Goal: Information Seeking & Learning: Learn about a topic

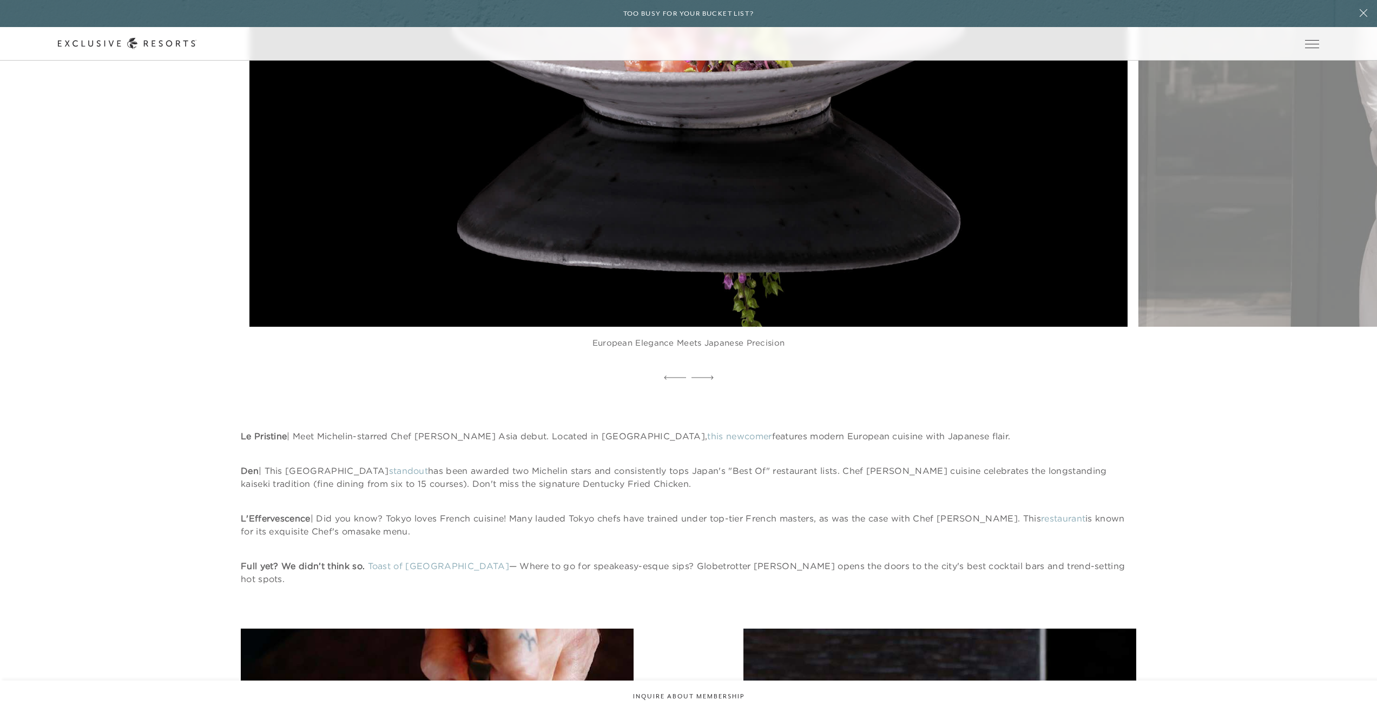
scroll to position [6207, 0]
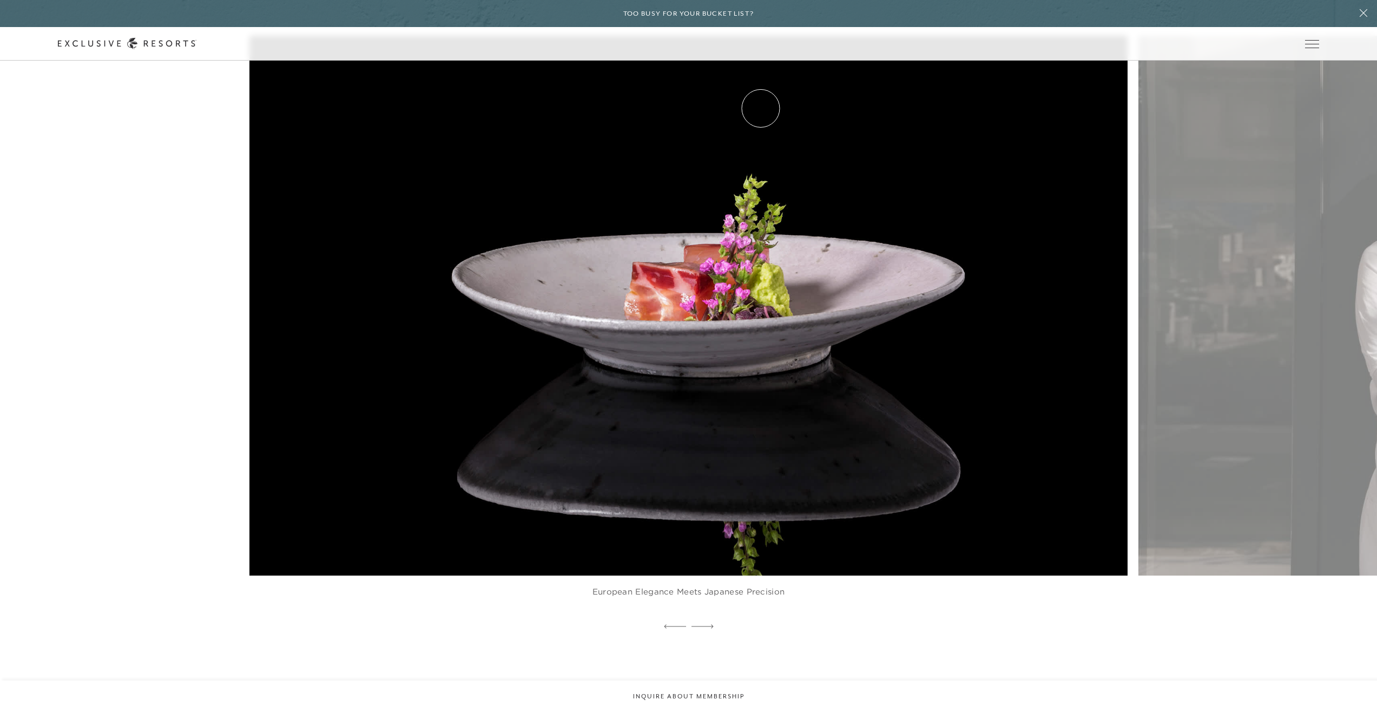
click at [0, 0] on link "VIP Benefits" at bounding box center [0, 0] width 0 height 0
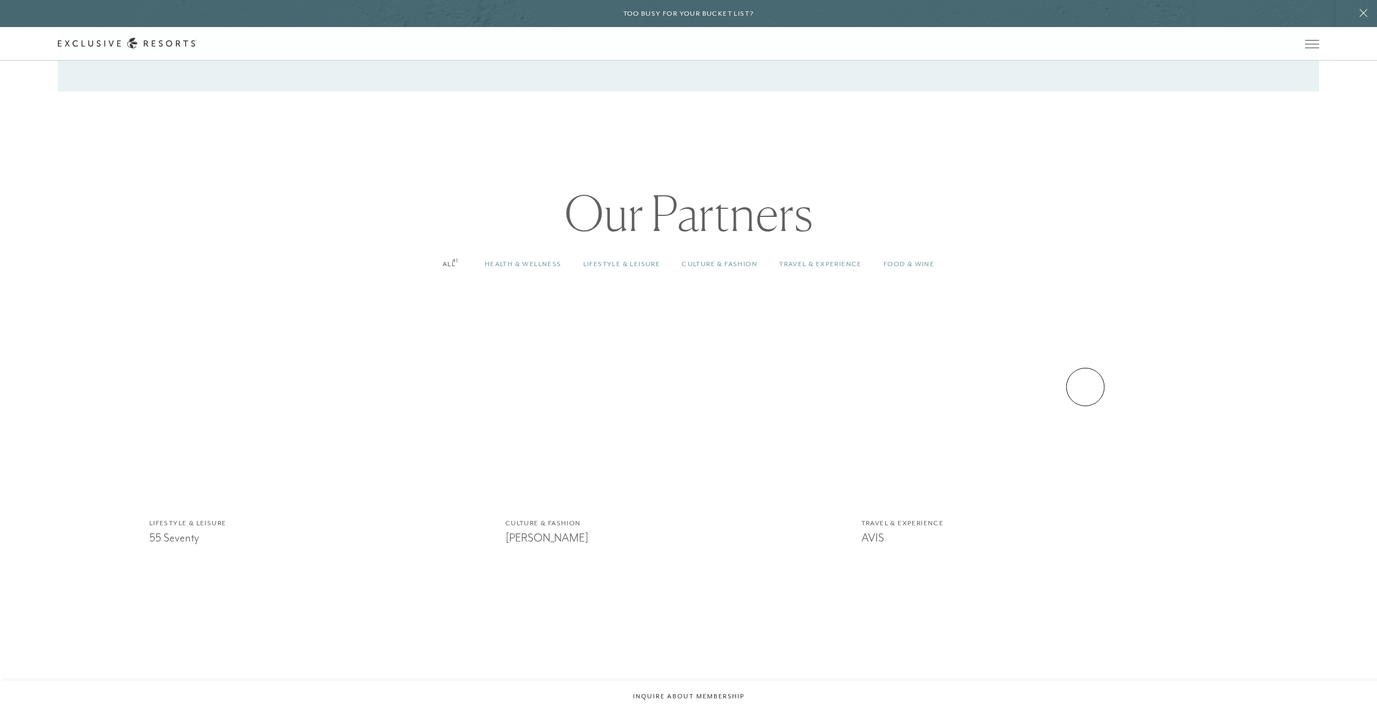
scroll to position [1219, 0]
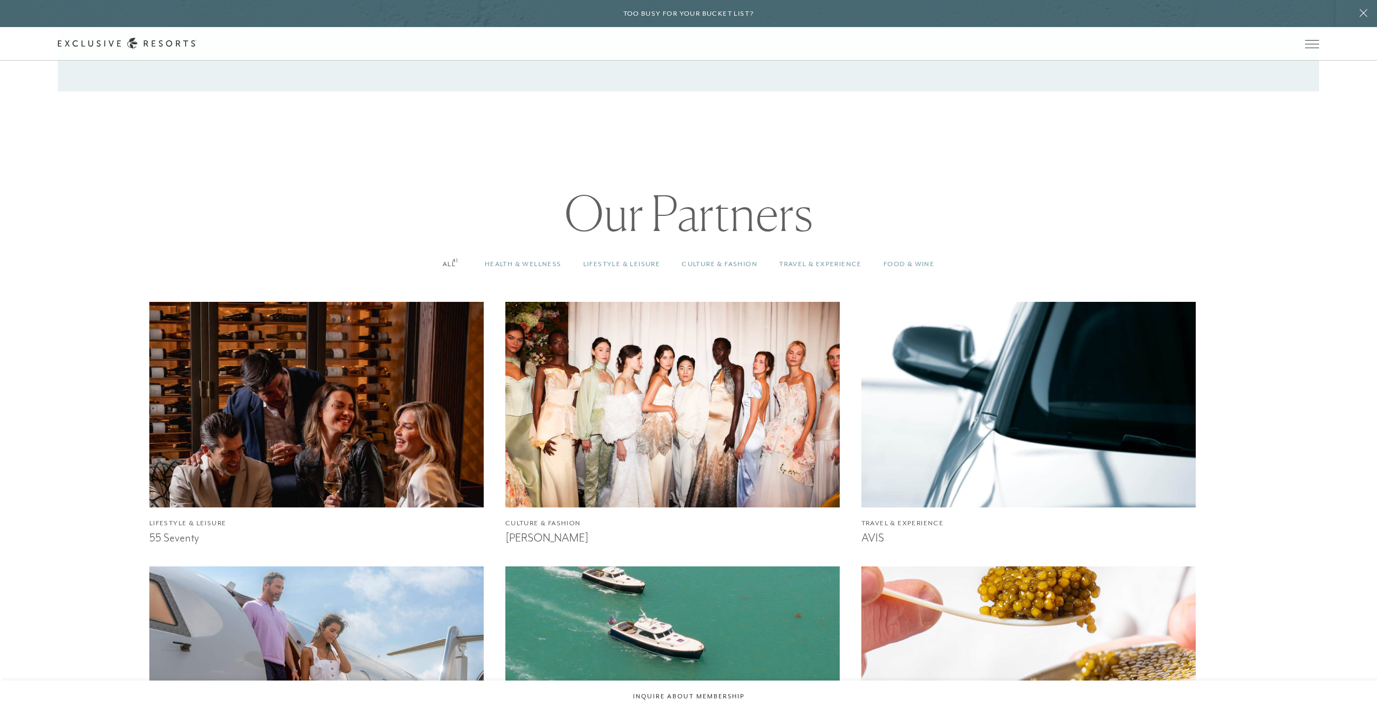
click at [1085, 387] on img at bounding box center [1028, 405] width 368 height 226
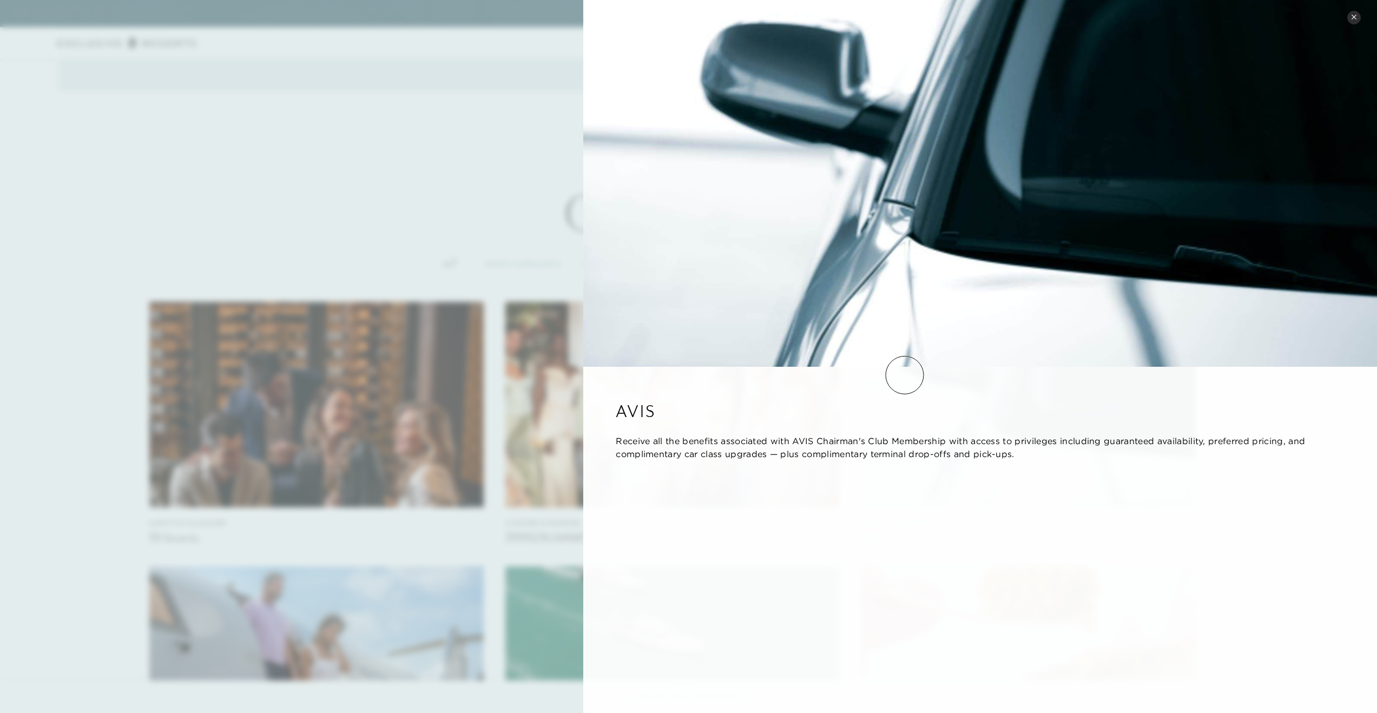
click at [904, 375] on div "AVIS Receive all the benefits associated with AVIS Chairman's Club Membership w…" at bounding box center [980, 429] width 794 height 125
click at [870, 345] on img at bounding box center [980, 183] width 794 height 367
click at [1360, 18] on img at bounding box center [980, 183] width 794 height 367
click at [1353, 18] on icon at bounding box center [1354, 17] width 6 height 6
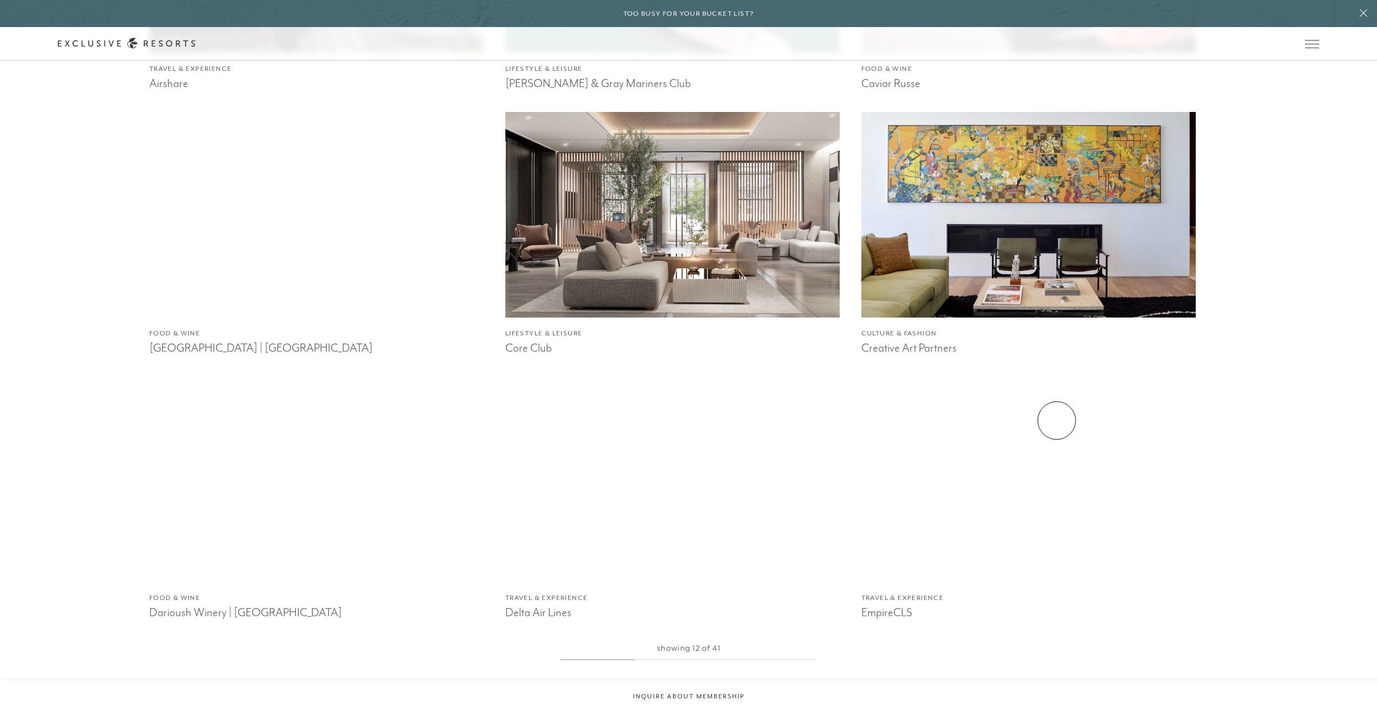
scroll to position [2001, 0]
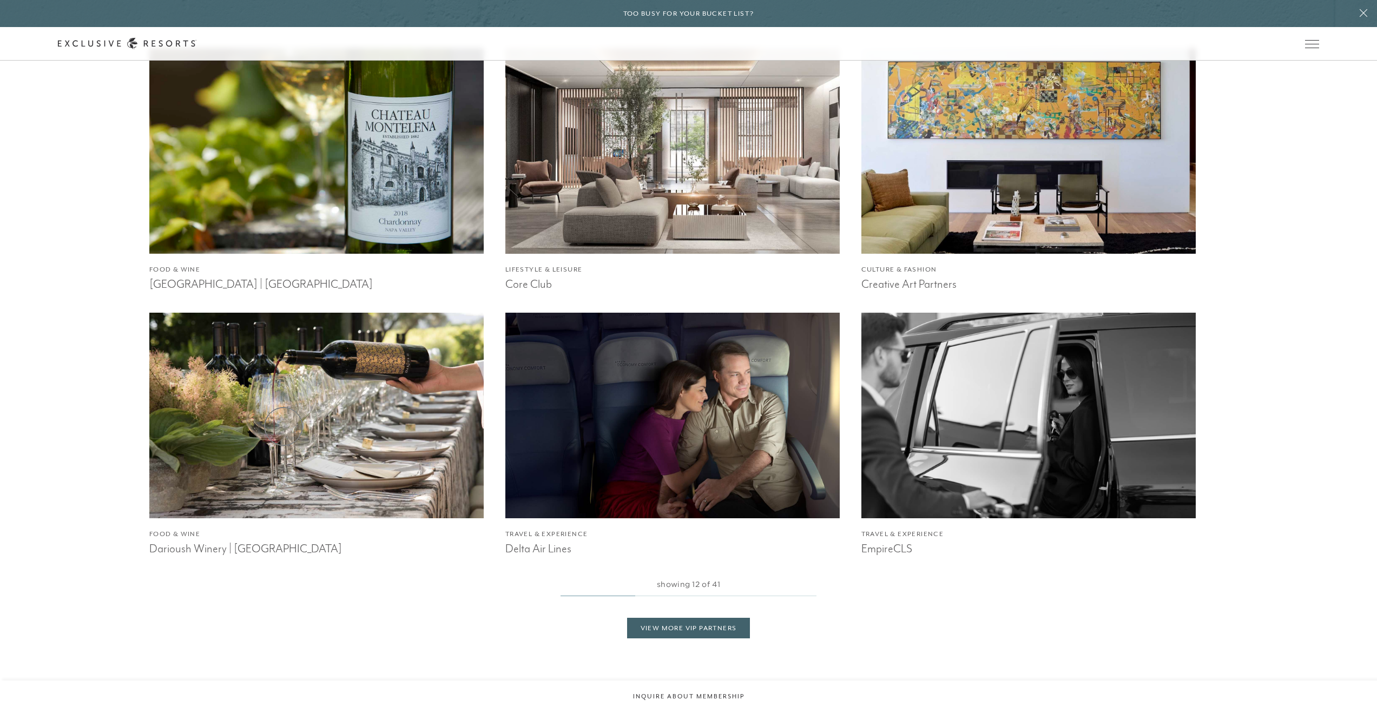
click at [283, 426] on img at bounding box center [317, 415] width 368 height 226
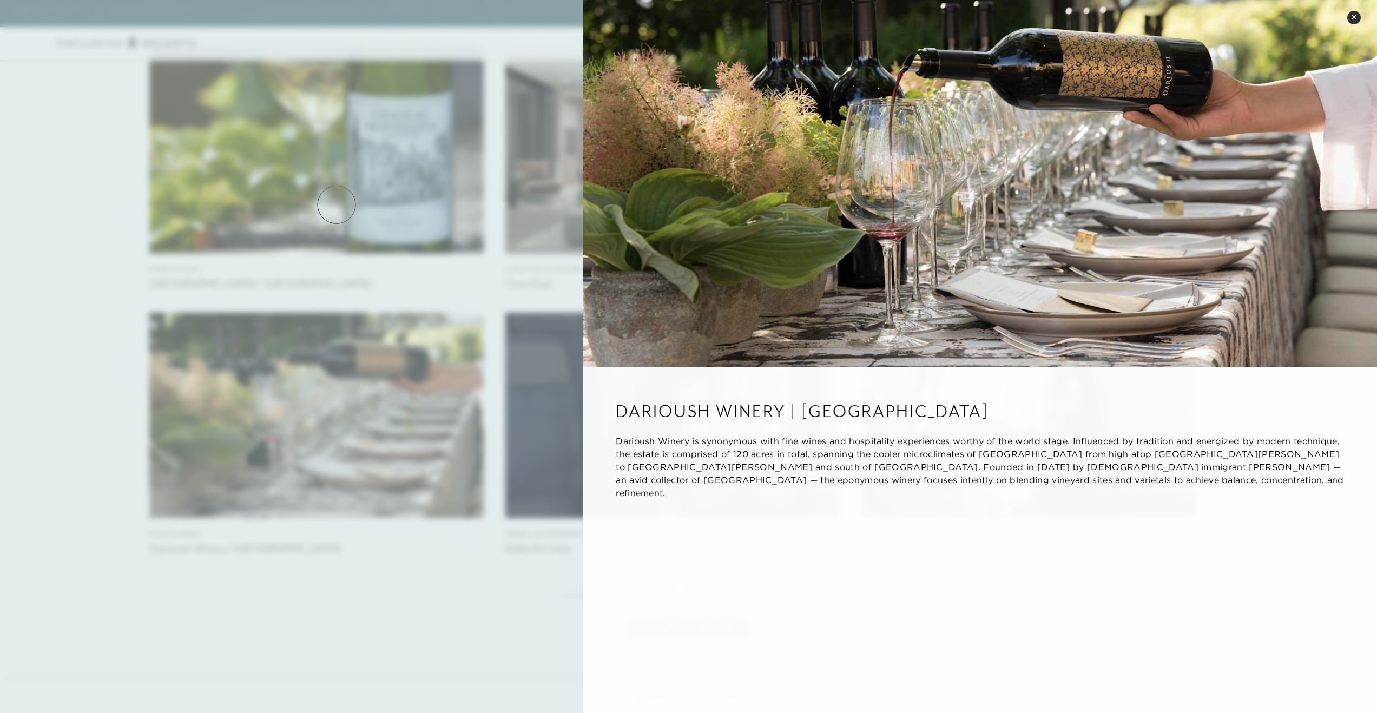
click at [336, 204] on div at bounding box center [688, 356] width 1377 height 713
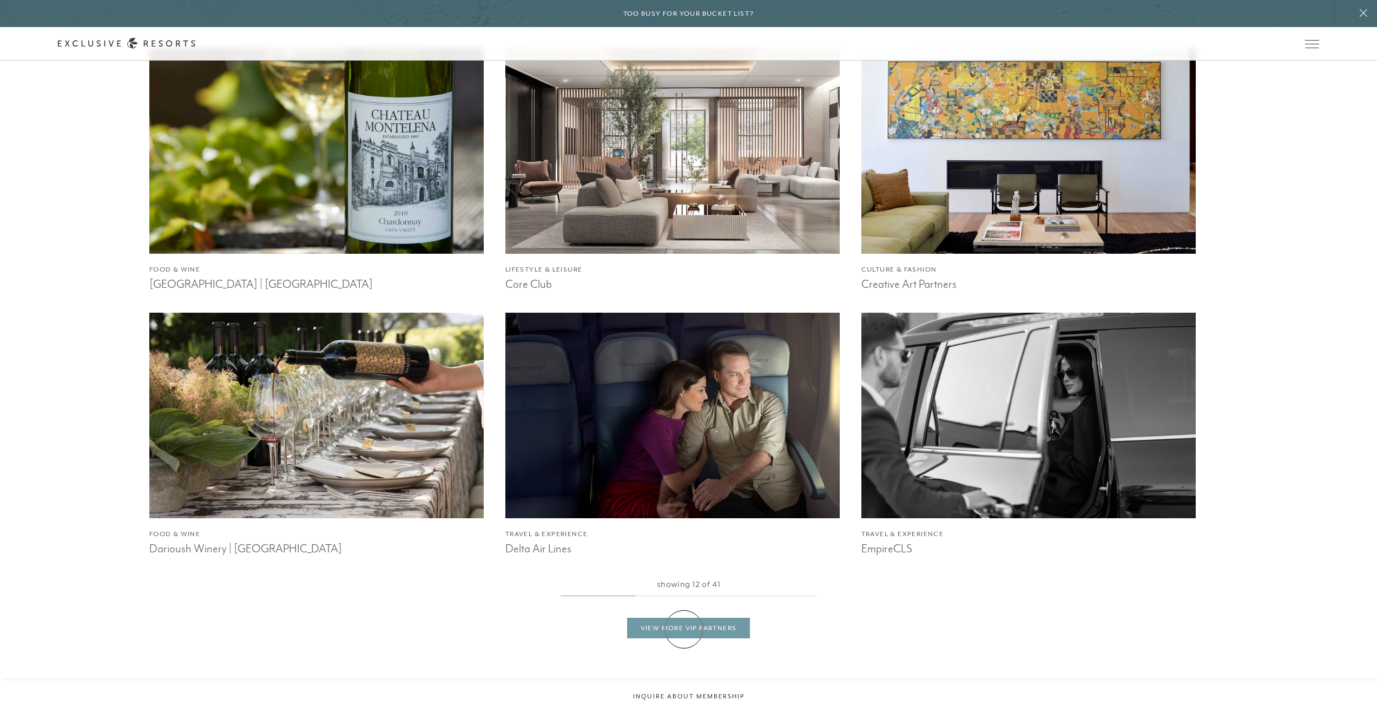
click at [684, 631] on link "View More VIP Partners" at bounding box center [688, 628] width 123 height 21
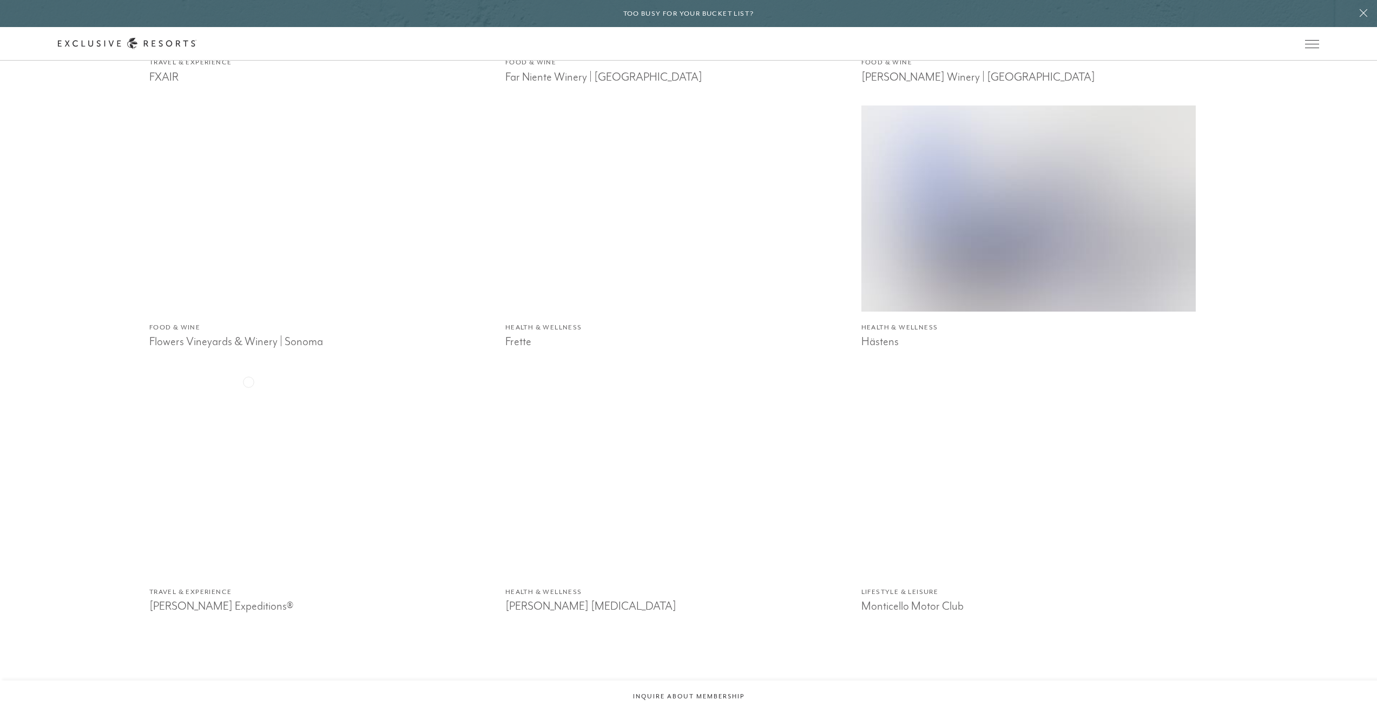
scroll to position [5382, 0]
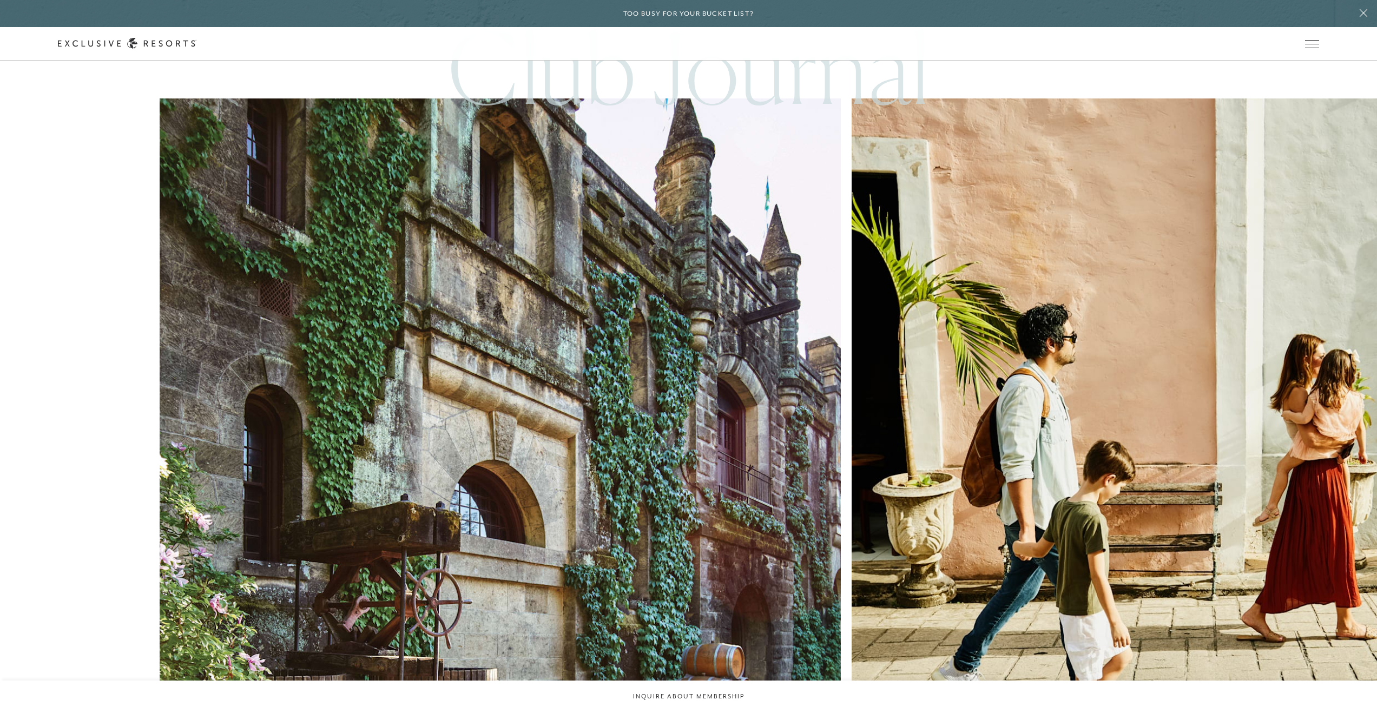
click at [332, 319] on img at bounding box center [499, 438] width 749 height 749
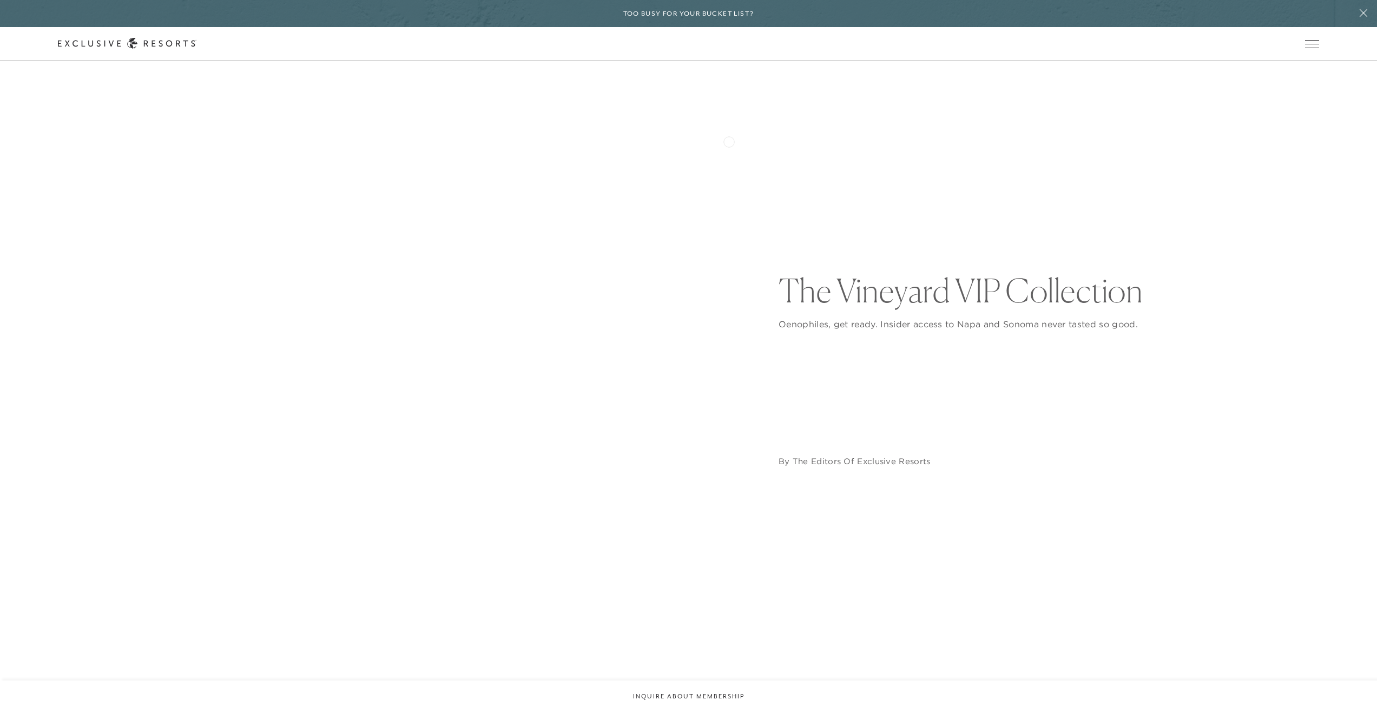
scroll to position [69, 0]
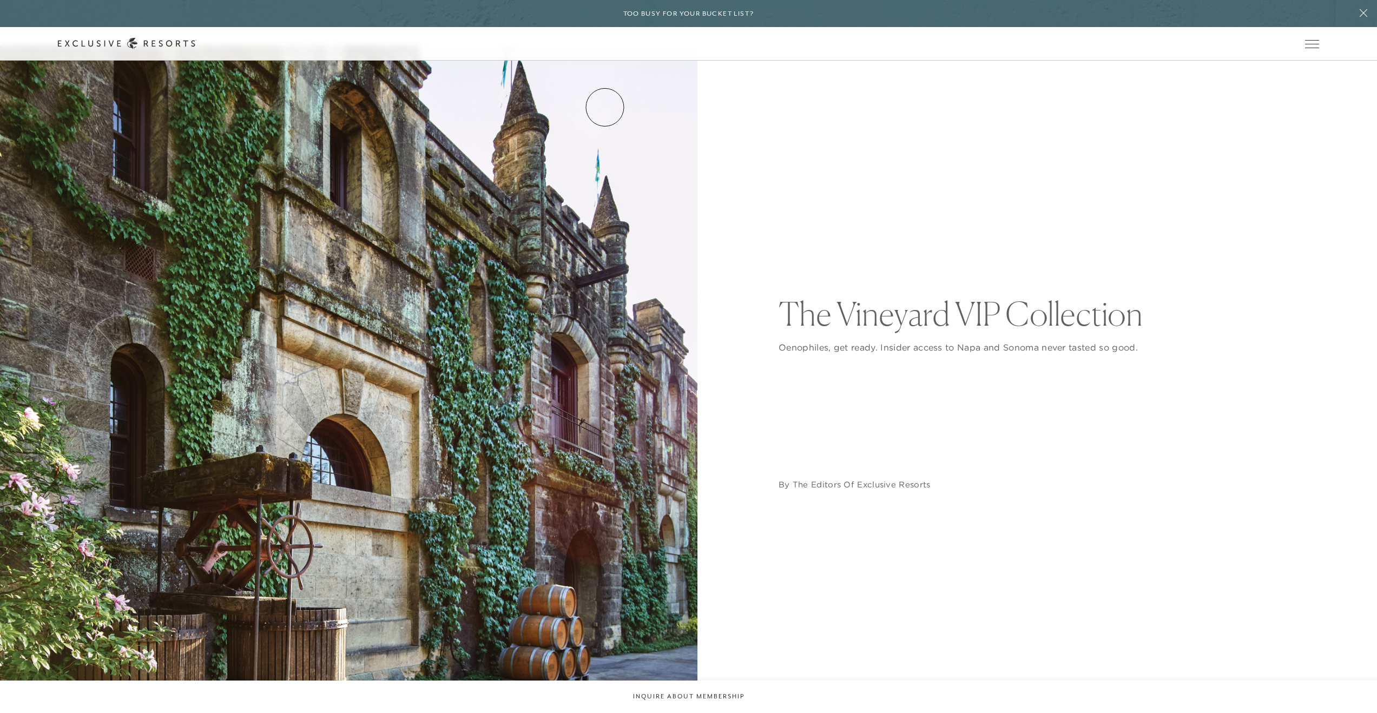
click at [0, 0] on link "How it works" at bounding box center [0, 0] width 0 height 0
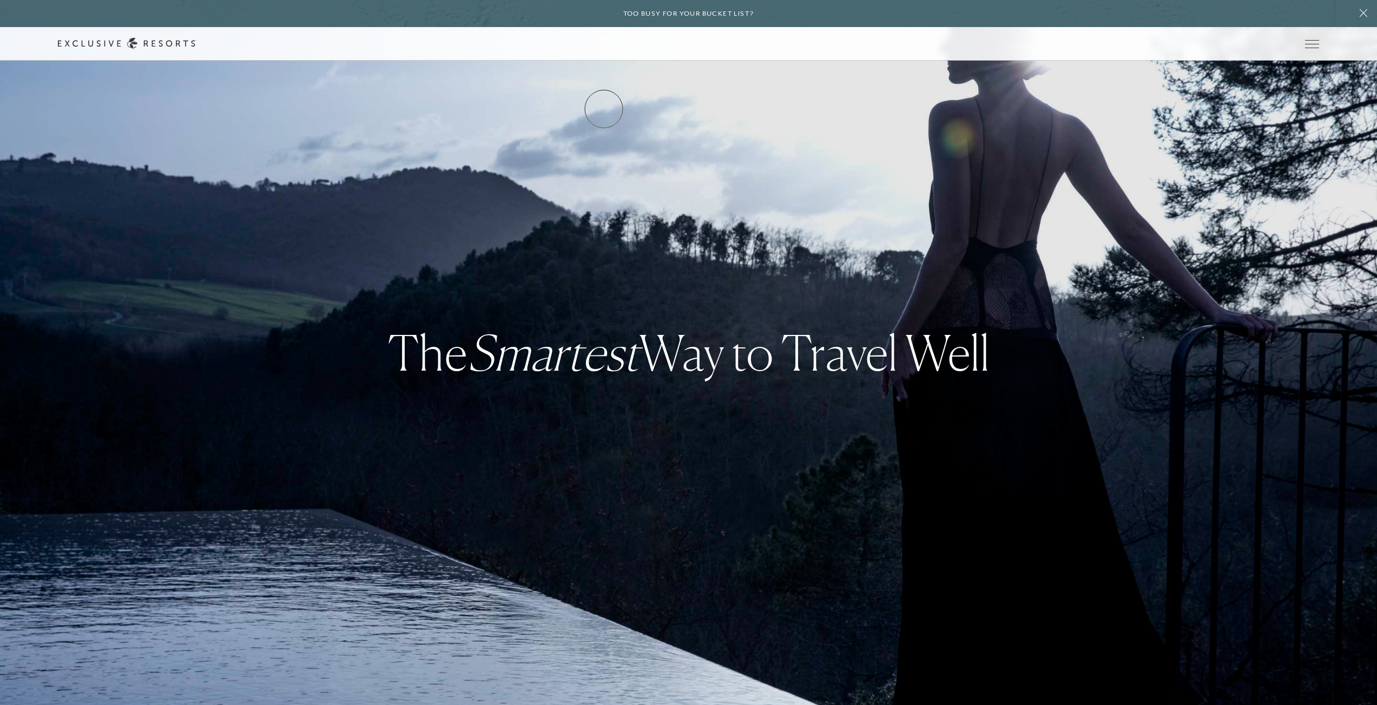
click at [0, 0] on link "Residence Collection" at bounding box center [0, 0] width 0 height 0
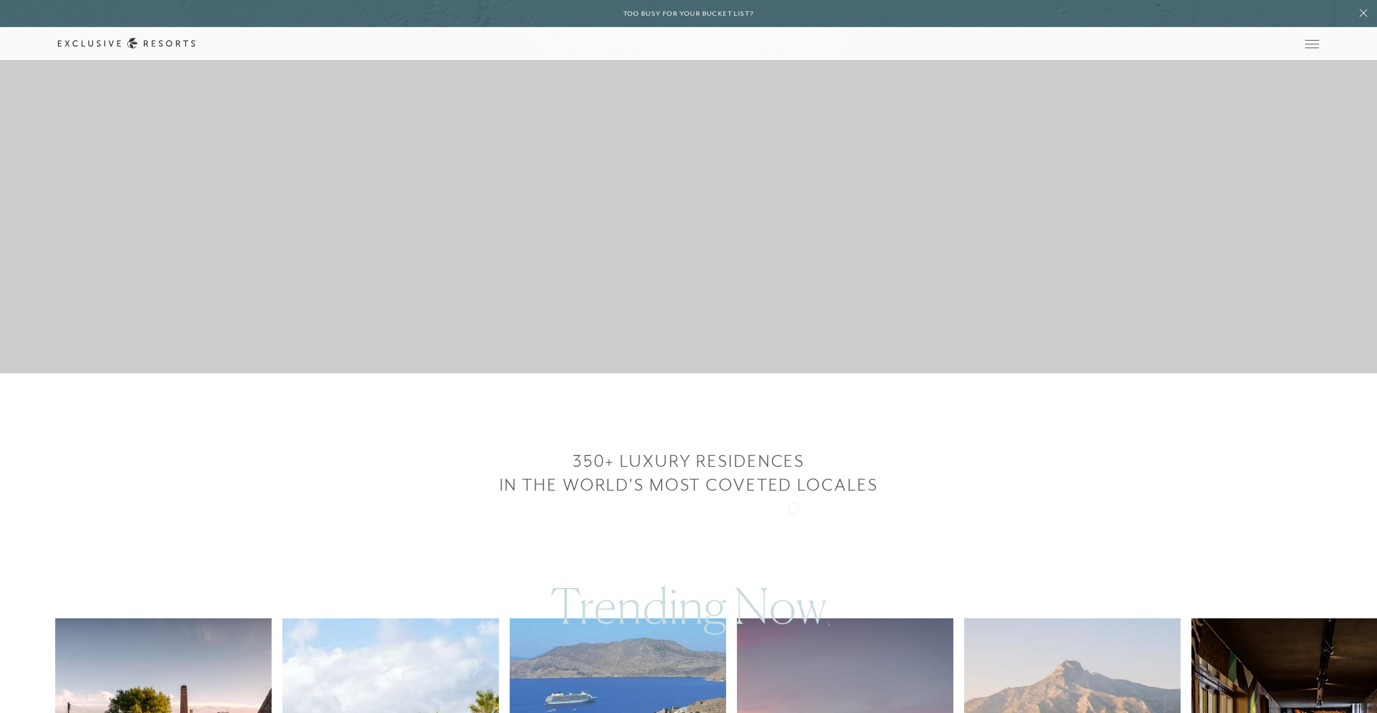
scroll to position [672, 0]
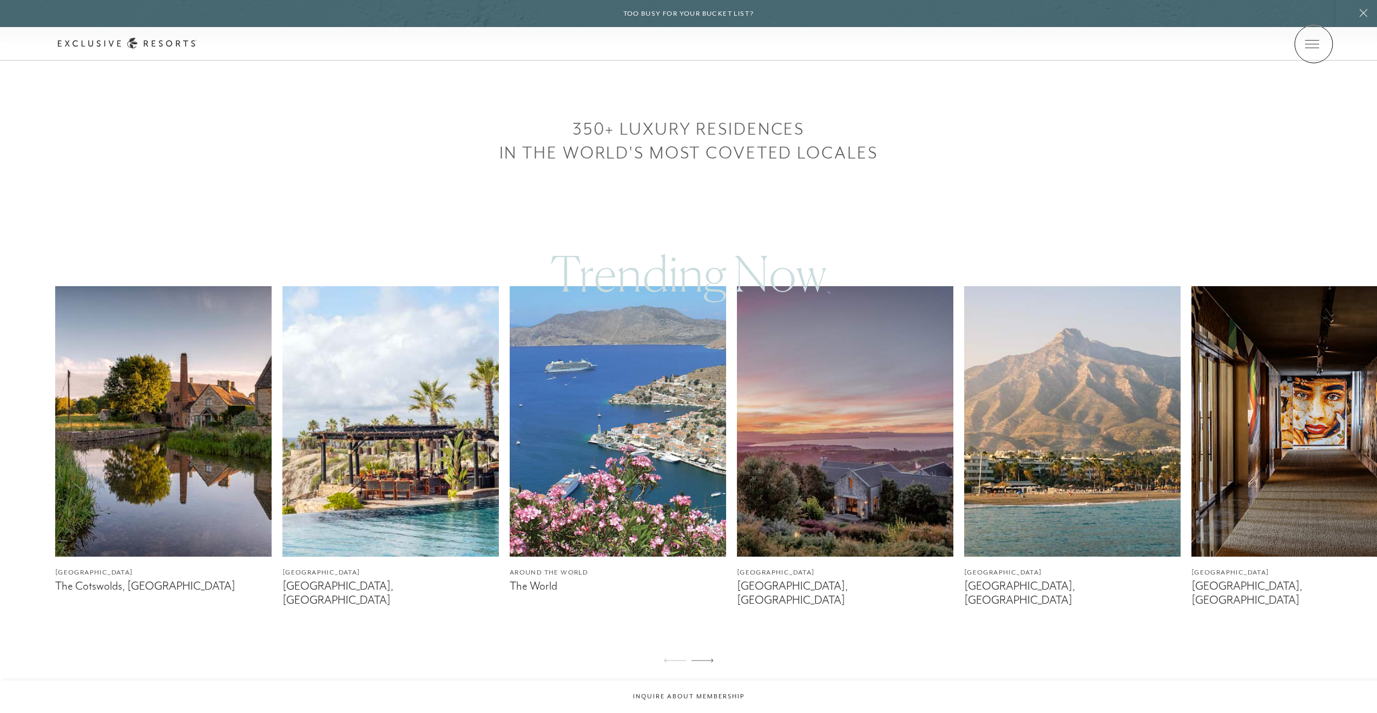
click at [0, 0] on icon at bounding box center [0, 0] width 0 height 0
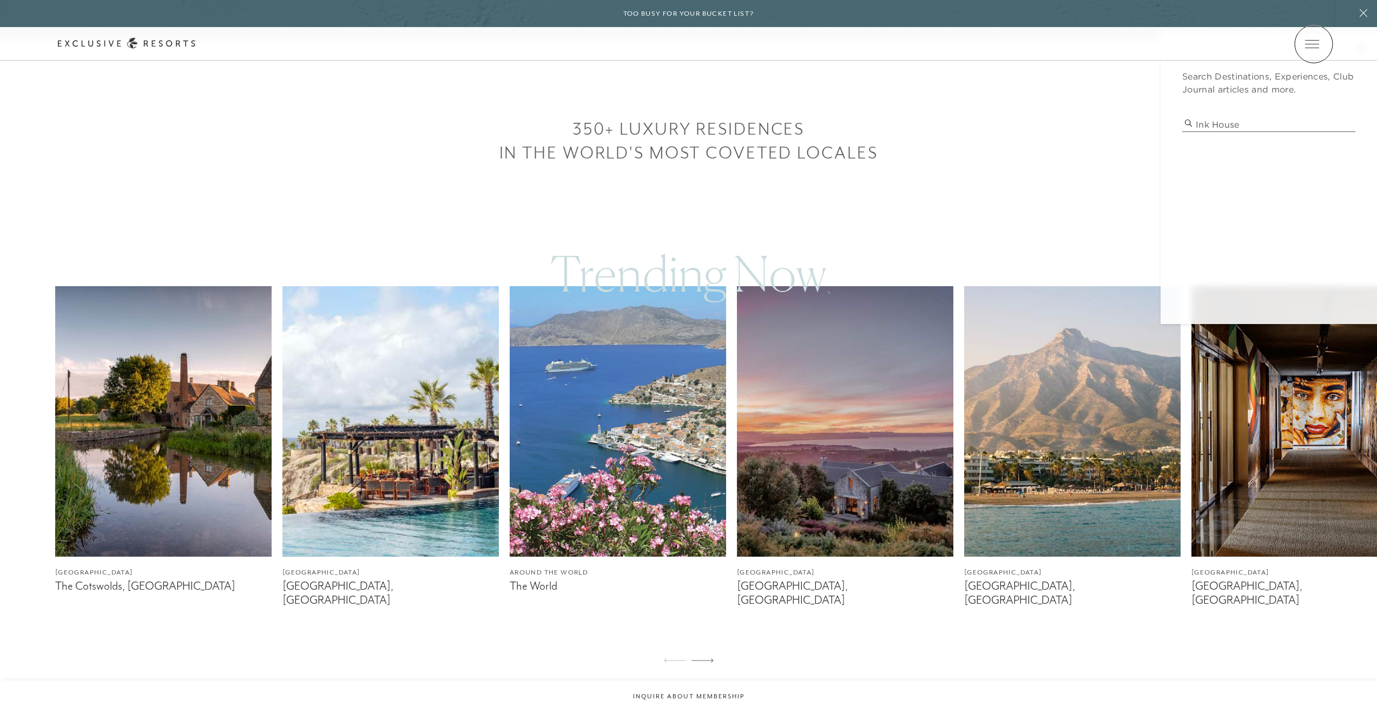
type input "ink house"
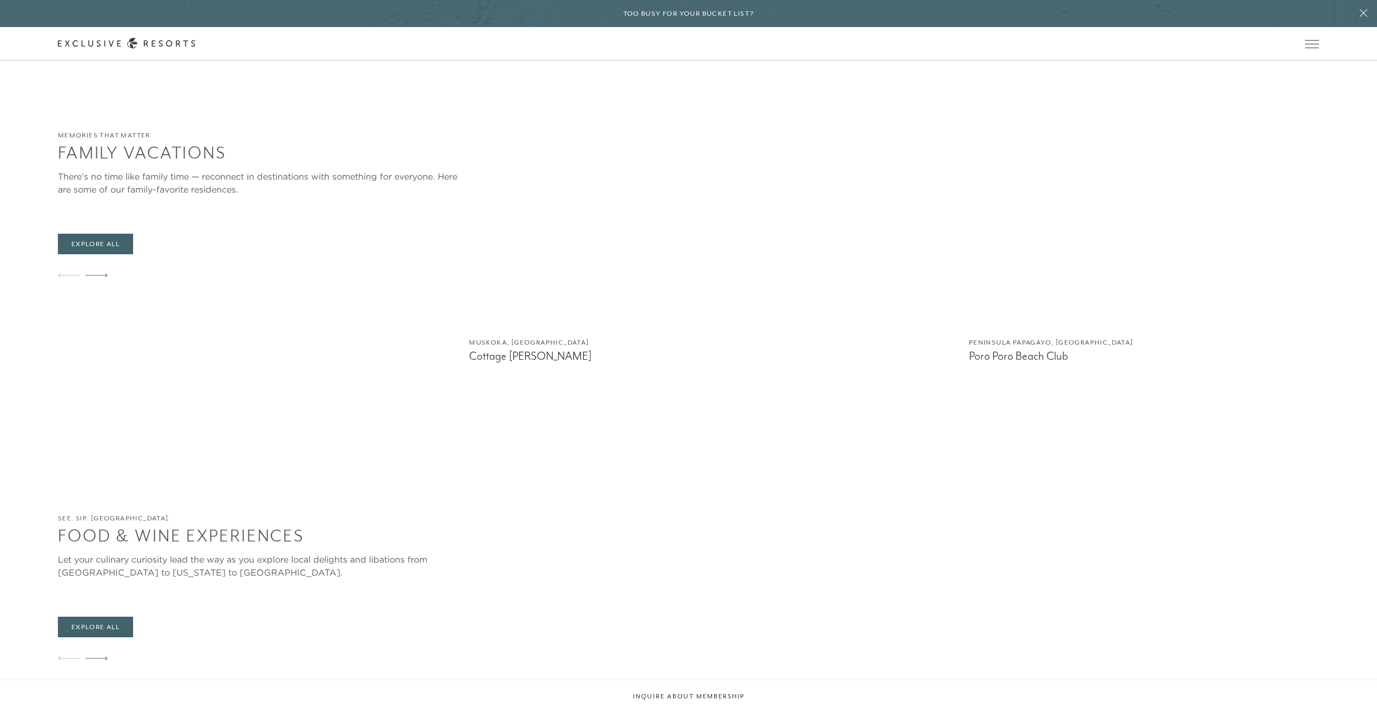
scroll to position [3016, 0]
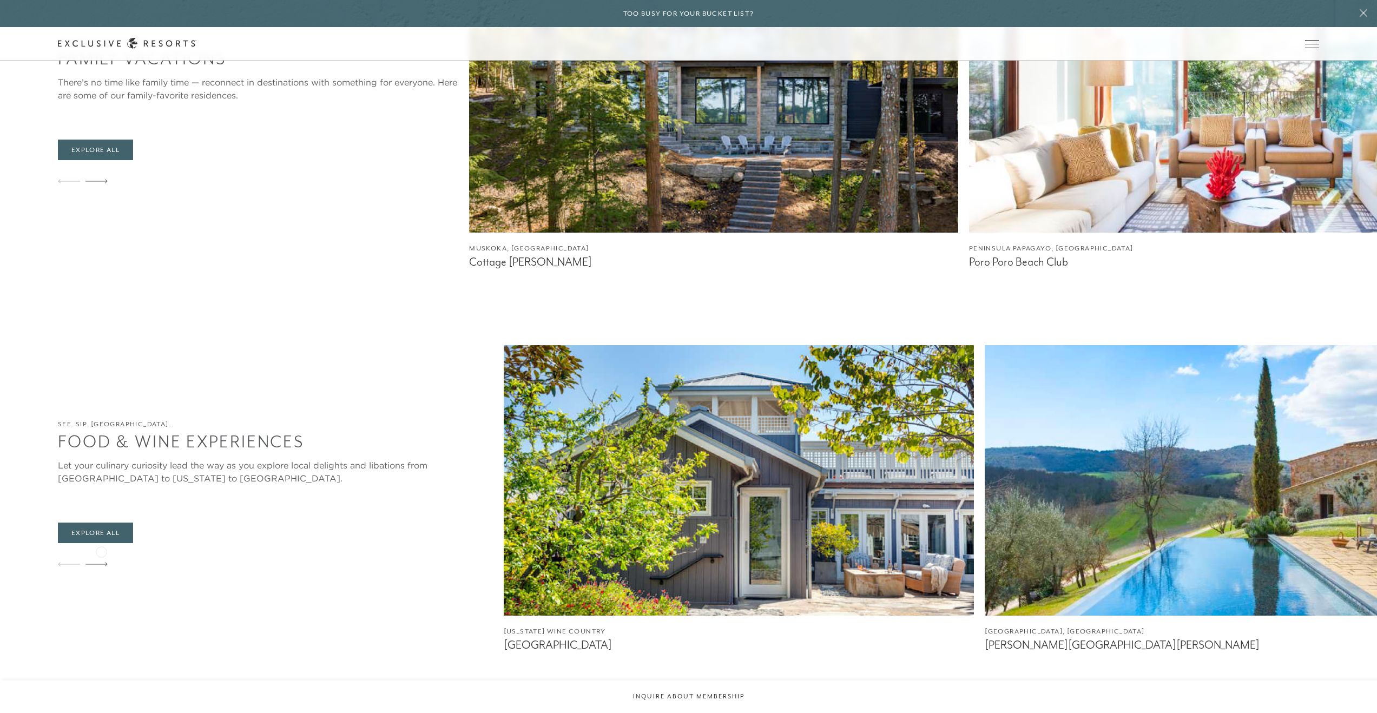
click at [101, 562] on icon at bounding box center [96, 564] width 22 height 4
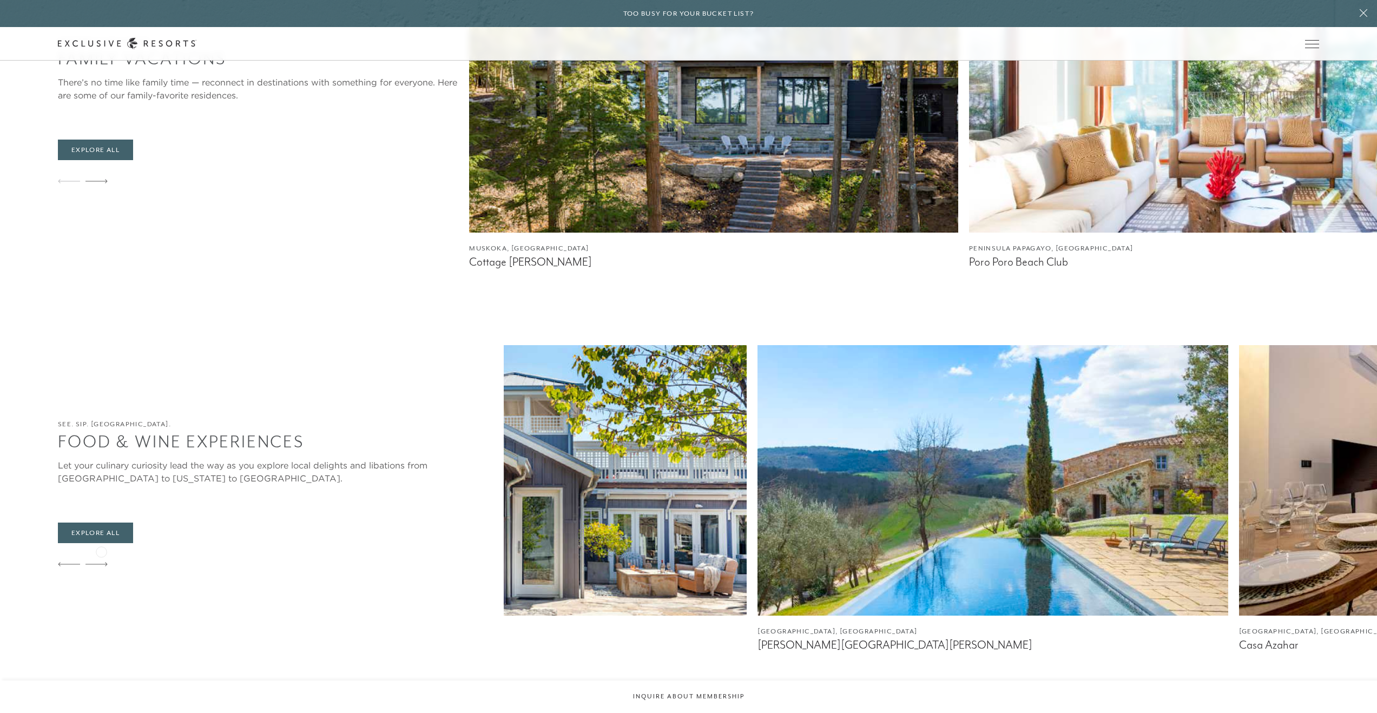
click at [101, 562] on icon at bounding box center [96, 564] width 22 height 4
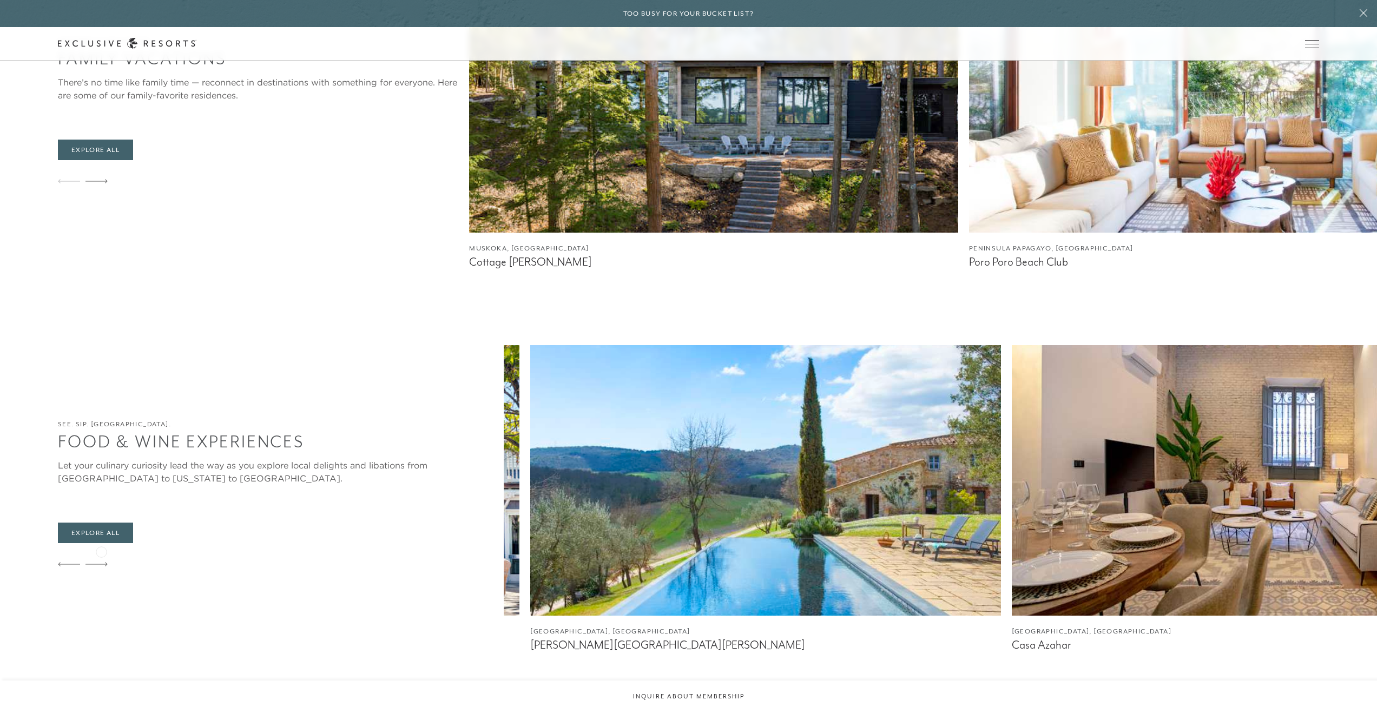
click at [101, 562] on icon at bounding box center [96, 564] width 22 height 4
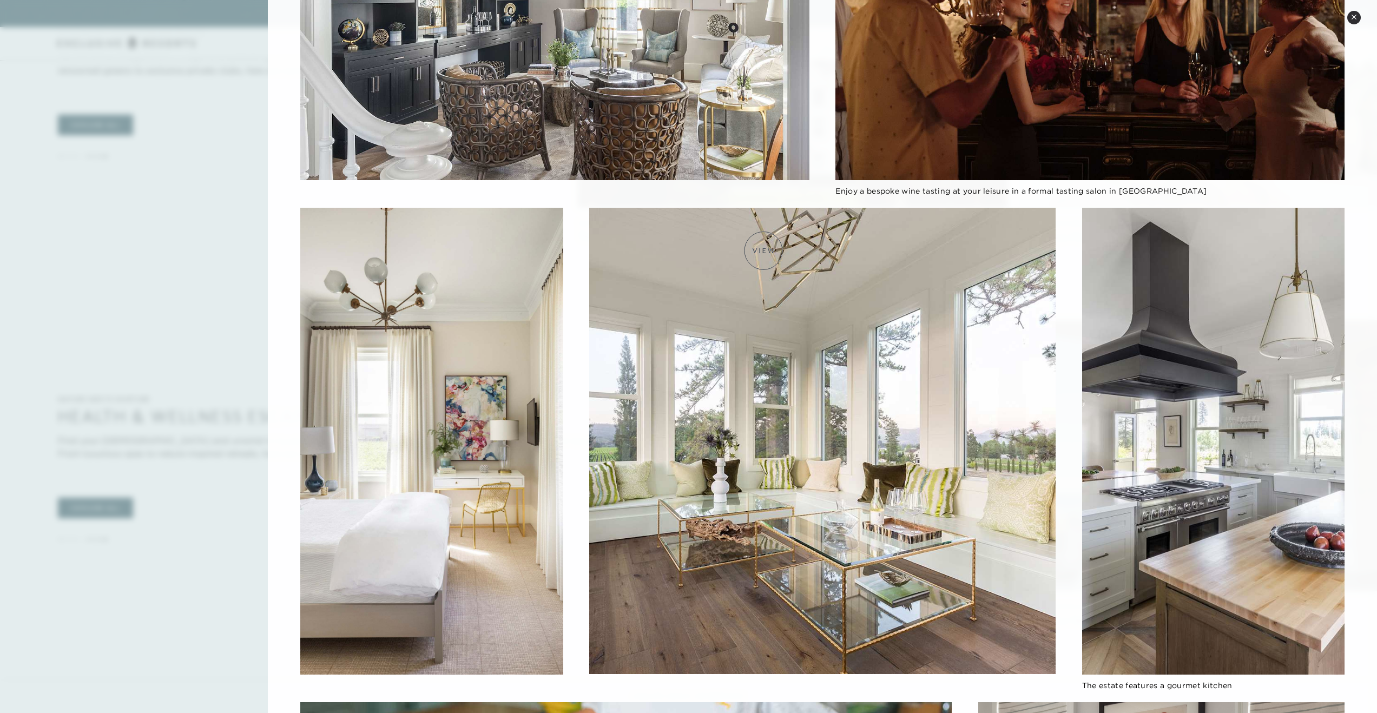
scroll to position [0, 0]
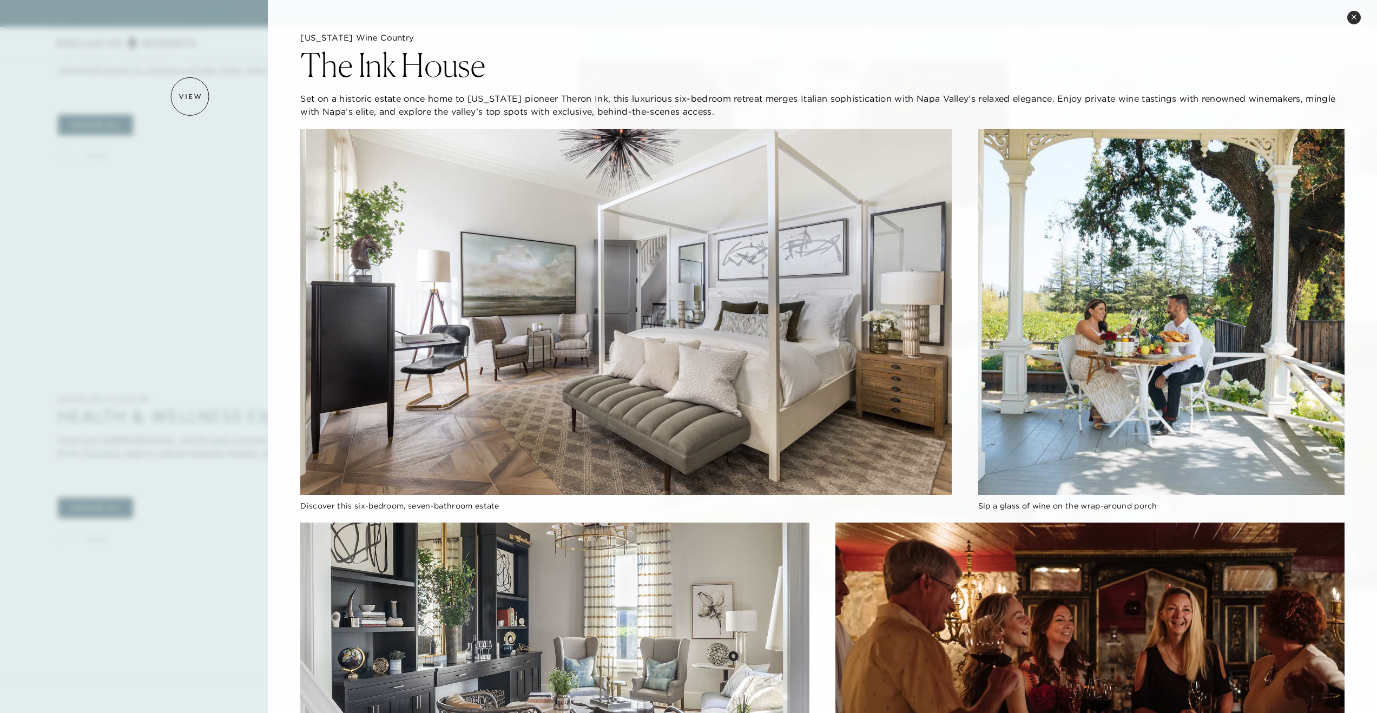
click at [190, 100] on div at bounding box center [688, 356] width 1377 height 713
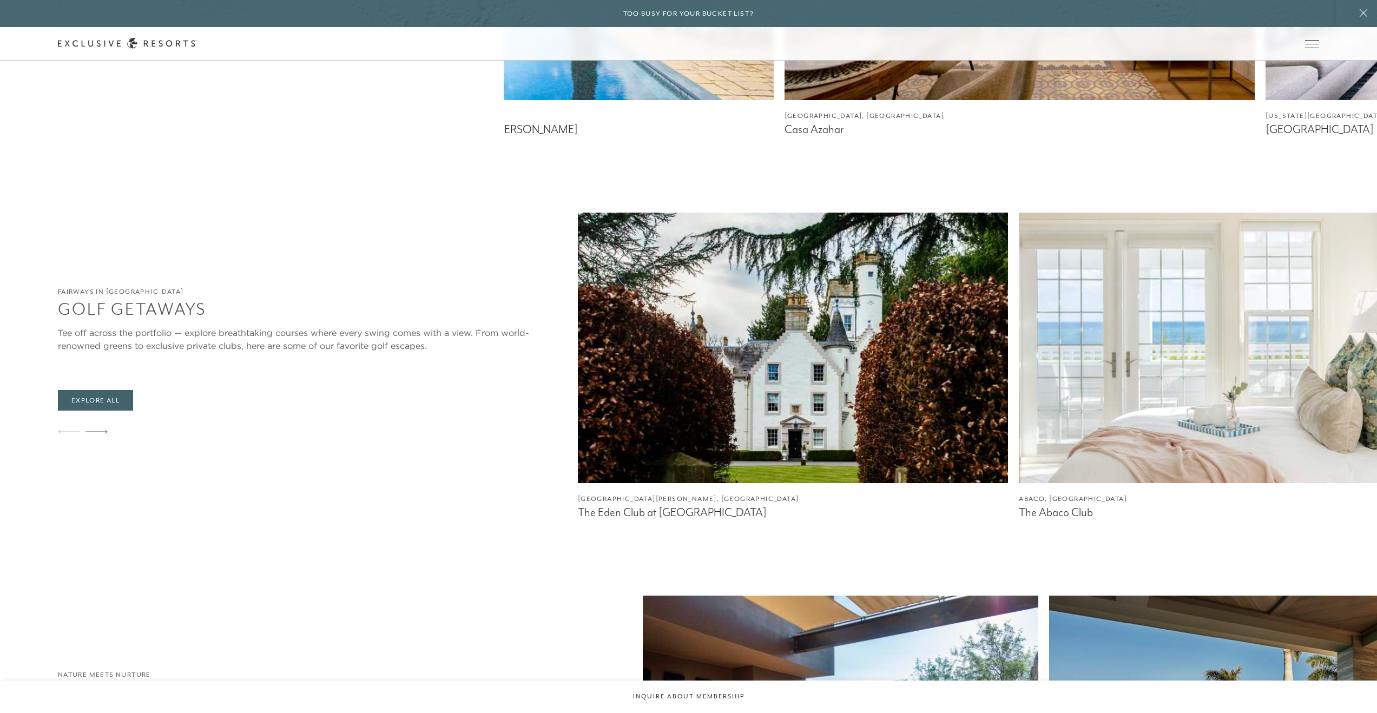
scroll to position [3506, 0]
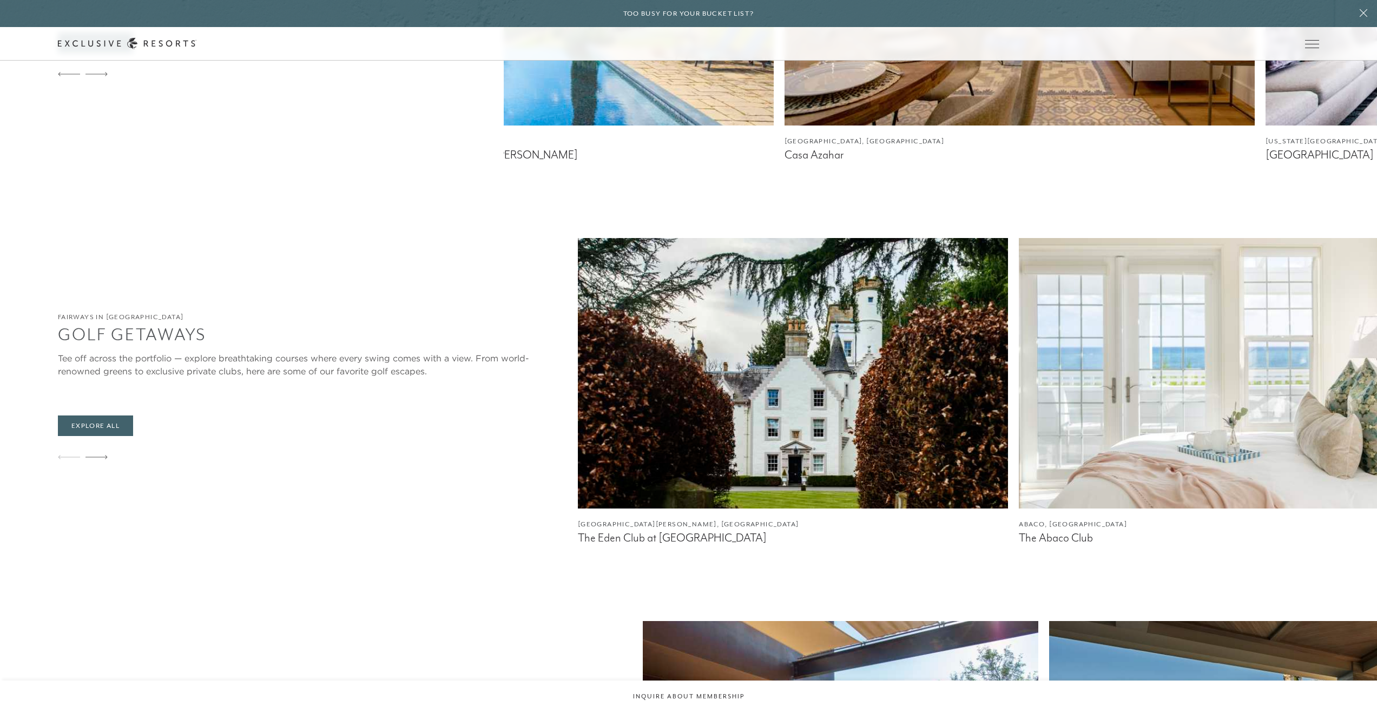
click at [1019, 408] on img at bounding box center [1234, 373] width 431 height 270
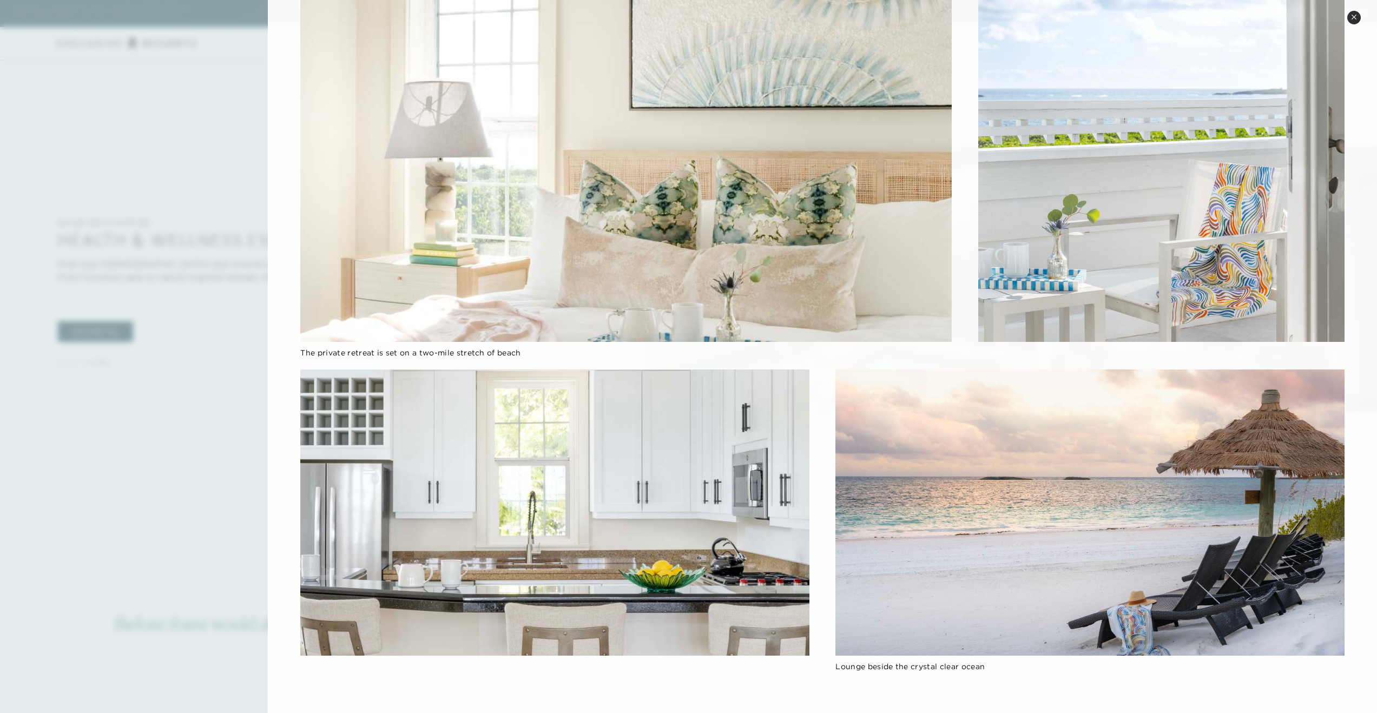
scroll to position [4320, 0]
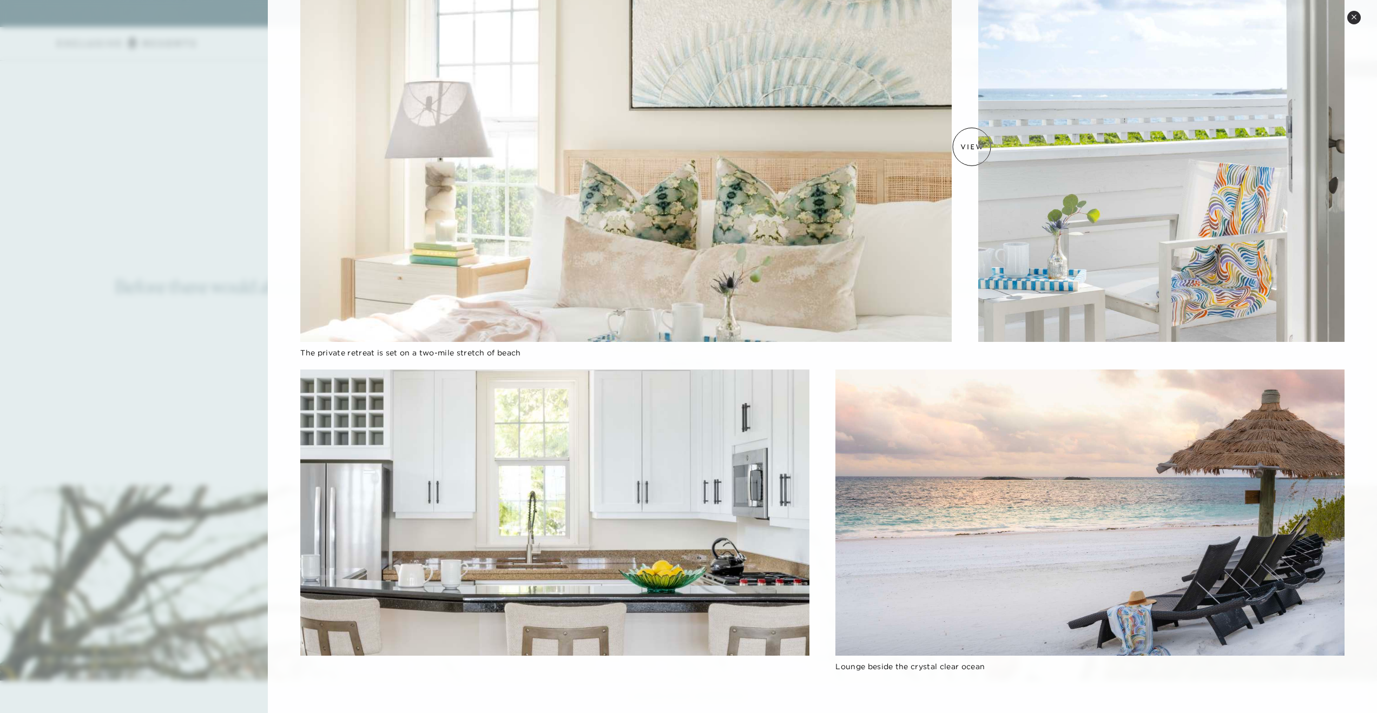
click at [978, 147] on img at bounding box center [1161, 159] width 366 height 366
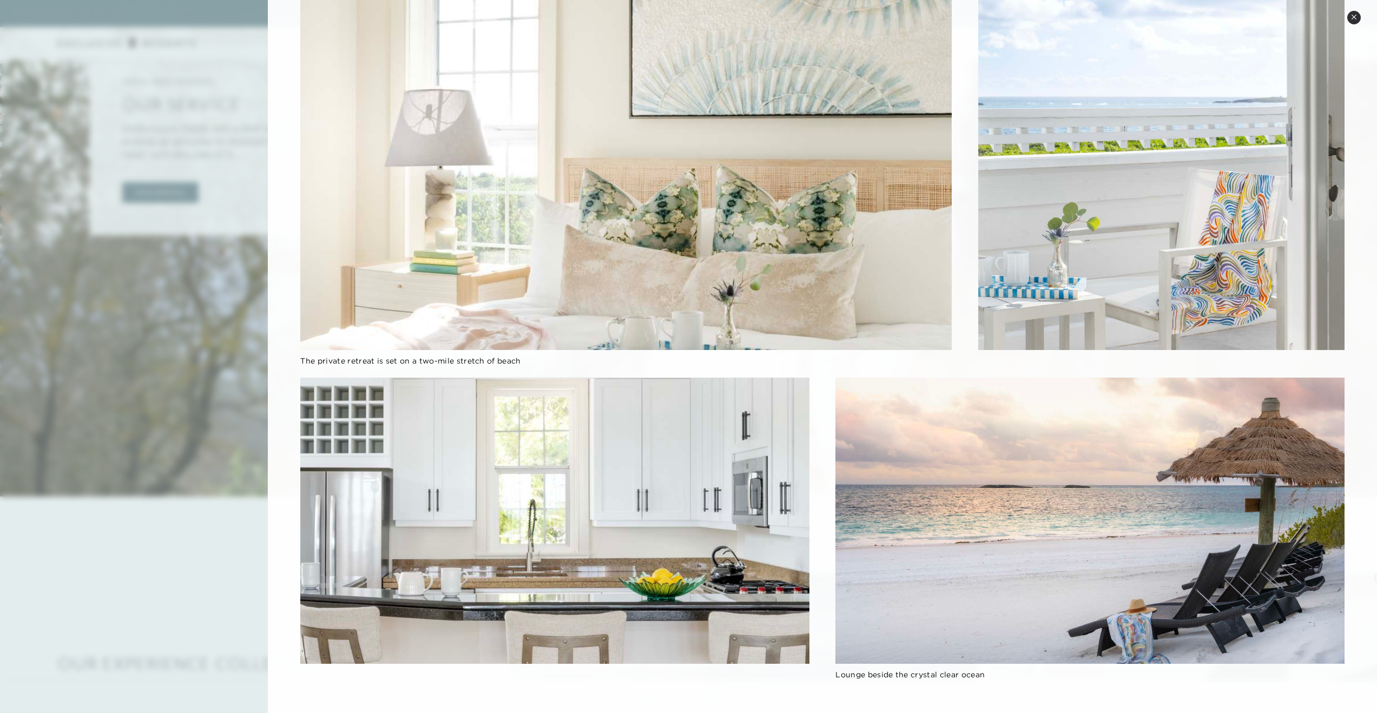
scroll to position [5724, 0]
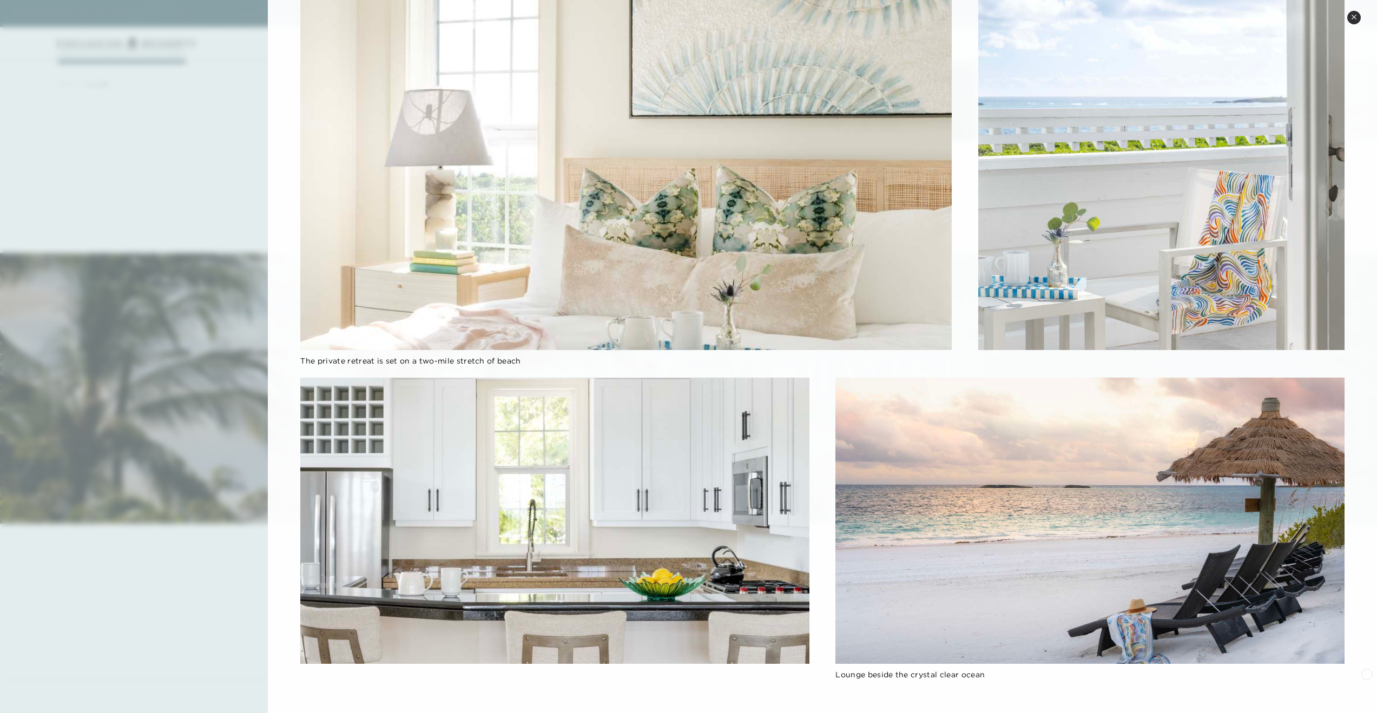
drag, startPoint x: 1365, startPoint y: 671, endPoint x: 1332, endPoint y: 656, distance: 36.5
click at [1358, 17] on button "Close quickview" at bounding box center [1354, 18] width 14 height 14
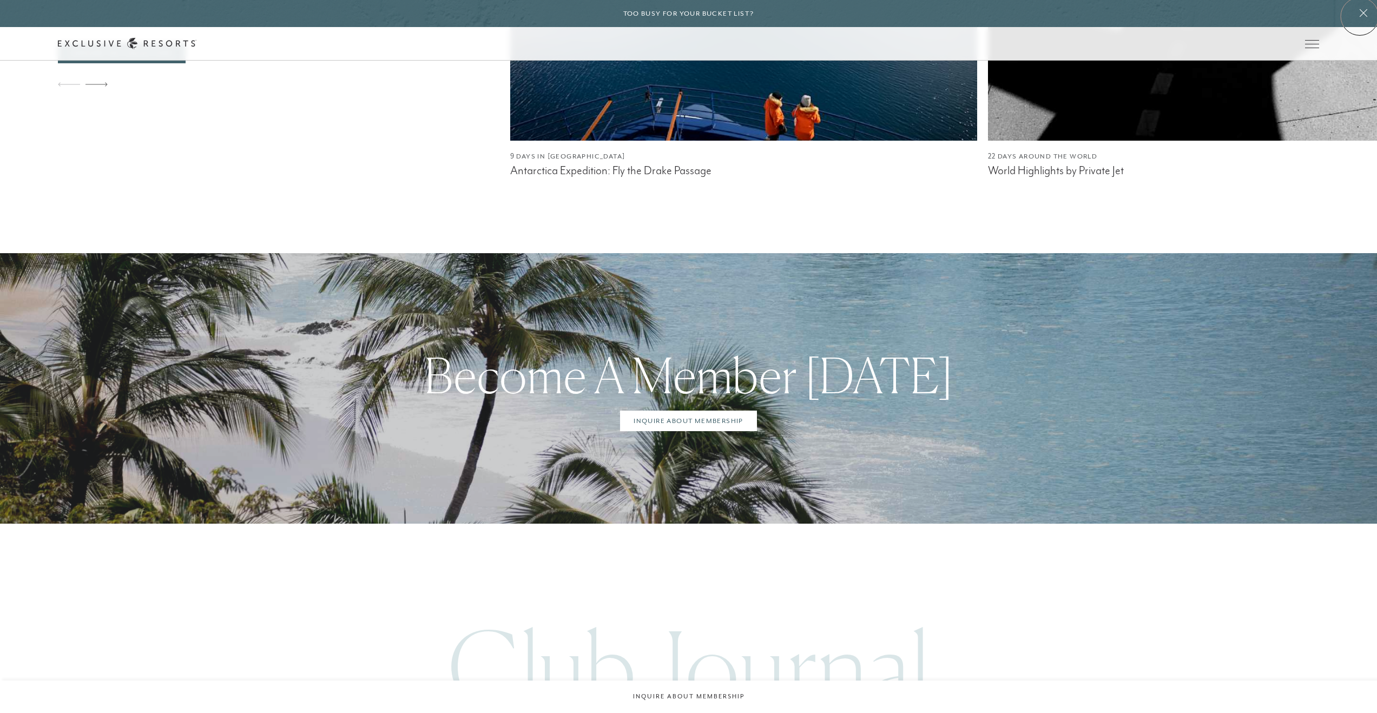
click at [1359, 16] on icon at bounding box center [1363, 13] width 8 height 8
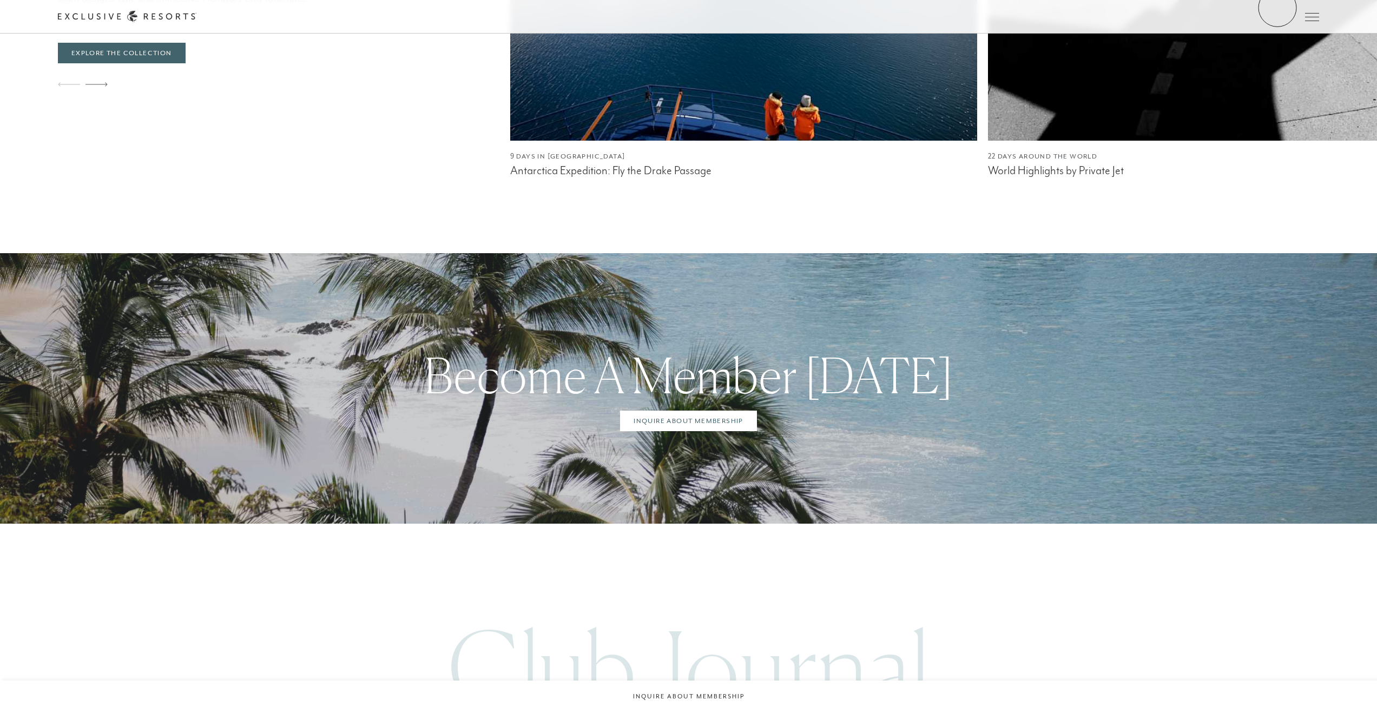
click at [1277, 8] on div "Schedule a Meeting Get Started Visit home page Member Login Schedule a Meeting …" at bounding box center [688, 17] width 1377 height 34
click at [0, 0] on link "Member Login" at bounding box center [0, 0] width 0 height 0
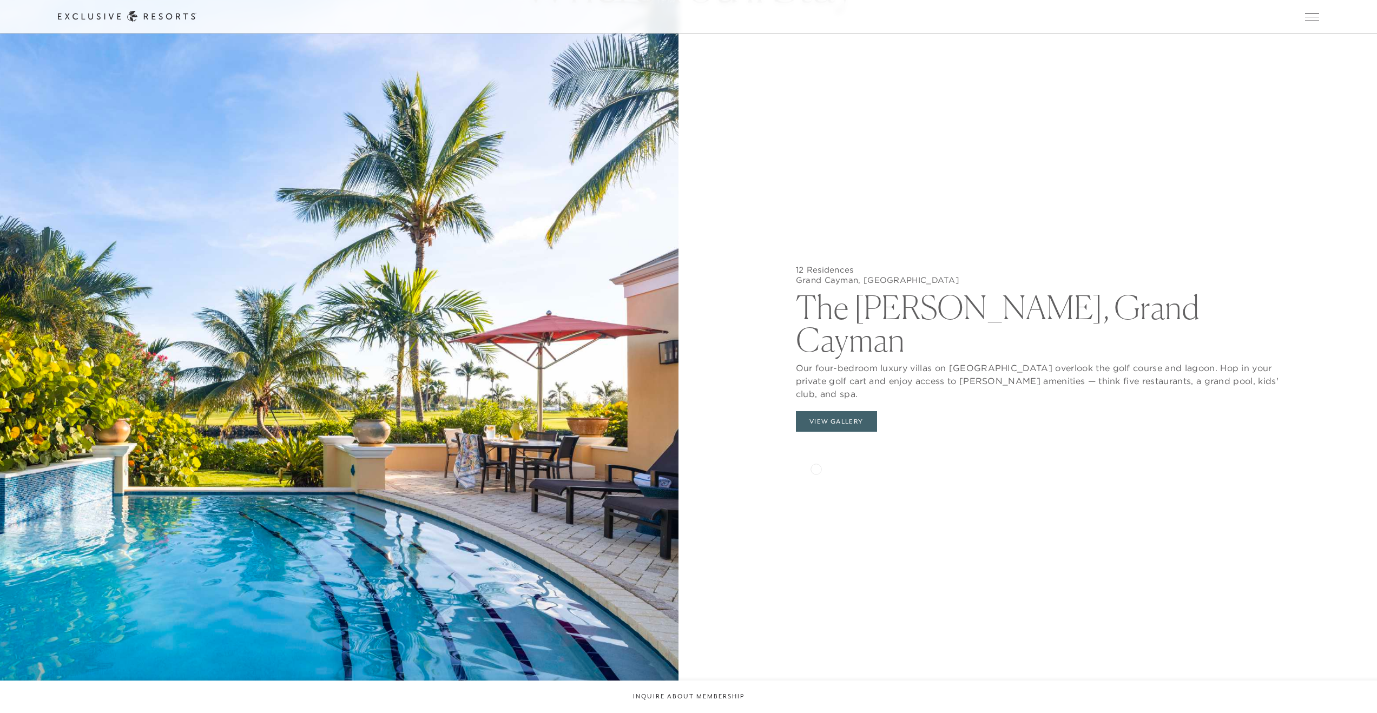
scroll to position [6536, 0]
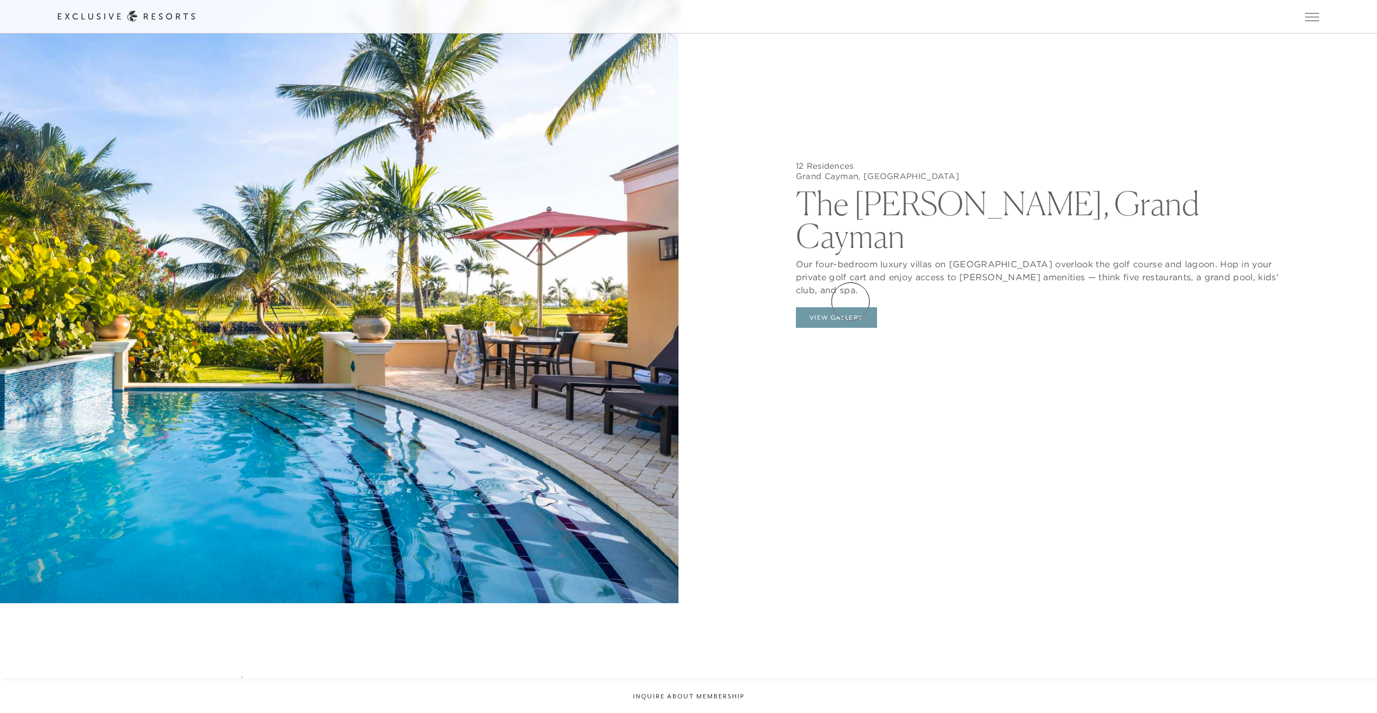
click at [850, 307] on button "View Gallery" at bounding box center [836, 317] width 81 height 21
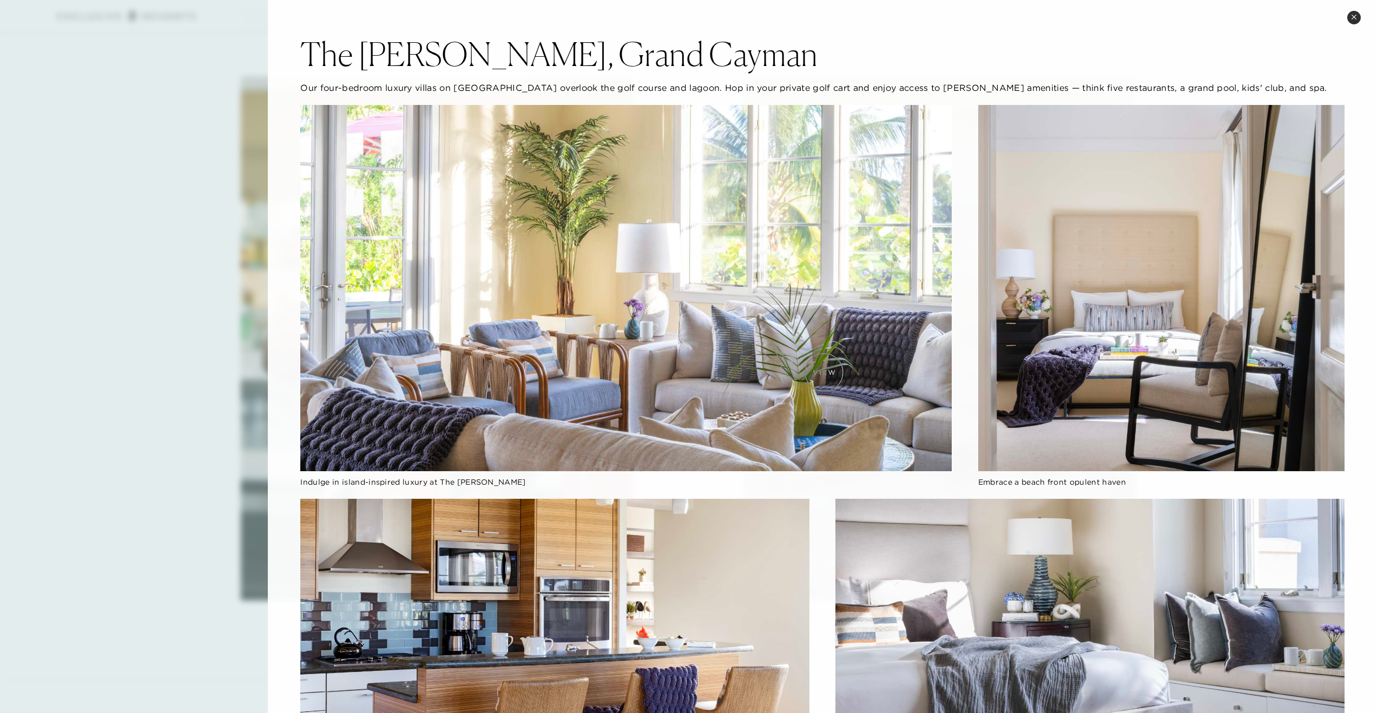
scroll to position [5663, 0]
click at [1354, 19] on icon at bounding box center [1354, 17] width 6 height 6
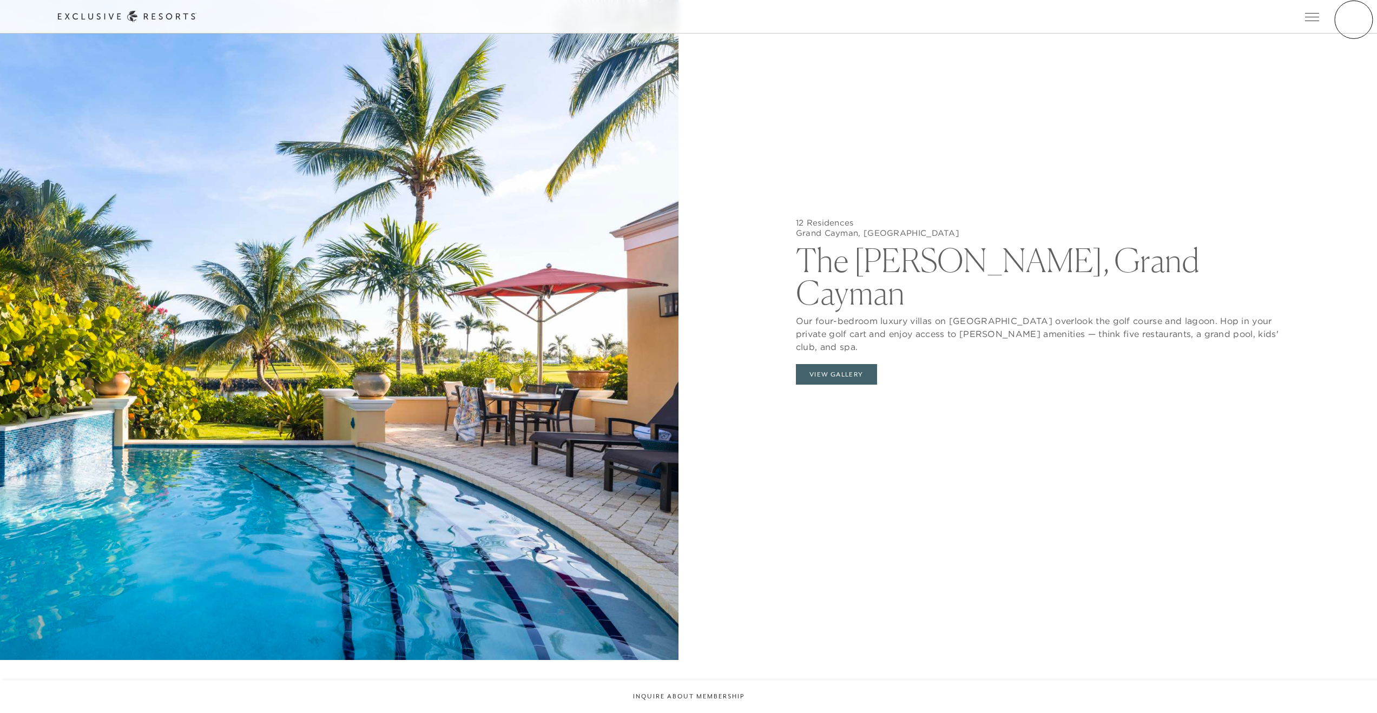
click at [0, 0] on link "Member Login" at bounding box center [0, 0] width 0 height 0
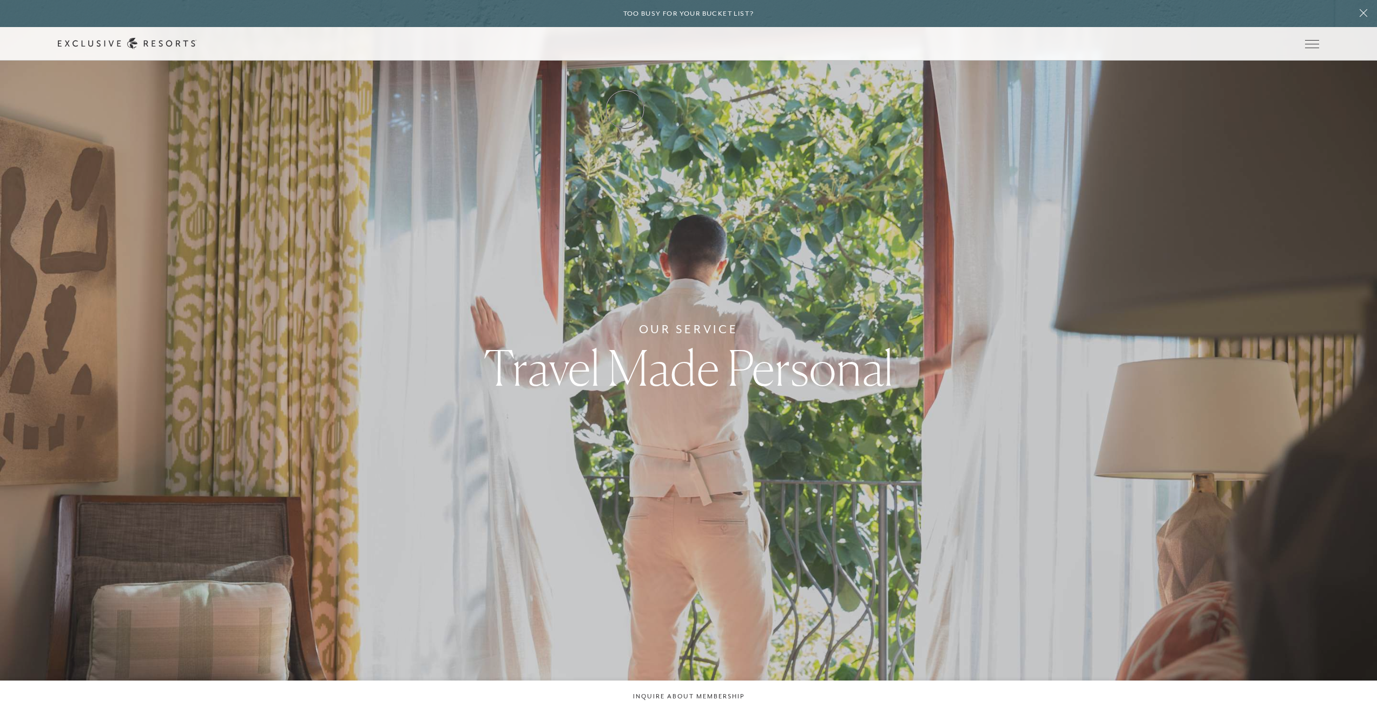
click at [0, 0] on link "Residence Collection" at bounding box center [0, 0] width 0 height 0
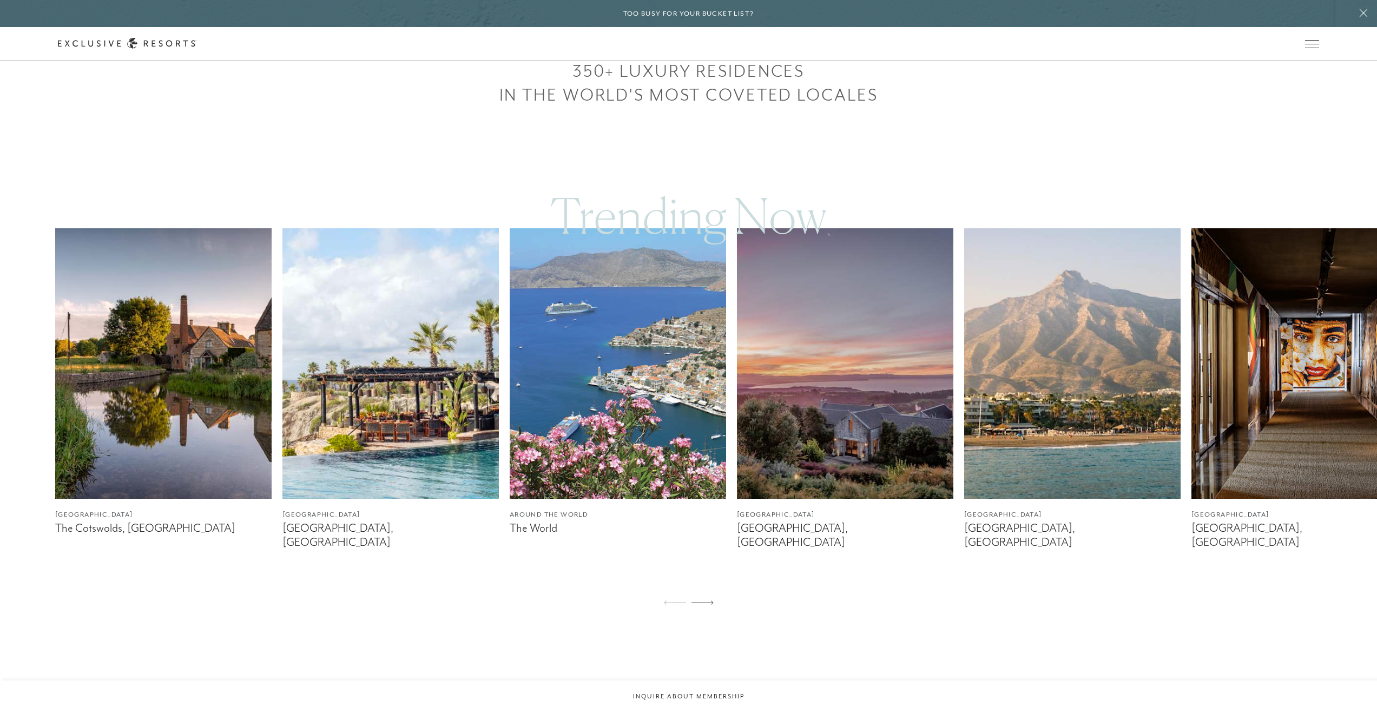
scroll to position [797, 0]
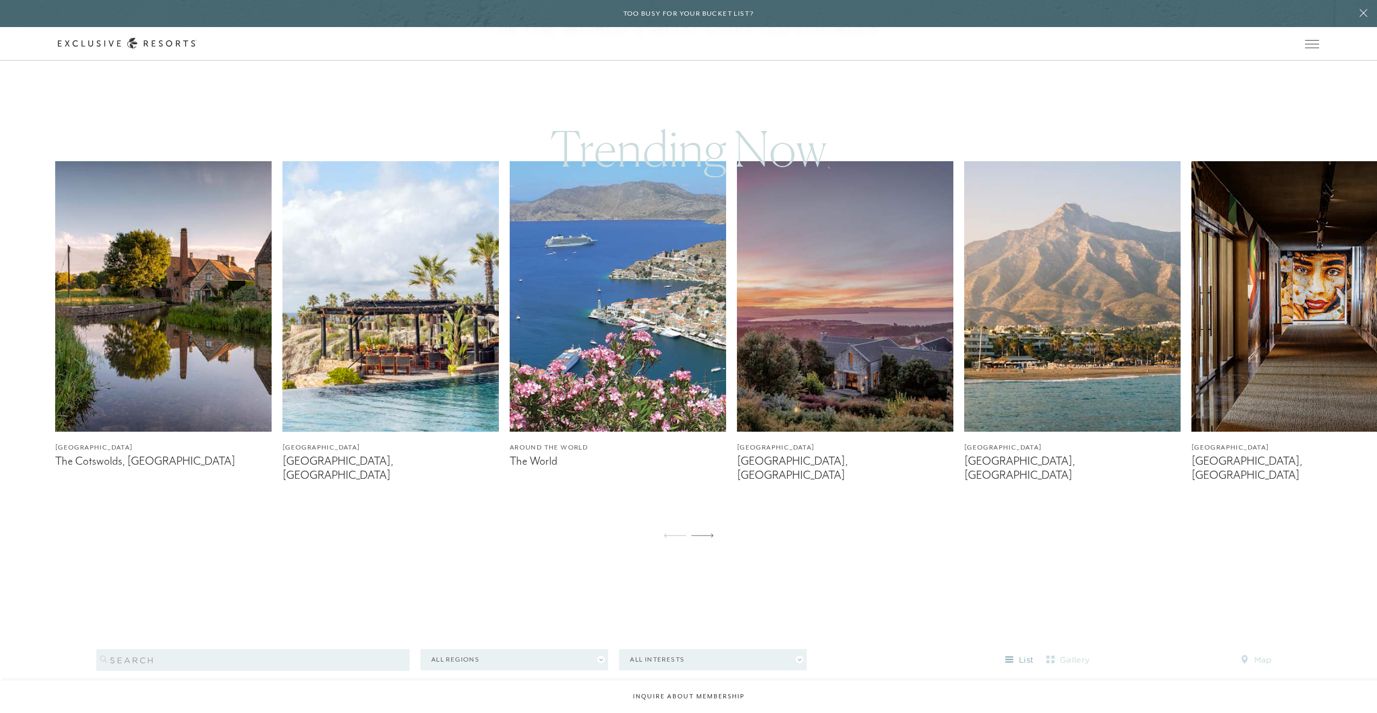
click at [400, 358] on img at bounding box center [390, 296] width 216 height 270
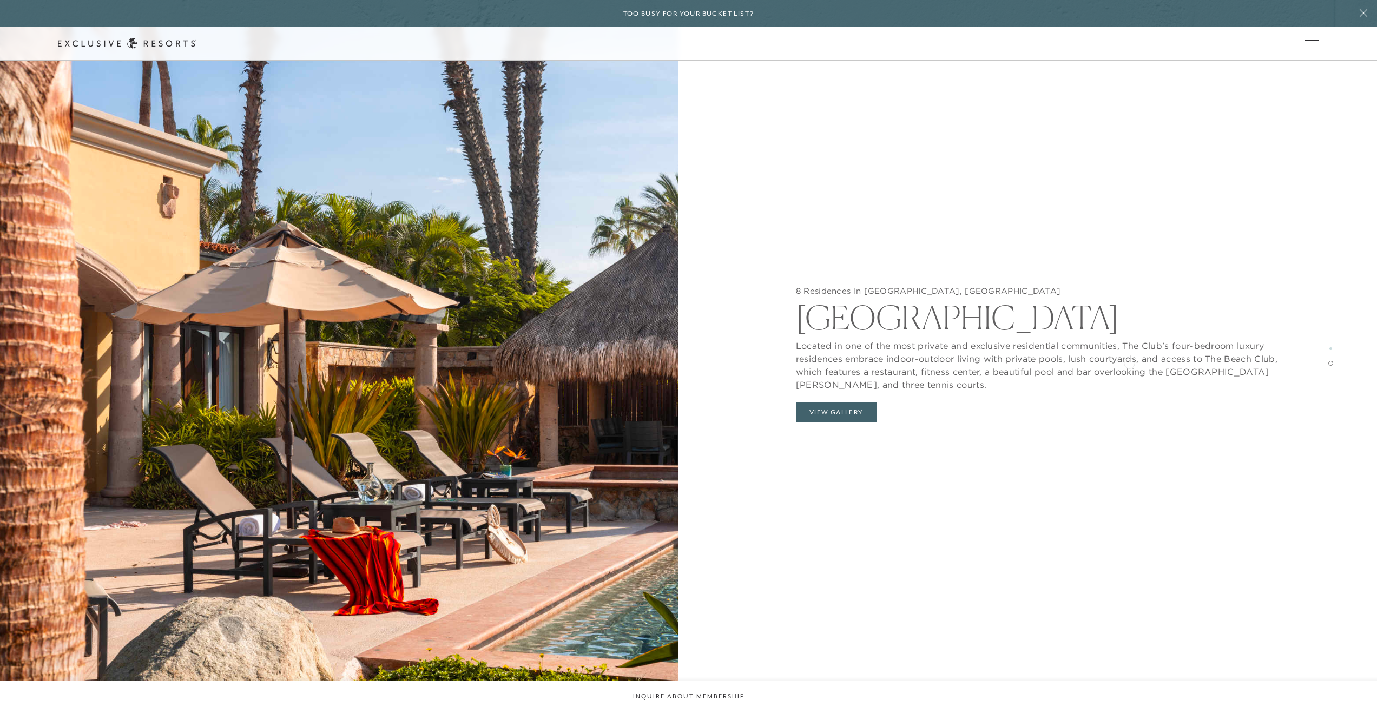
scroll to position [2035, 0]
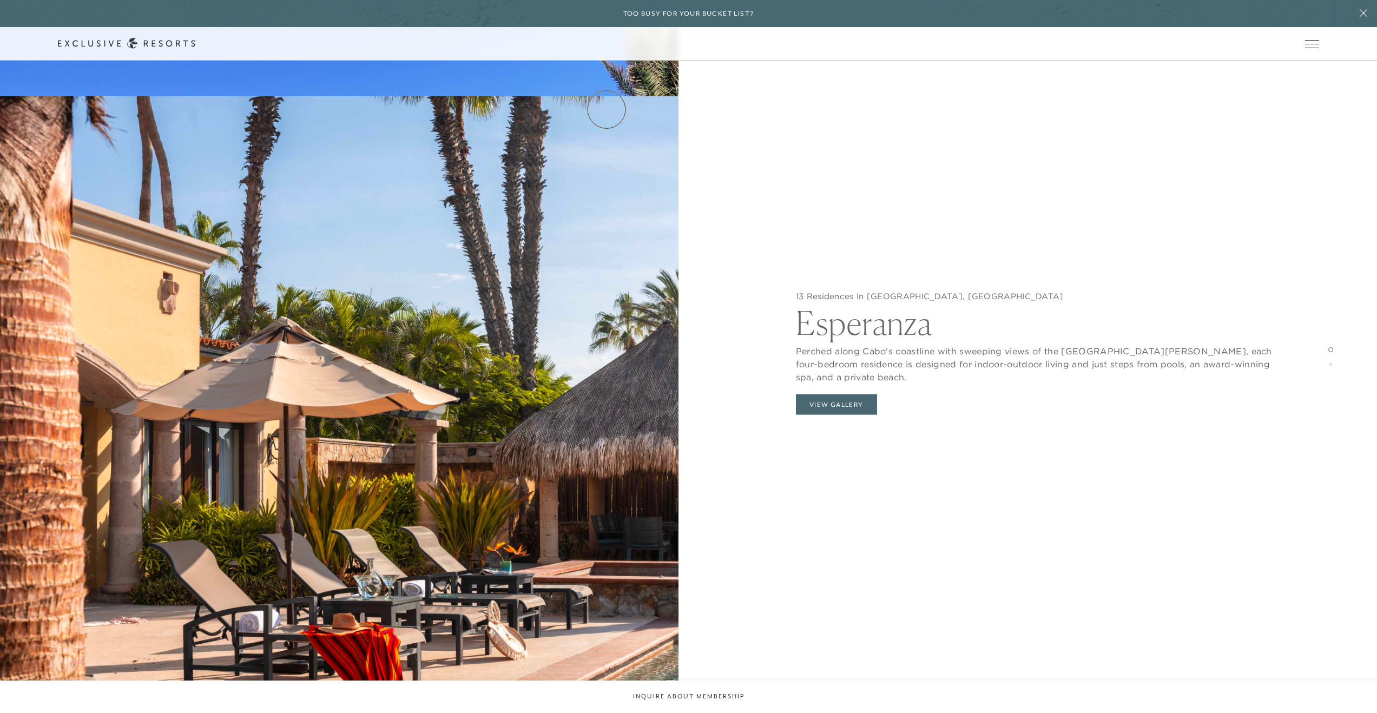
click at [0, 0] on link "Residence Collection" at bounding box center [0, 0] width 0 height 0
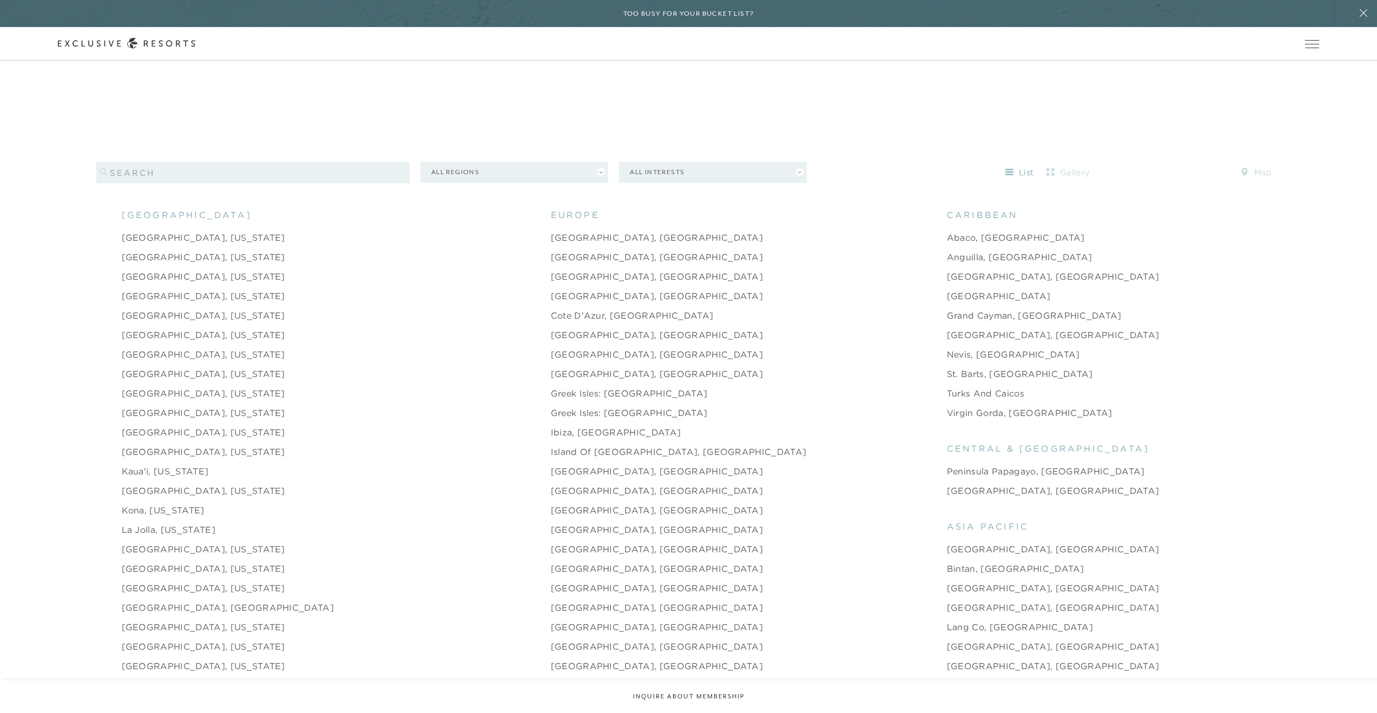
scroll to position [1330, 0]
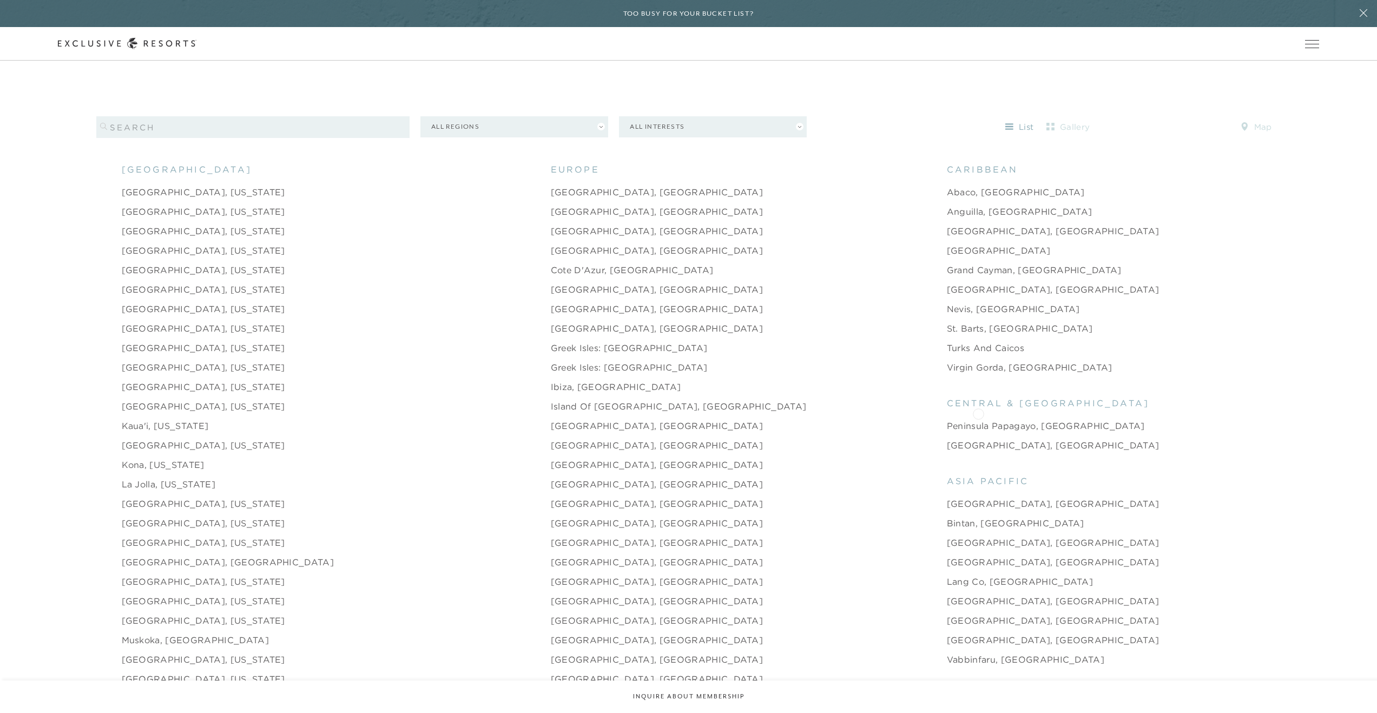
click at [978, 419] on link "Peninsula Papagayo, Costa Rica" at bounding box center [1046, 425] width 198 height 13
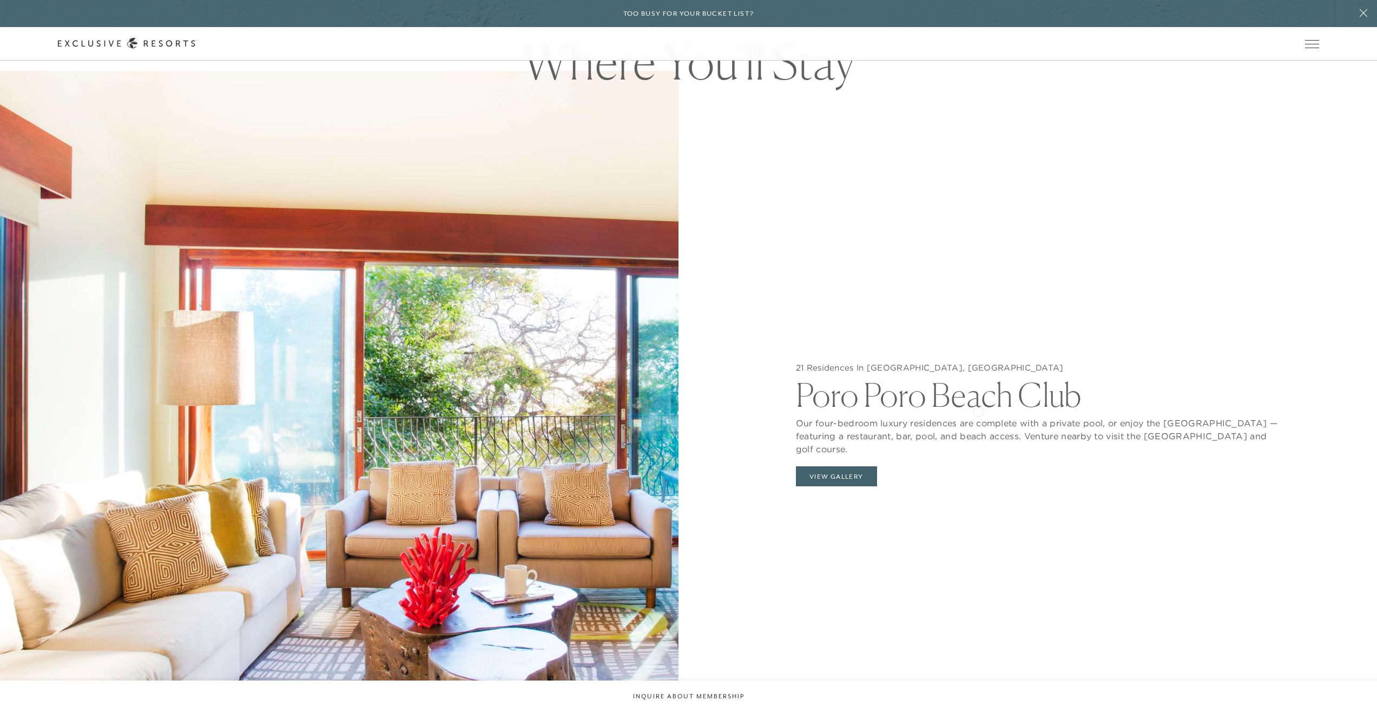
scroll to position [1649, 0]
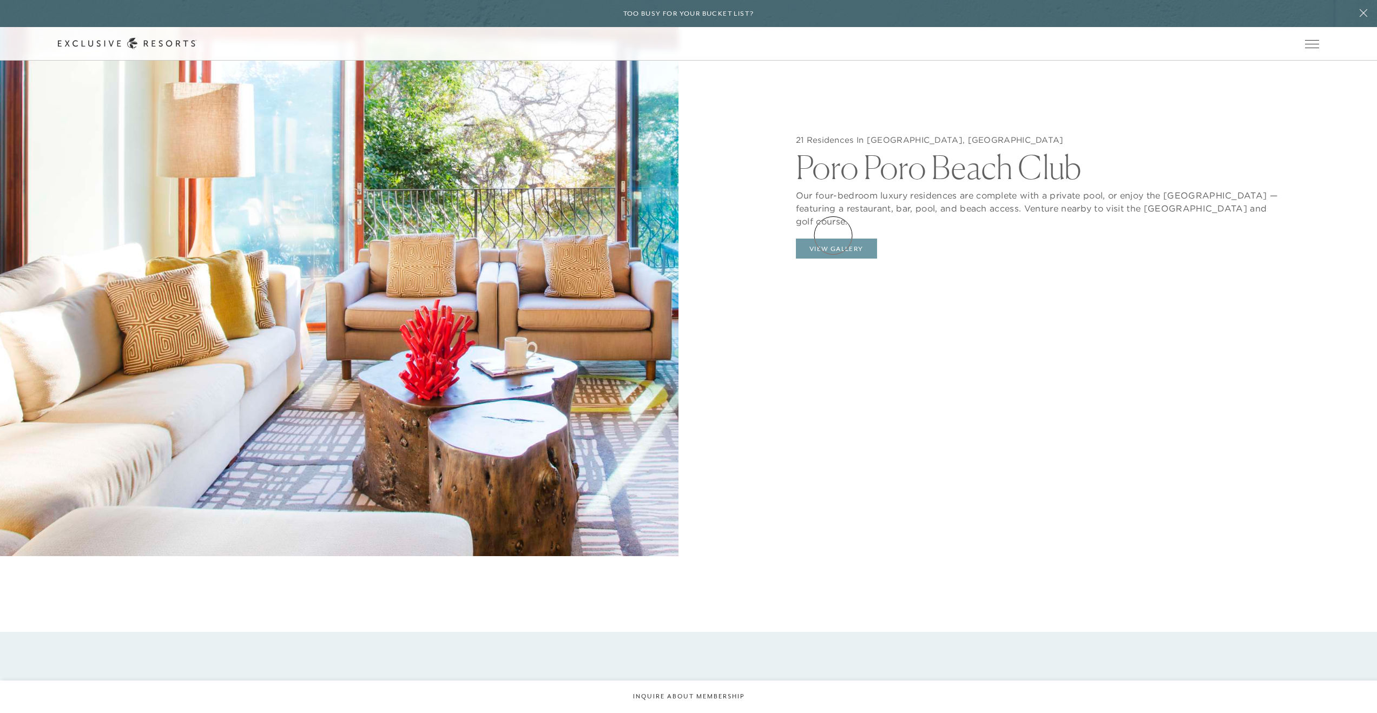
click at [833, 239] on button "View Gallery" at bounding box center [836, 249] width 81 height 21
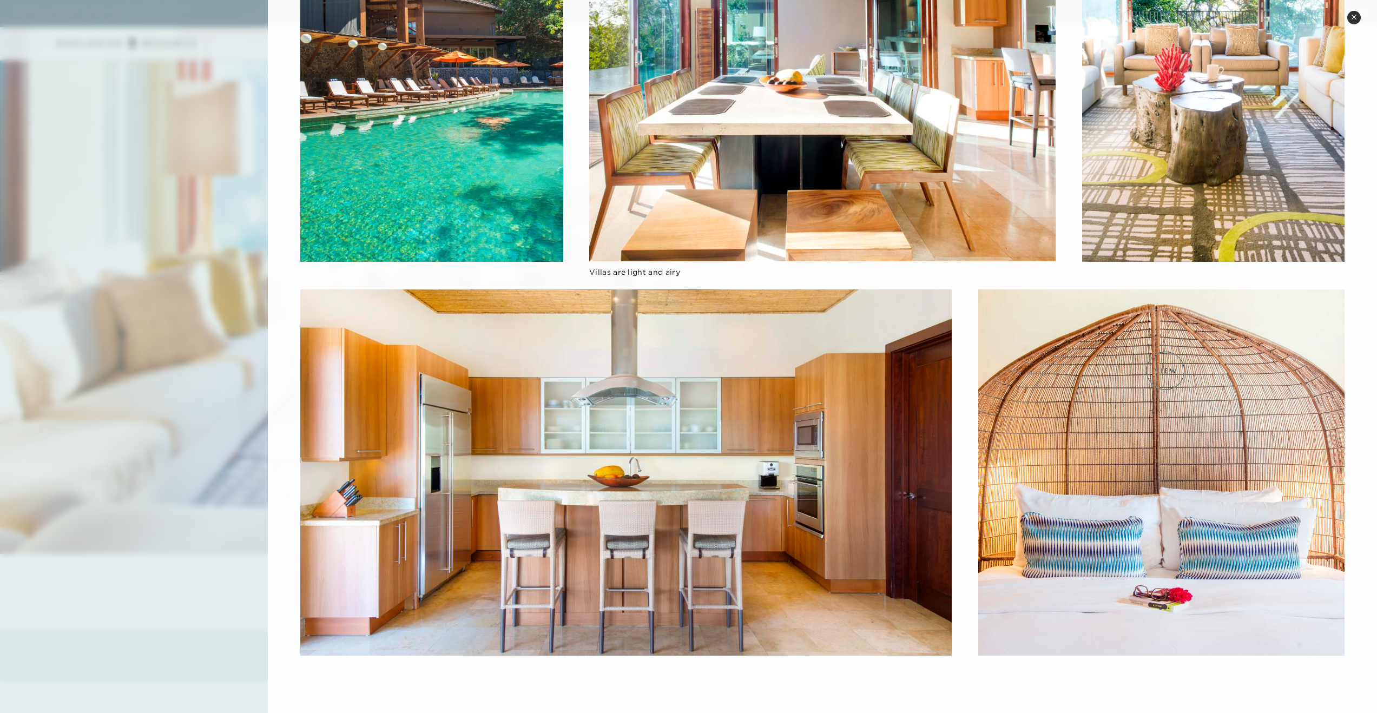
scroll to position [1651, 0]
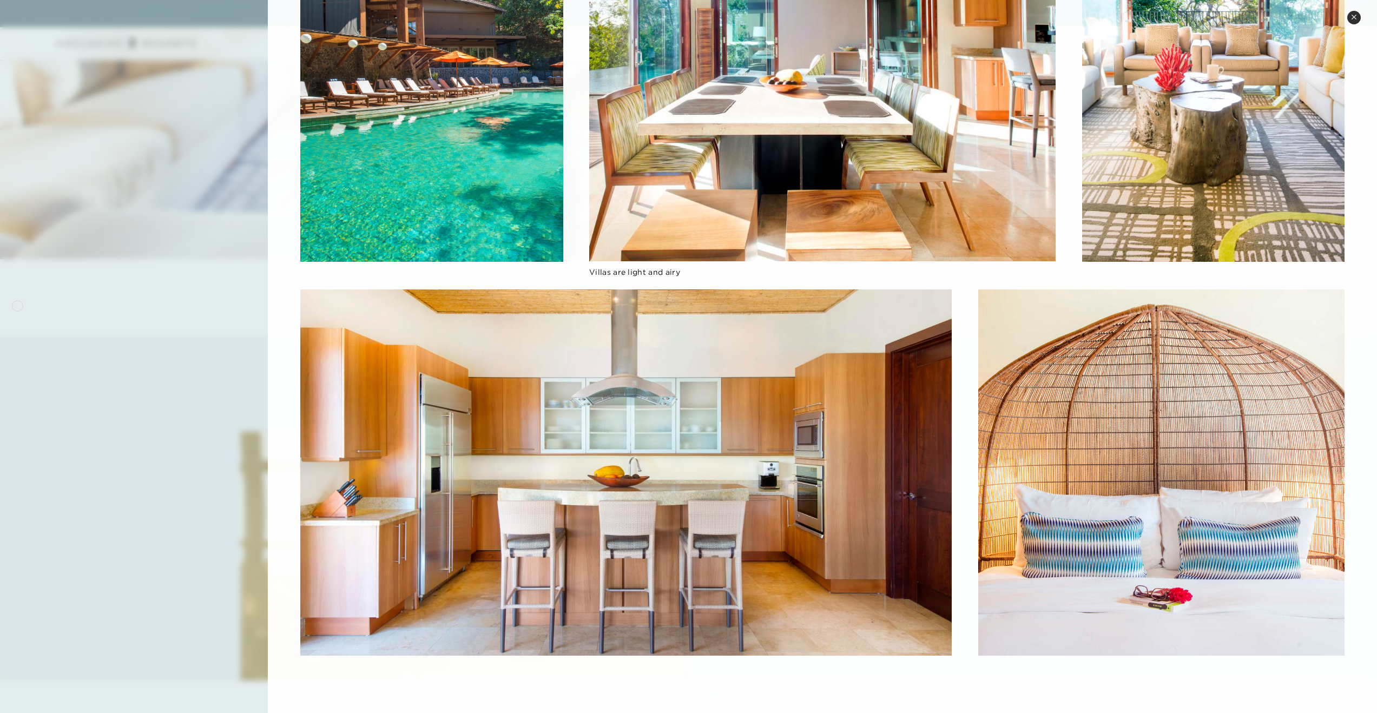
click at [29, 300] on div at bounding box center [688, 356] width 1377 height 713
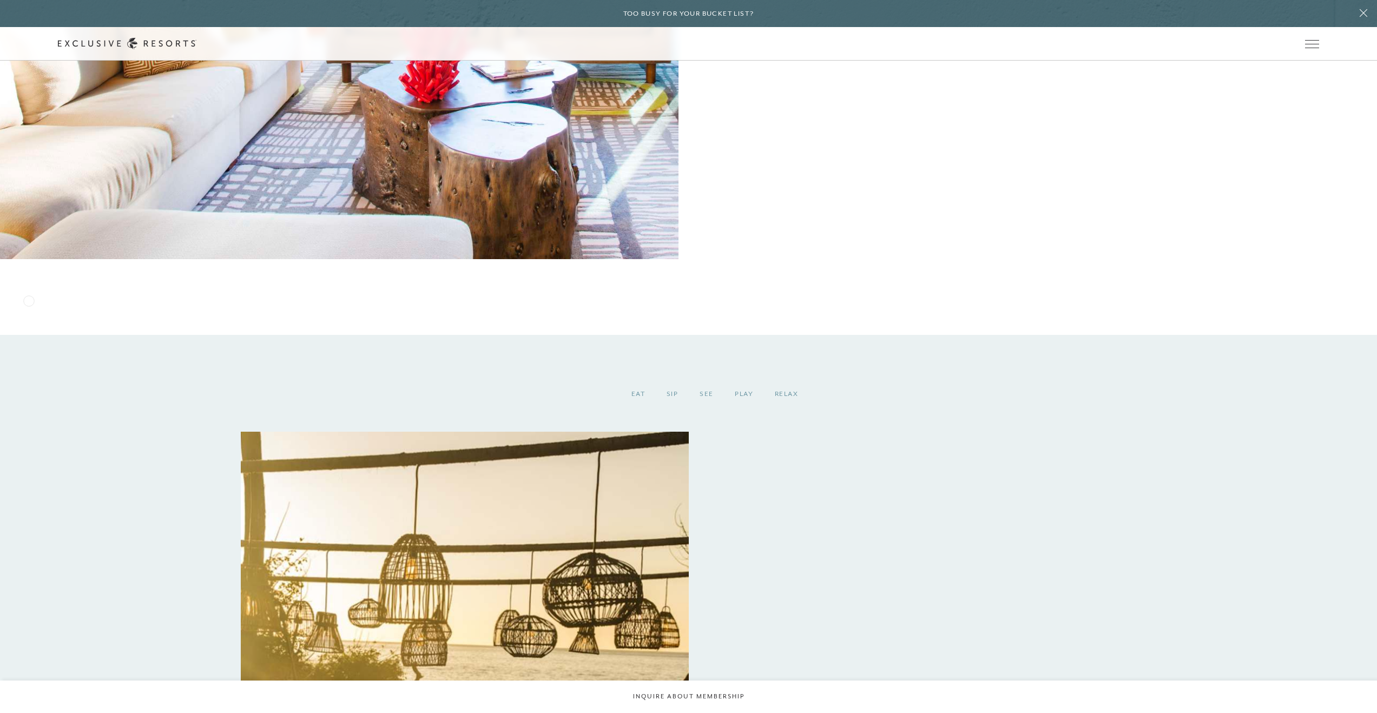
scroll to position [1530, 0]
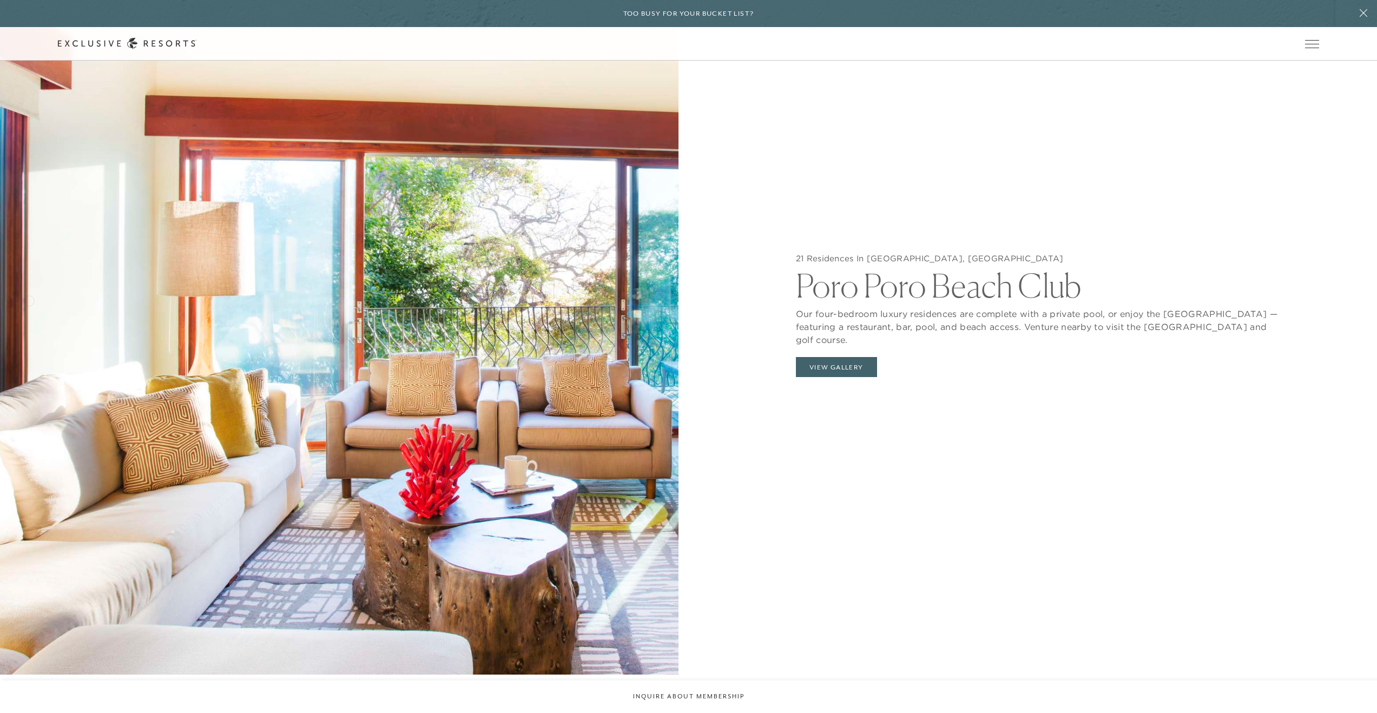
click at [31, 299] on img at bounding box center [339, 318] width 678 height 713
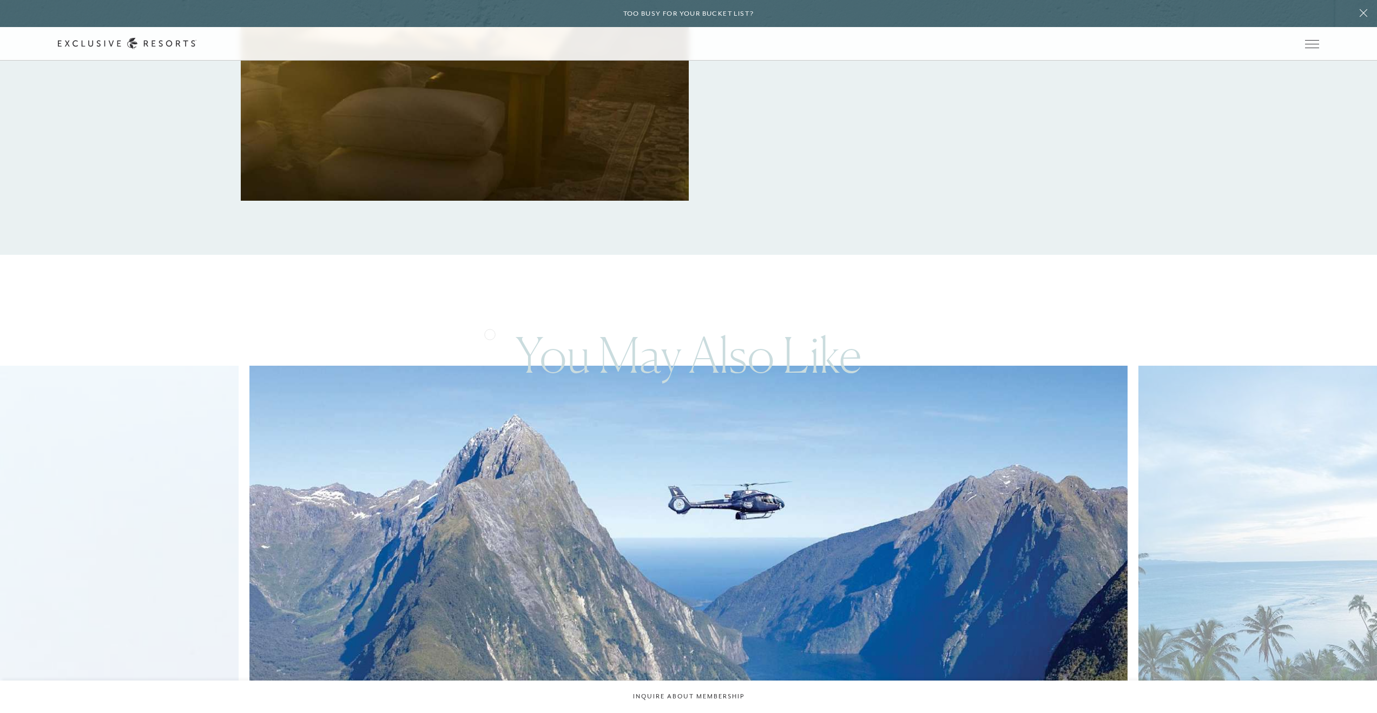
scroll to position [3181, 0]
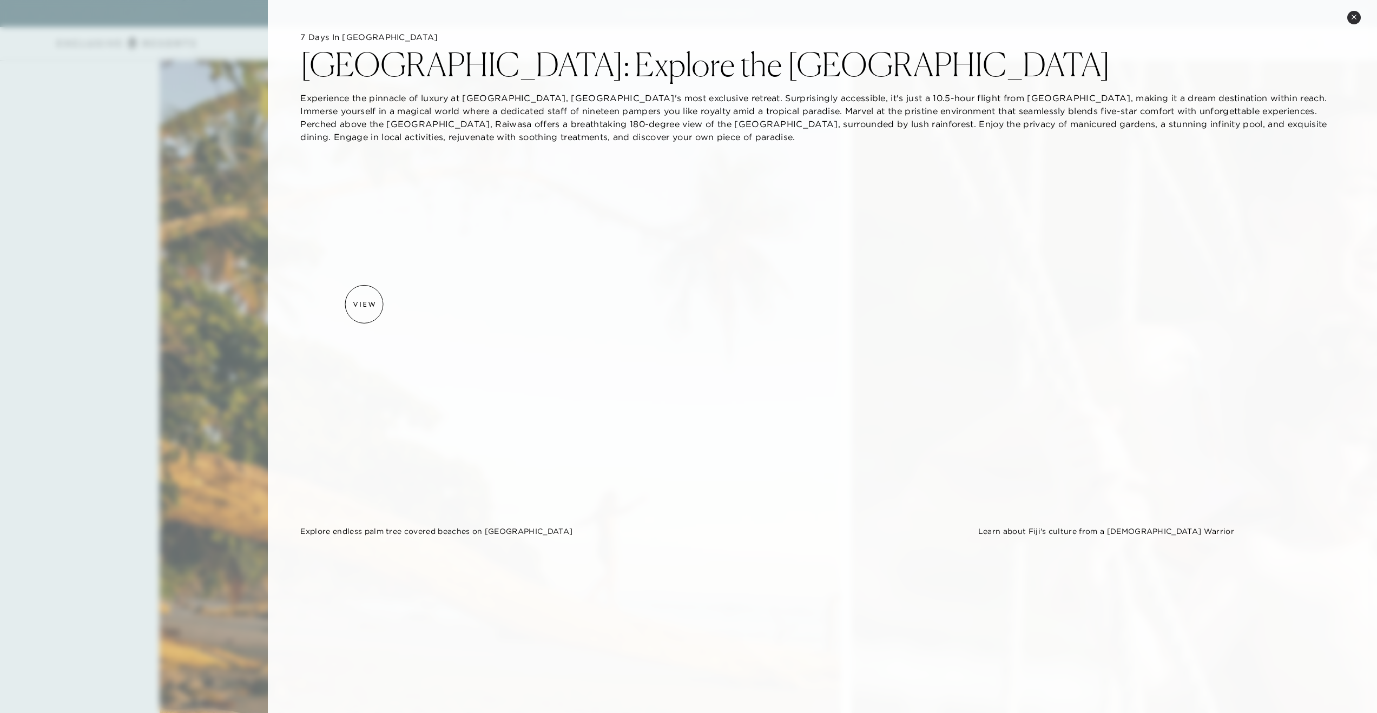
scroll to position [0, 0]
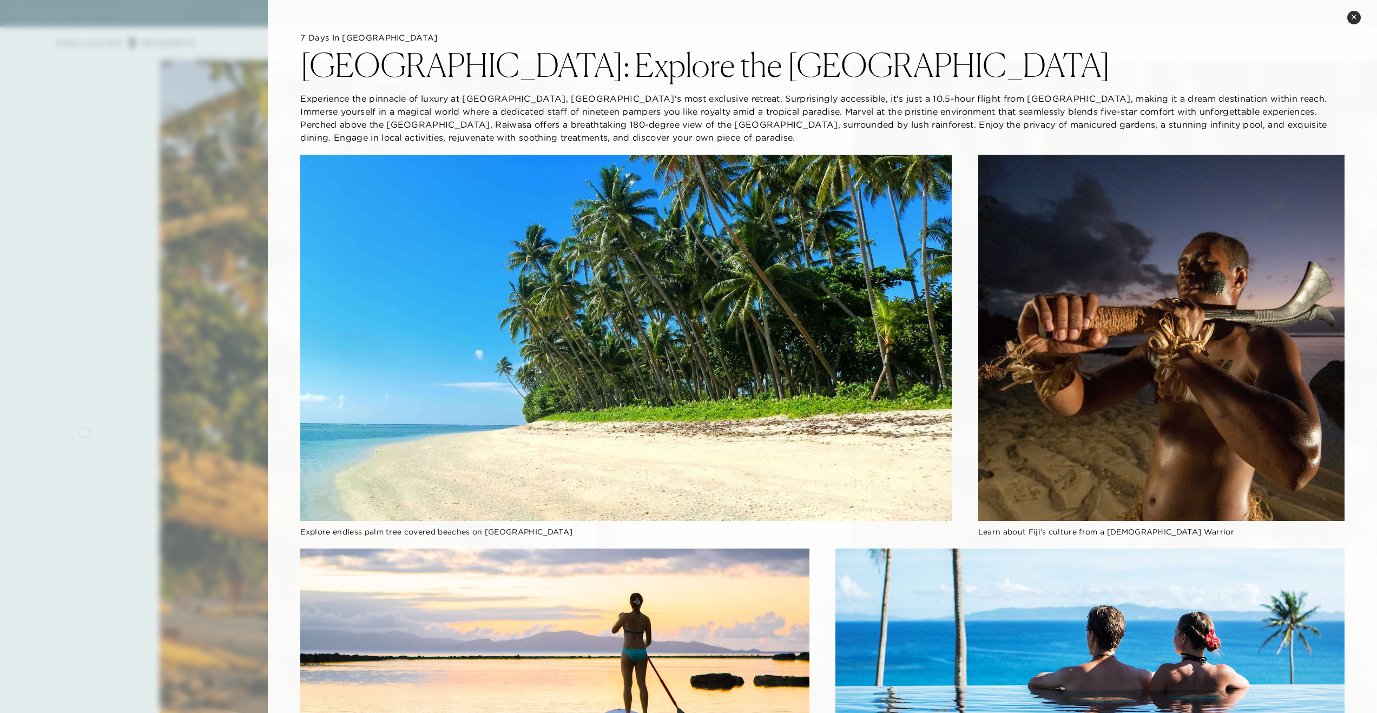
click at [85, 432] on div at bounding box center [688, 356] width 1377 height 713
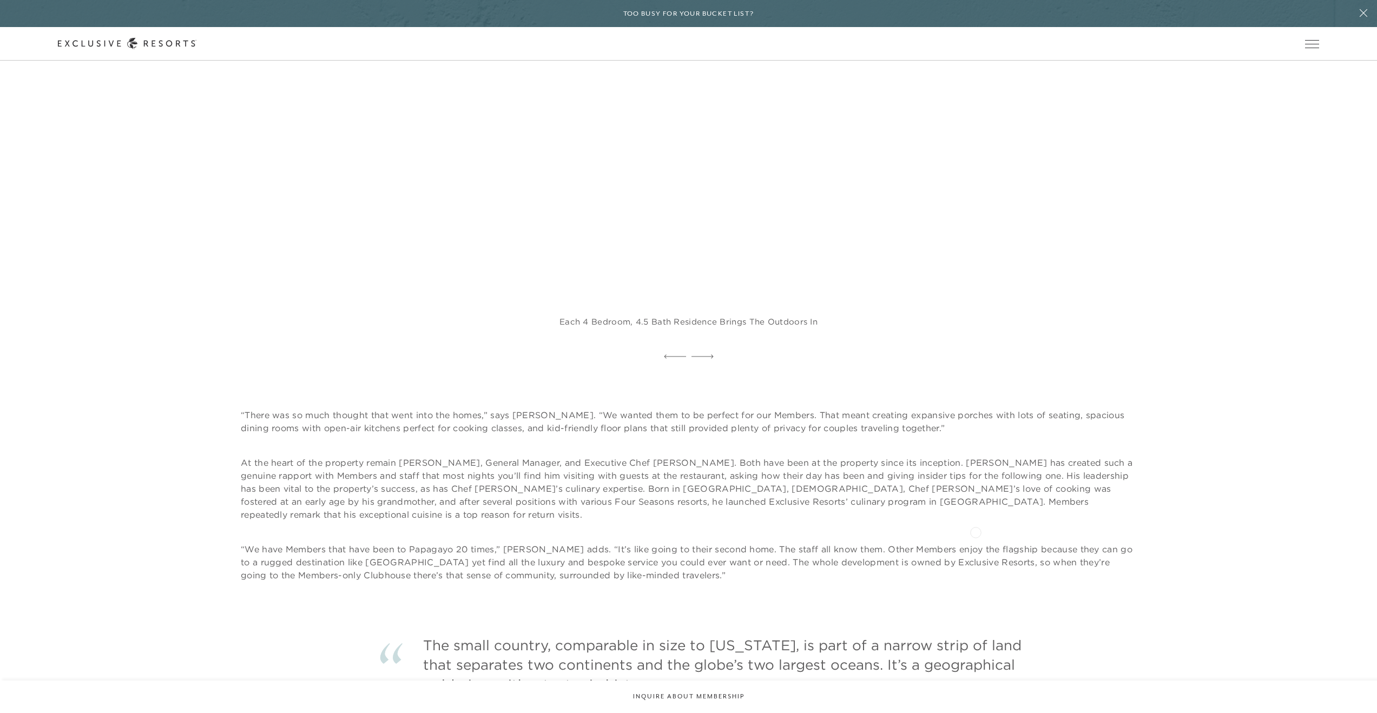
scroll to position [2617, 0]
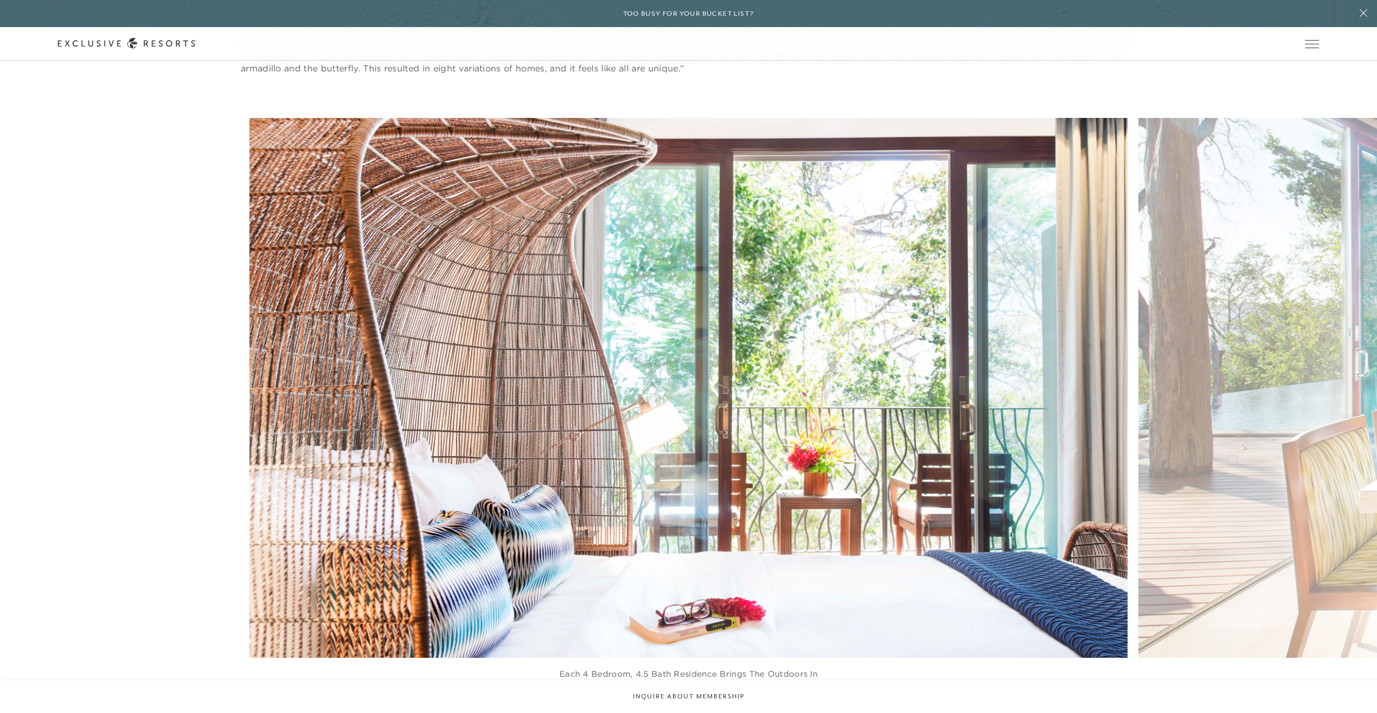
click at [1086, 432] on figure "Each 4 bedroom, 4.5 bath residence brings the outdoors in" at bounding box center [688, 409] width 878 height 583
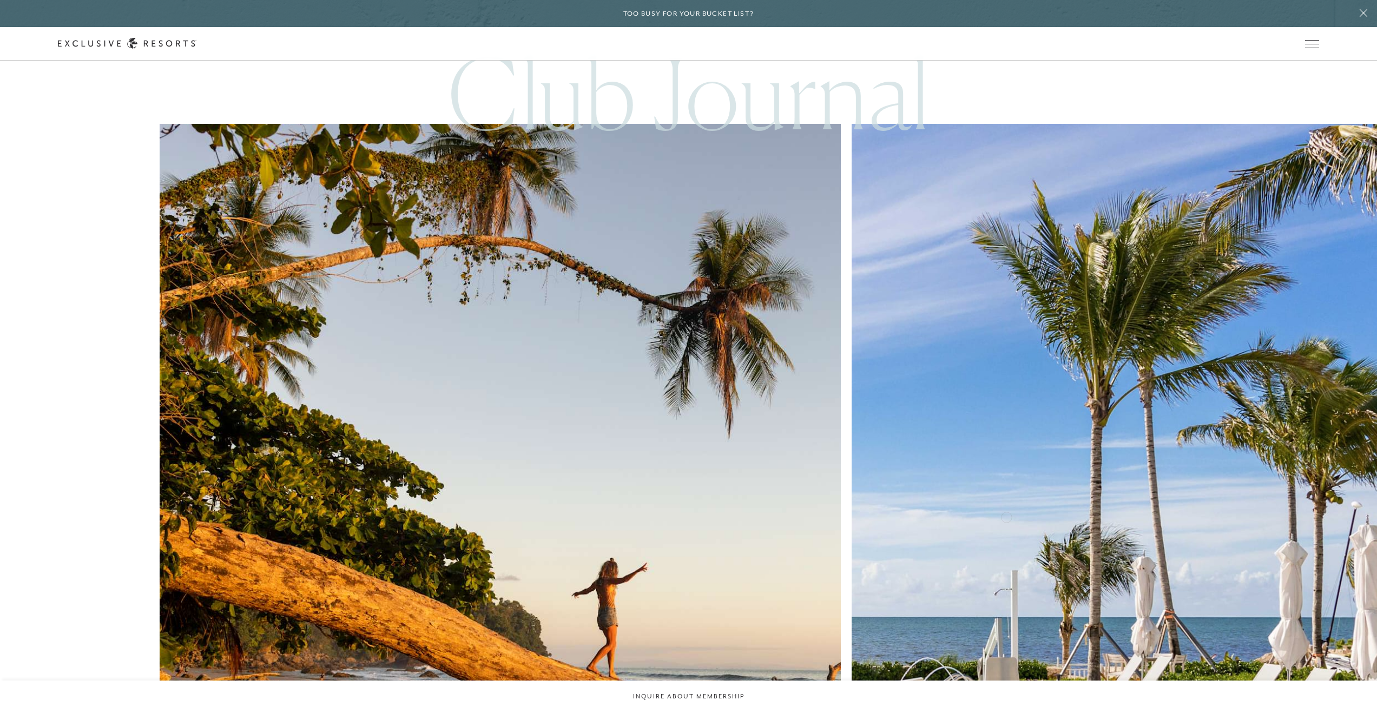
scroll to position [7310, 0]
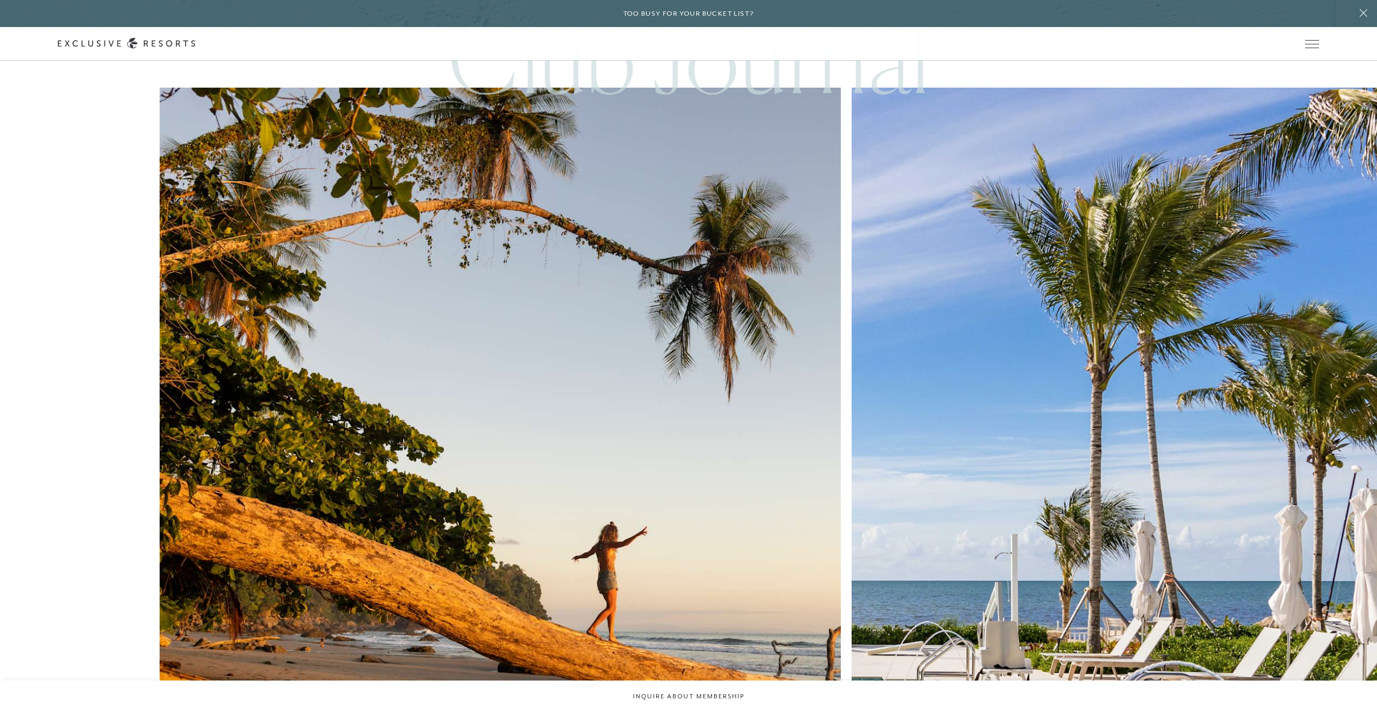
click at [817, 378] on img at bounding box center [1191, 541] width 749 height 998
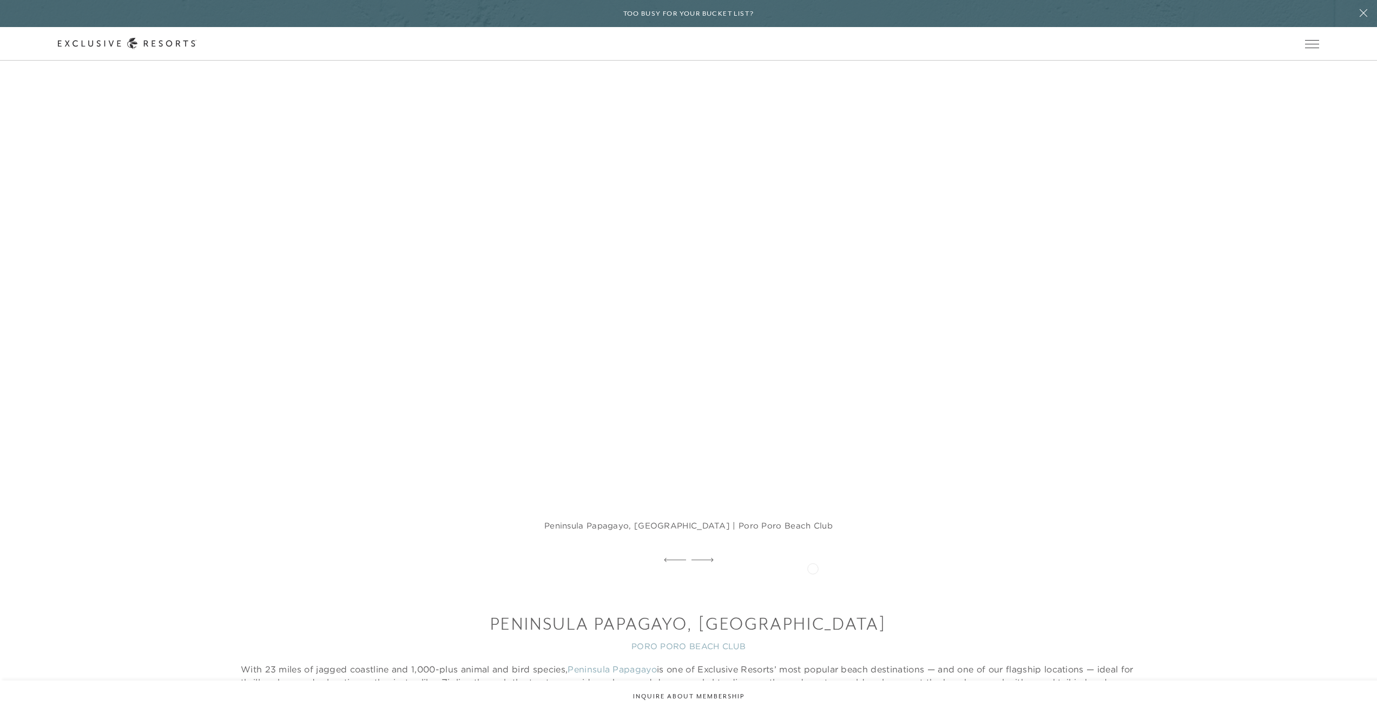
scroll to position [1216, 0]
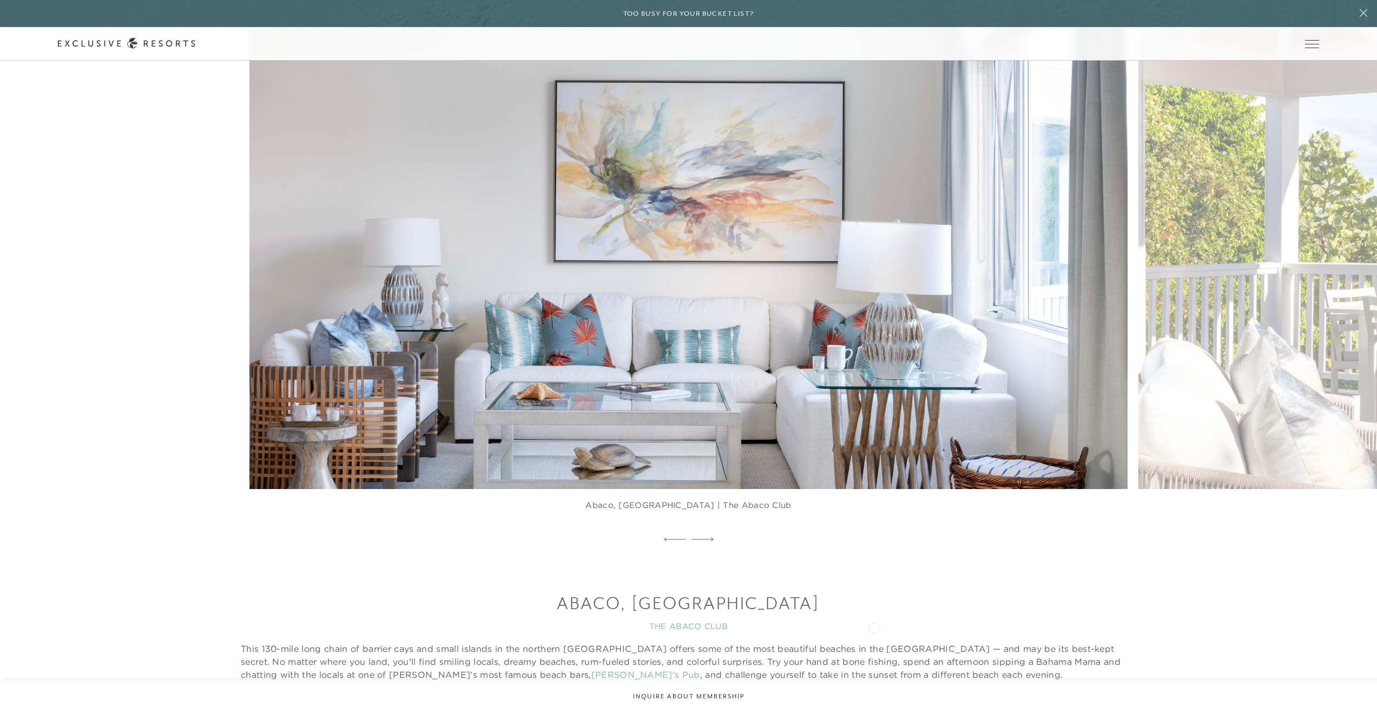
scroll to position [7361, 0]
click at [1353, 531] on div at bounding box center [688, 539] width 1377 height 16
click at [1351, 531] on div at bounding box center [688, 539] width 1377 height 16
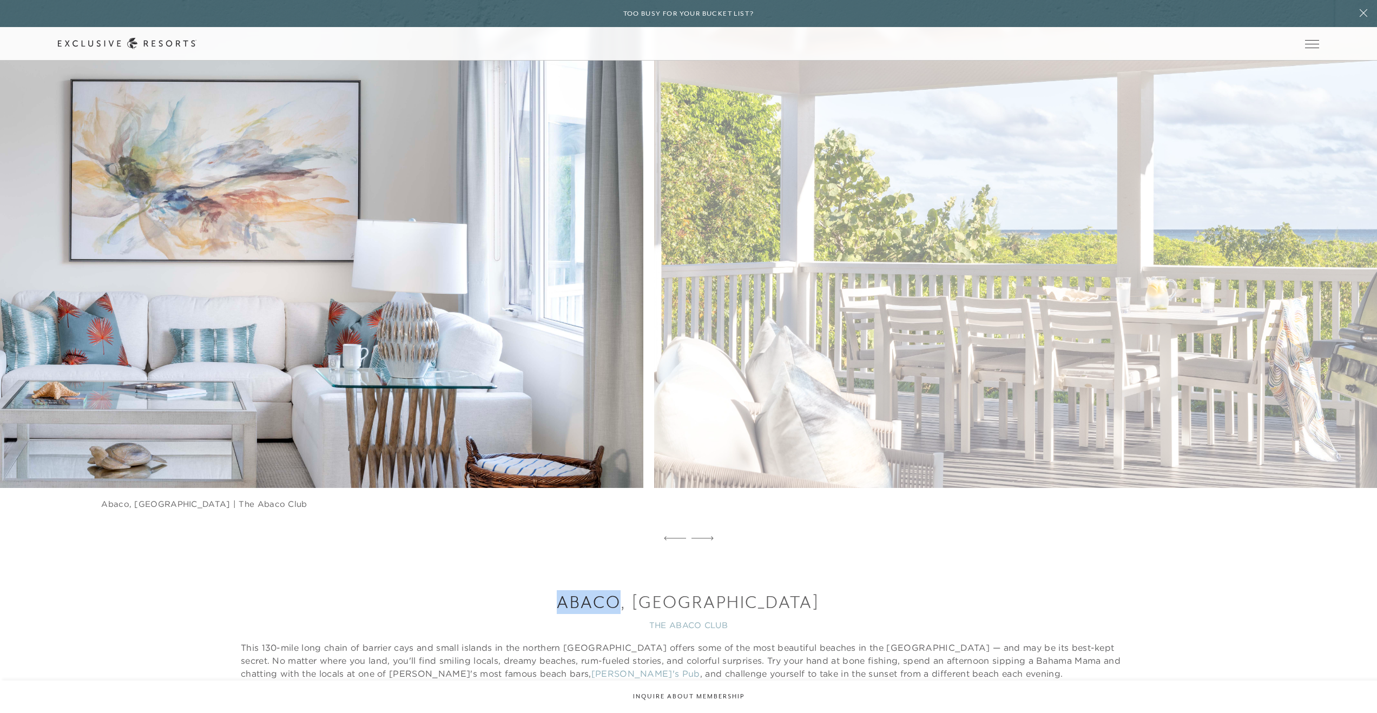
click at [614, 349] on figure "Abaco, Bahamas | The Abaco Club" at bounding box center [204, 239] width 878 height 583
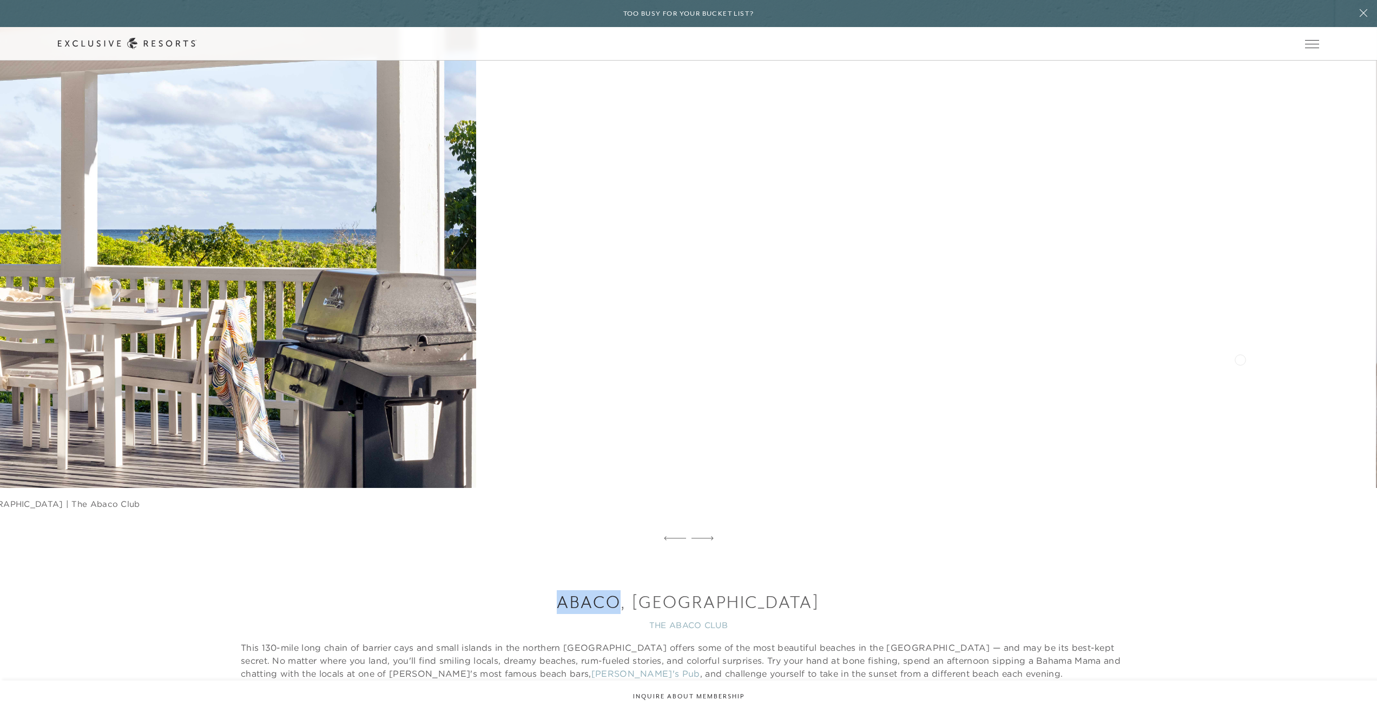
click at [566, 382] on figure "Abaco, Bahamas | The Abaco Club" at bounding box center [926, 239] width 878 height 583
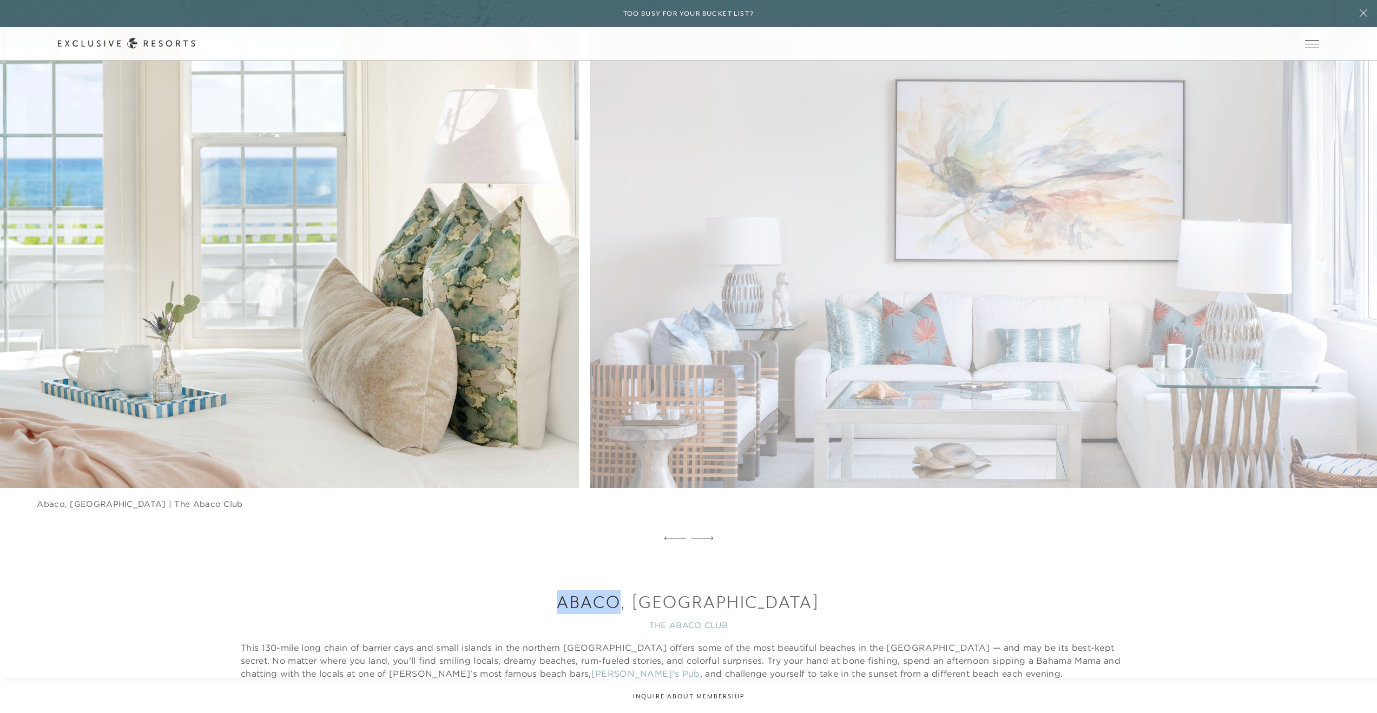
click at [433, 376] on figure "Abaco, Bahamas | The Abaco Club" at bounding box center [140, 239] width 878 height 583
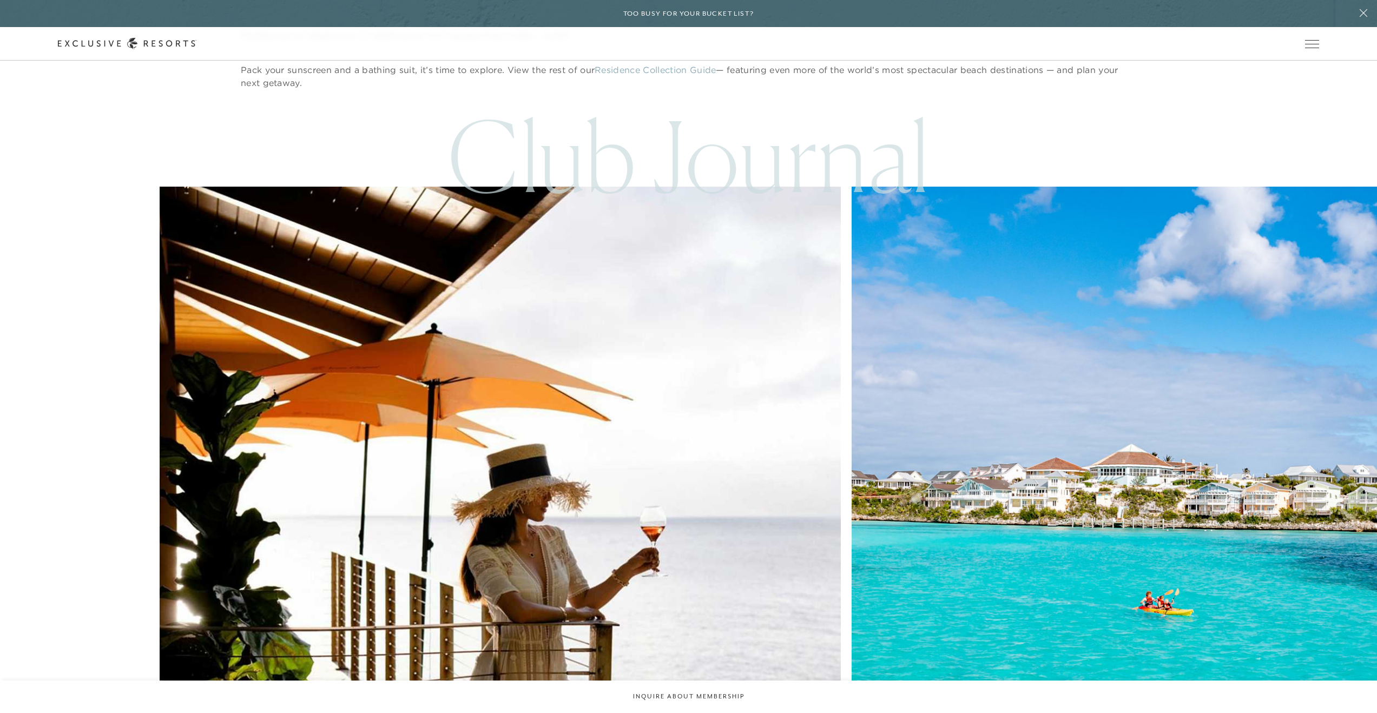
scroll to position [9870, 0]
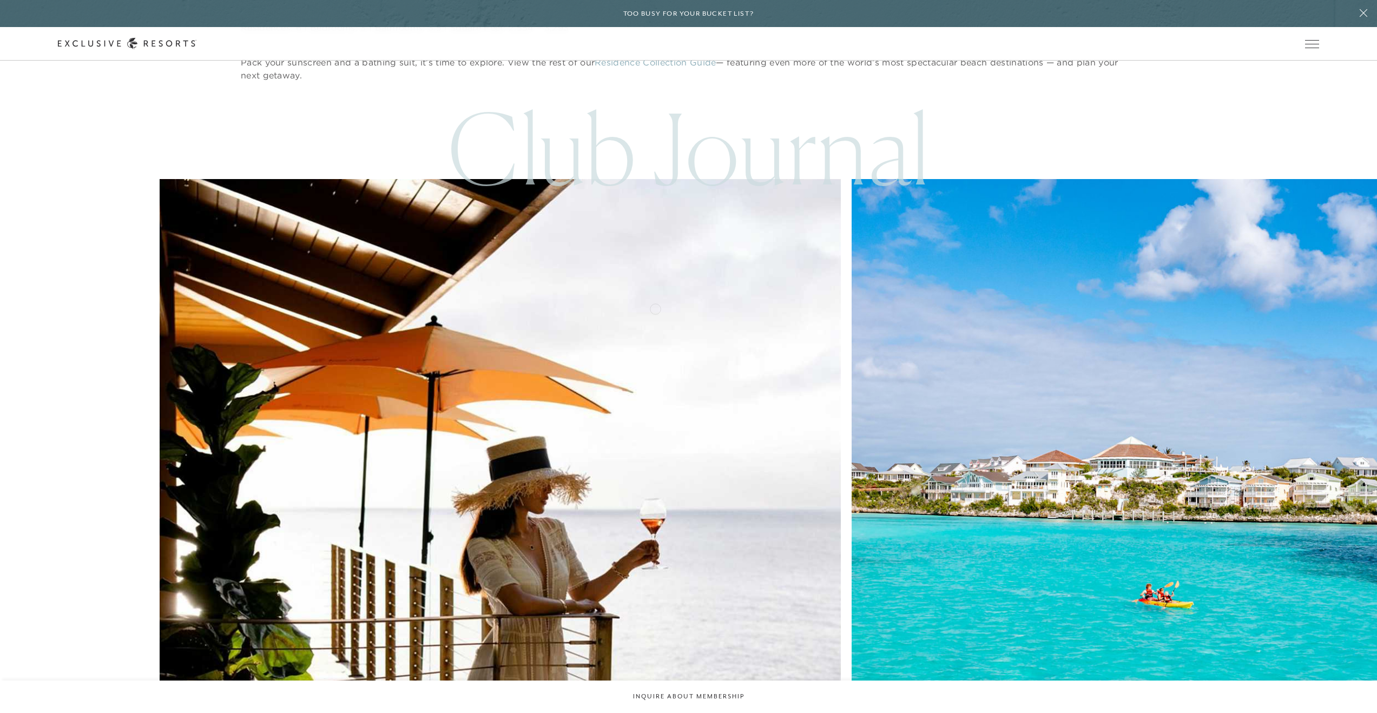
click at [817, 308] on img at bounding box center [1191, 519] width 749 height 749
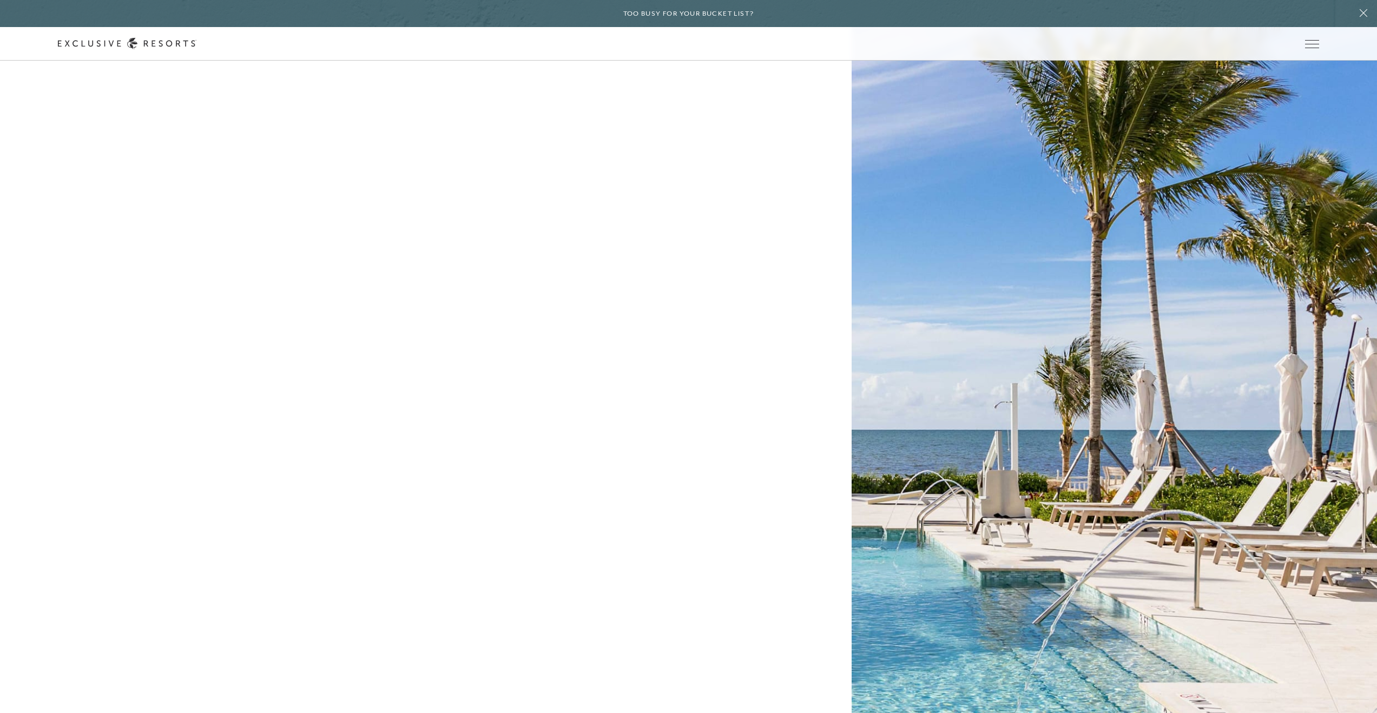
scroll to position [5044, 0]
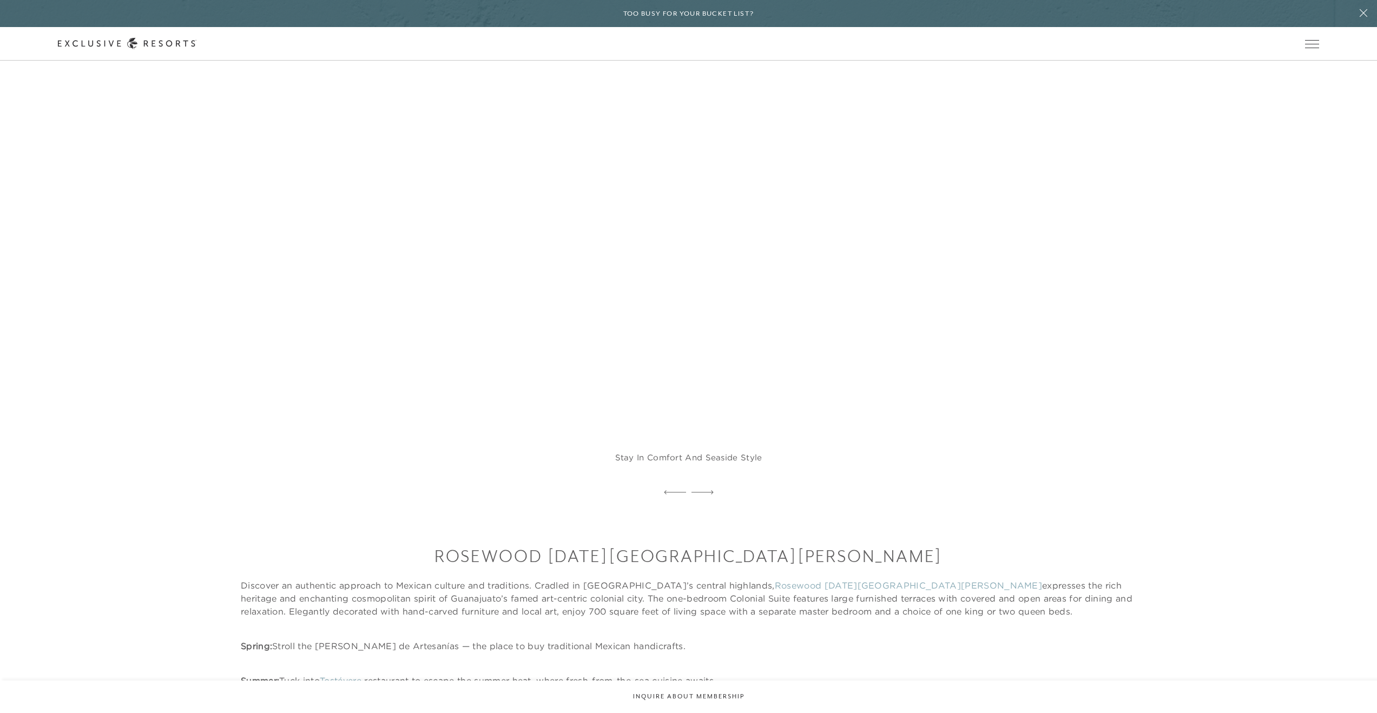
scroll to position [1918, 0]
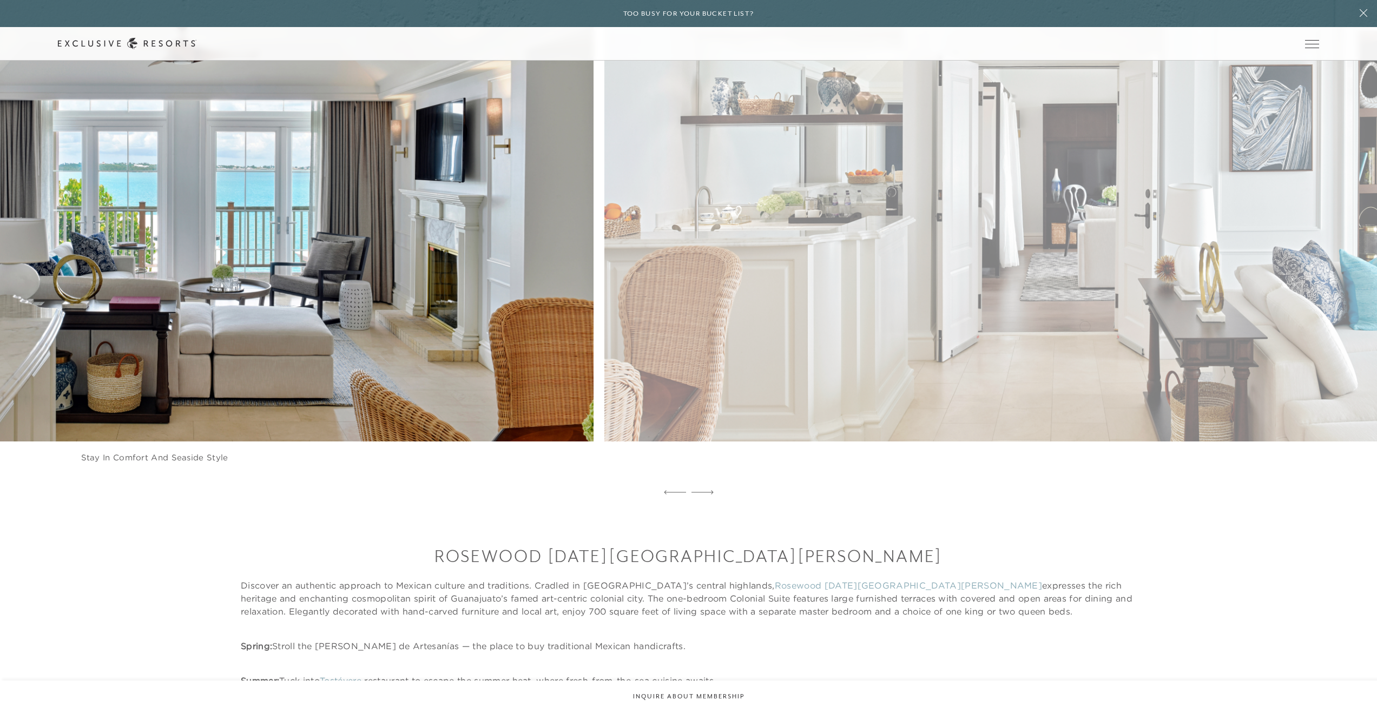
click at [547, 361] on figure "Stay in comfort and seaside style" at bounding box center [154, 193] width 878 height 583
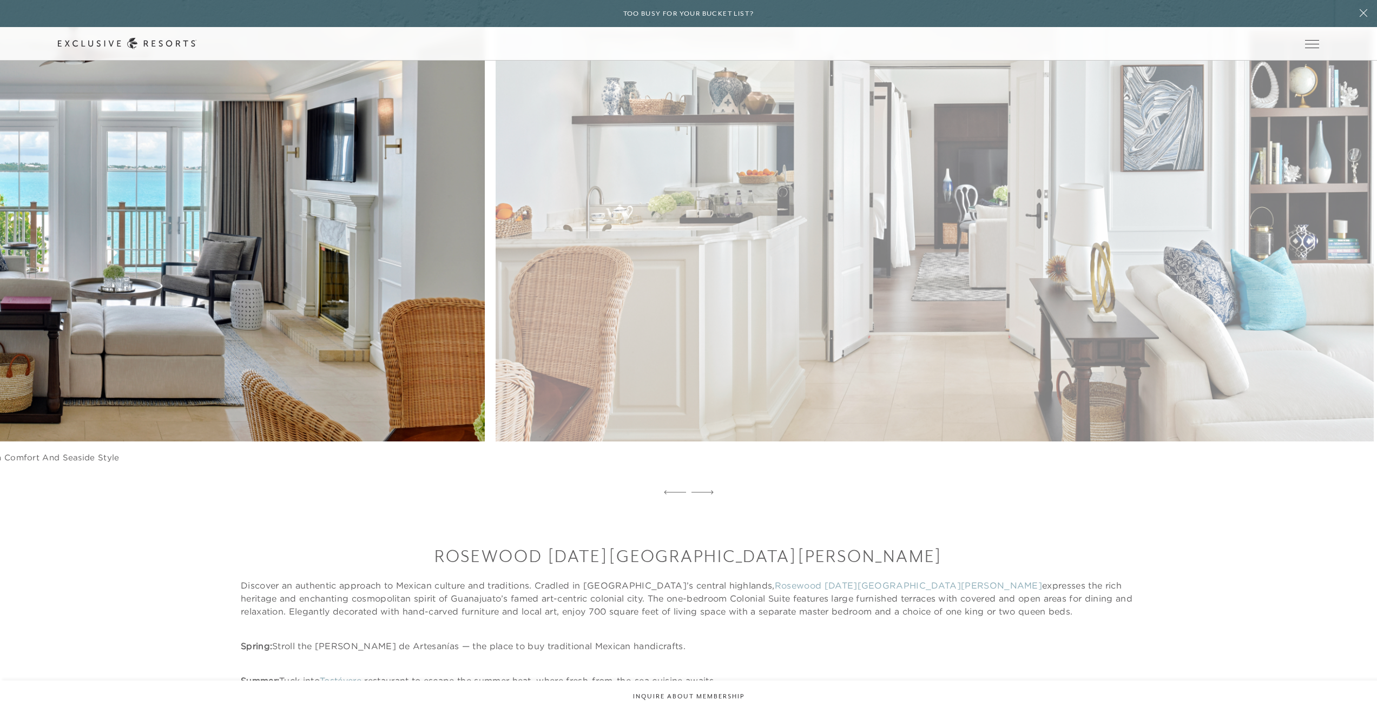
click at [573, 288] on figure "Enjoy elegant decor and airy interiors" at bounding box center [934, 193] width 878 height 583
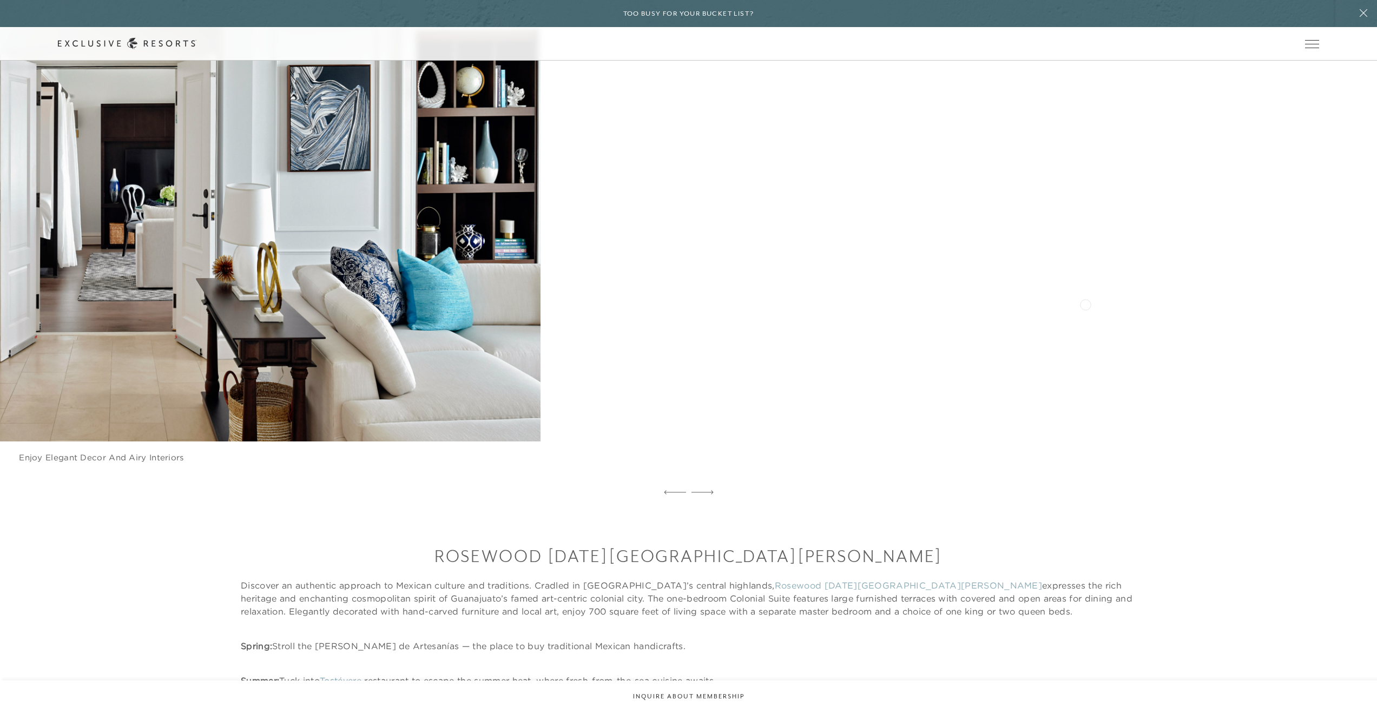
click at [496, 305] on figure "Enjoy elegant decor and airy interiors" at bounding box center [101, 193] width 878 height 583
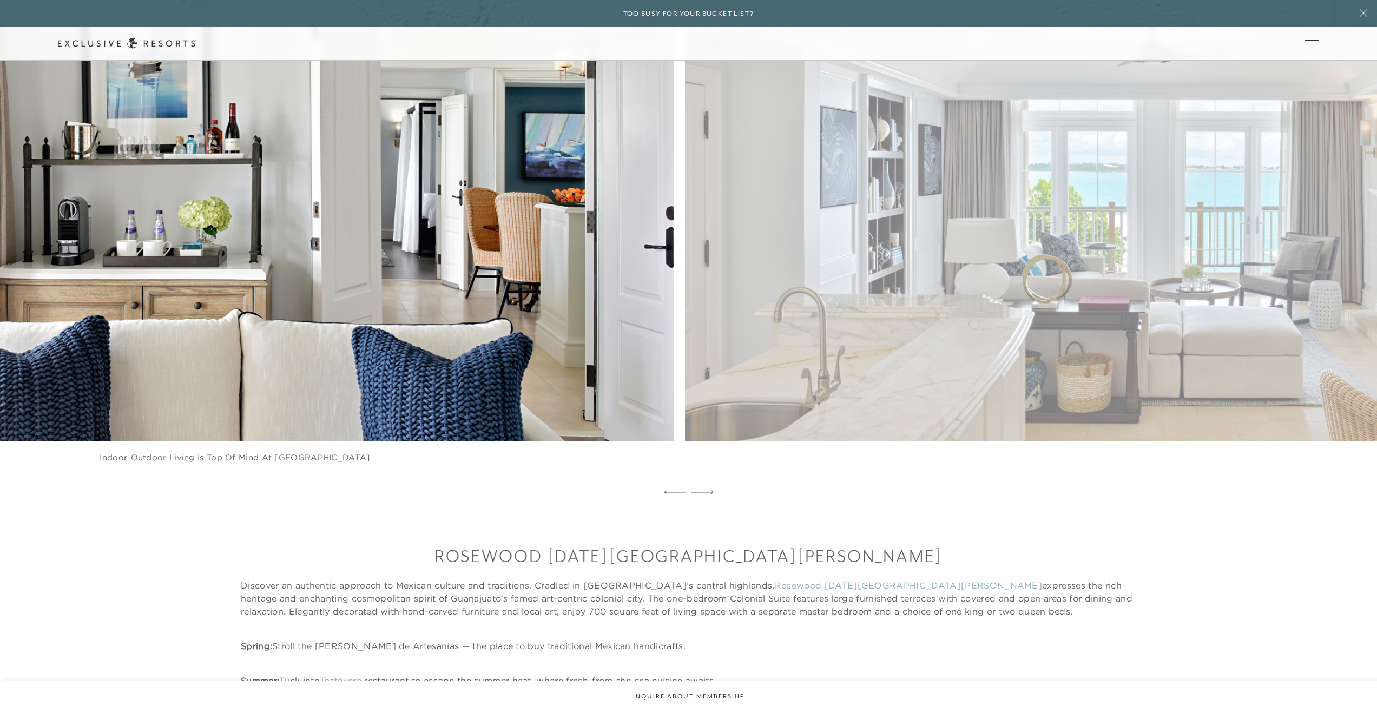
click at [507, 329] on figure "Indoor-outdoor living is top of mind at Rosewood Bermuda" at bounding box center [235, 193] width 878 height 583
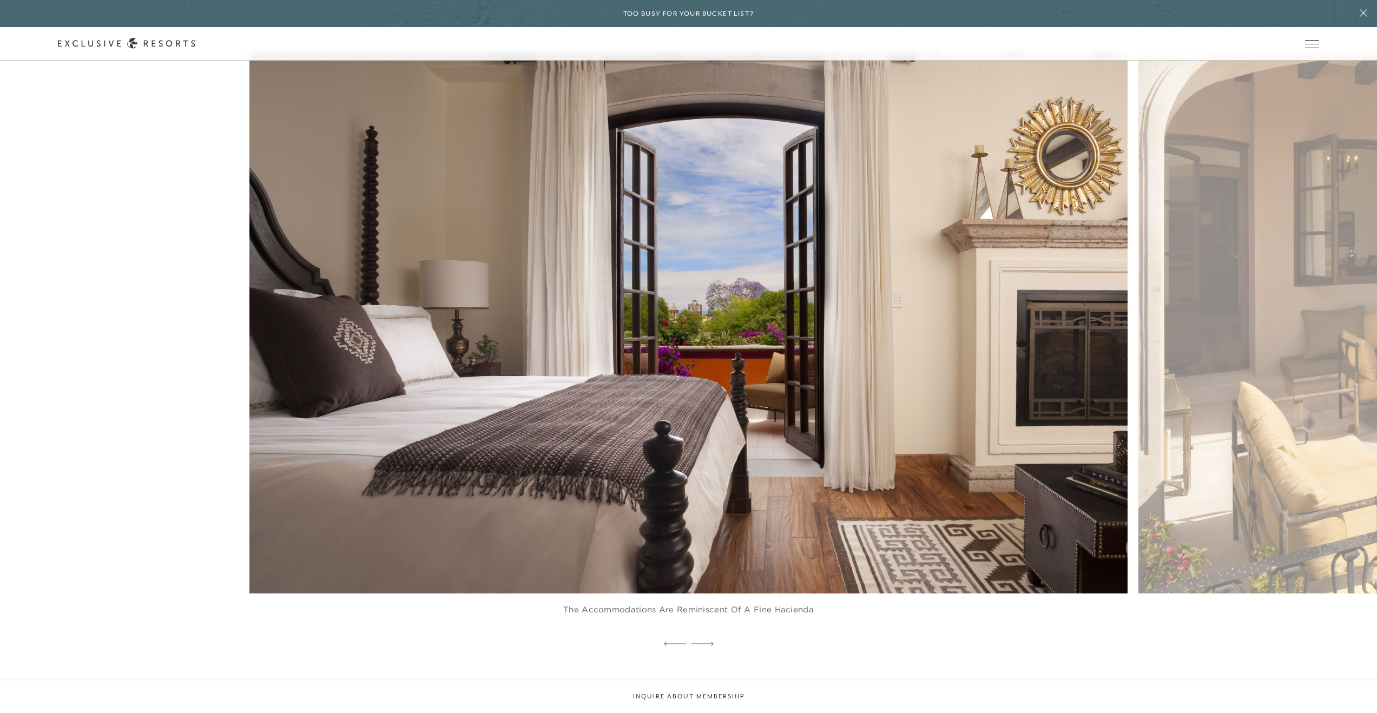
scroll to position [2666, 0]
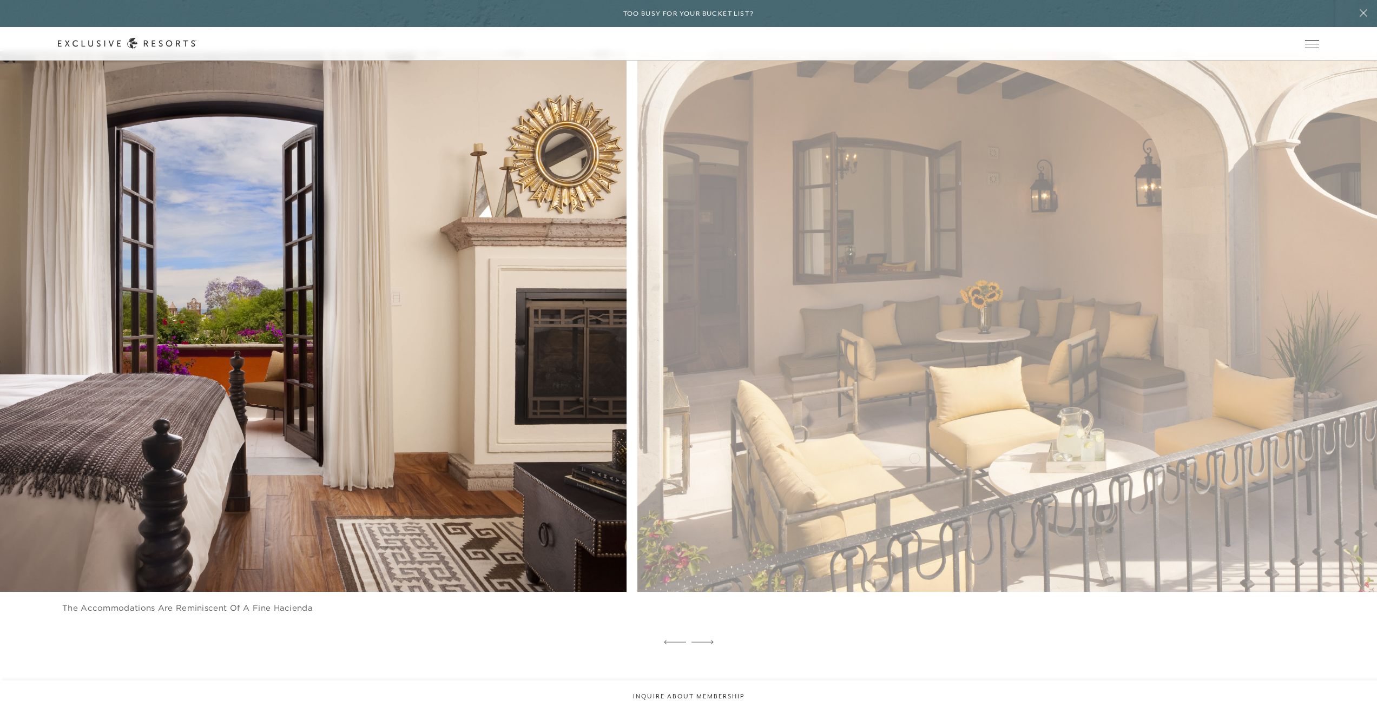
click at [295, 498] on figure "The accommodations are reminiscent of a fine hacienda" at bounding box center [187, 342] width 878 height 583
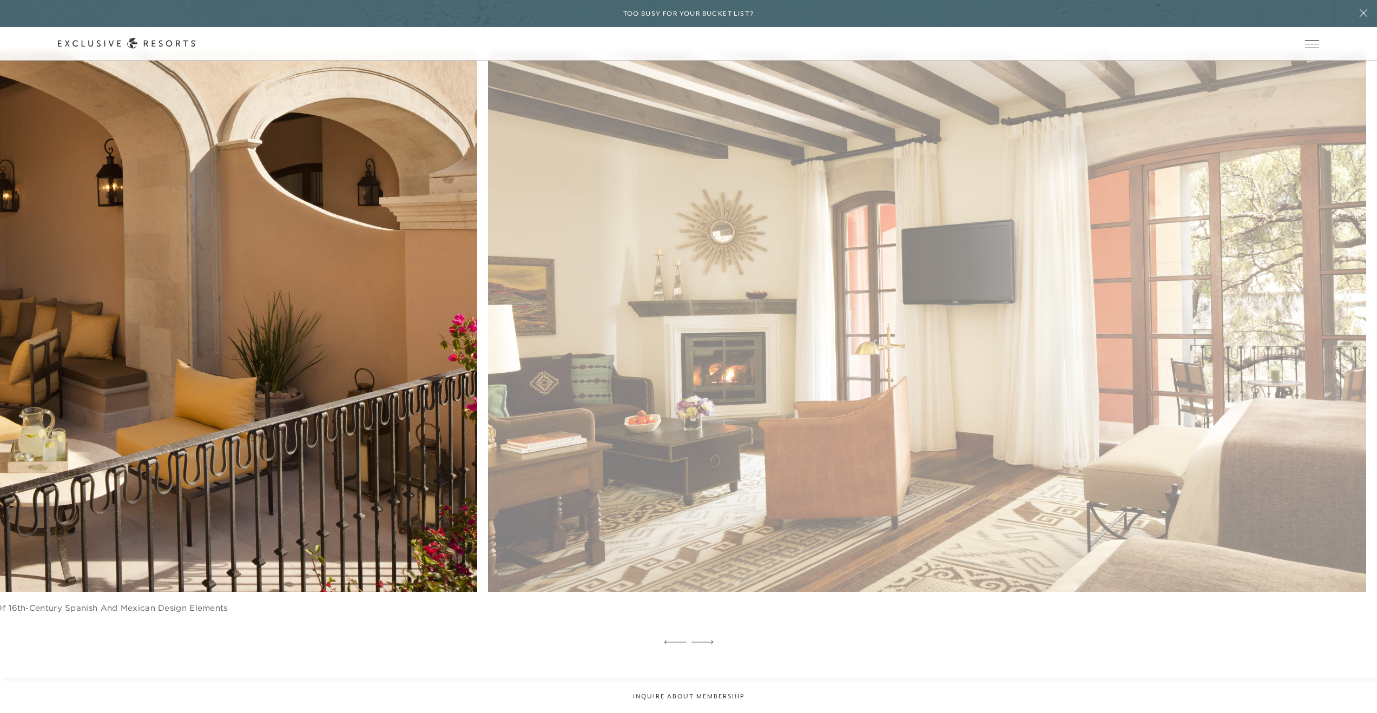
click at [263, 523] on figure "The accommodations have a mix of 16th-century Spanish and Mexican design elemen…" at bounding box center [38, 342] width 878 height 583
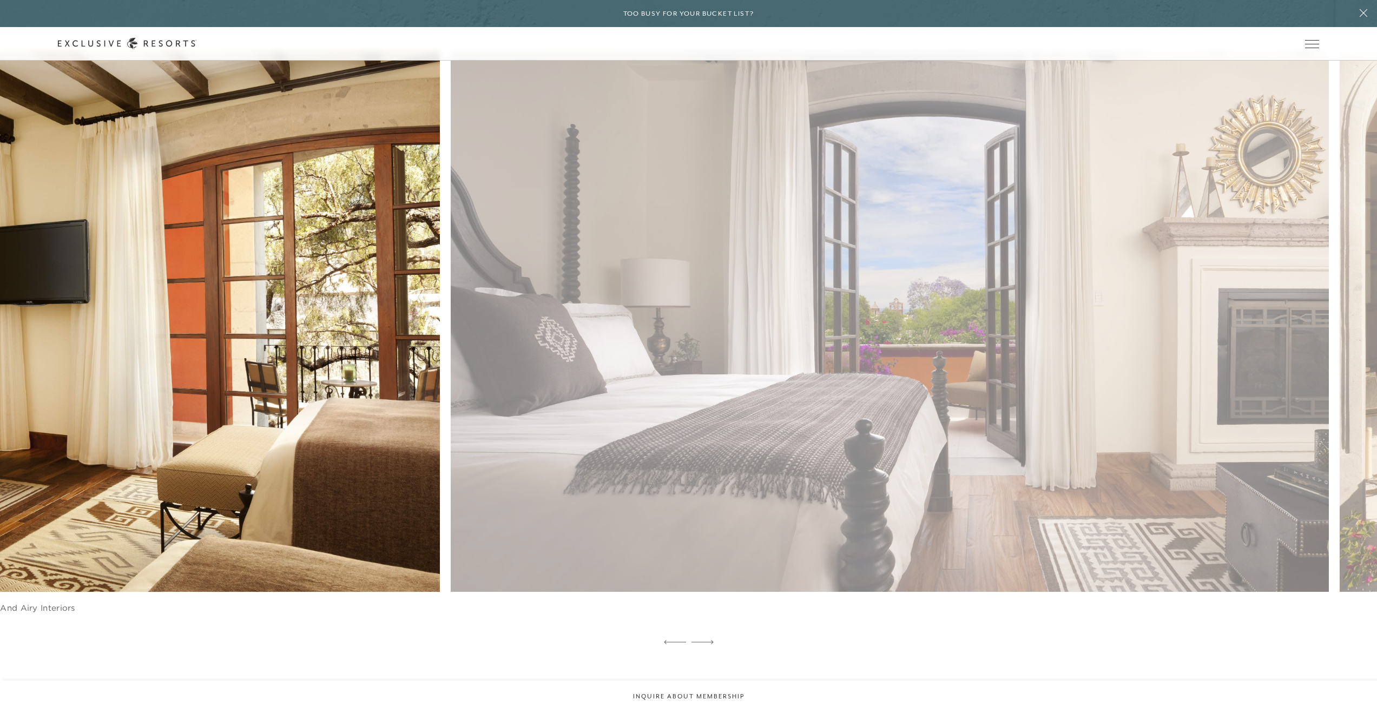
click at [82, 500] on figure "Enjoy city views and airy interiors" at bounding box center [1, 342] width 878 height 583
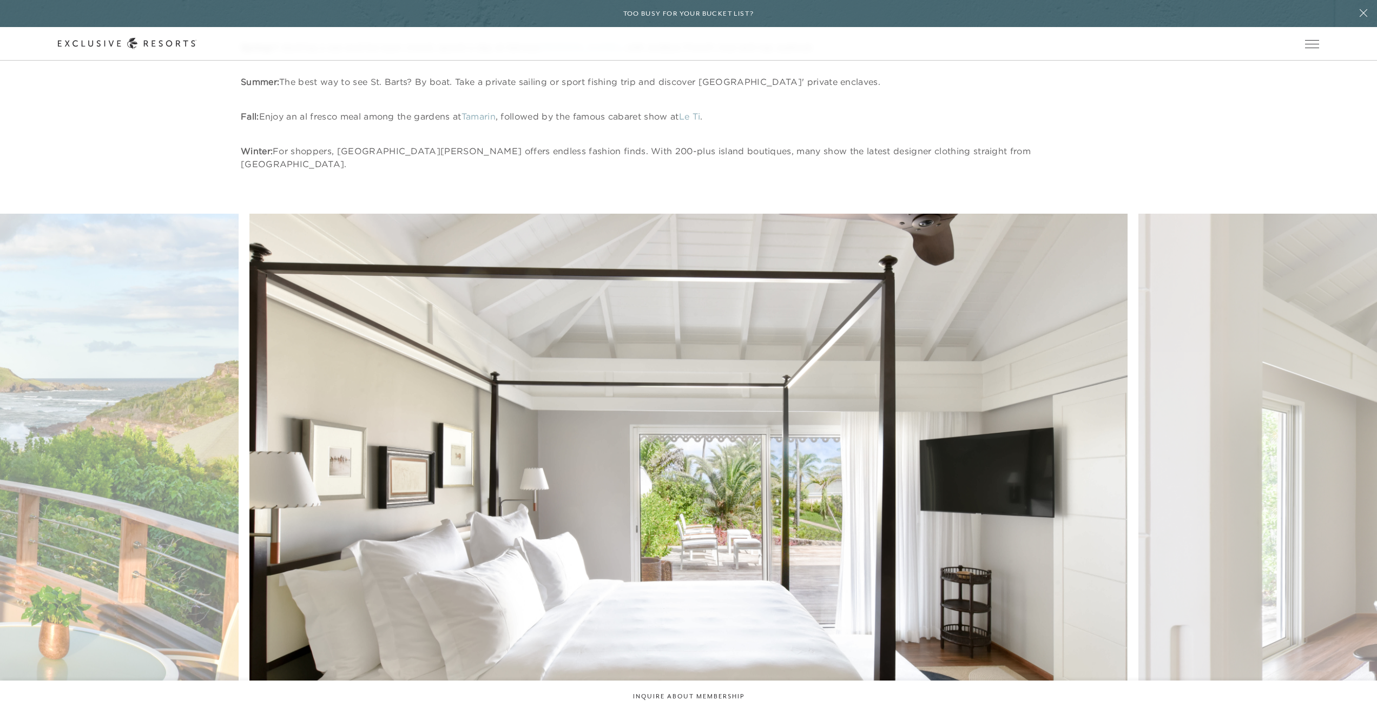
scroll to position [6267, 0]
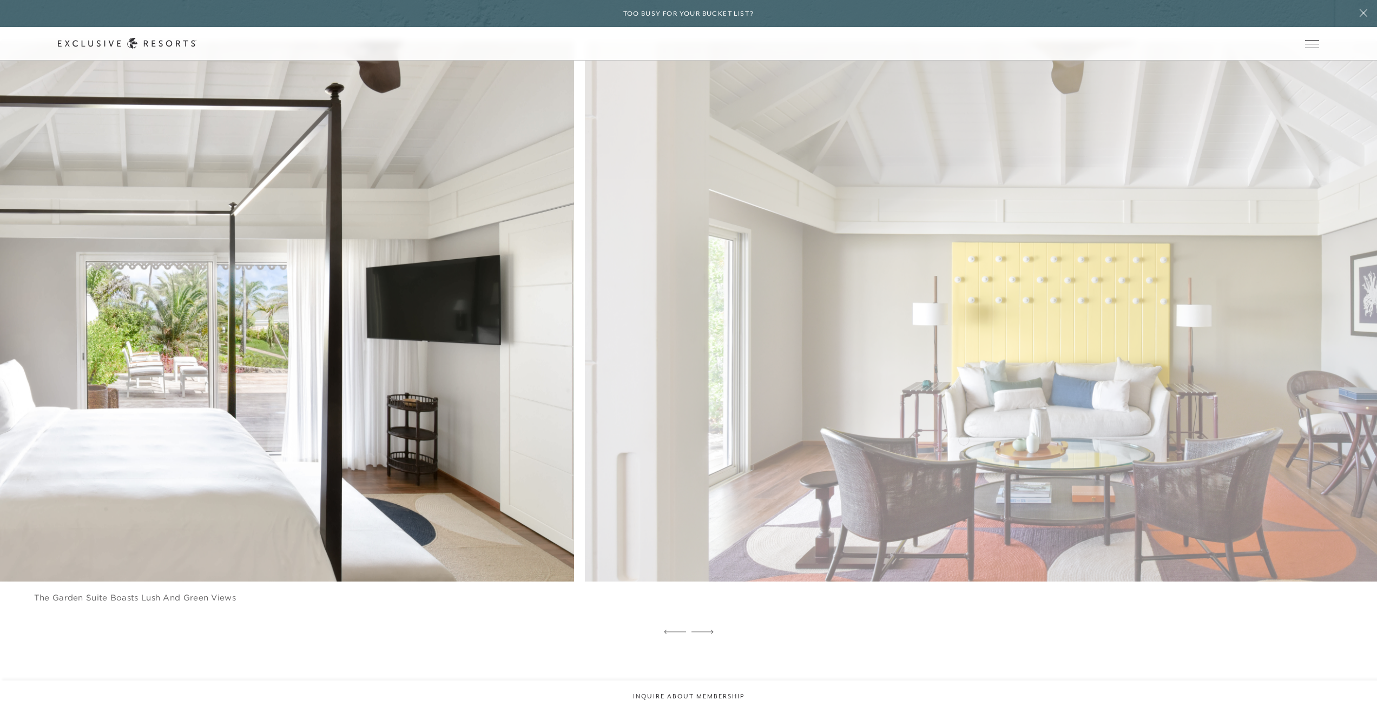
click at [396, 449] on figure "The Garden Suite boasts lush and green views" at bounding box center [135, 332] width 878 height 583
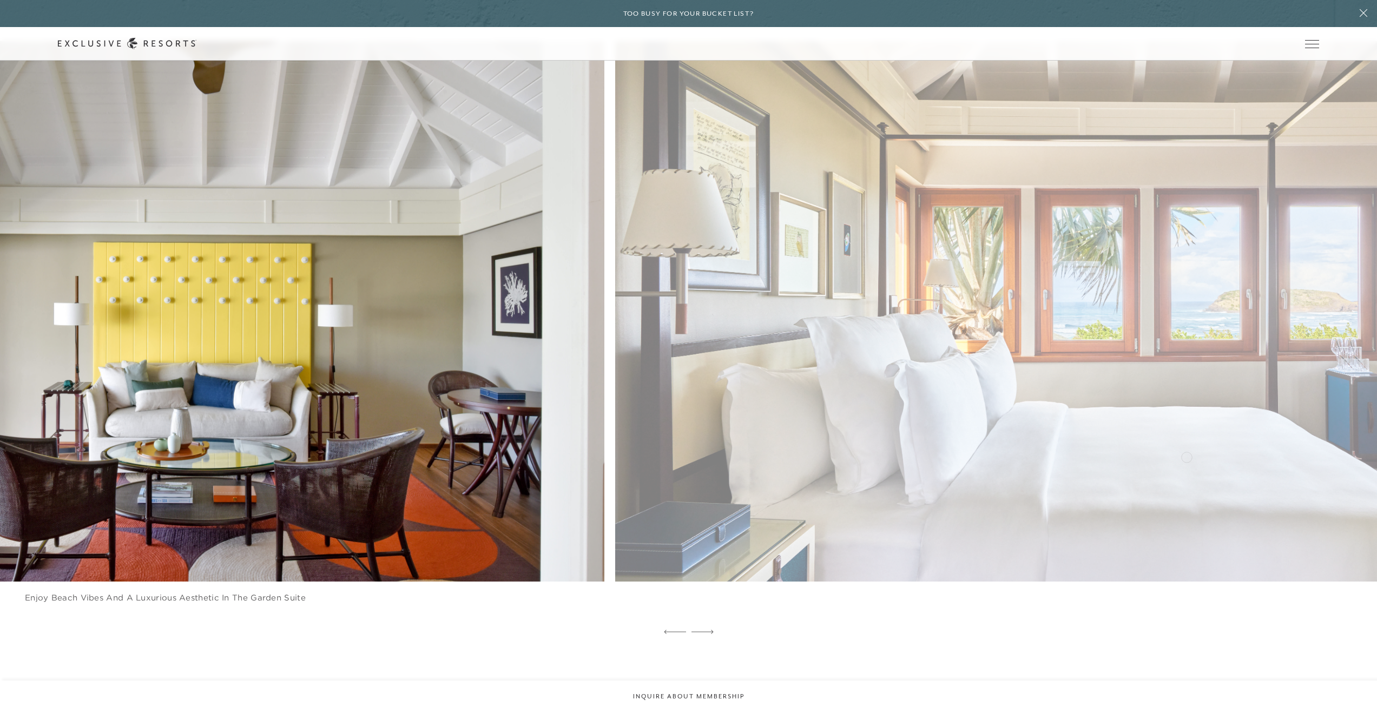
click at [615, 451] on figure "The Wellness Suite is a beautiful loft-style suite with private access to Sense…" at bounding box center [1054, 332] width 878 height 583
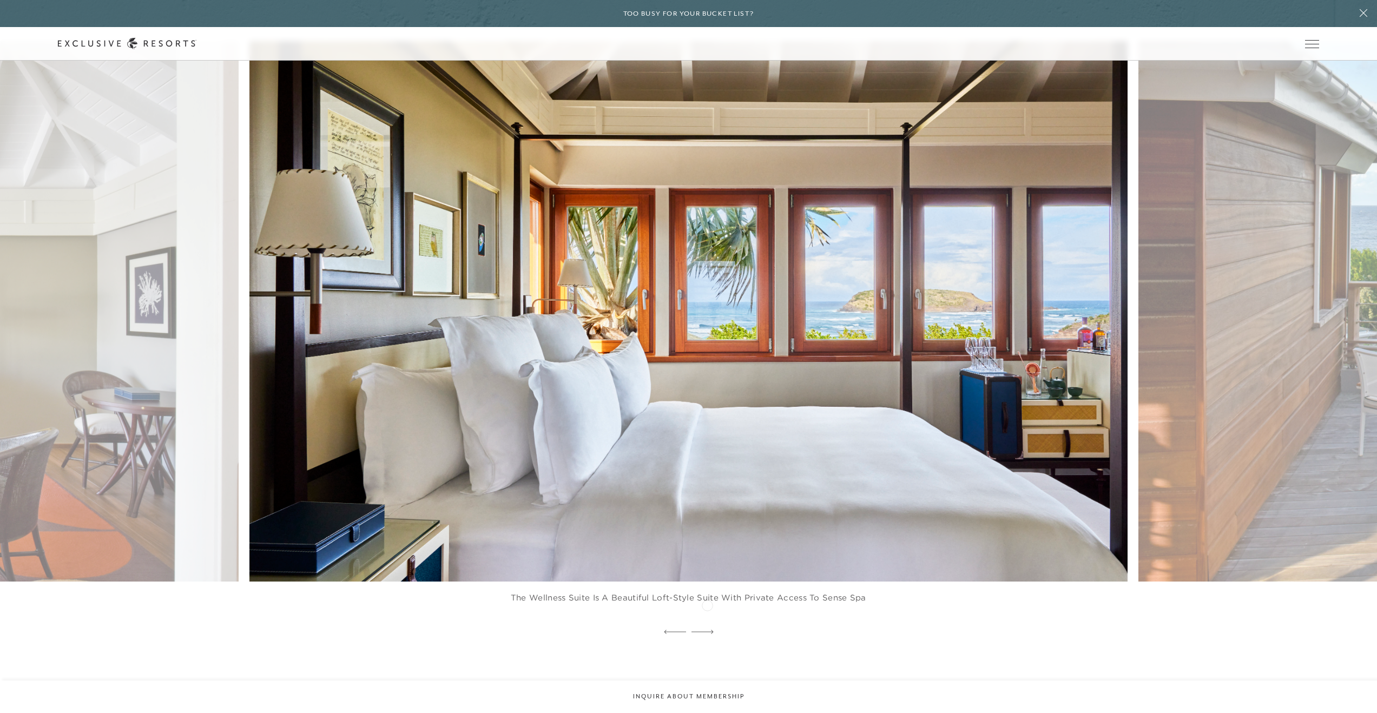
click at [707, 630] on icon at bounding box center [702, 632] width 22 height 4
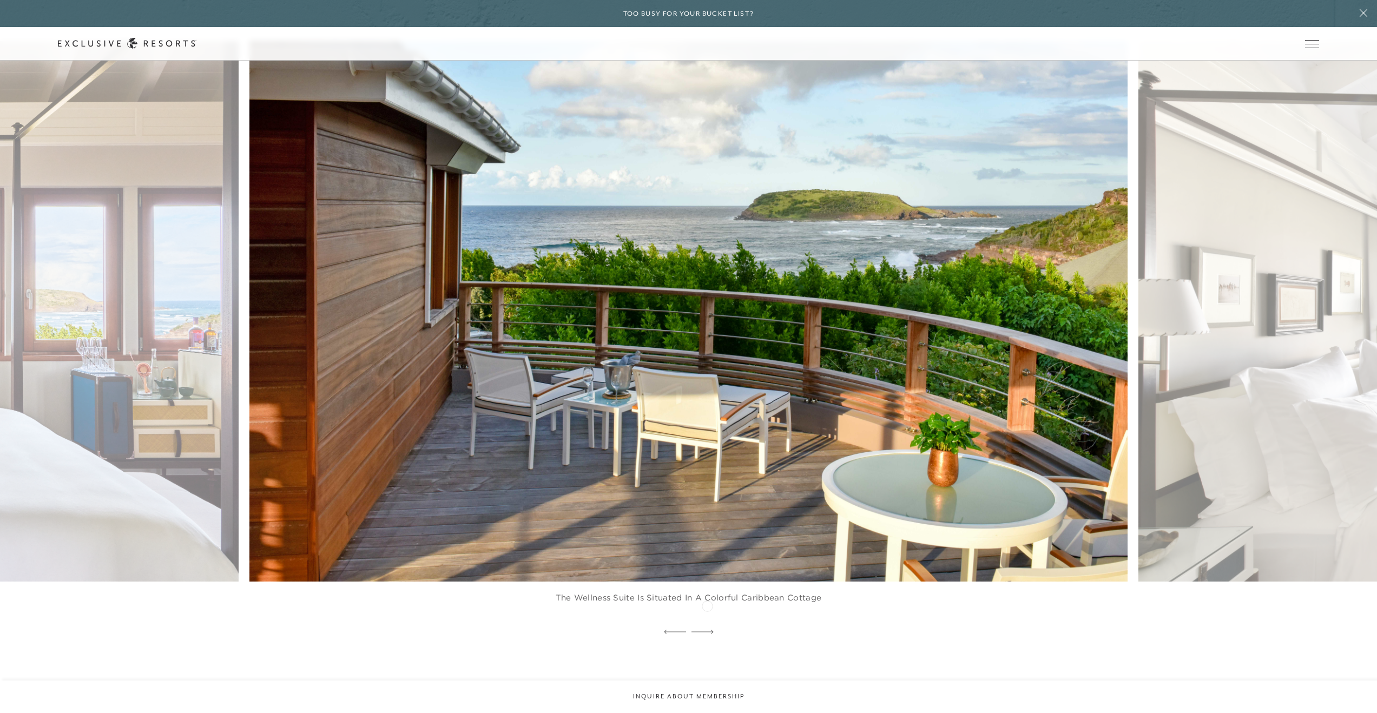
click at [707, 630] on icon at bounding box center [702, 632] width 22 height 4
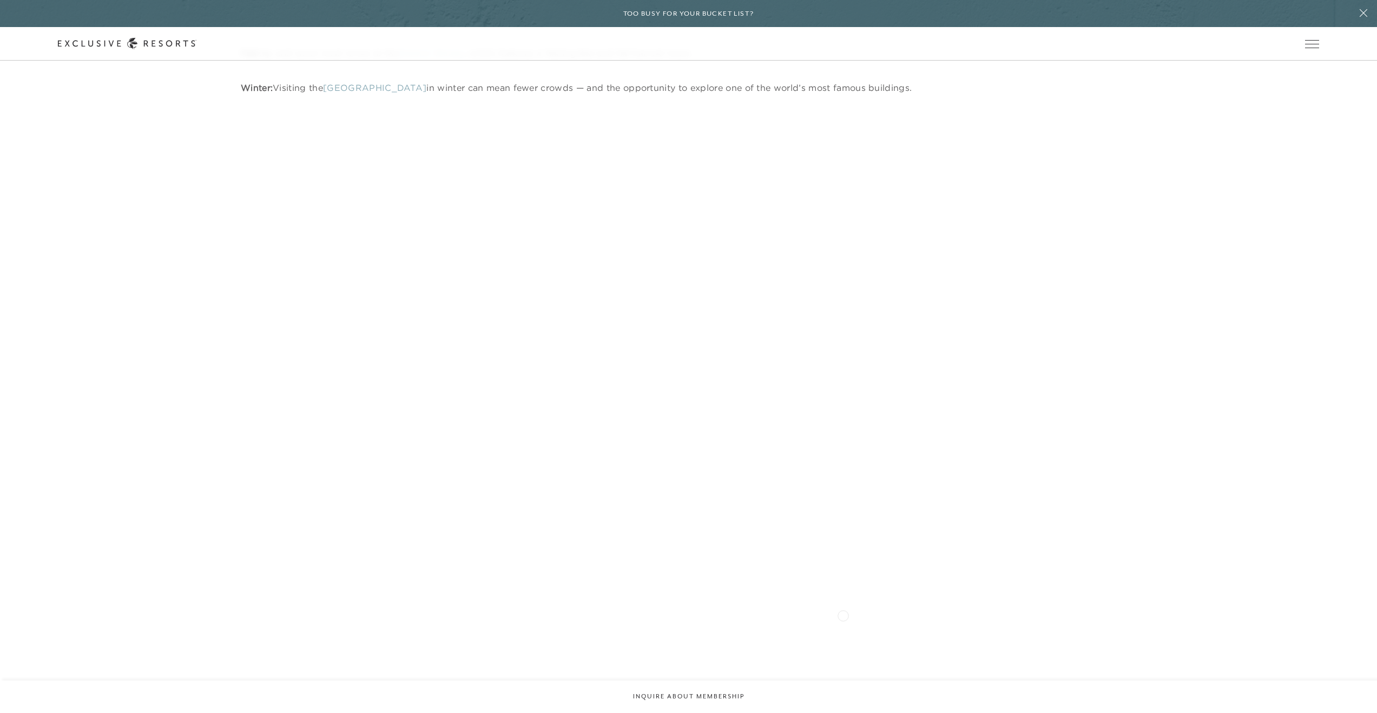
scroll to position [8176, 0]
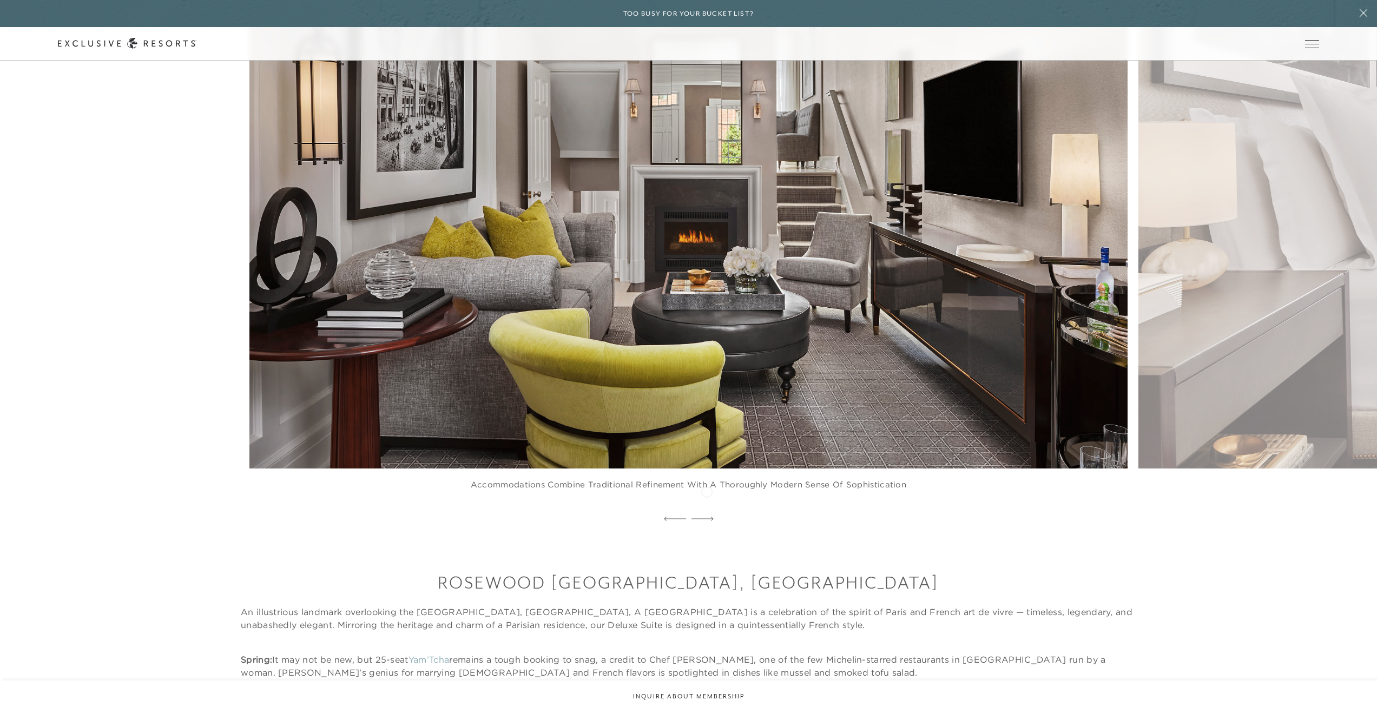
click at [706, 517] on icon at bounding box center [702, 519] width 22 height 4
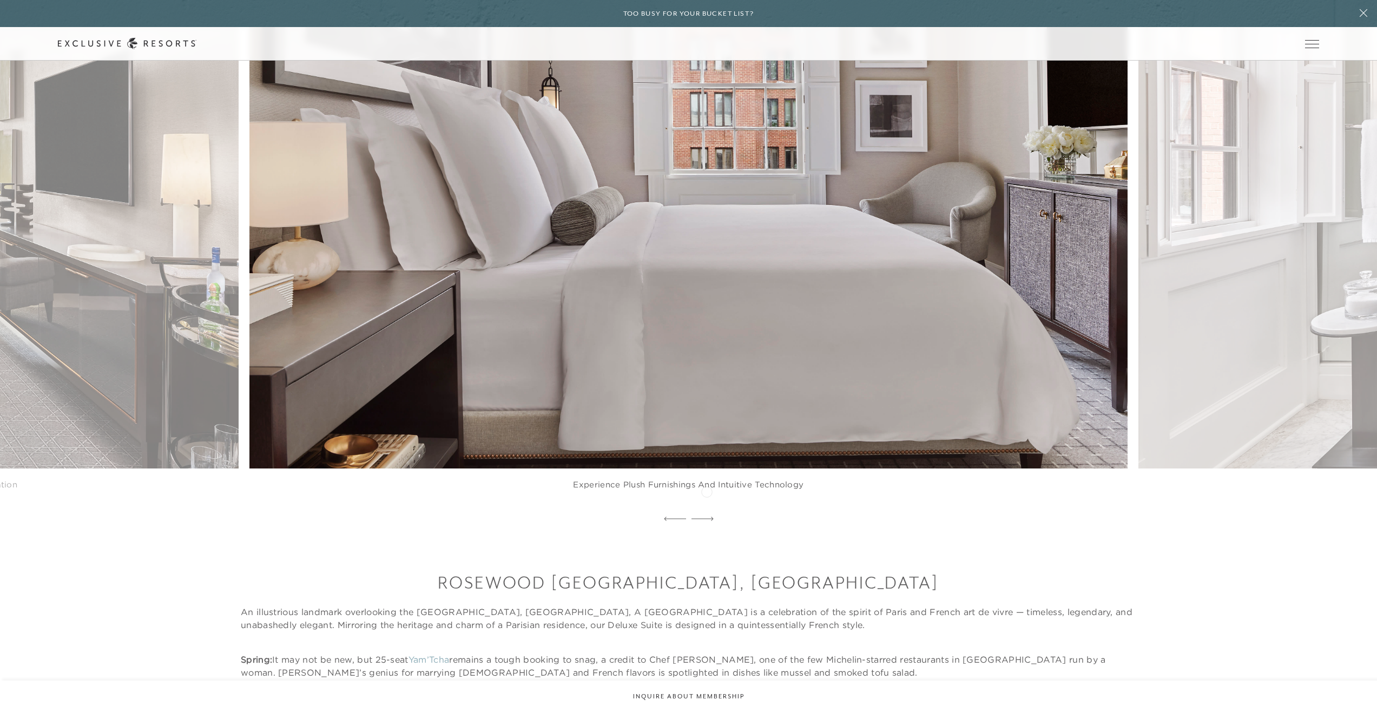
click at [706, 517] on icon at bounding box center [702, 519] width 22 height 4
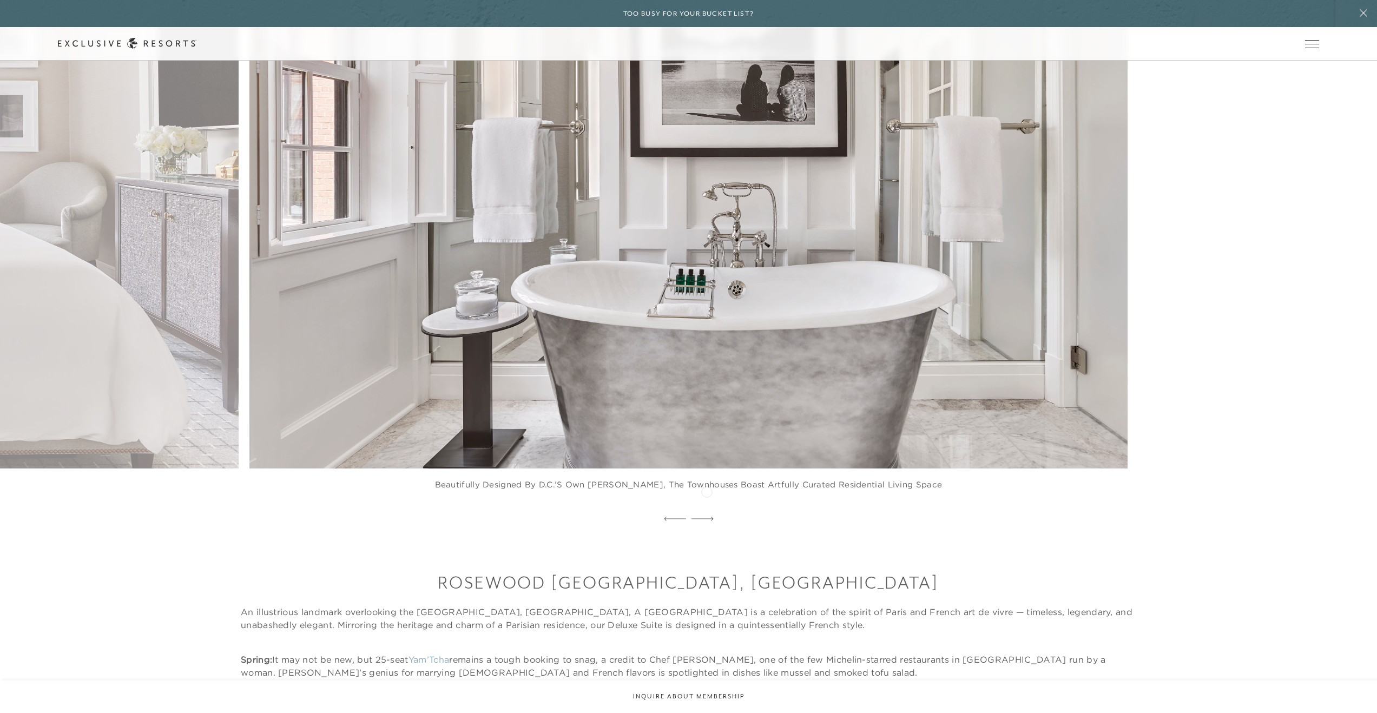
click at [706, 517] on icon at bounding box center [702, 519] width 22 height 4
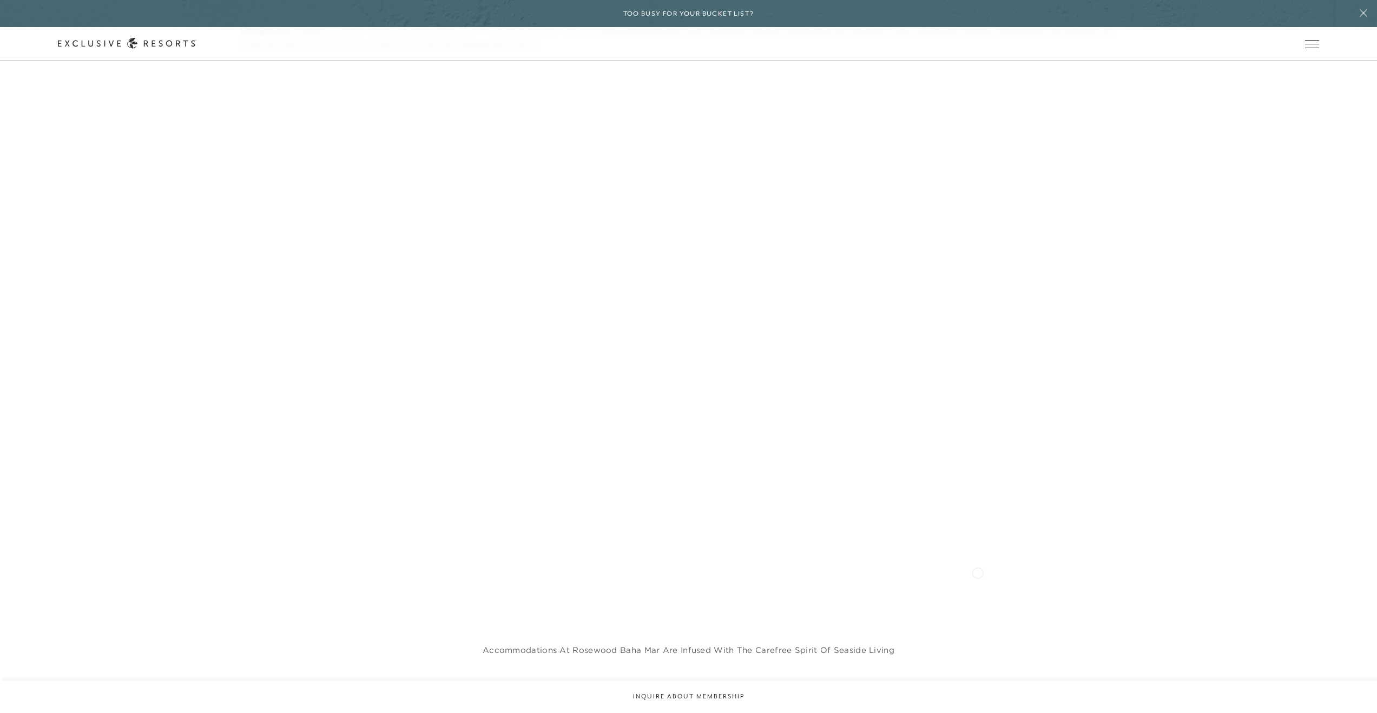
scroll to position [9862, 0]
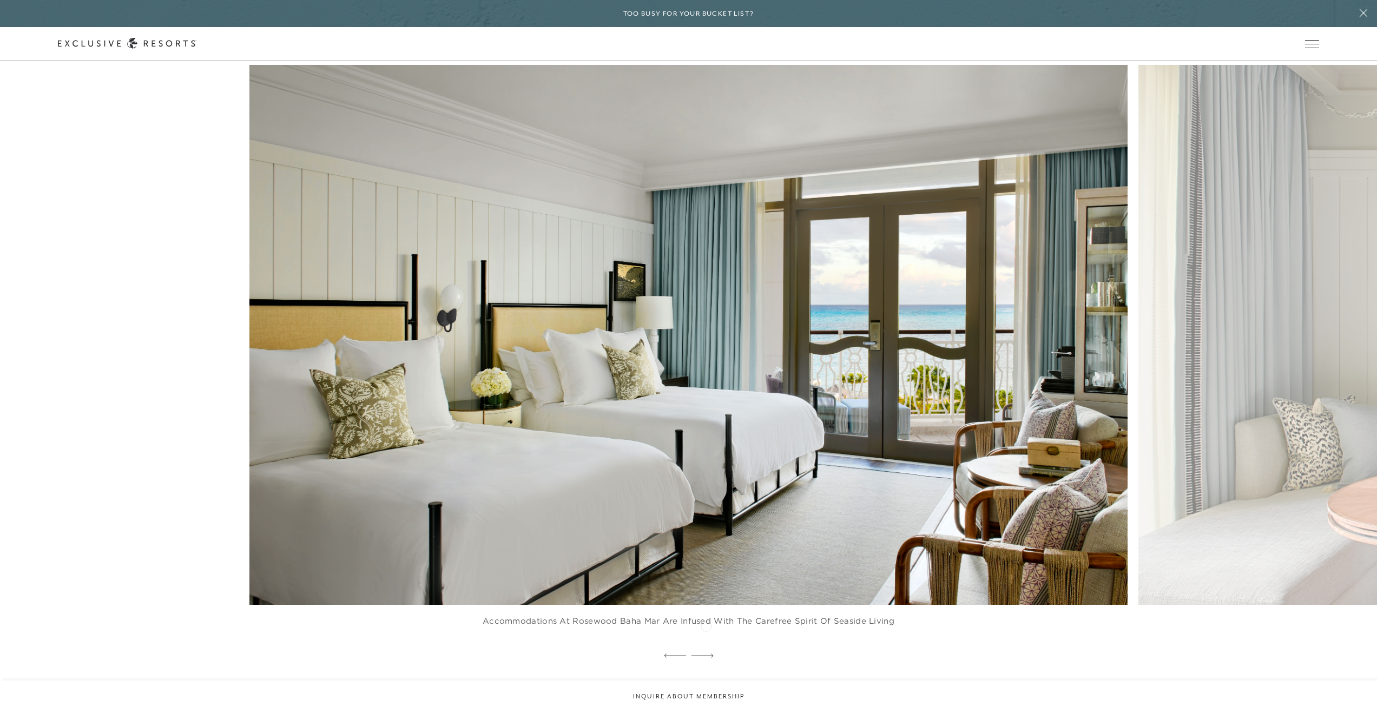
click at [706, 648] on div at bounding box center [702, 656] width 22 height 16
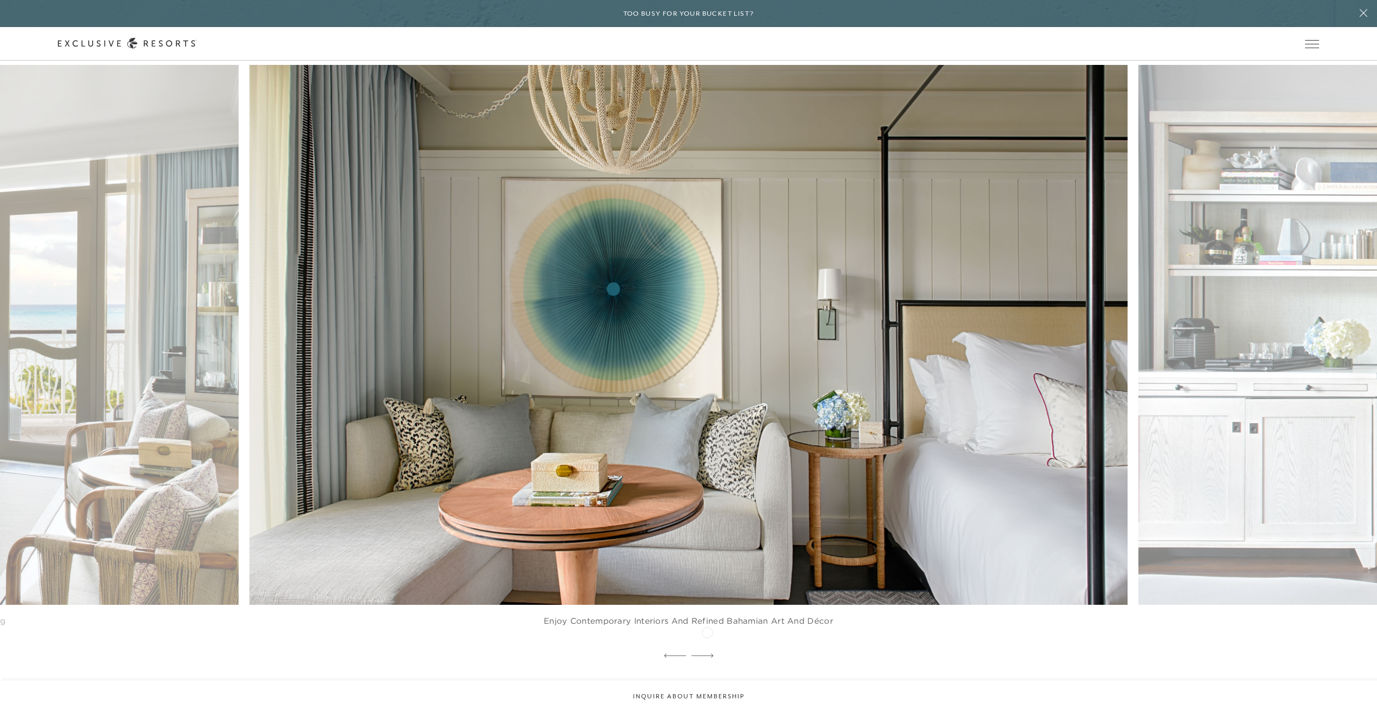
click at [707, 648] on div at bounding box center [702, 656] width 22 height 16
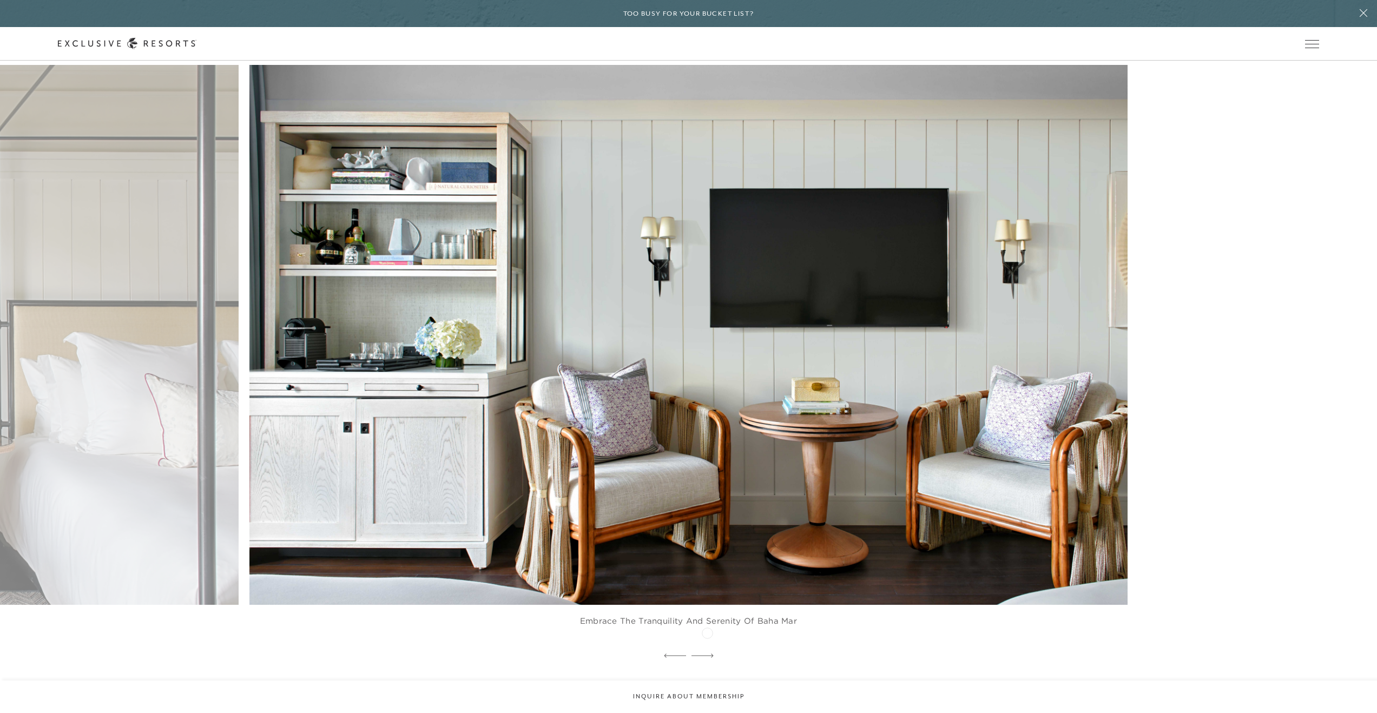
click at [707, 648] on div at bounding box center [702, 656] width 22 height 16
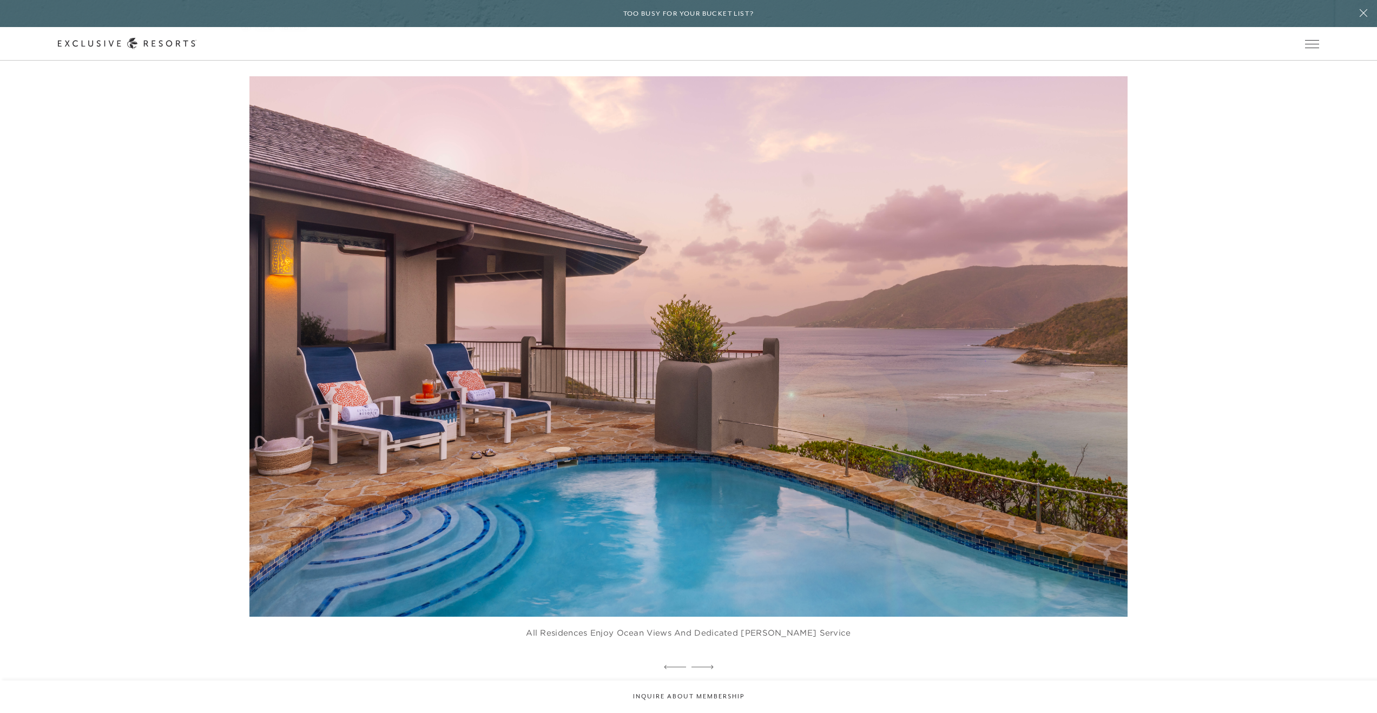
scroll to position [10751, 0]
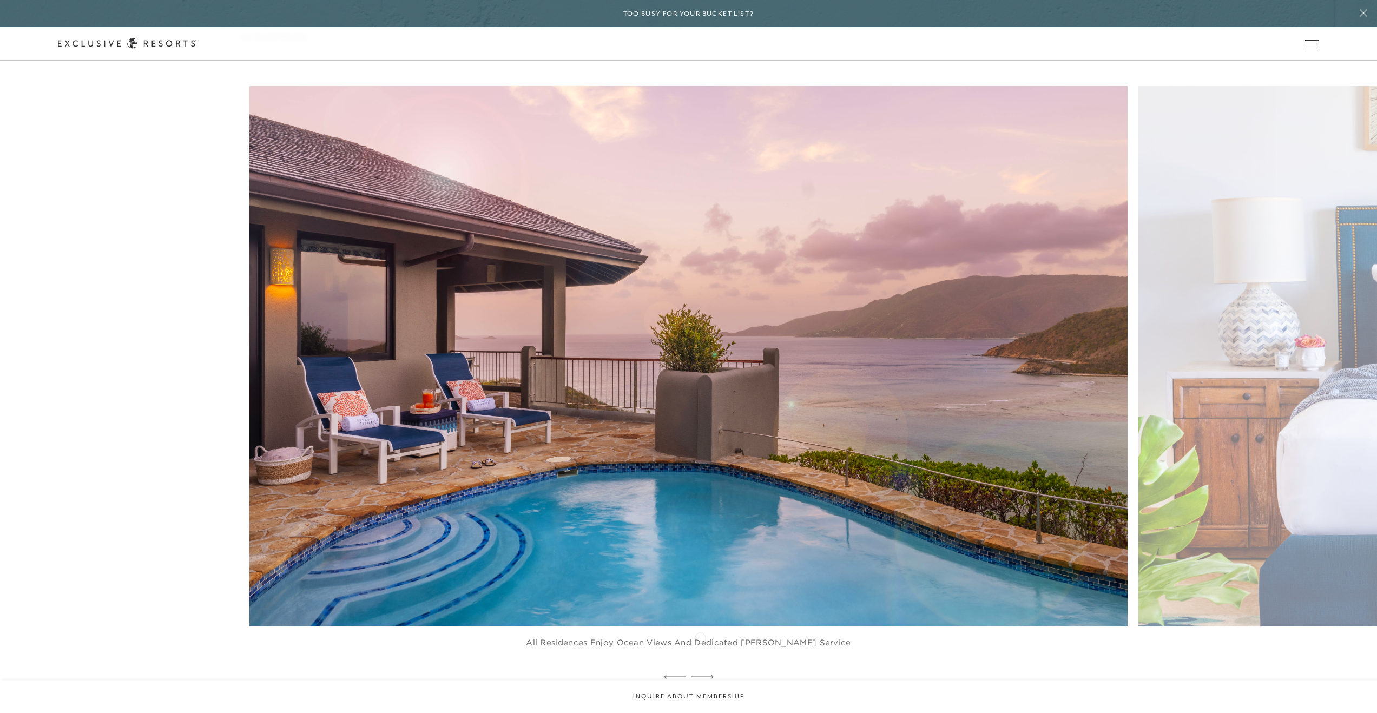
click at [700, 675] on icon at bounding box center [702, 677] width 22 height 4
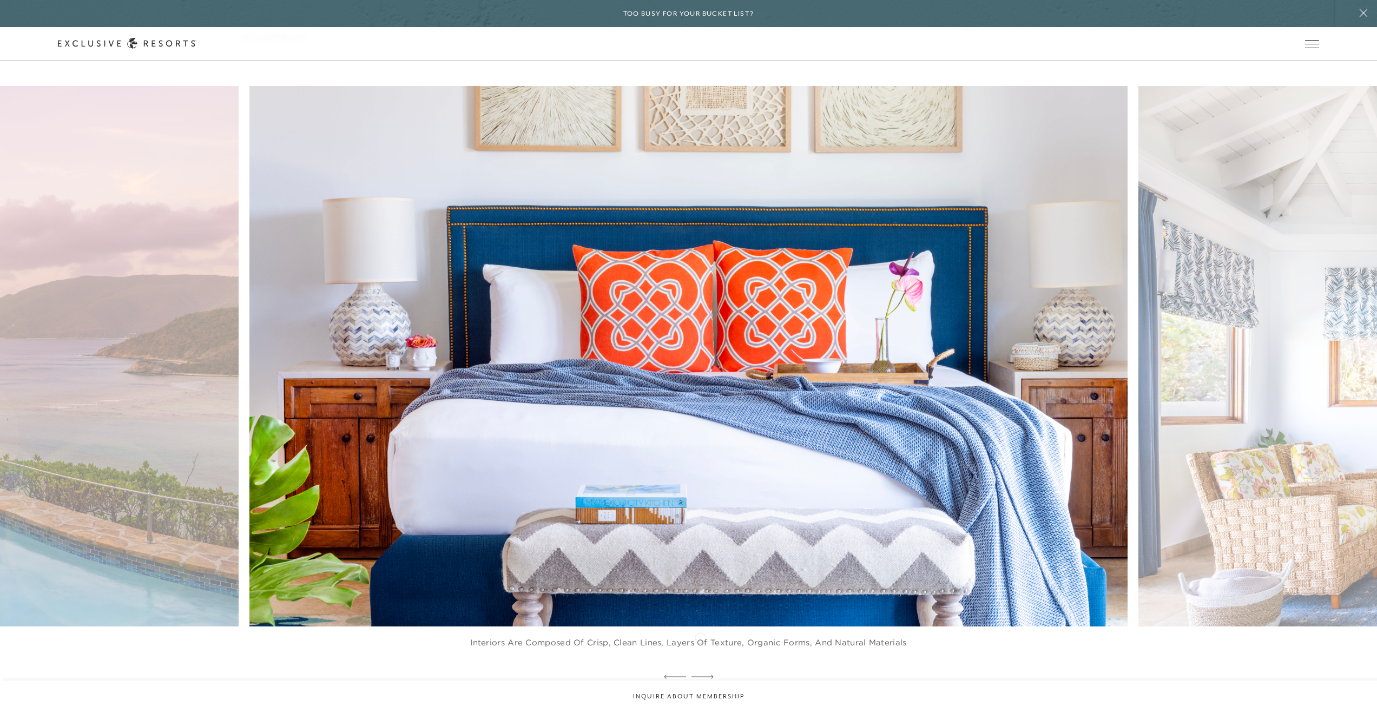
click at [700, 675] on icon at bounding box center [702, 677] width 22 height 4
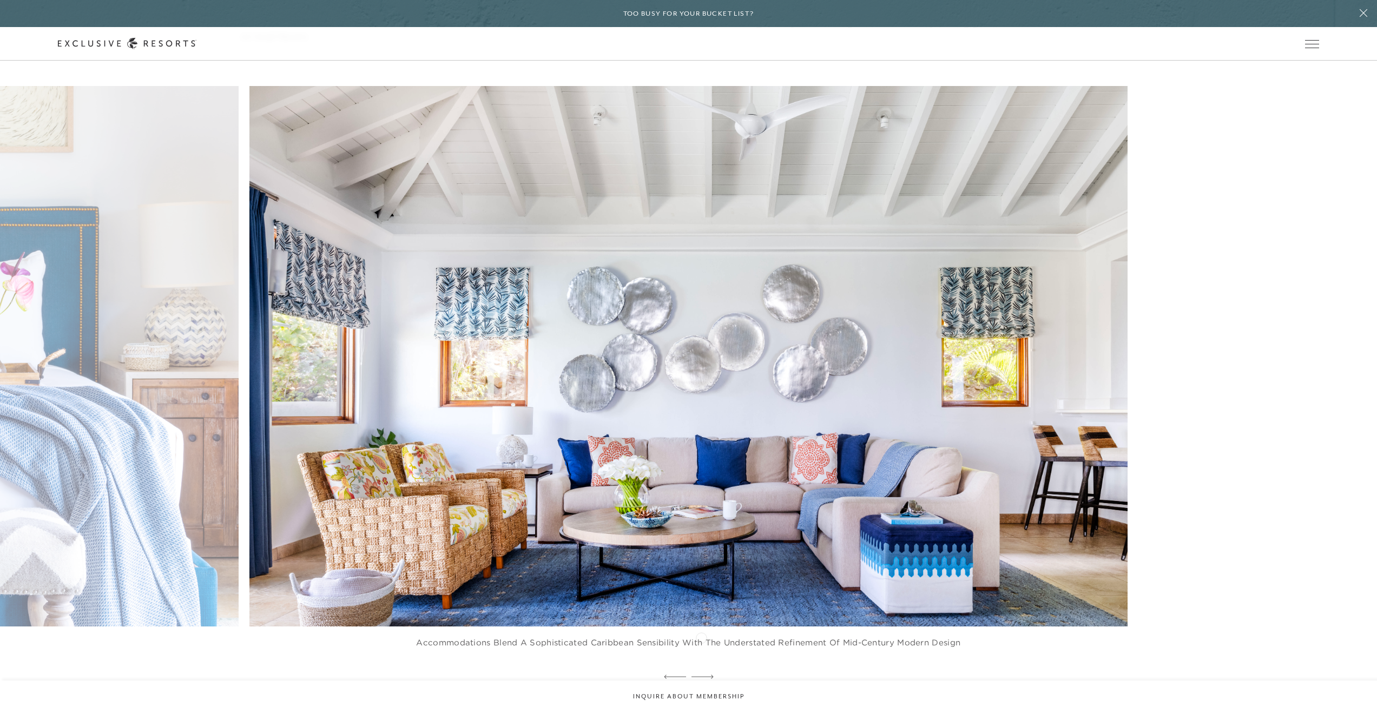
click at [701, 675] on icon at bounding box center [702, 677] width 22 height 4
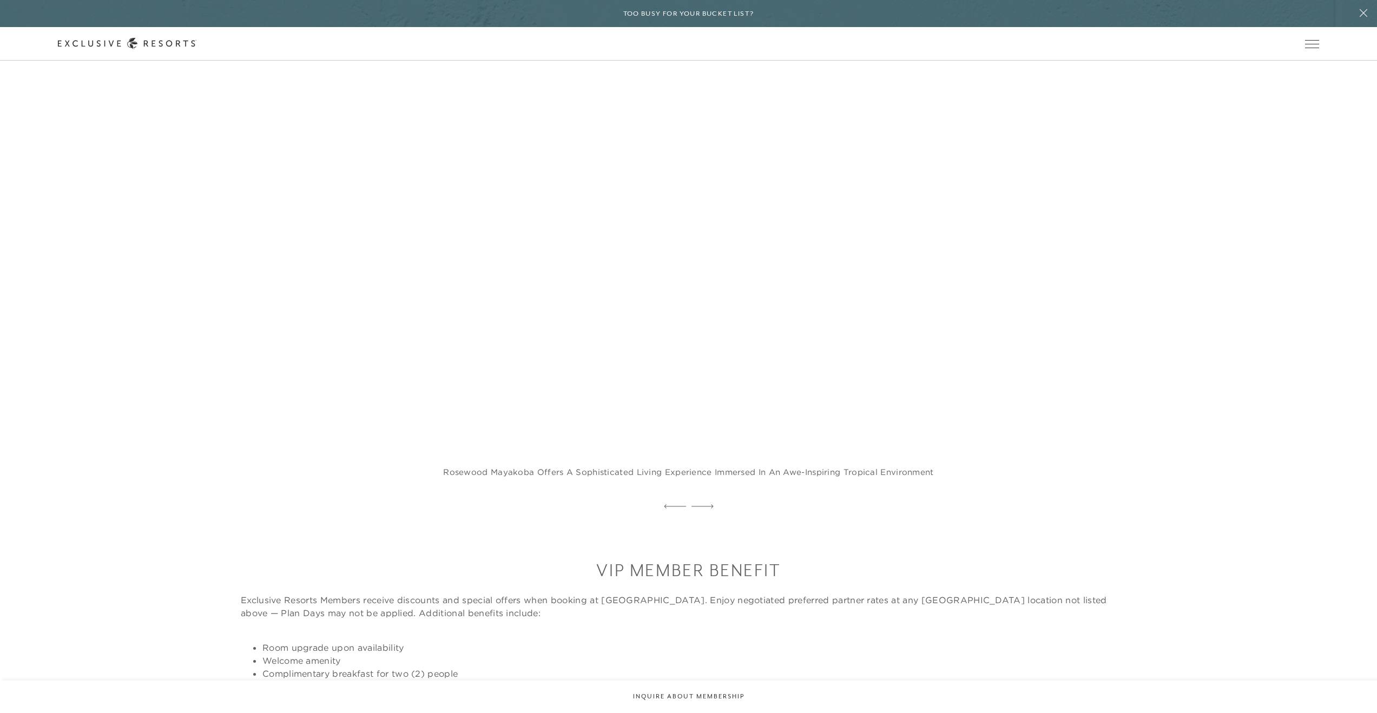
scroll to position [11726, 0]
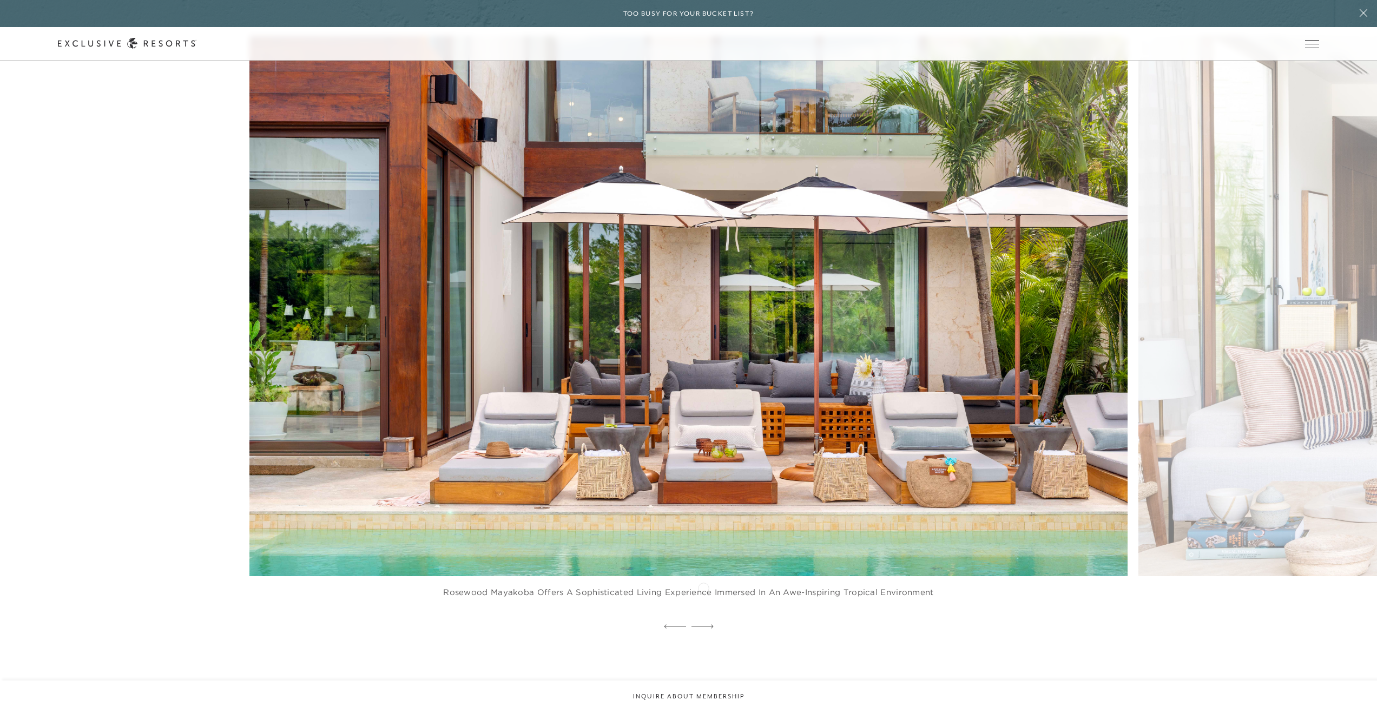
click at [703, 624] on icon at bounding box center [702, 626] width 22 height 4
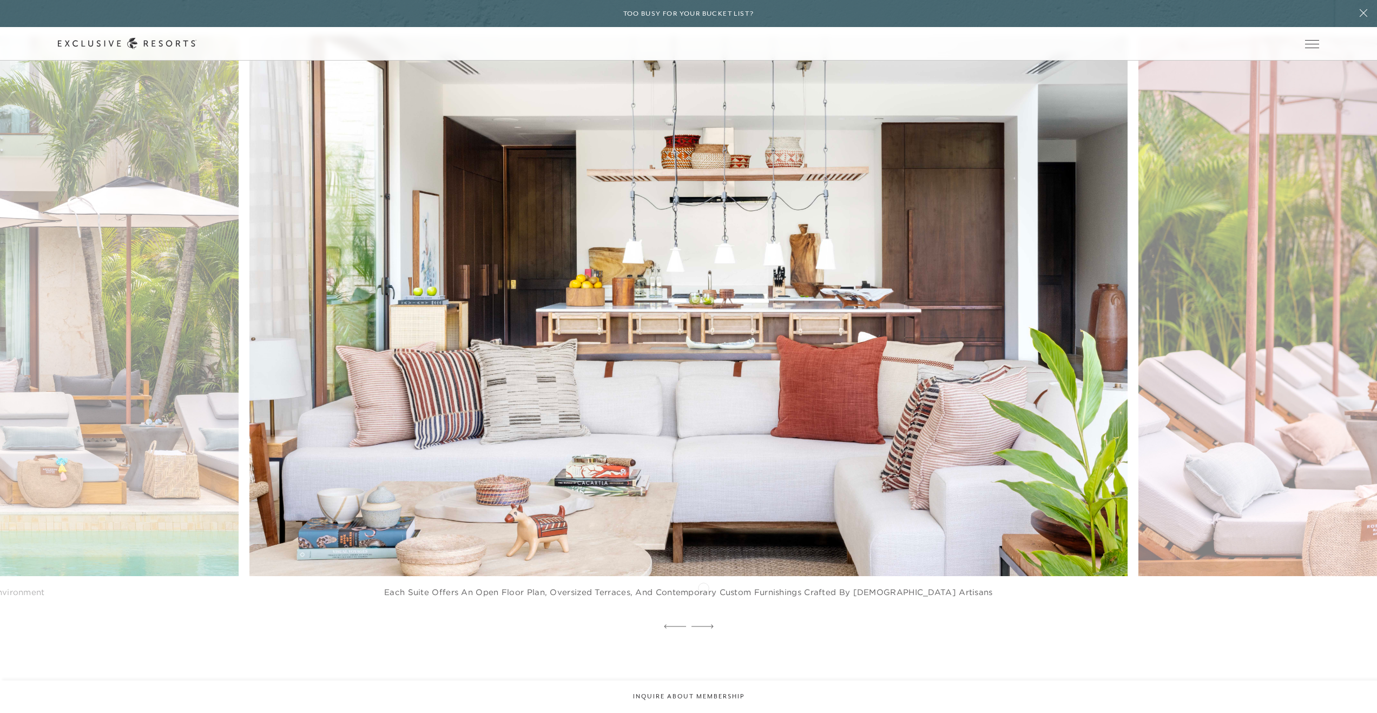
click at [703, 624] on icon at bounding box center [702, 626] width 22 height 4
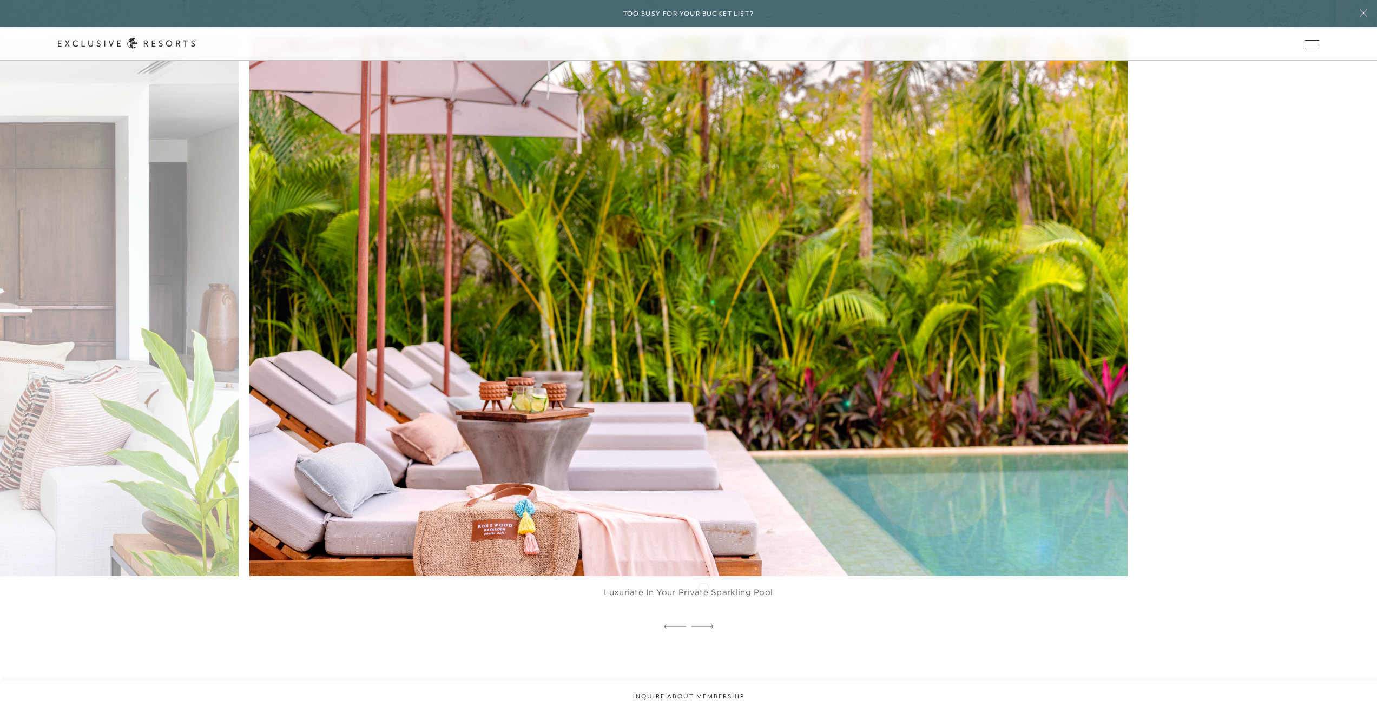
click at [703, 624] on icon at bounding box center [702, 626] width 22 height 4
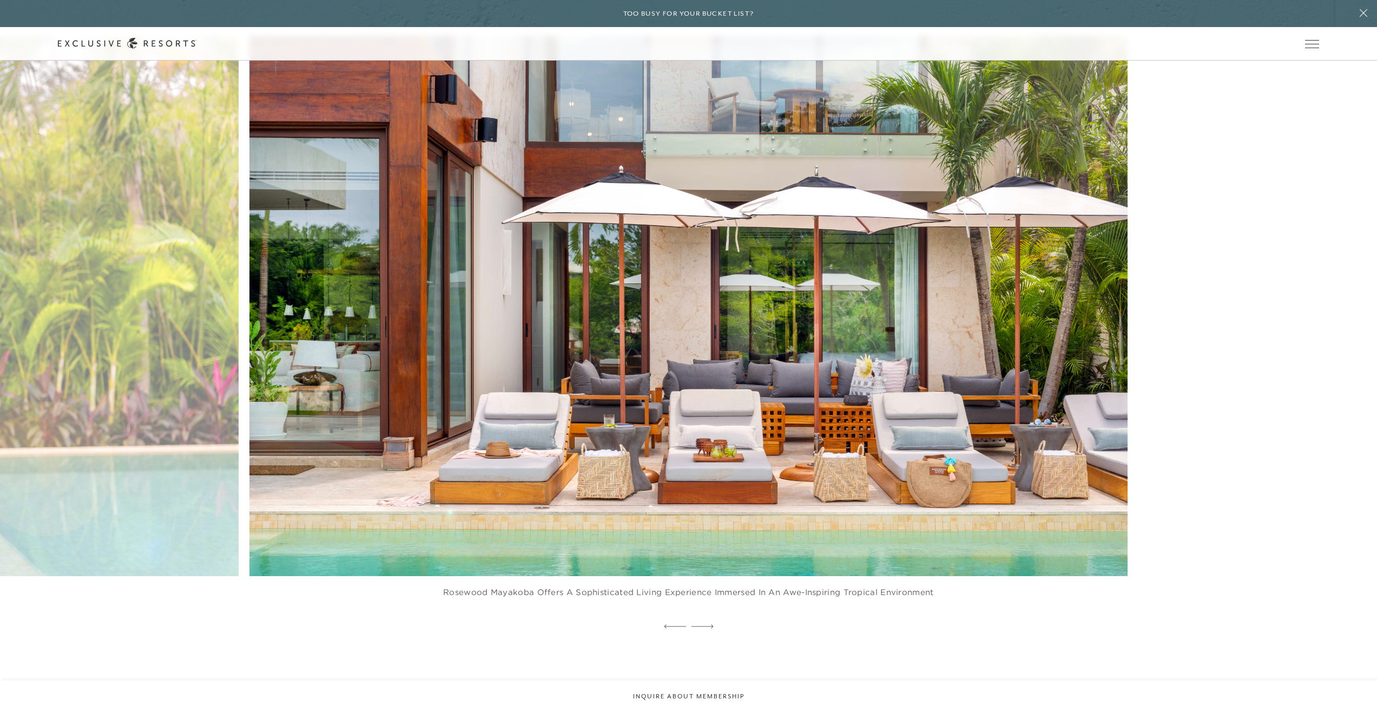
click at [703, 624] on icon at bounding box center [702, 626] width 22 height 4
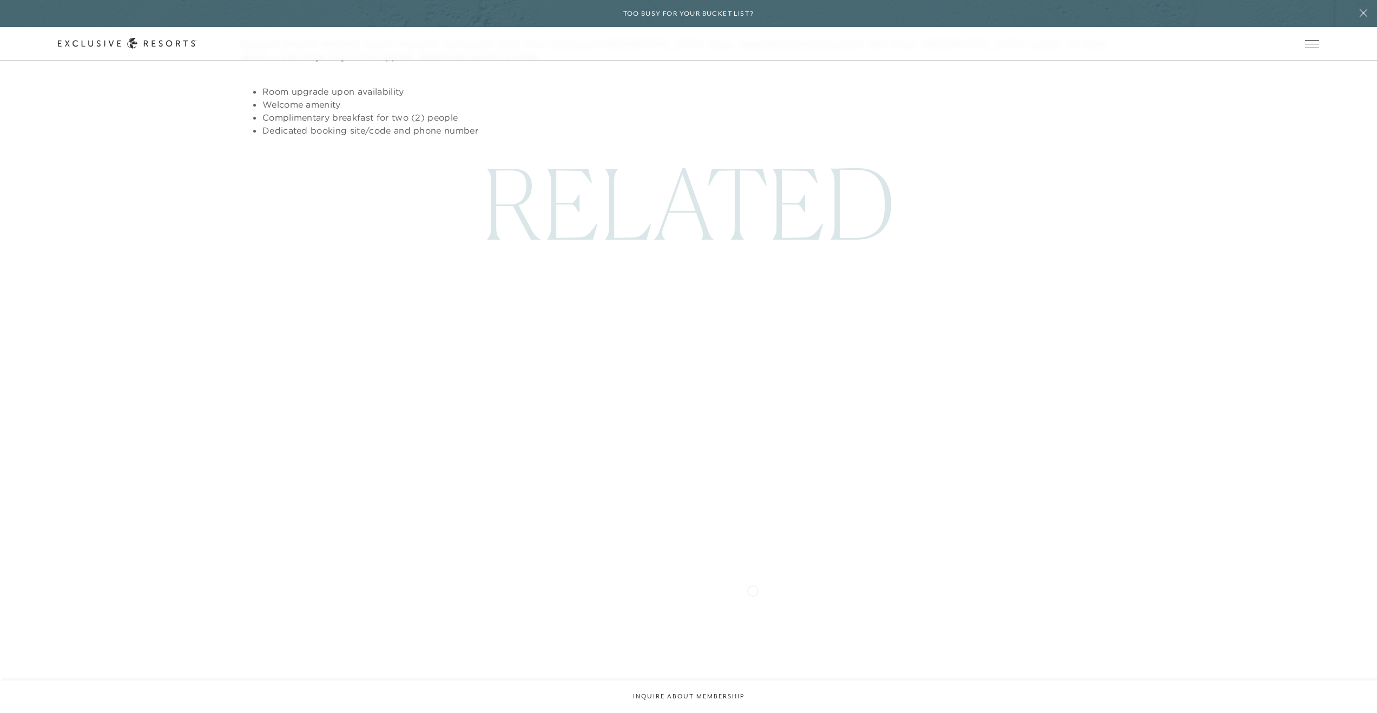
scroll to position [12506, 0]
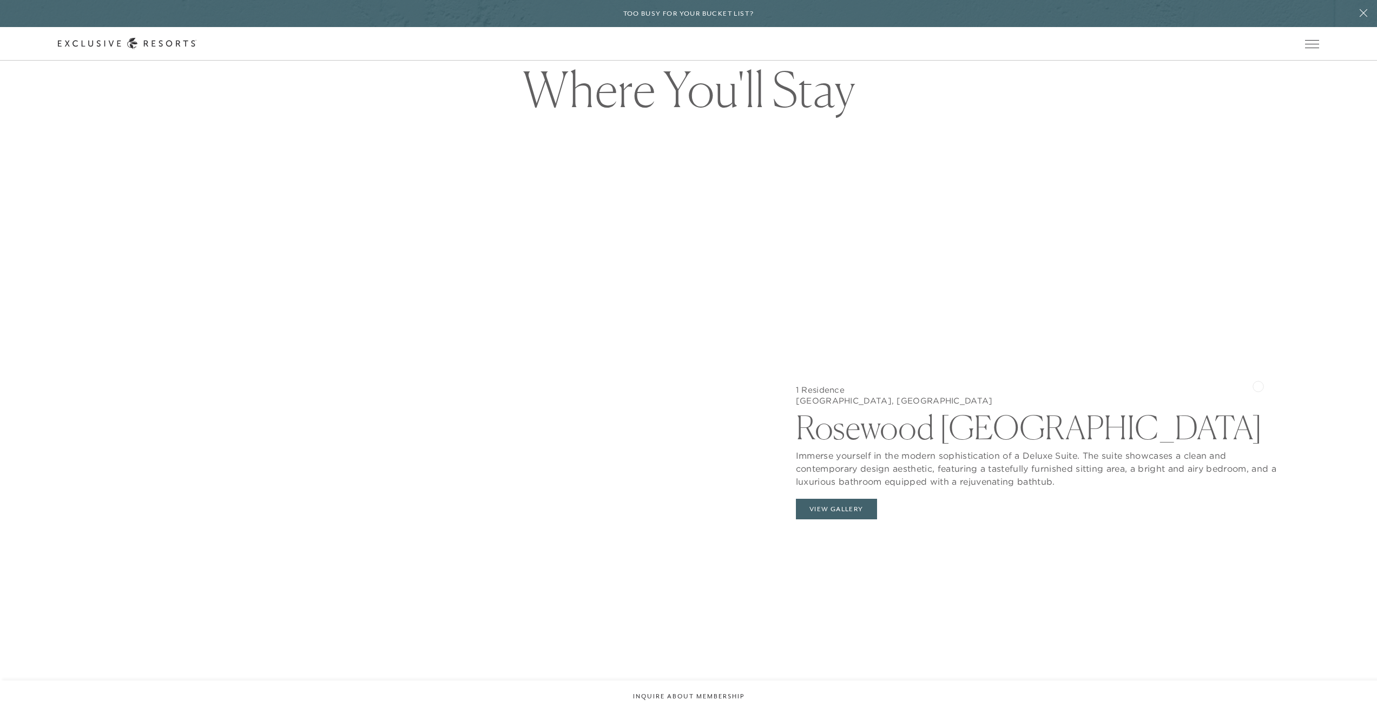
scroll to position [6258, 0]
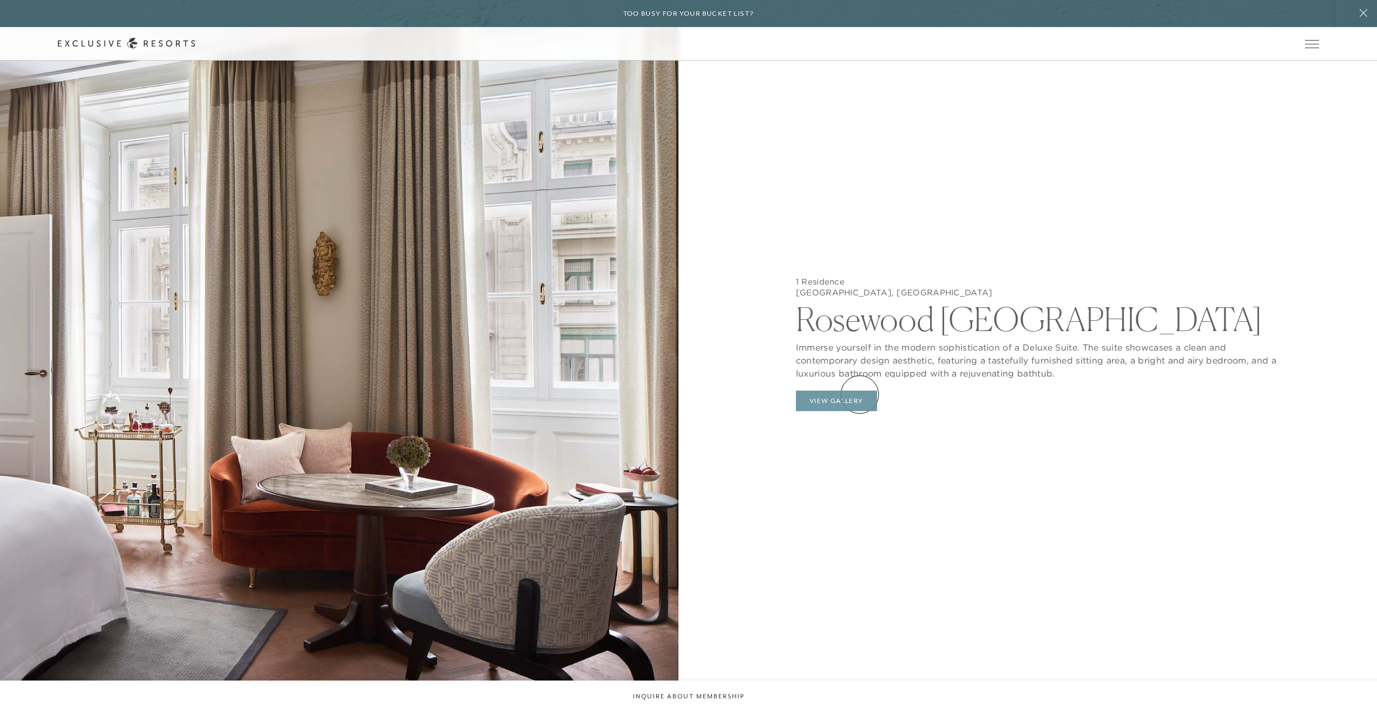
click at [860, 394] on button "View Gallery" at bounding box center [836, 401] width 81 height 21
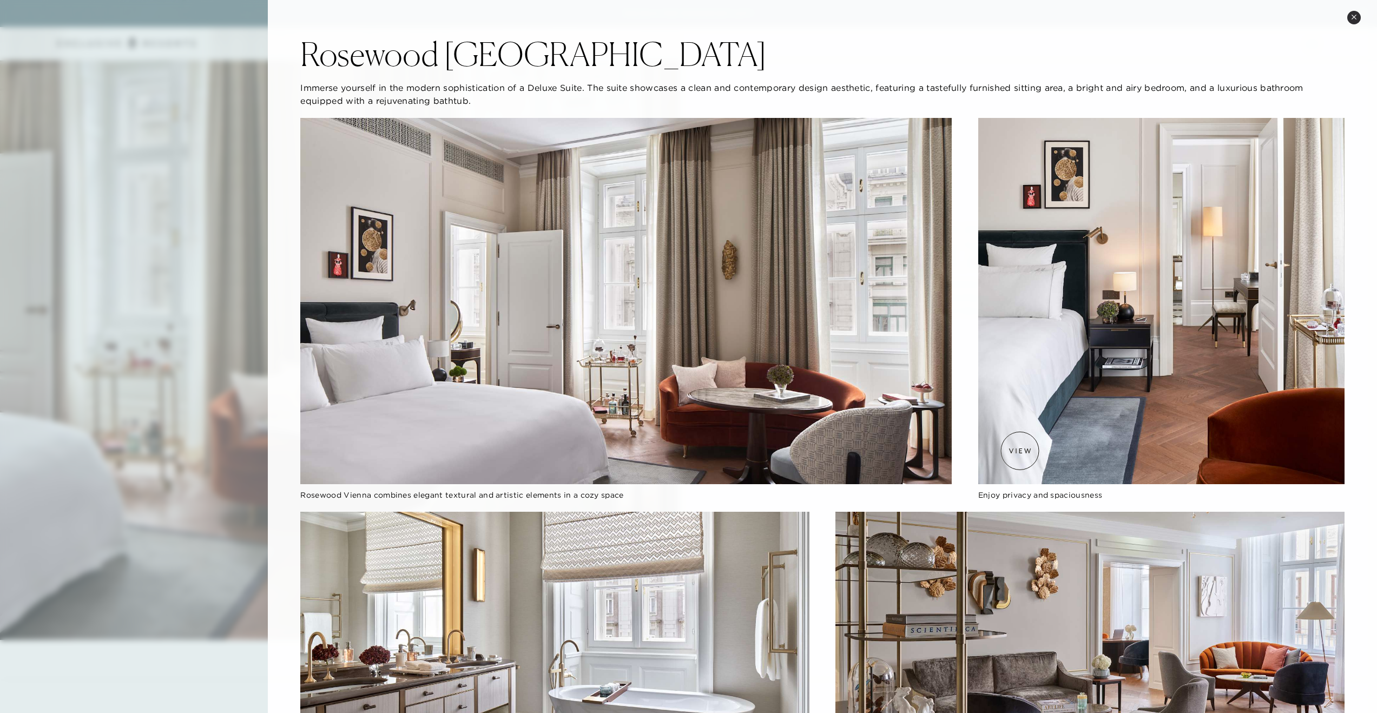
scroll to position [5501, 0]
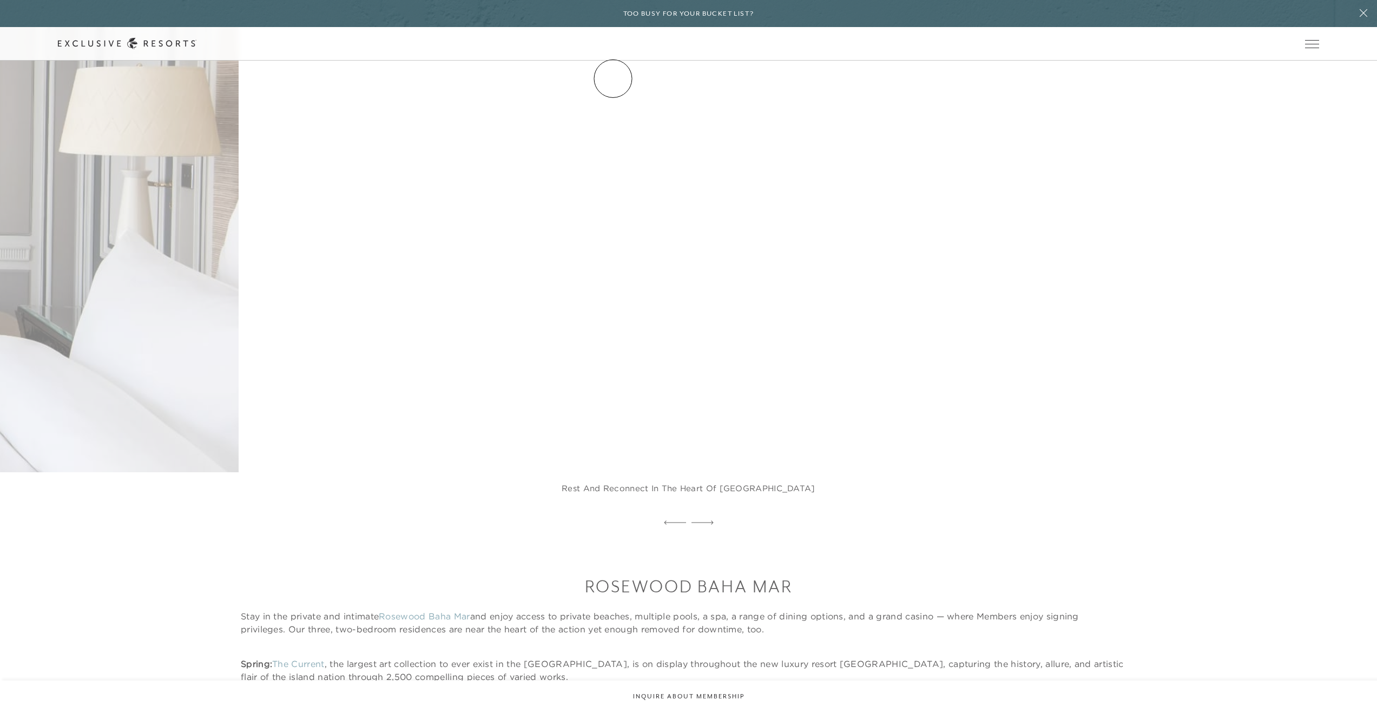
scroll to position [8782, 0]
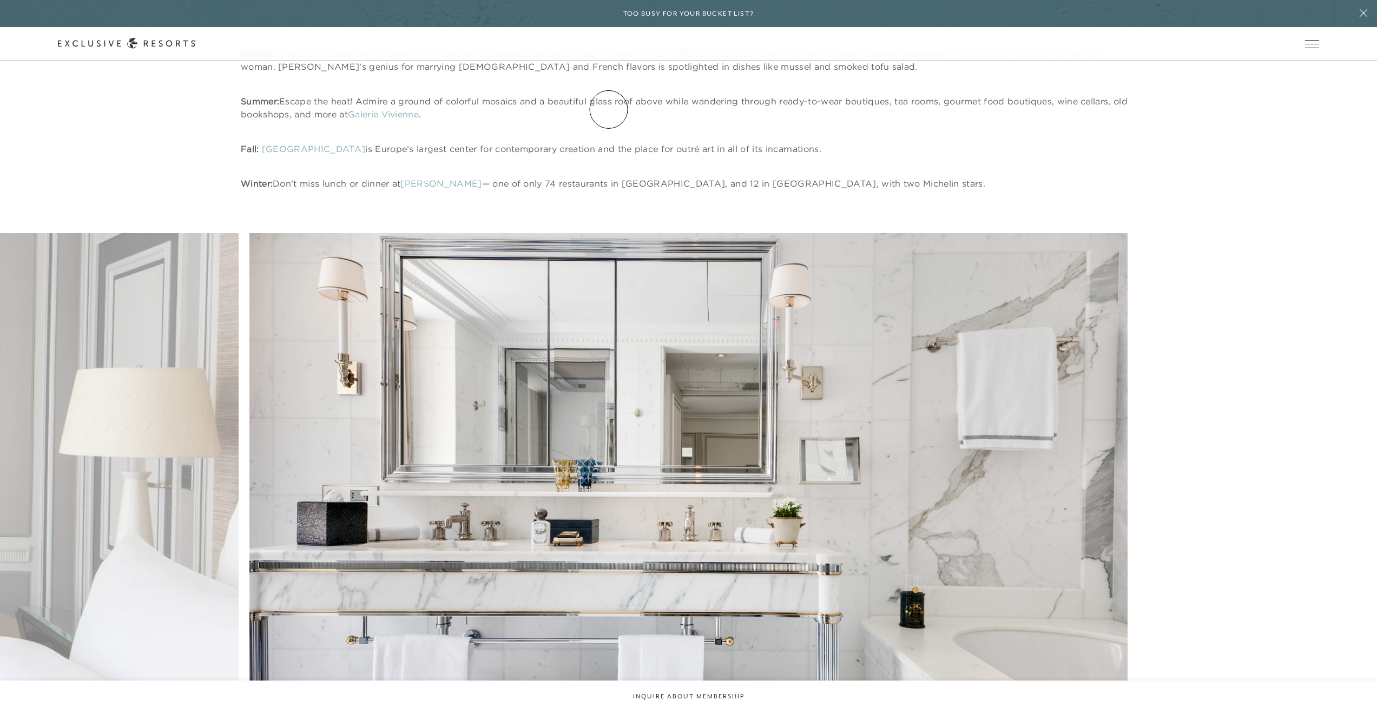
click at [0, 0] on link "Residence Collection" at bounding box center [0, 0] width 0 height 0
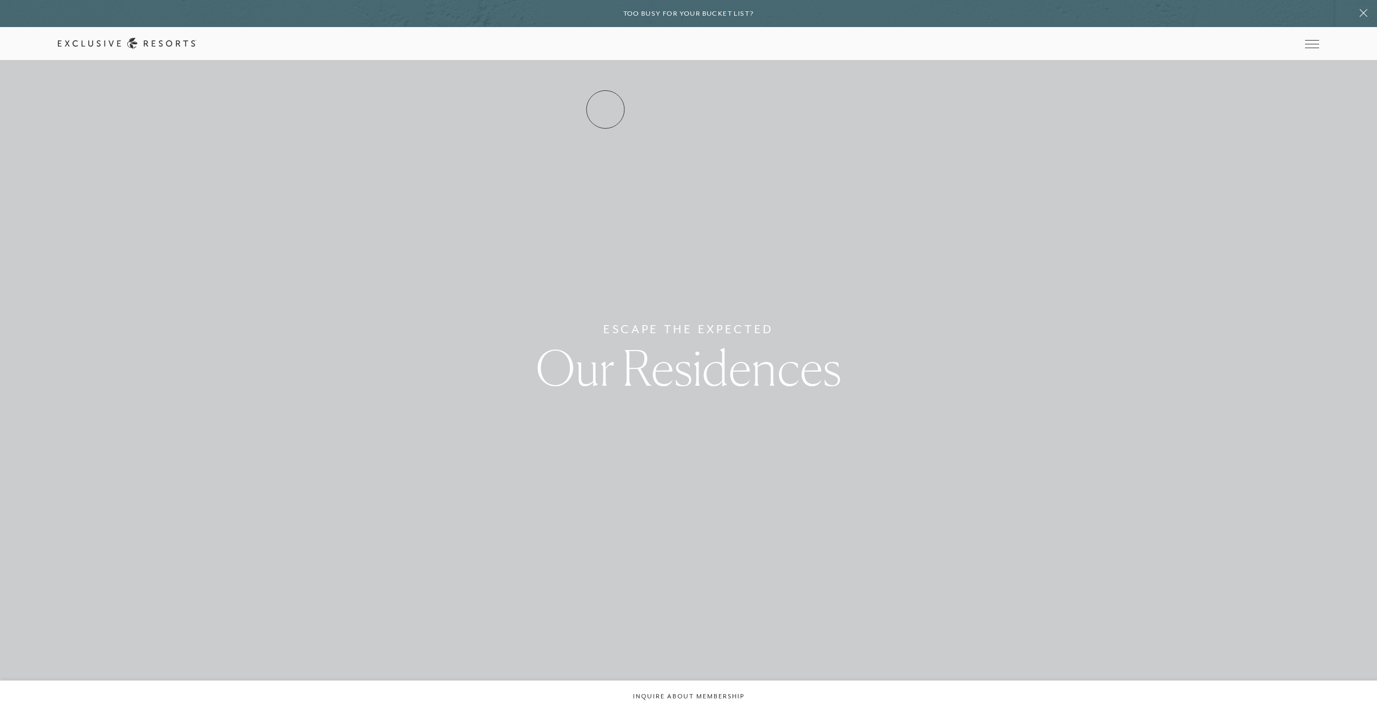
click at [0, 0] on link "Residence Collection" at bounding box center [0, 0] width 0 height 0
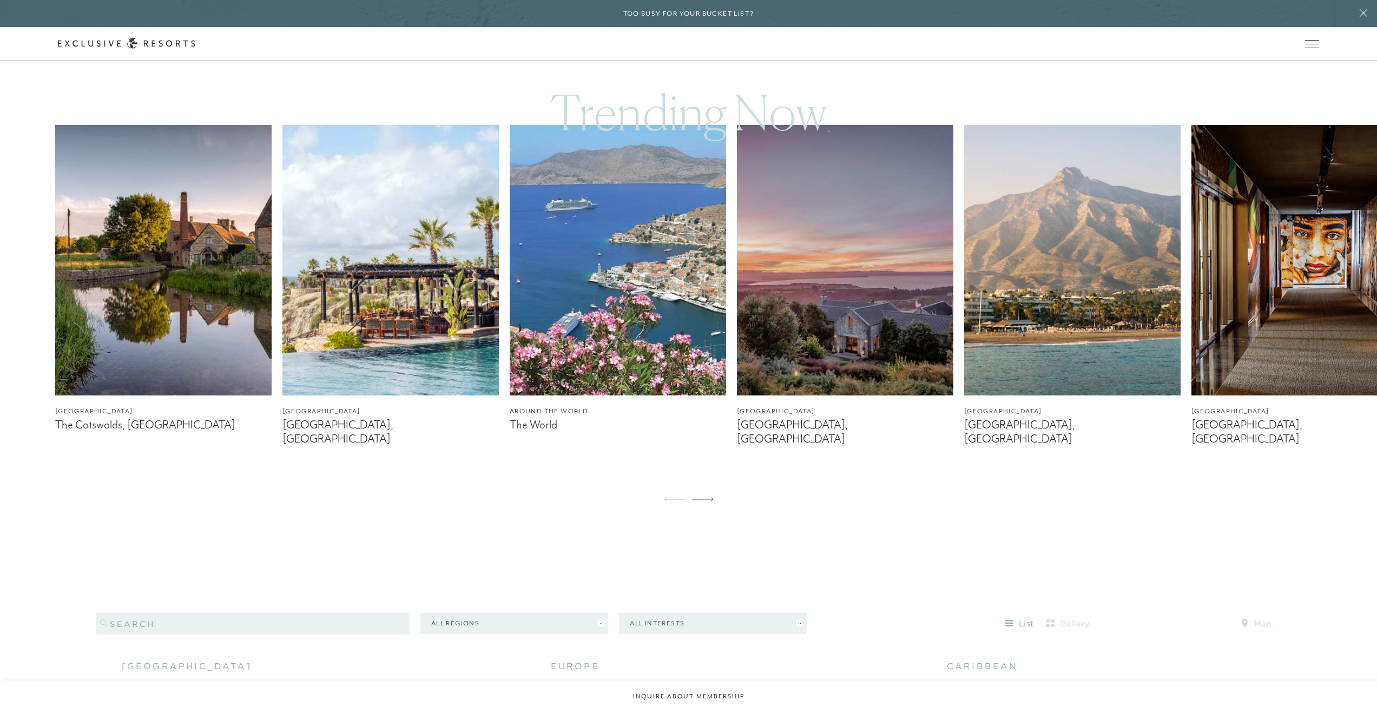
scroll to position [840, 0]
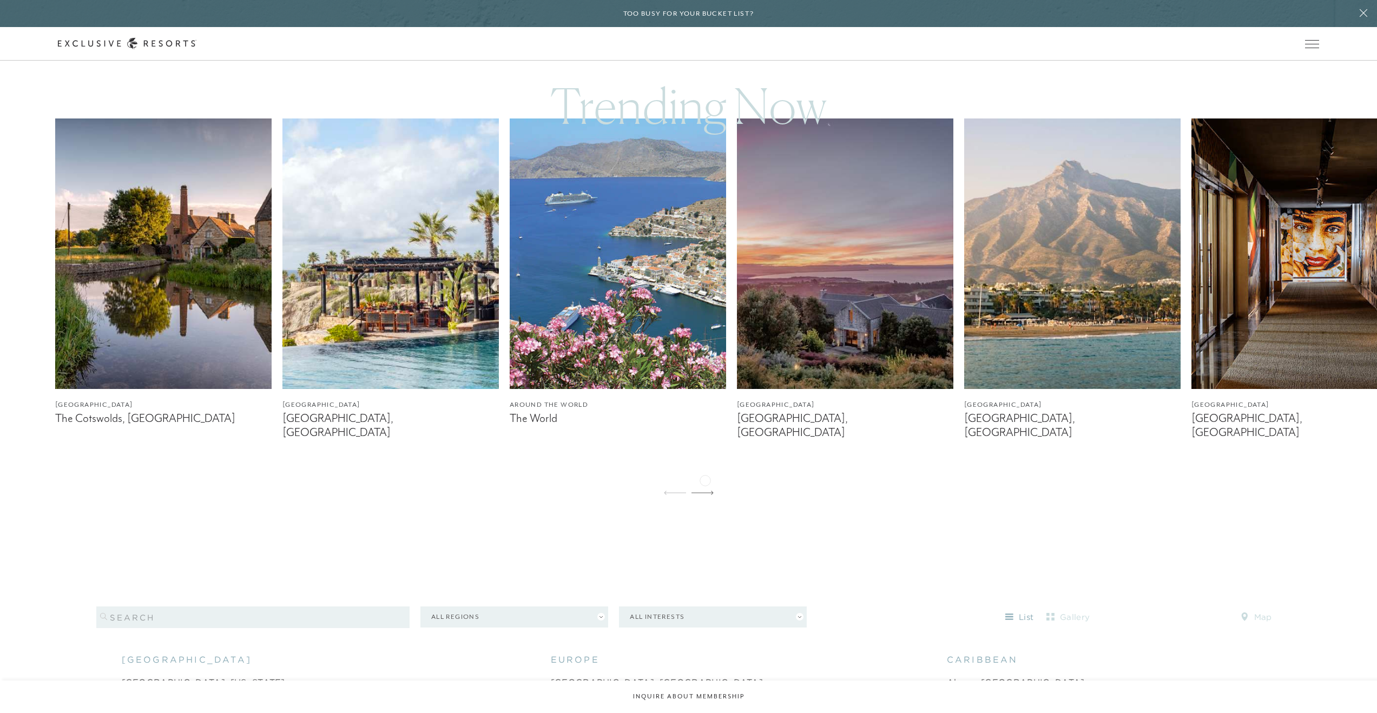
click at [705, 491] on icon at bounding box center [702, 493] width 22 height 4
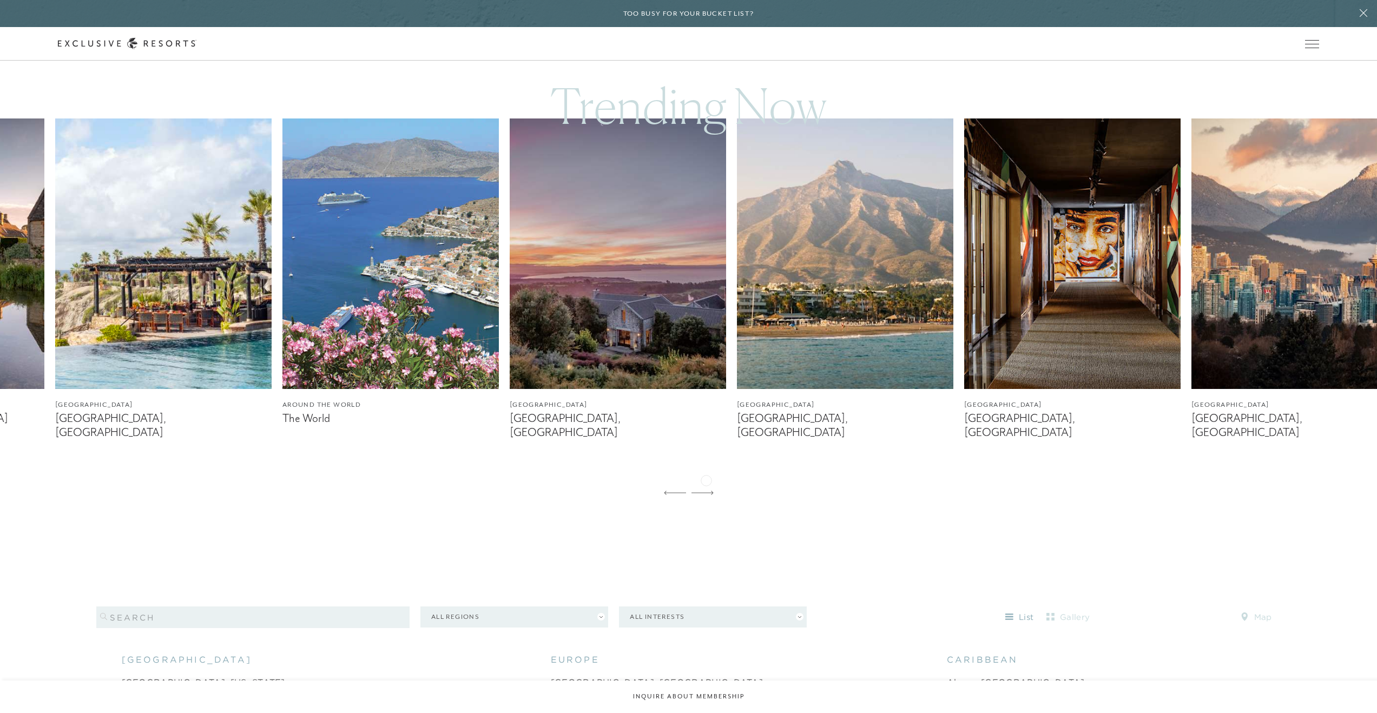
click at [706, 491] on icon at bounding box center [702, 493] width 22 height 4
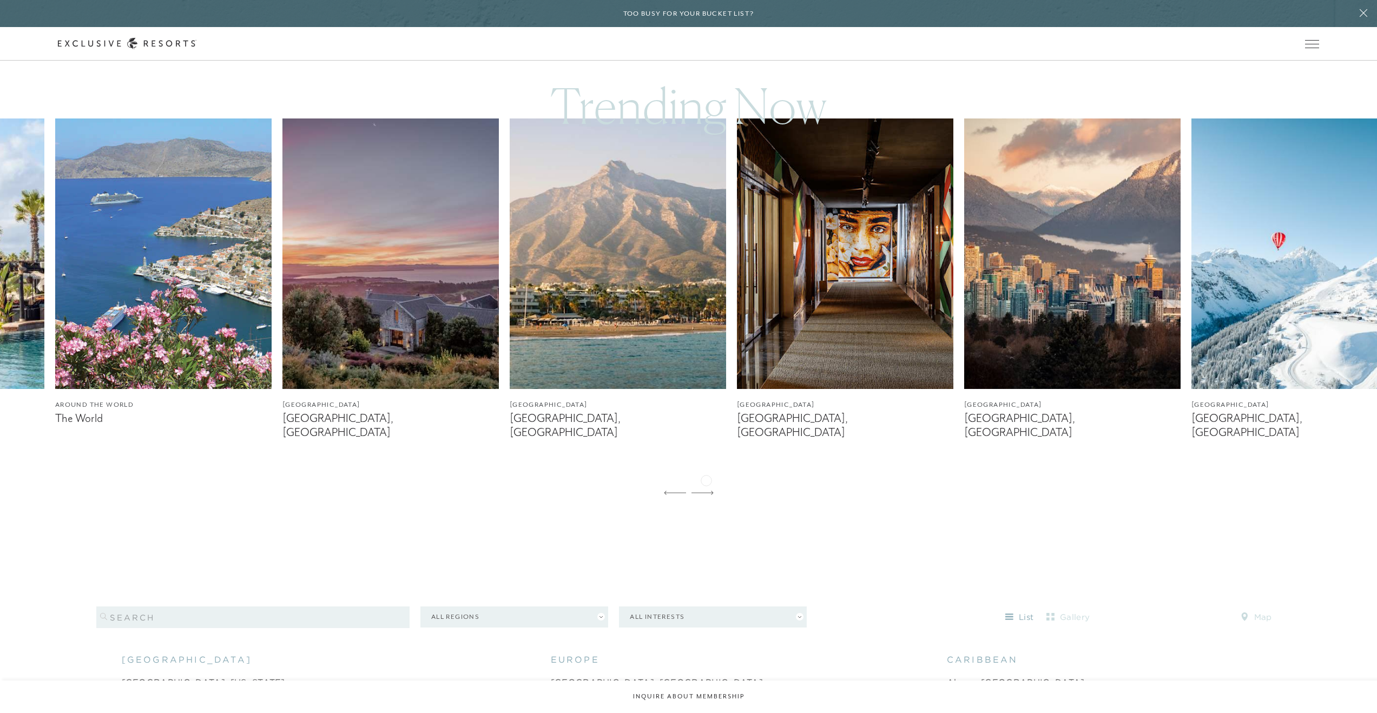
click at [706, 491] on icon at bounding box center [702, 493] width 22 height 4
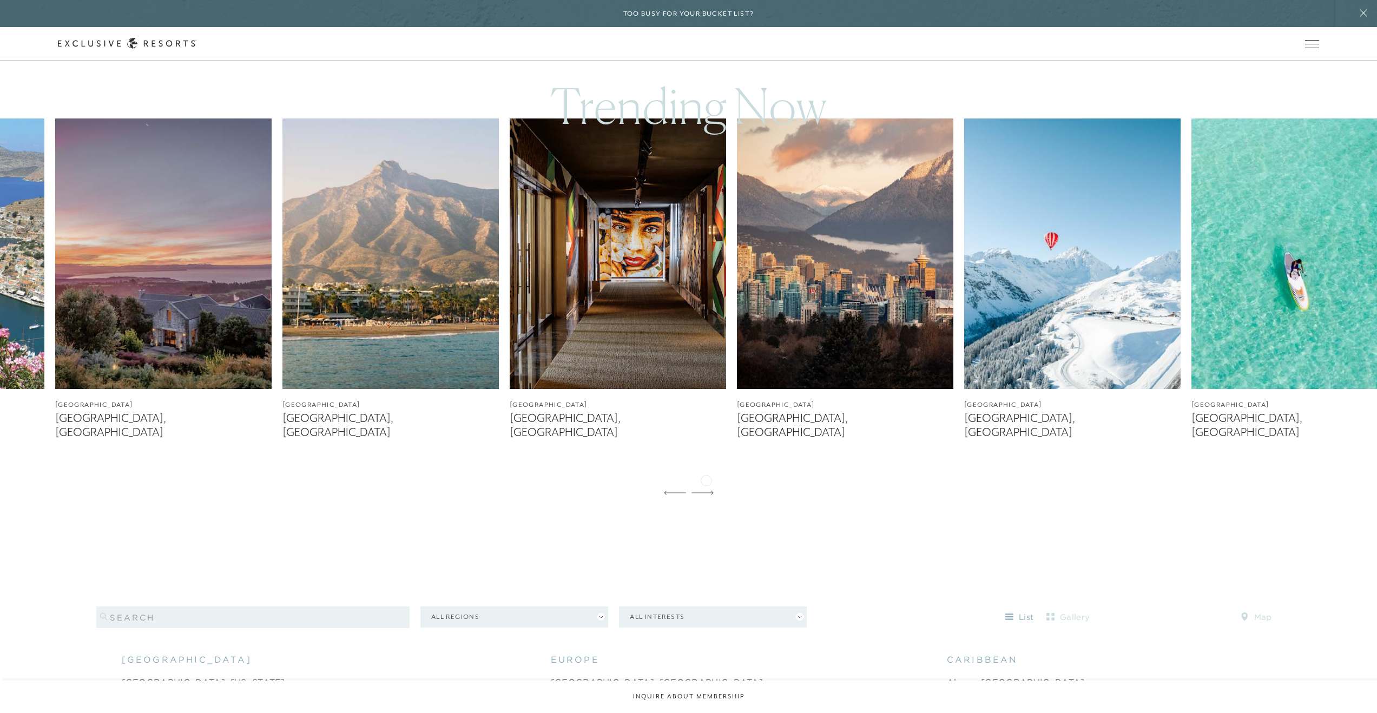
click at [706, 491] on icon at bounding box center [702, 493] width 22 height 4
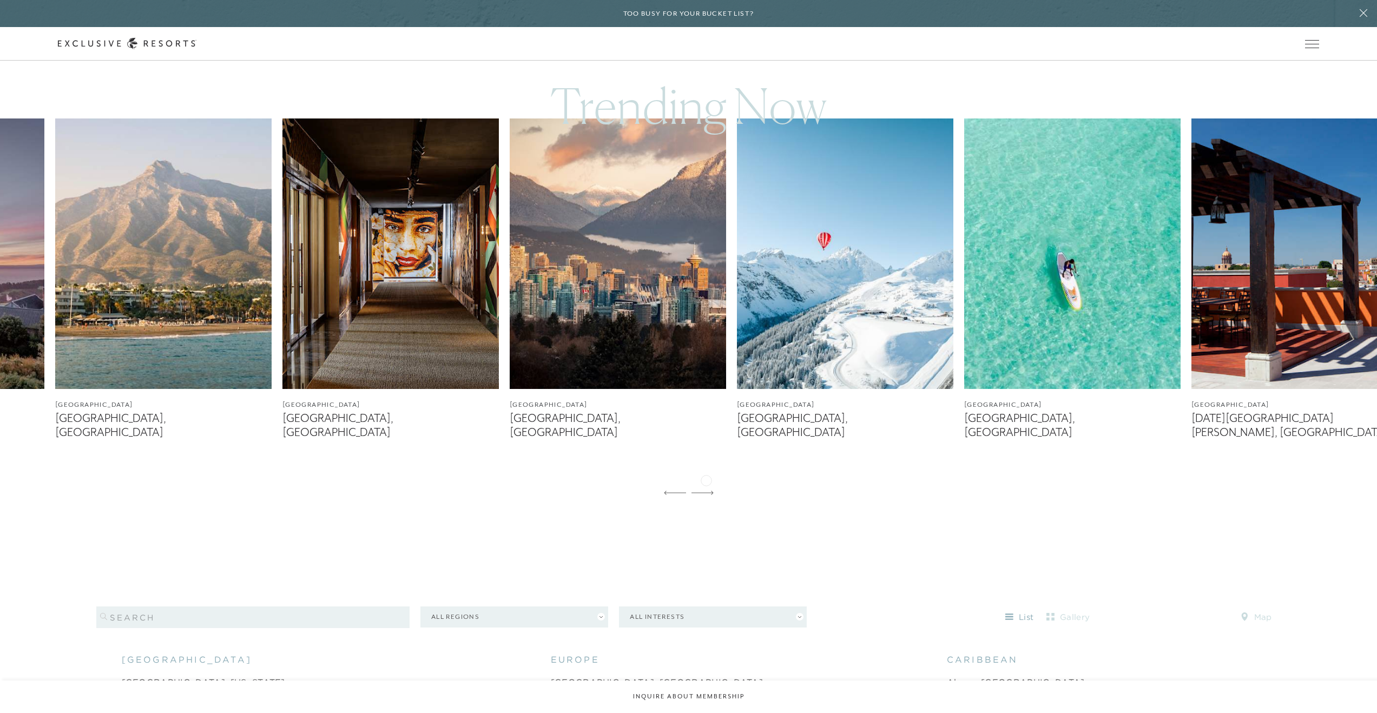
click at [706, 491] on icon at bounding box center [702, 493] width 22 height 4
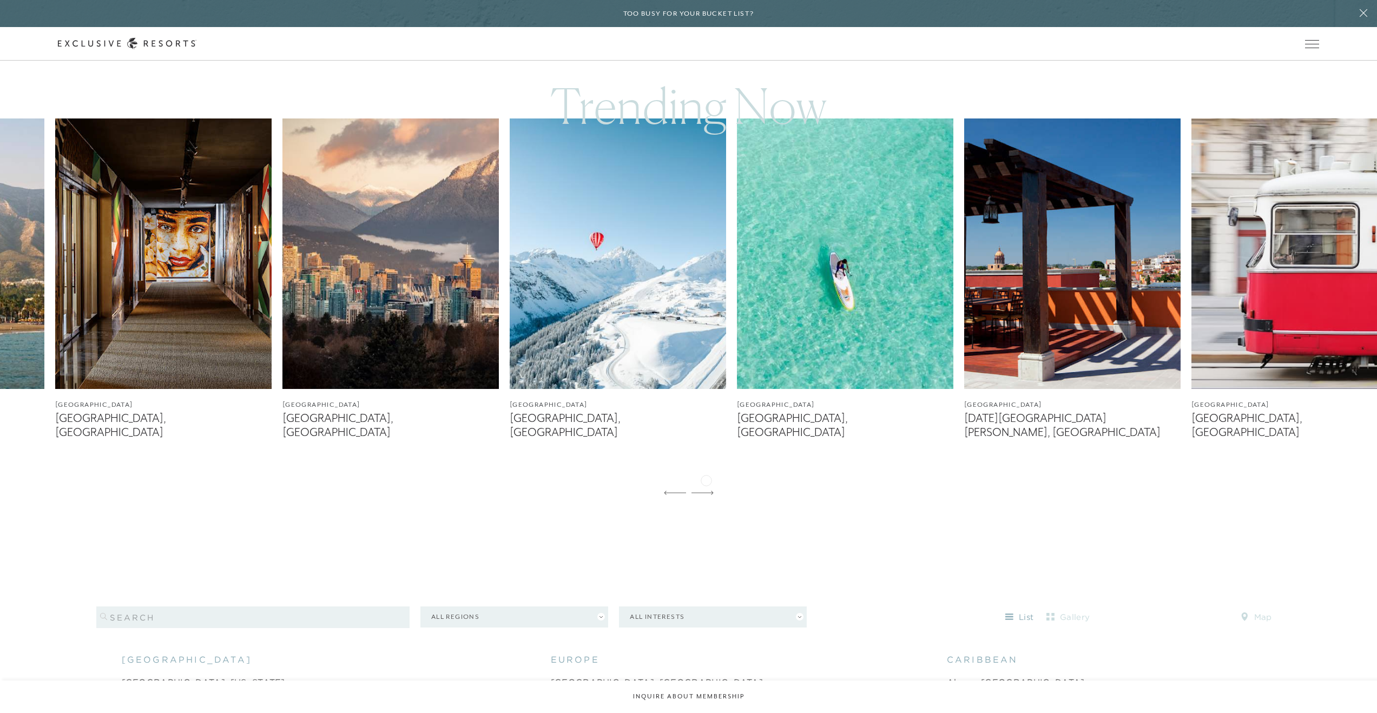
click at [706, 491] on icon at bounding box center [702, 493] width 22 height 4
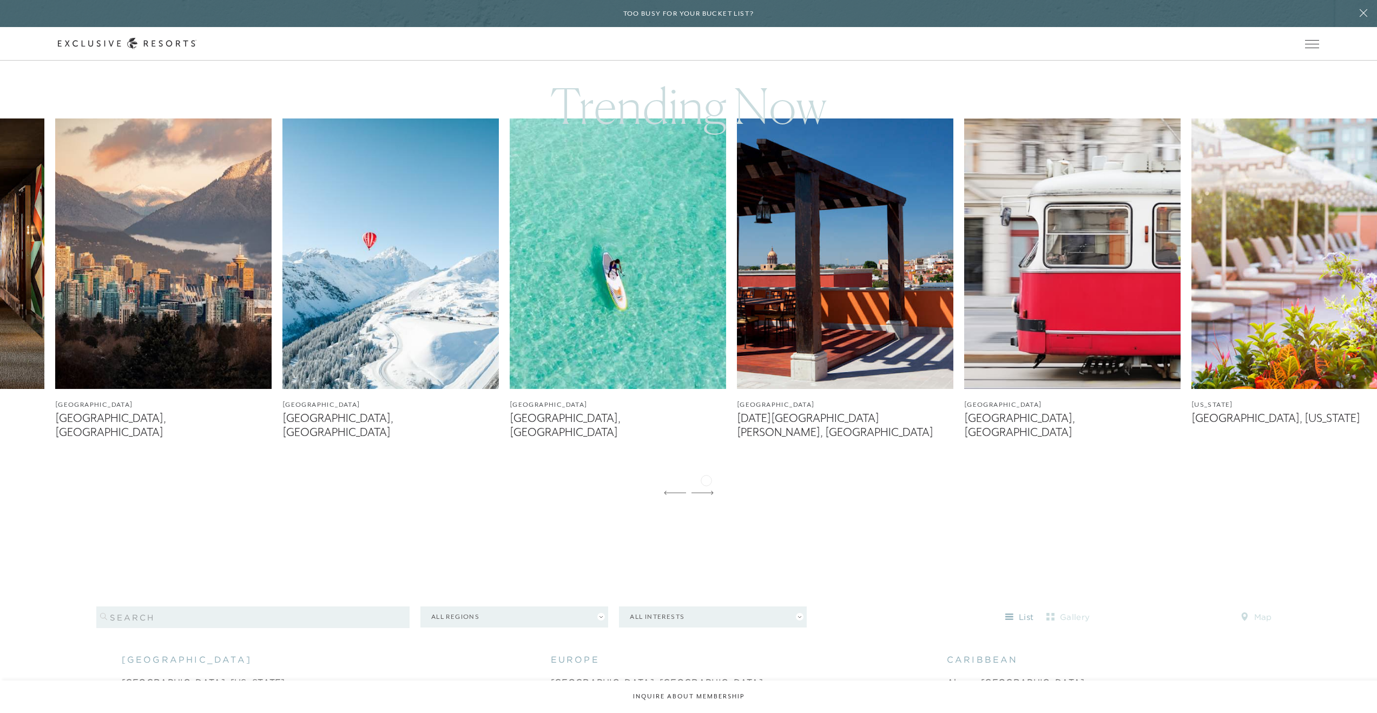
click at [706, 491] on icon at bounding box center [702, 493] width 22 height 4
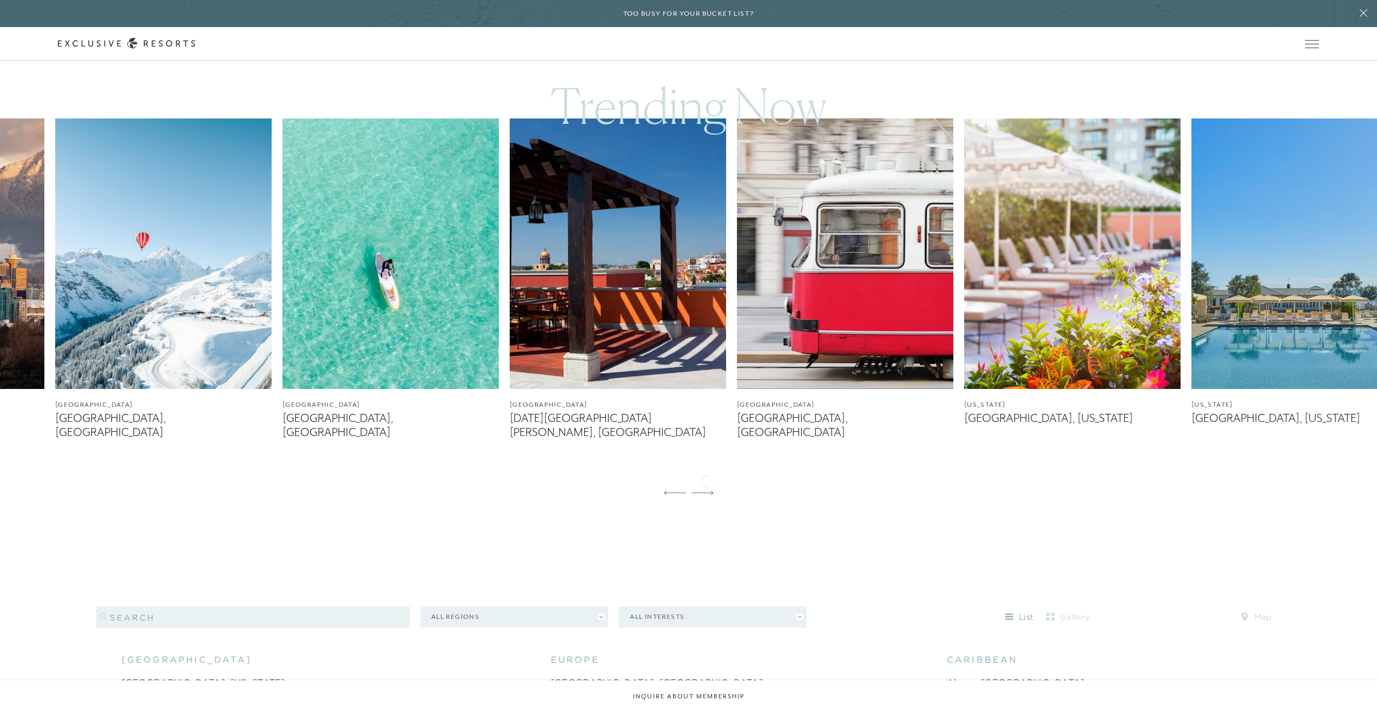
click at [706, 491] on icon at bounding box center [702, 493] width 22 height 4
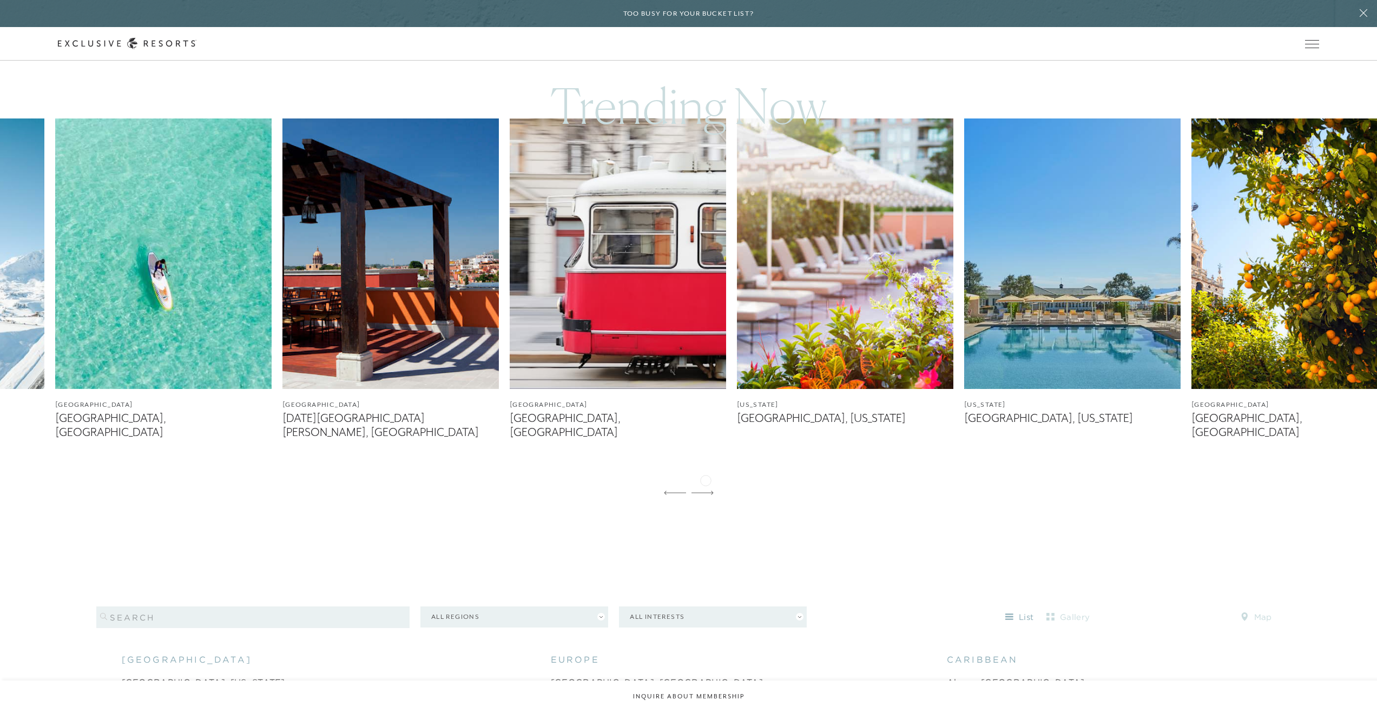
click at [705, 491] on icon at bounding box center [702, 493] width 22 height 4
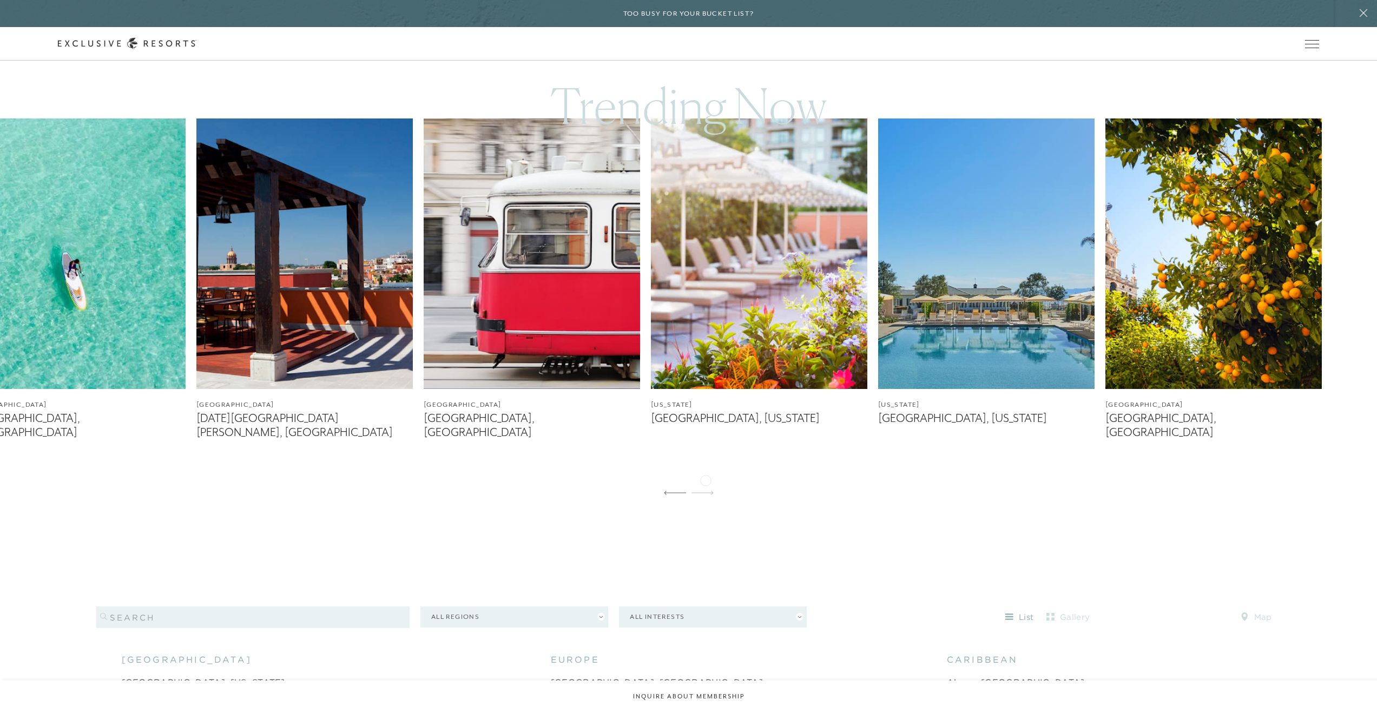
click at [705, 491] on icon at bounding box center [702, 493] width 22 height 4
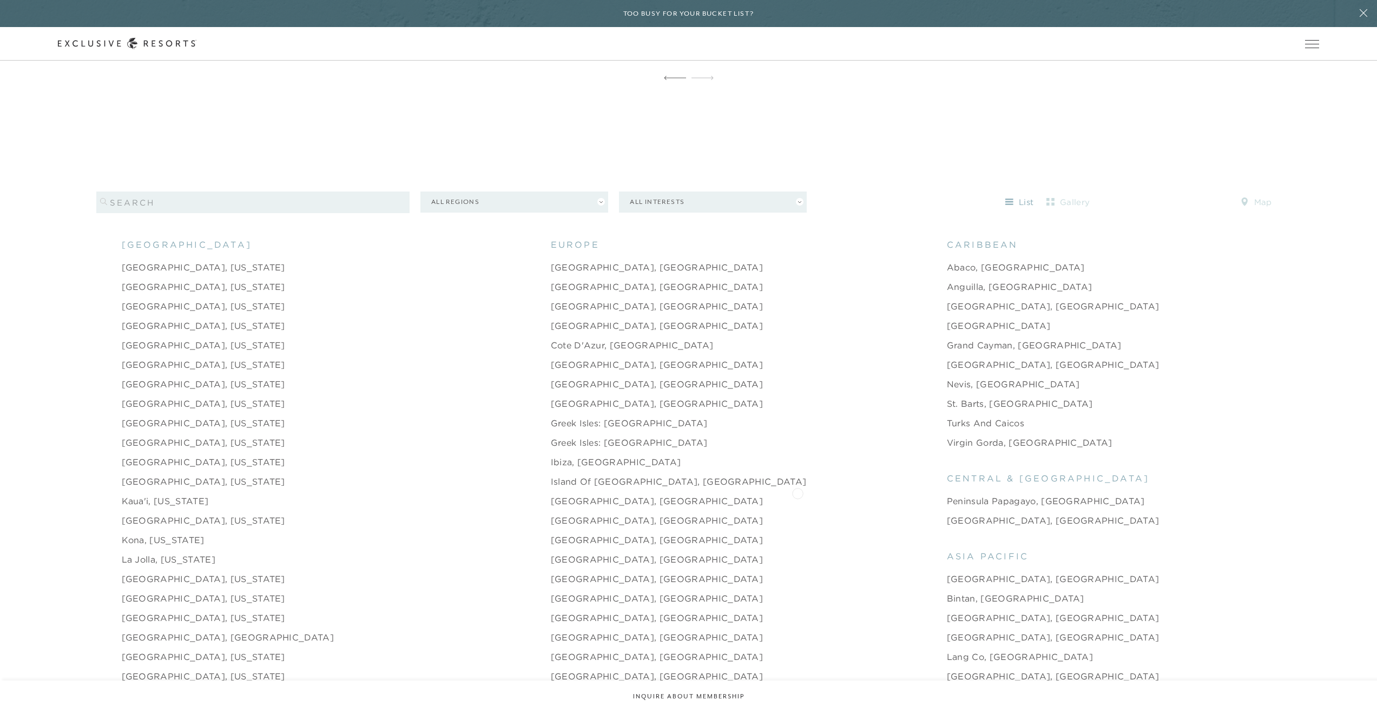
scroll to position [1279, 0]
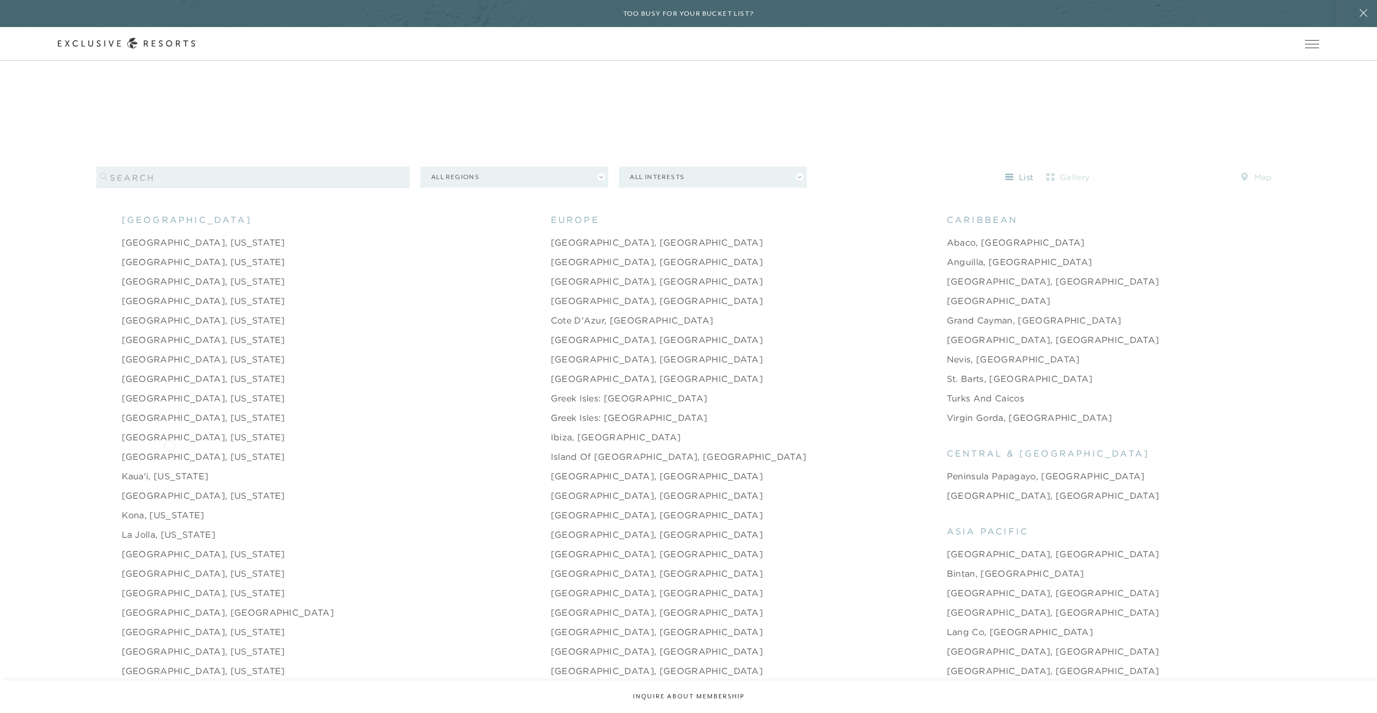
click at [169, 450] on link "Jackson, Wyoming" at bounding box center [203, 456] width 163 height 13
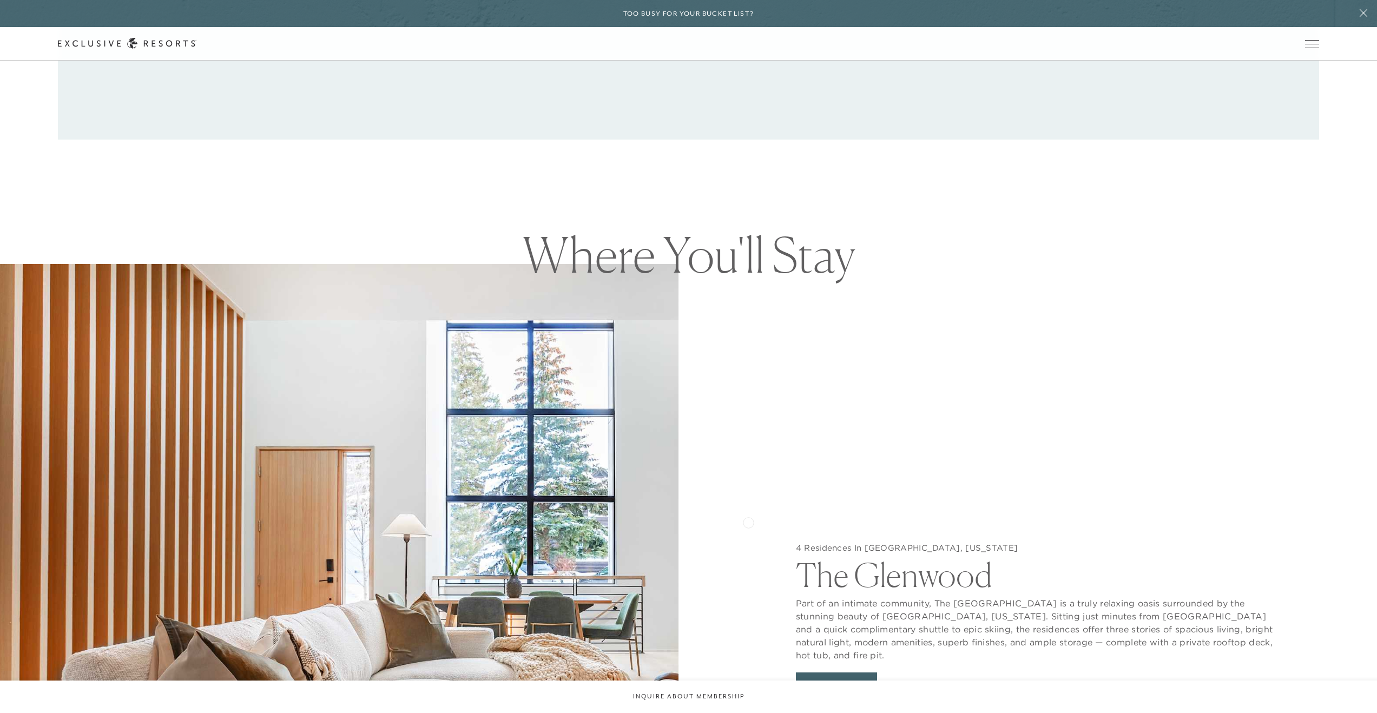
scroll to position [1398, 0]
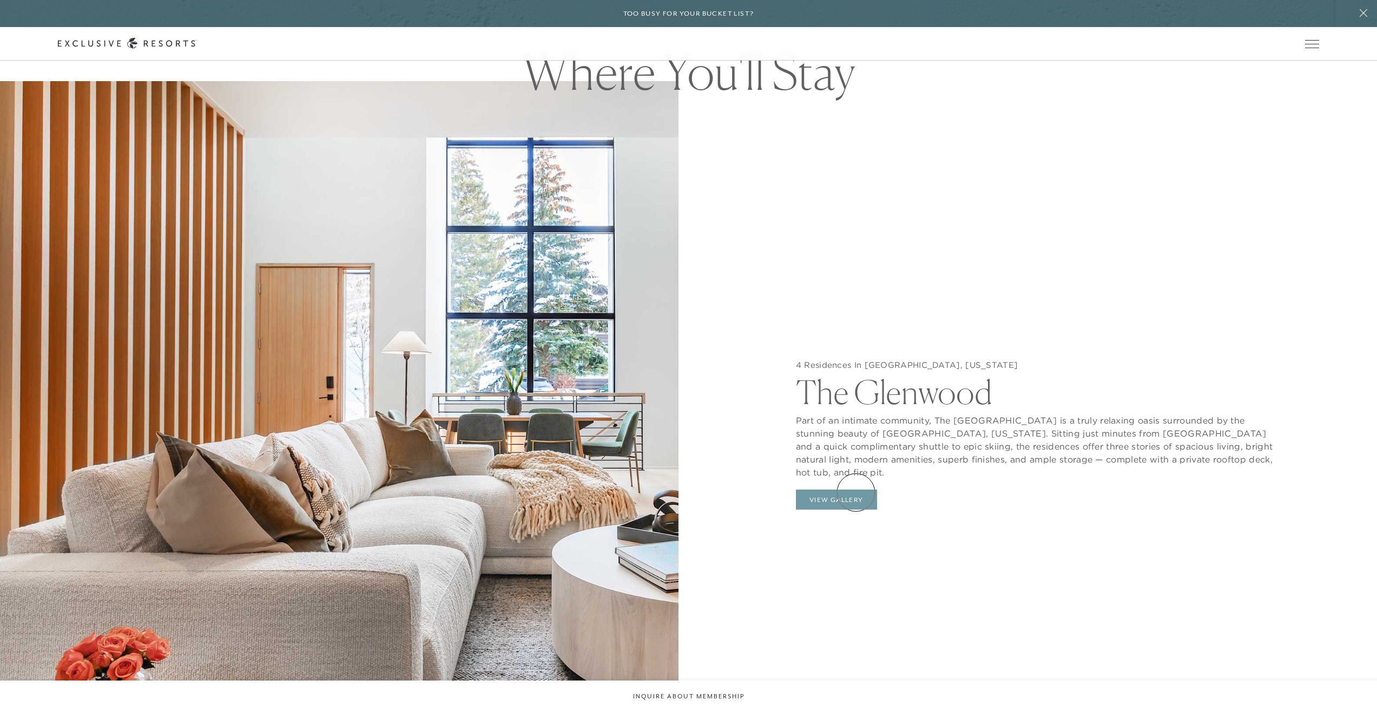
click at [856, 492] on button "View Gallery" at bounding box center [836, 500] width 81 height 21
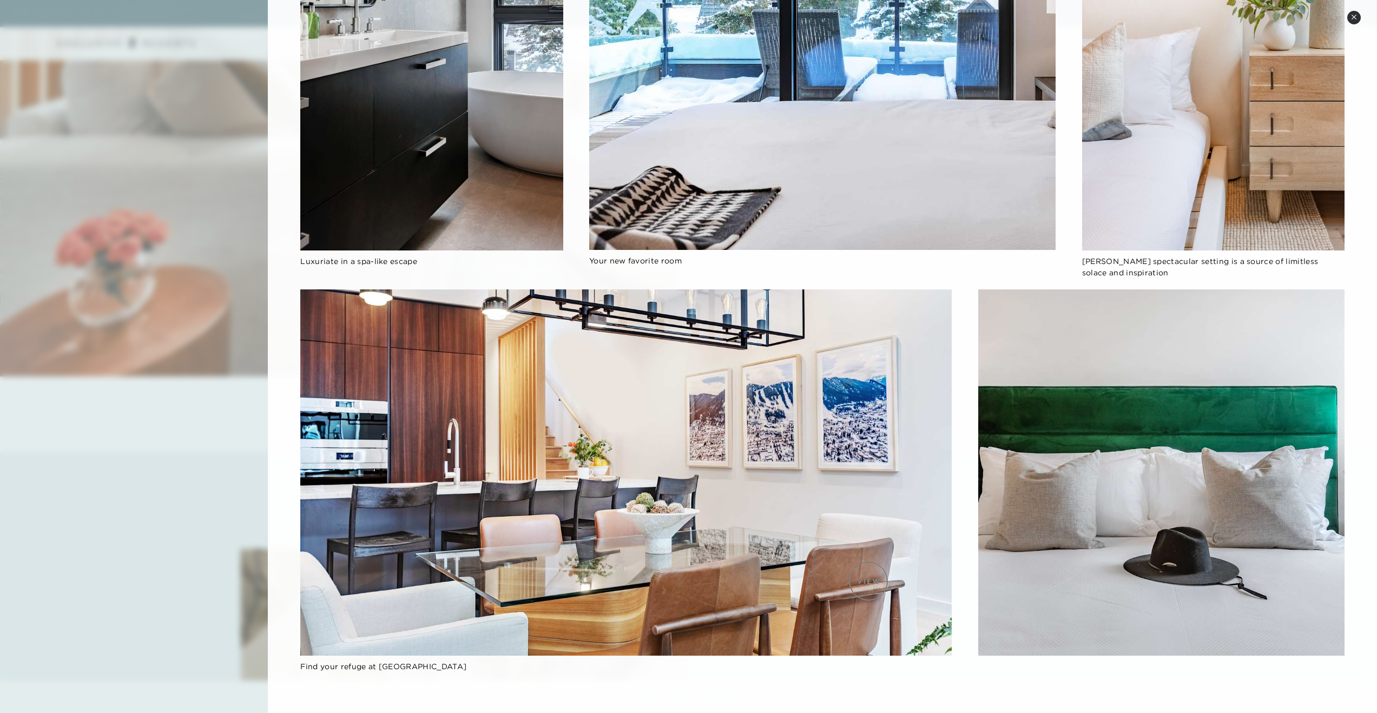
scroll to position [1822, 0]
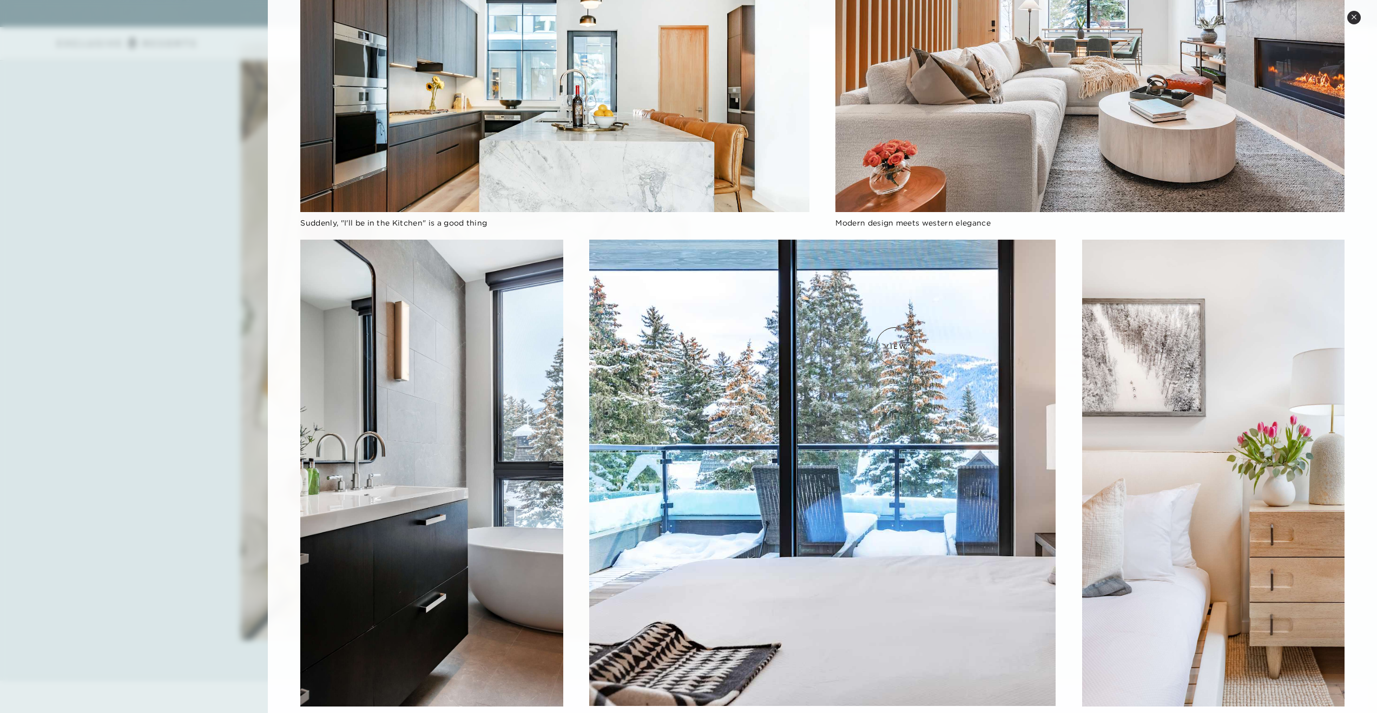
scroll to position [0, 0]
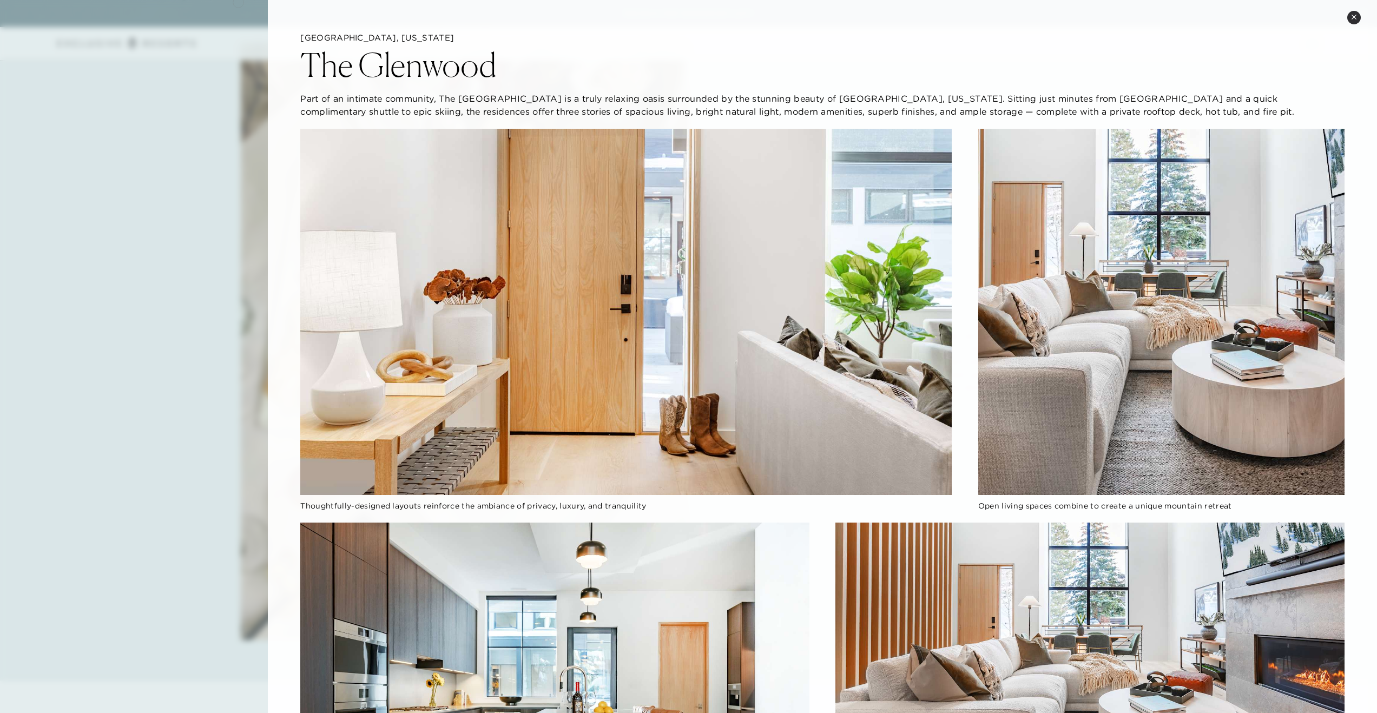
scroll to position [1279, 0]
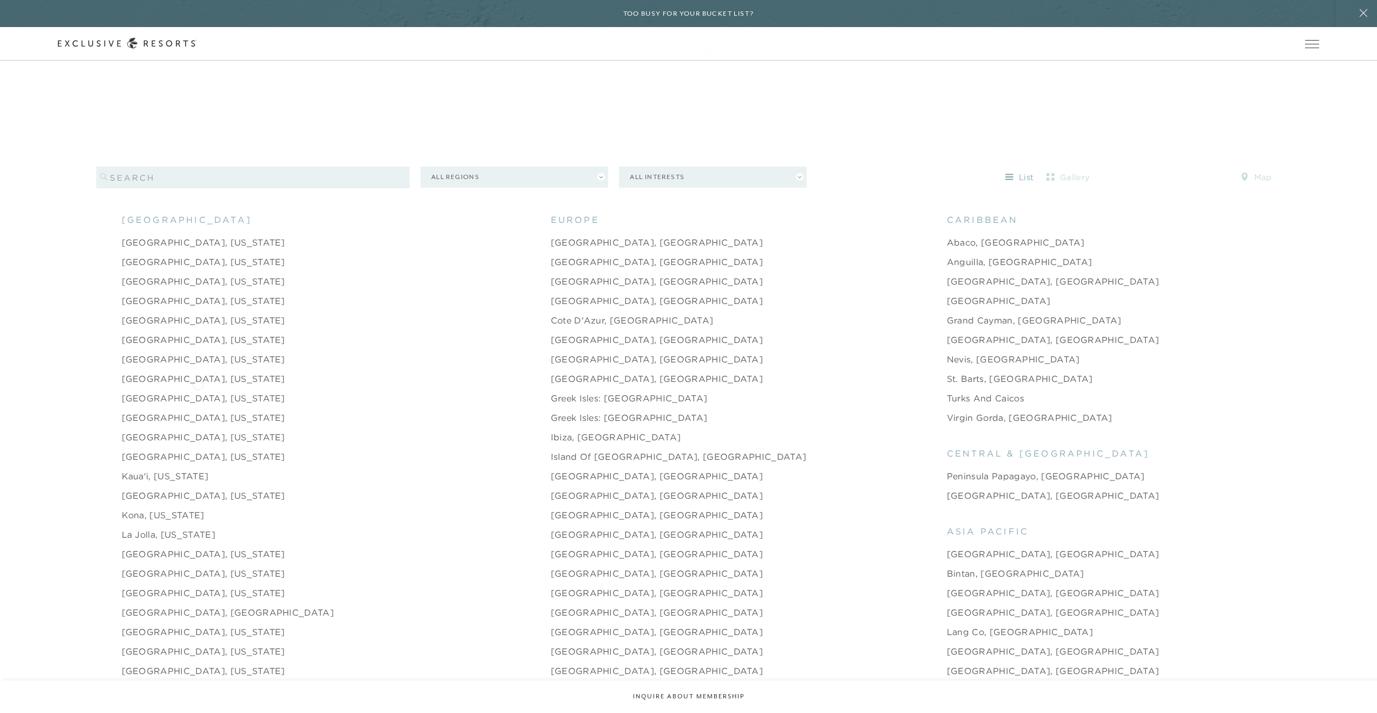
click at [198, 392] on link "Emerald Coast, Florida" at bounding box center [203, 398] width 163 height 13
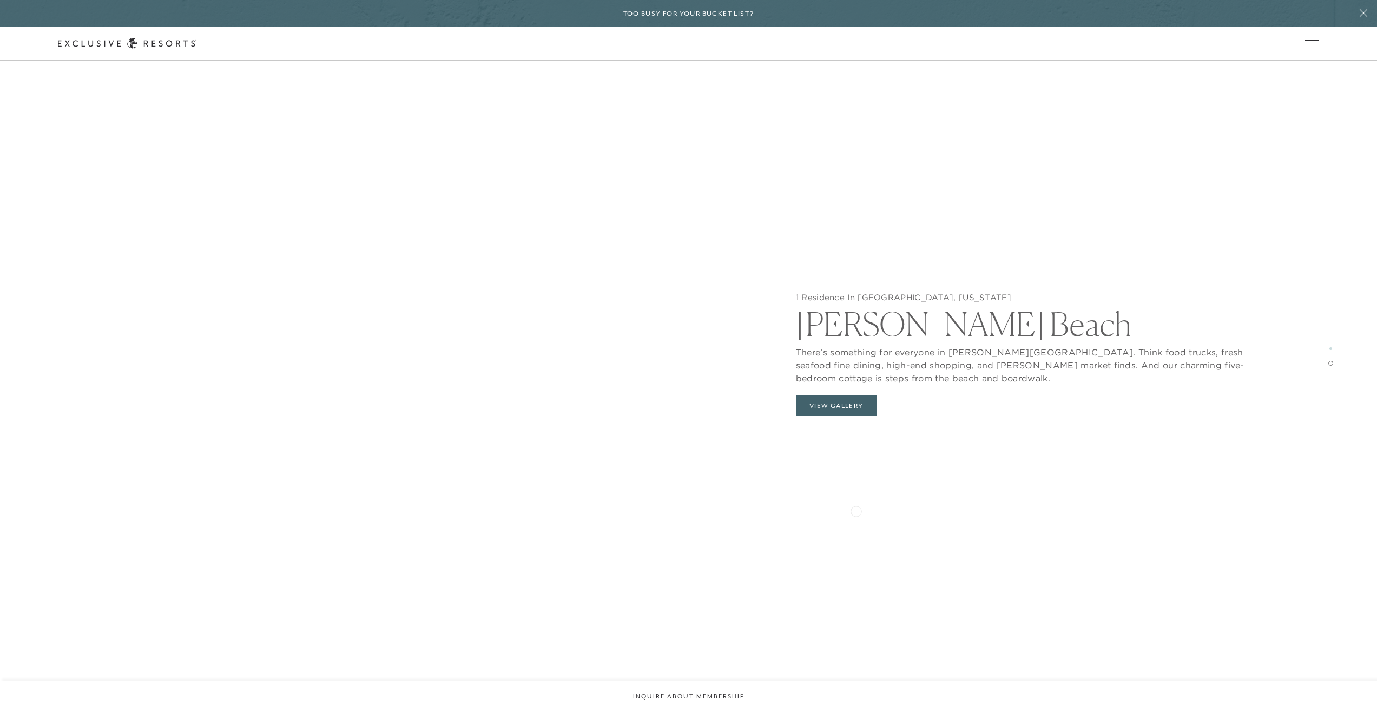
scroll to position [2990, 0]
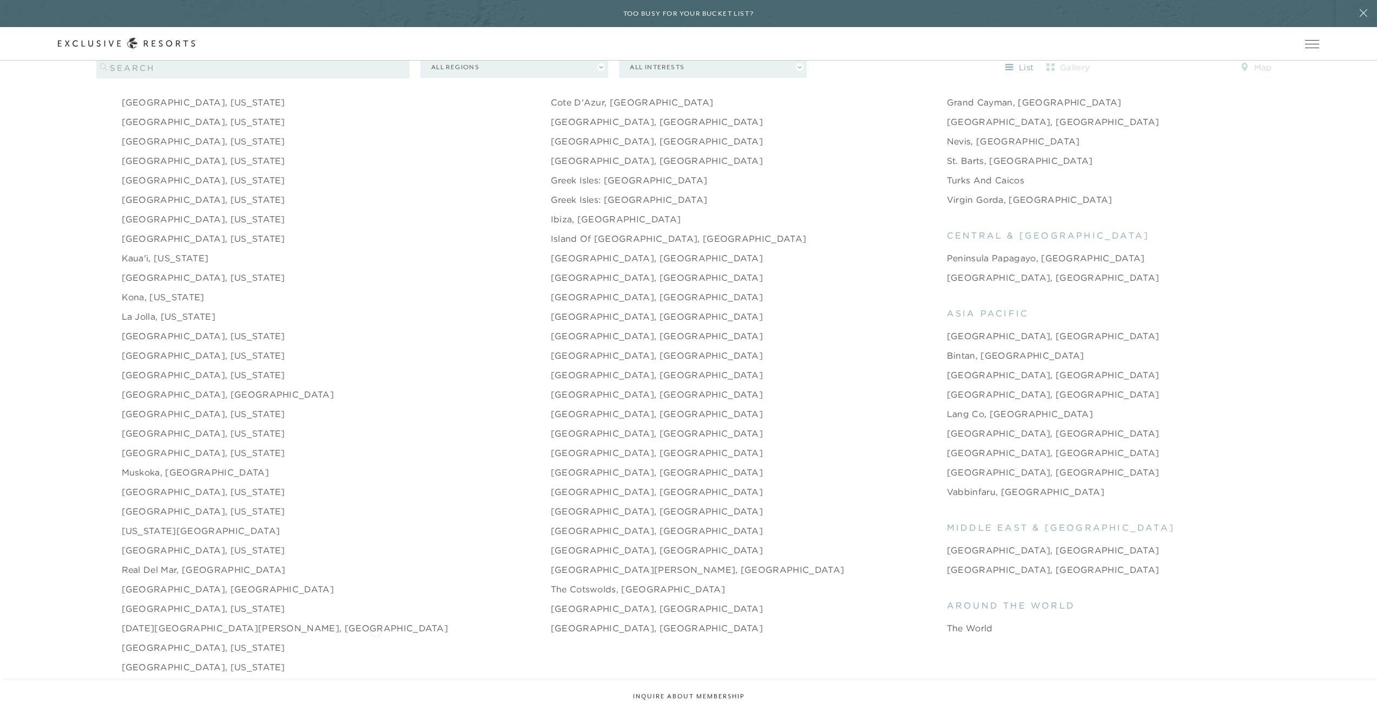
scroll to position [1502, 0]
click at [222, 480] on link "Nantucket, Massachusetts" at bounding box center [203, 486] width 163 height 13
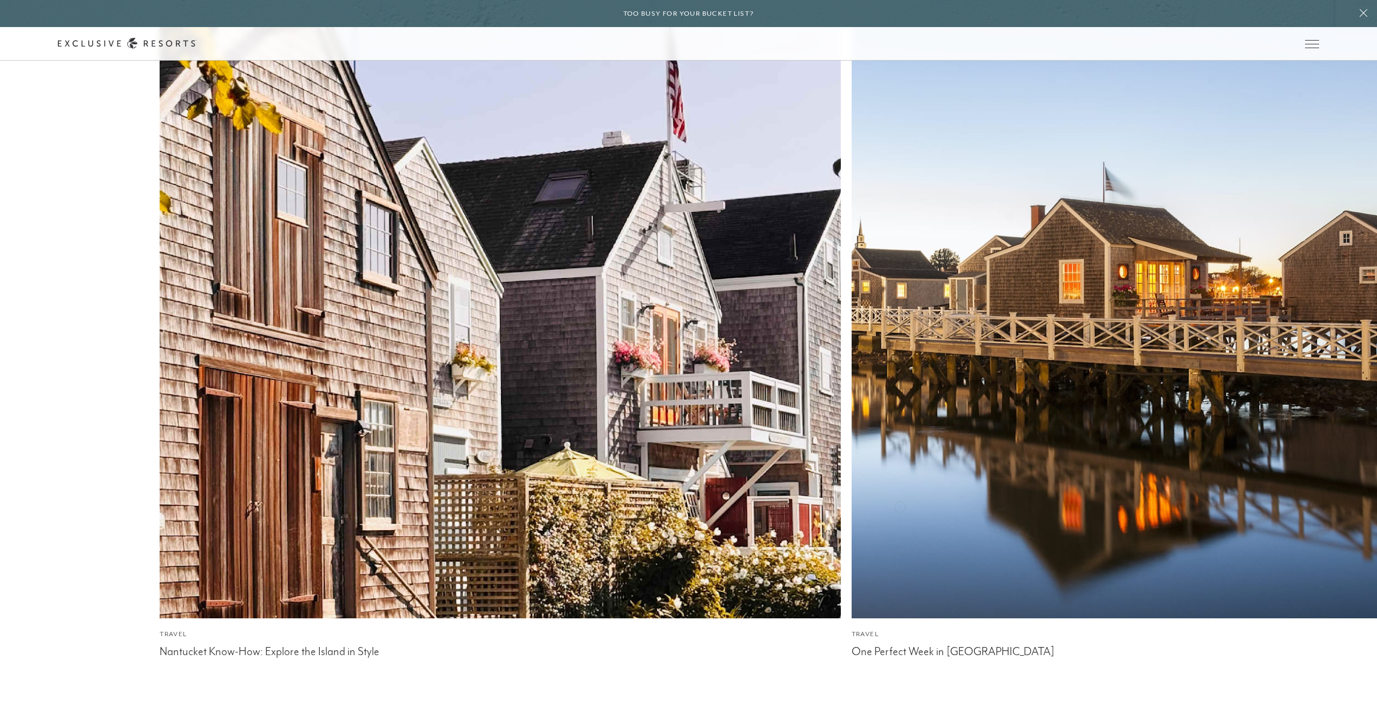
scroll to position [3983, 0]
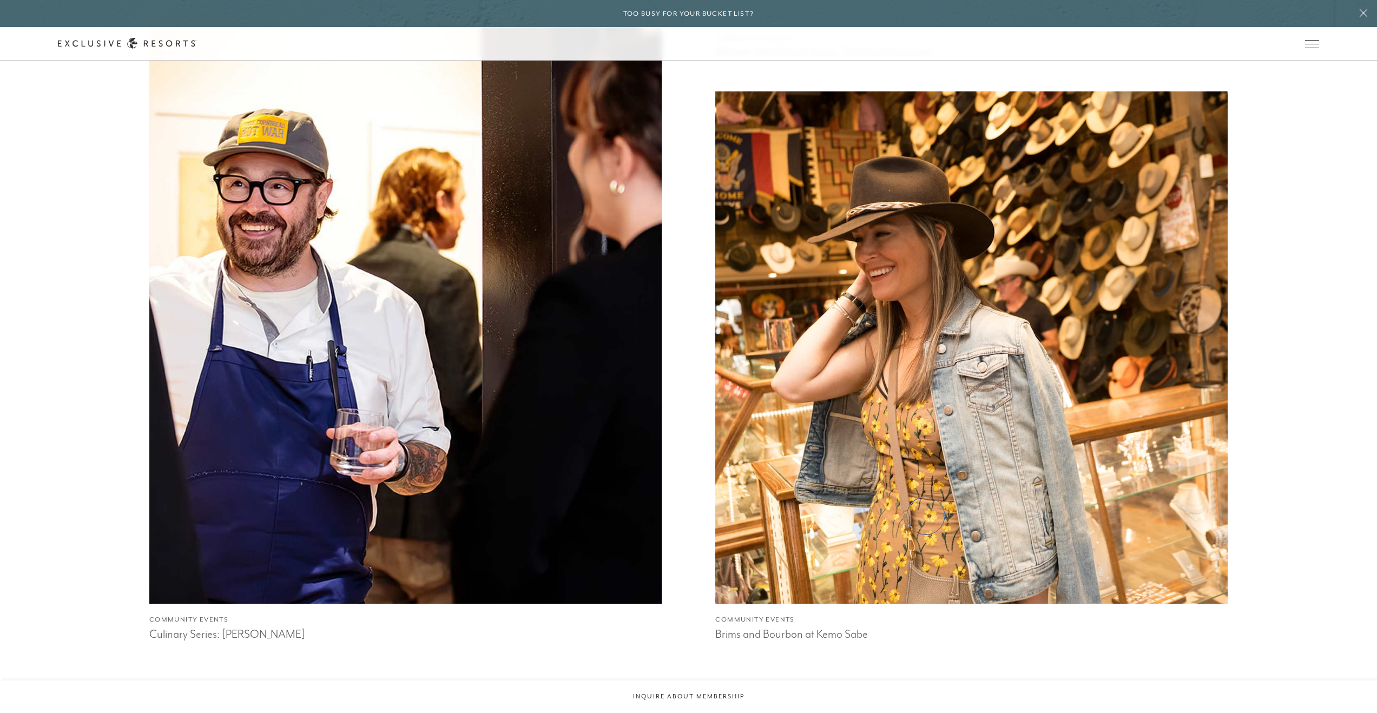
scroll to position [1978, 0]
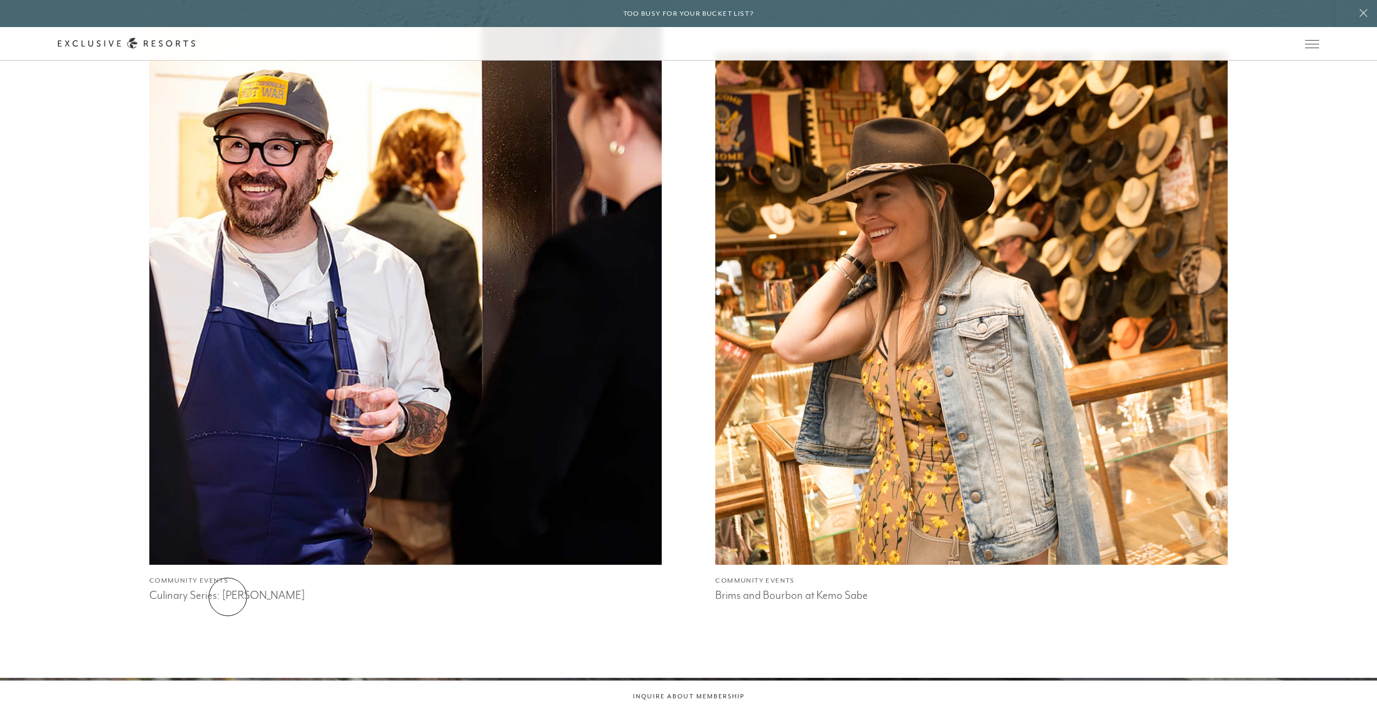
click at [228, 597] on h3 "Culinary Series: Audrey" at bounding box center [405, 594] width 512 height 16
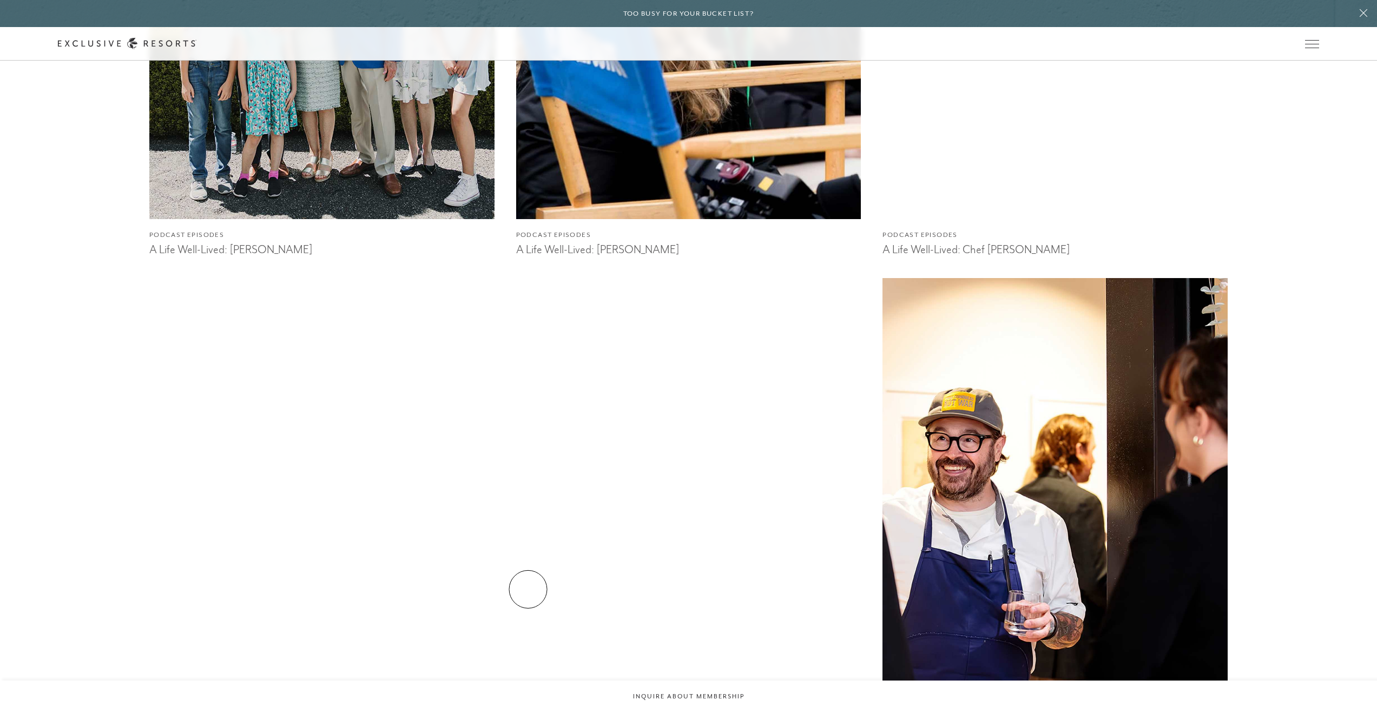
scroll to position [5057, 0]
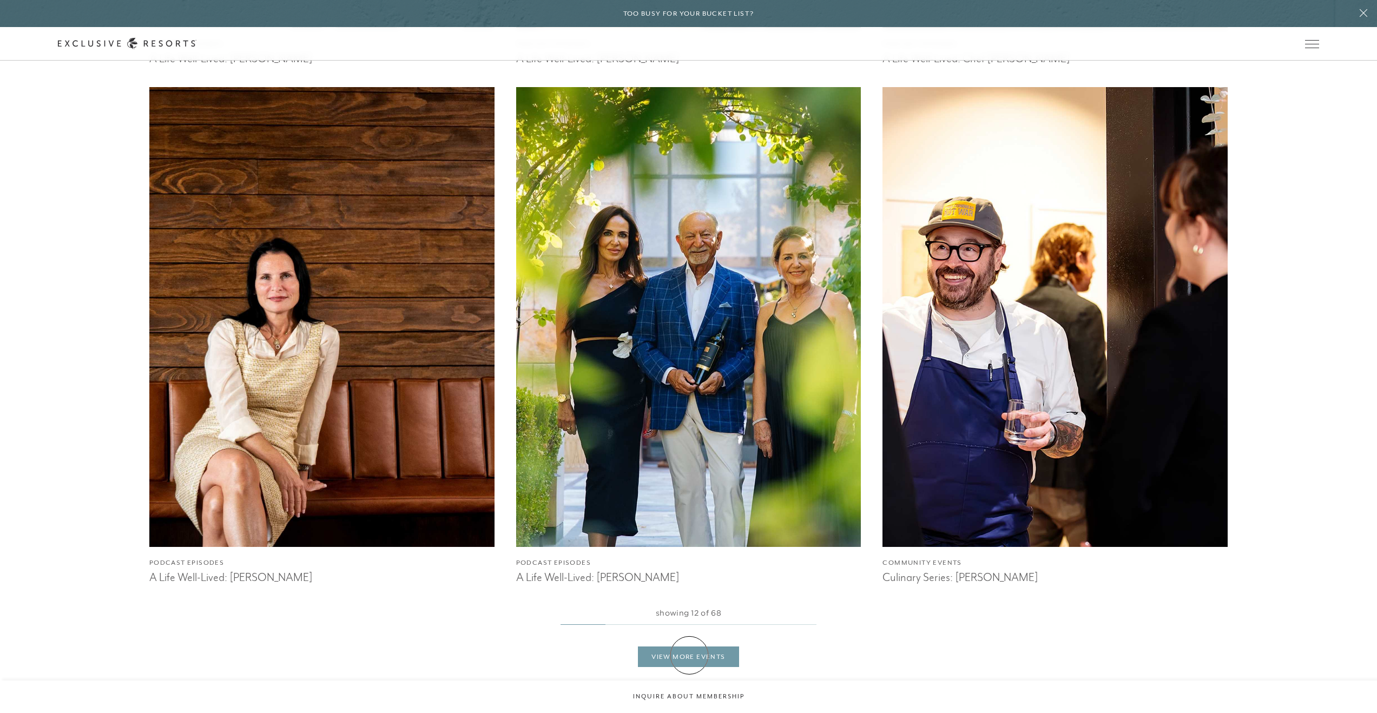
click at [689, 655] on link "View More Events" at bounding box center [688, 656] width 101 height 21
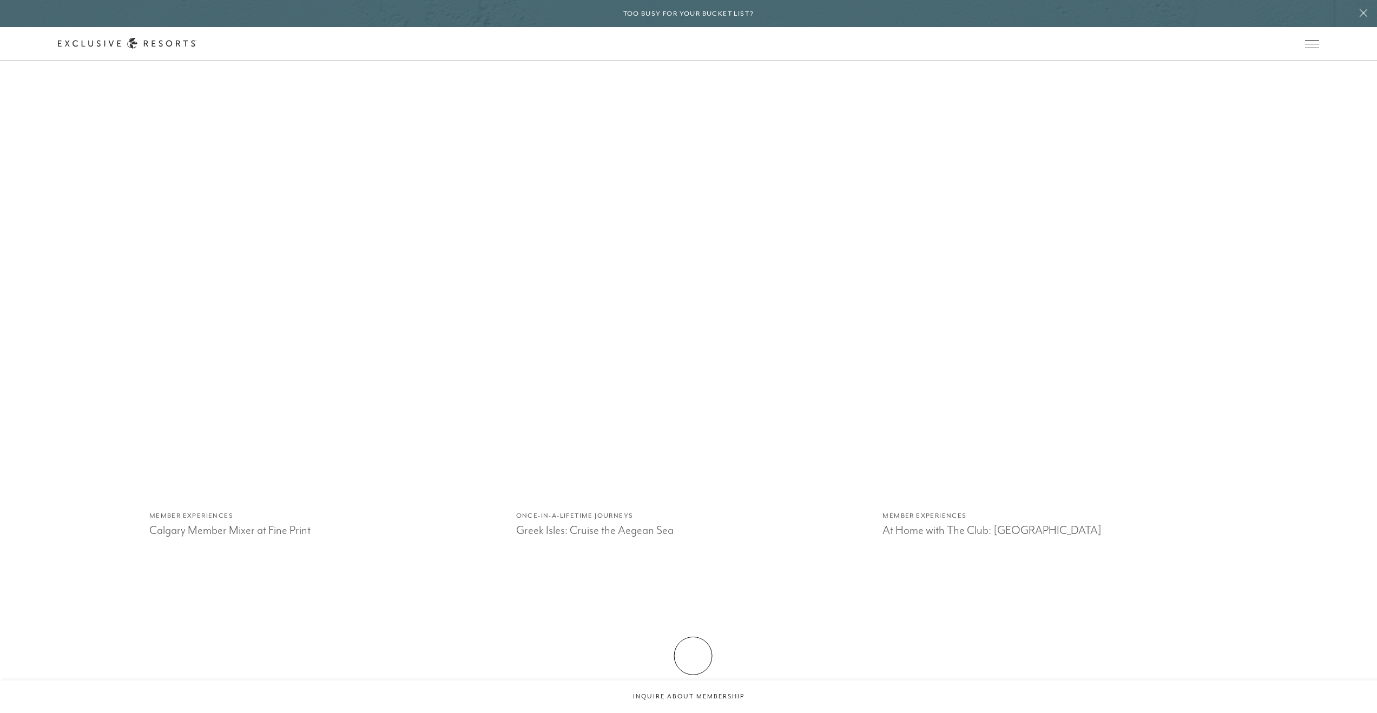
scroll to position [5625, 0]
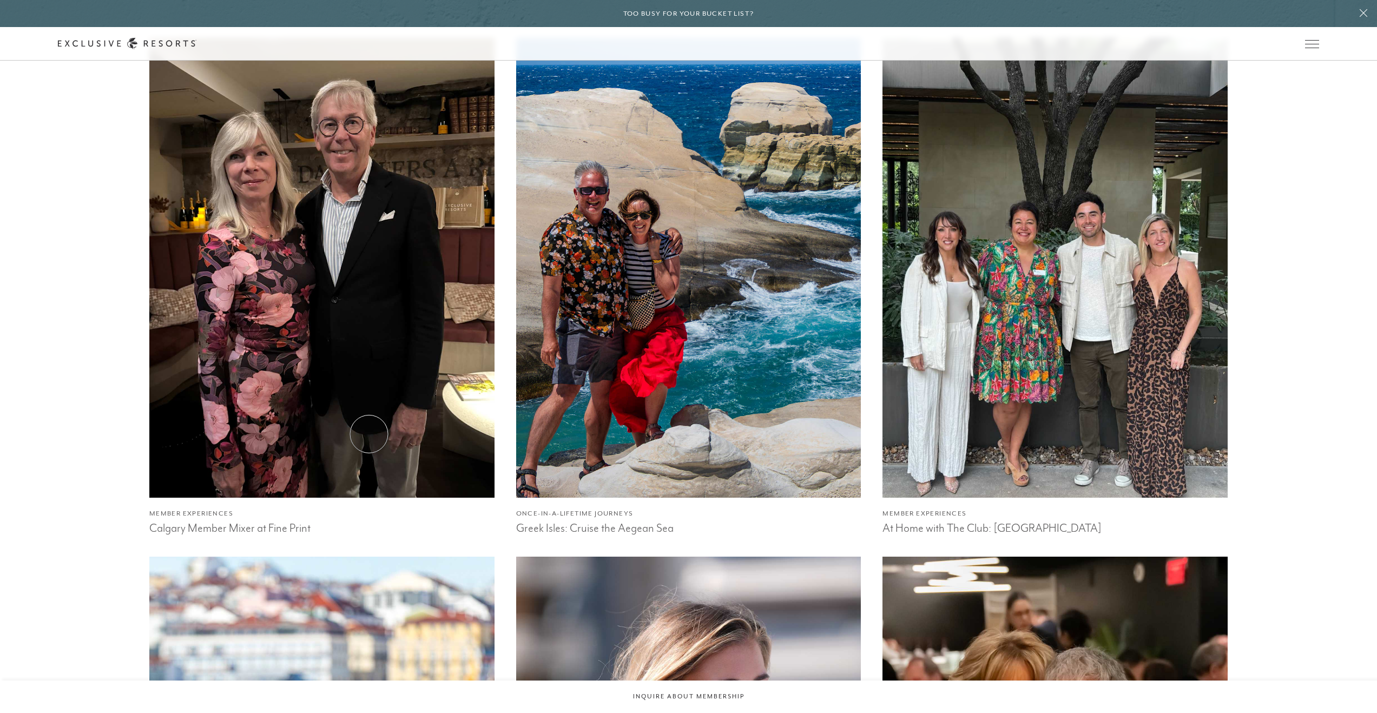
click at [369, 434] on img at bounding box center [322, 268] width 380 height 506
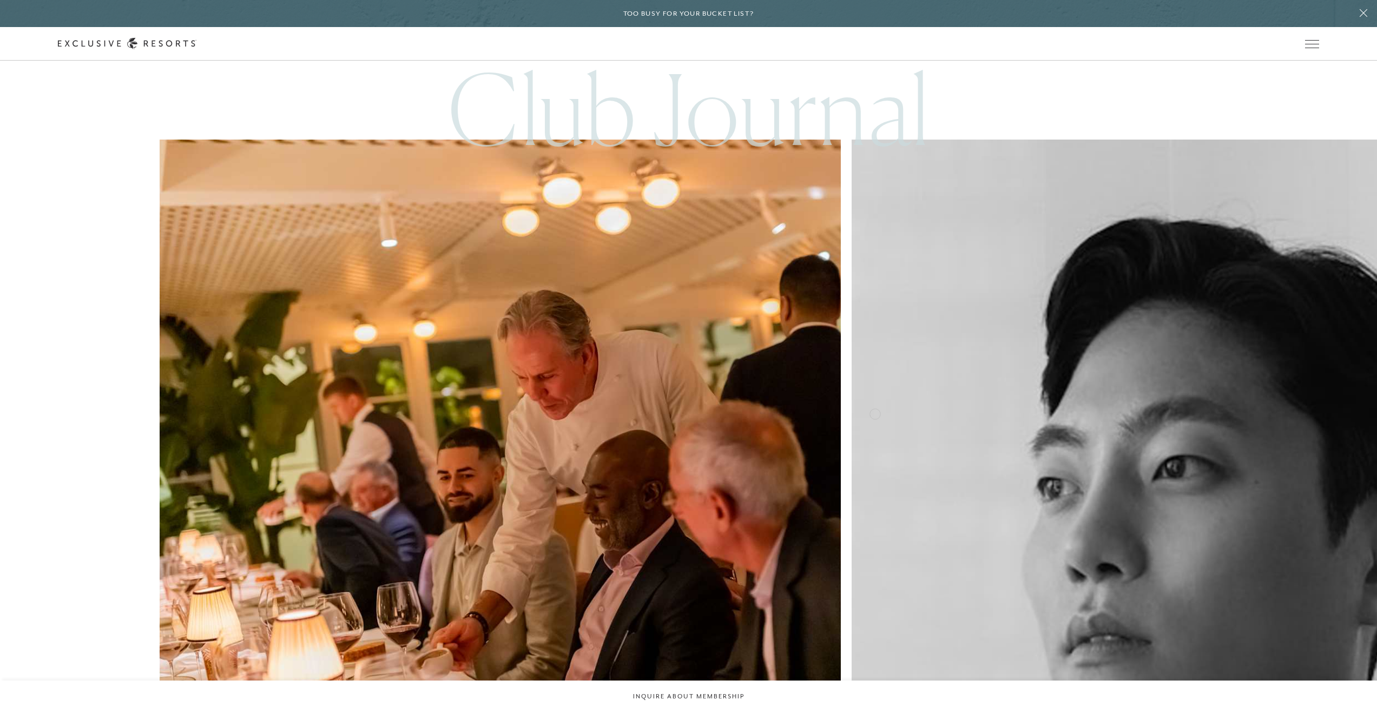
scroll to position [15652, 0]
click at [817, 369] on img at bounding box center [1191, 593] width 749 height 998
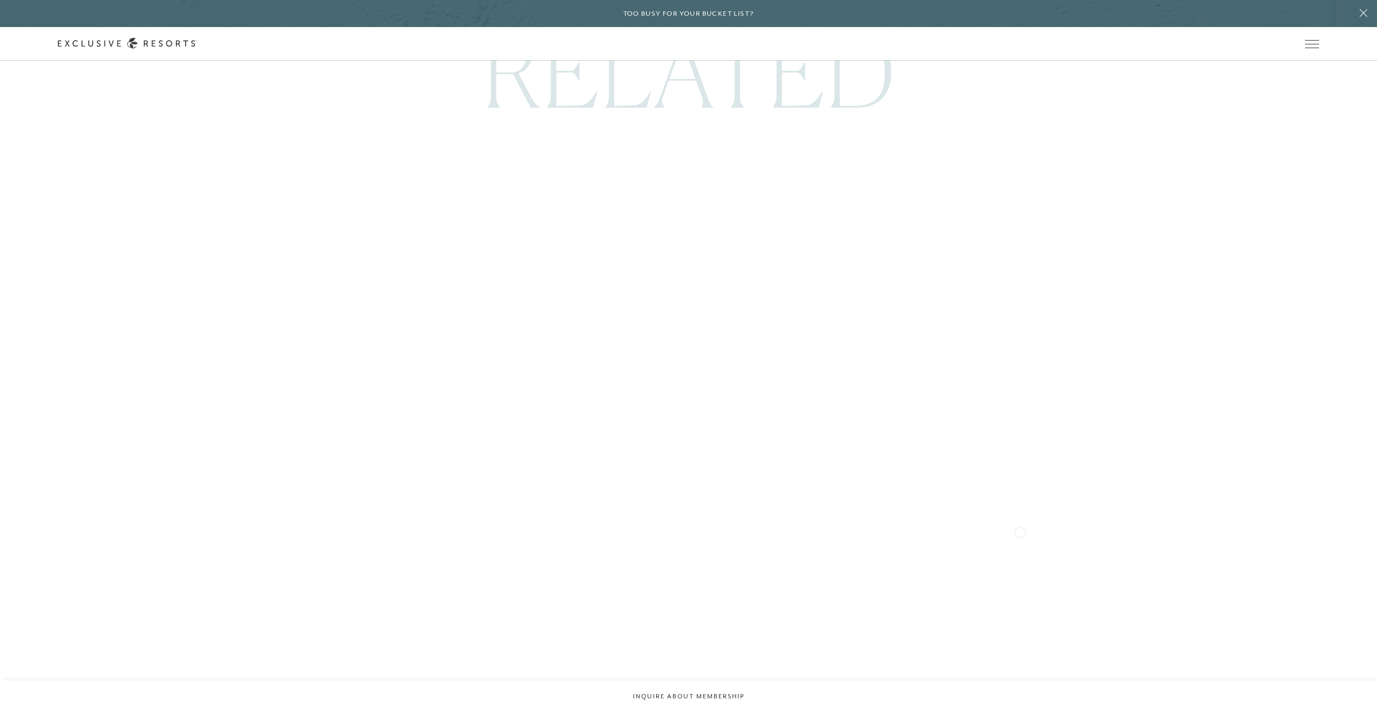
scroll to position [7088, 0]
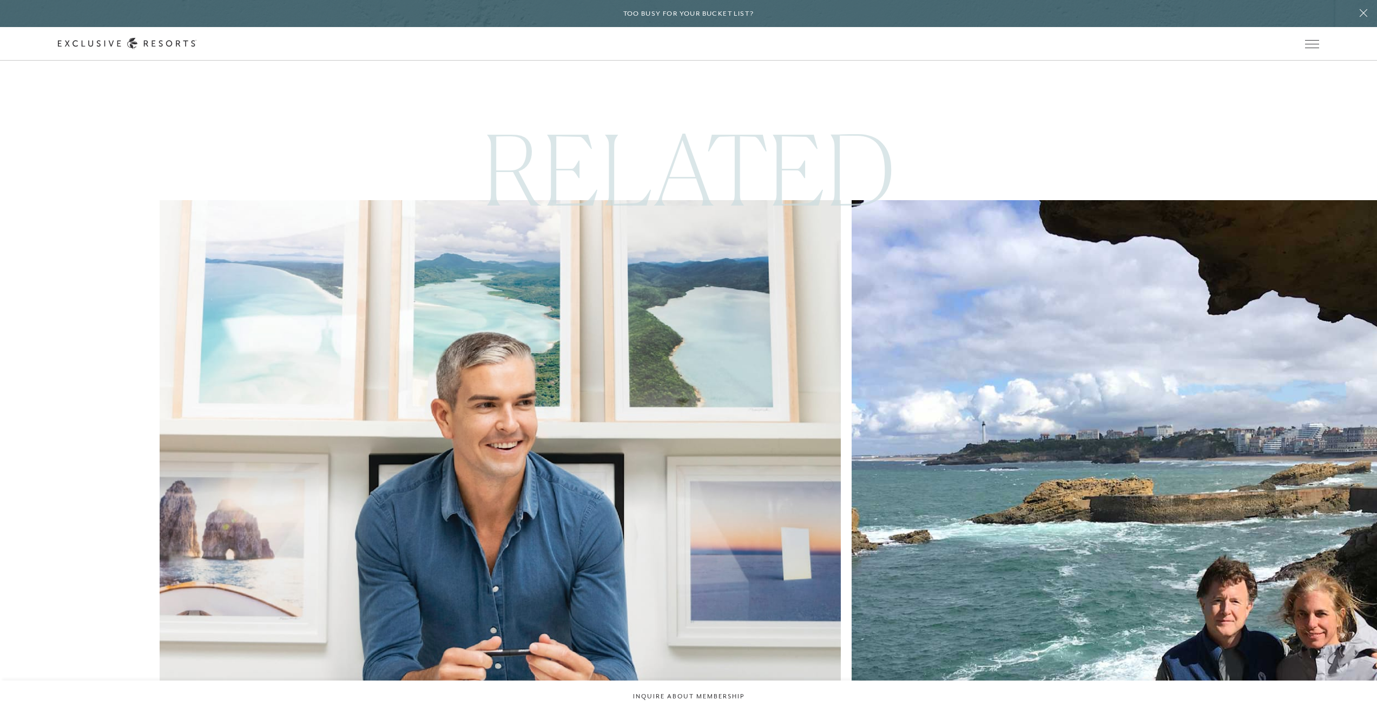
scroll to position [5636, 0]
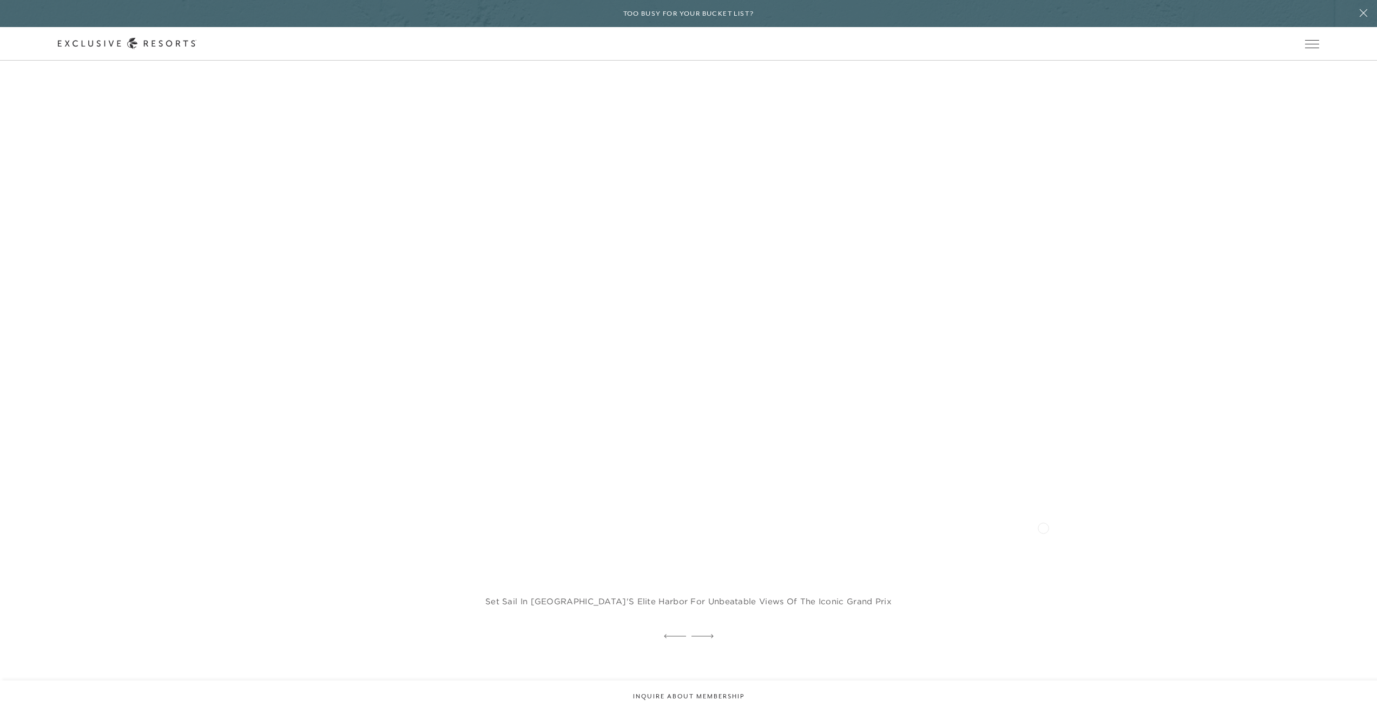
scroll to position [2582, 0]
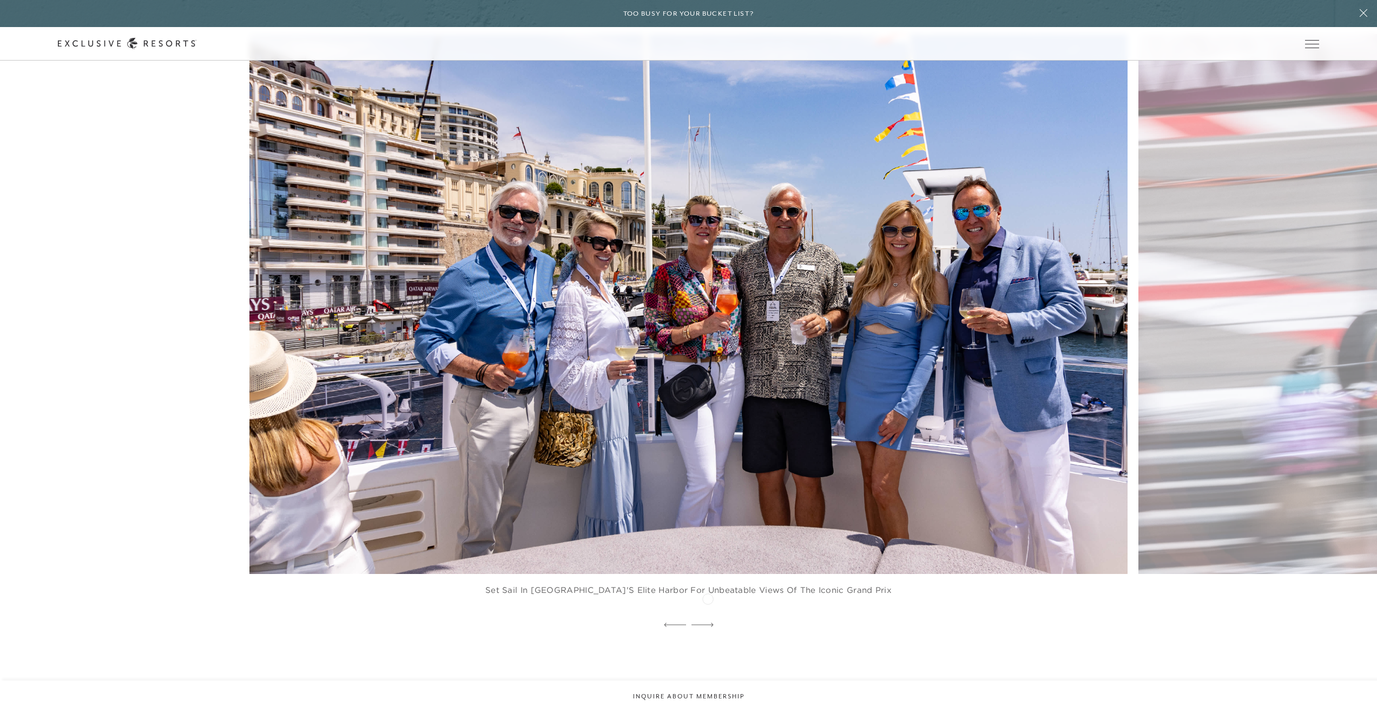
click at [708, 623] on icon at bounding box center [702, 625] width 22 height 4
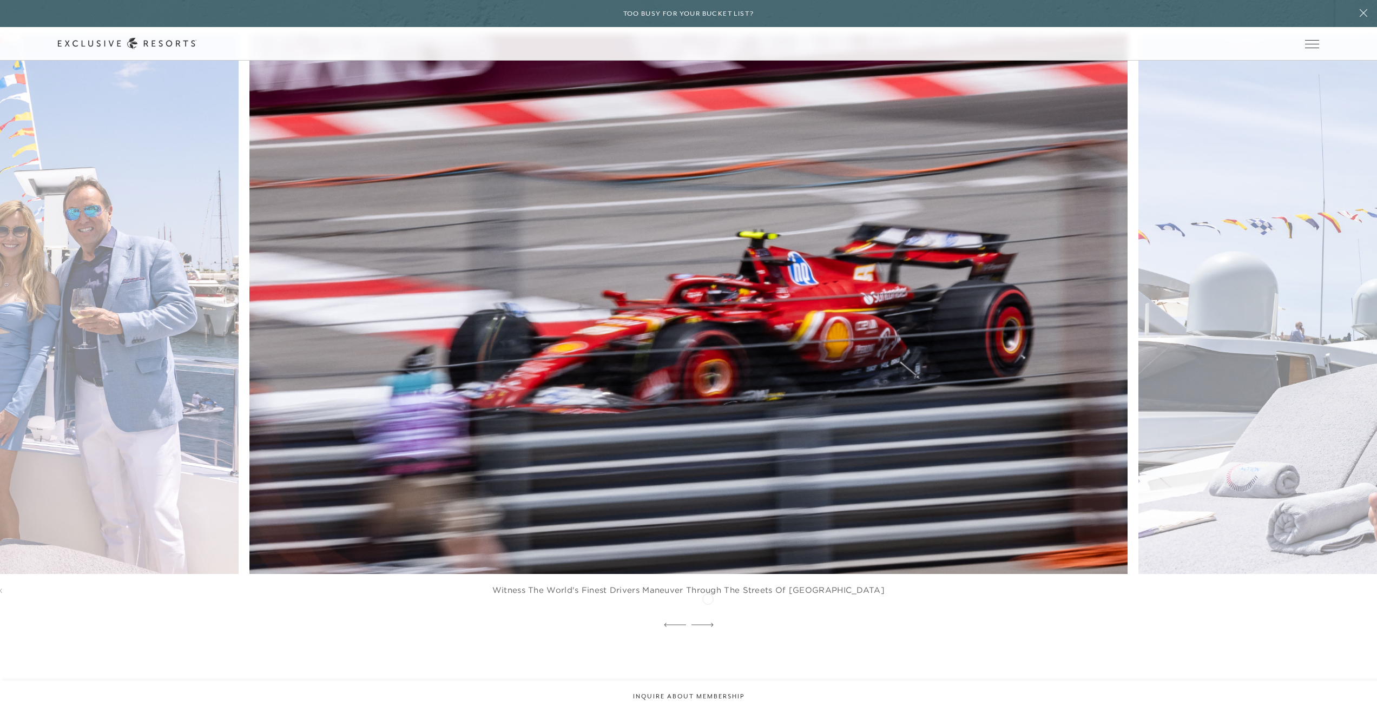
click at [708, 623] on icon at bounding box center [702, 625] width 22 height 4
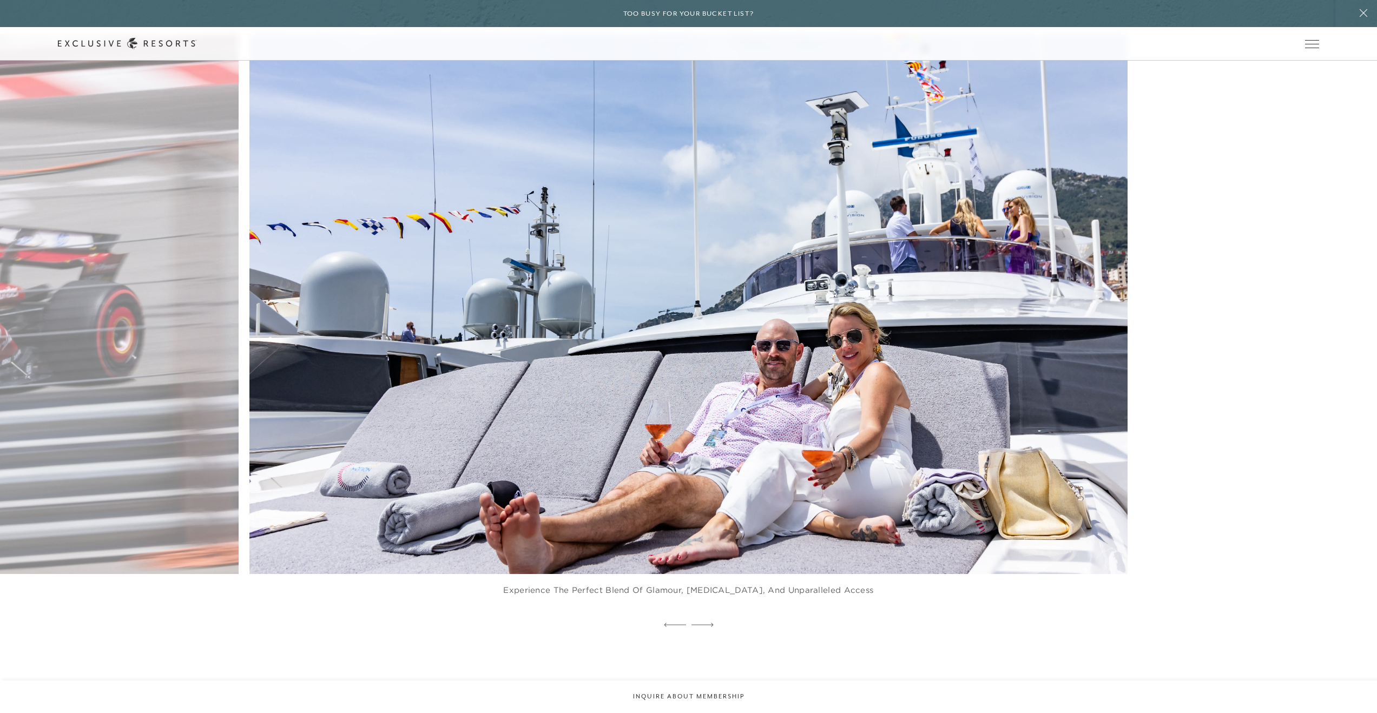
click at [708, 623] on icon at bounding box center [702, 625] width 22 height 4
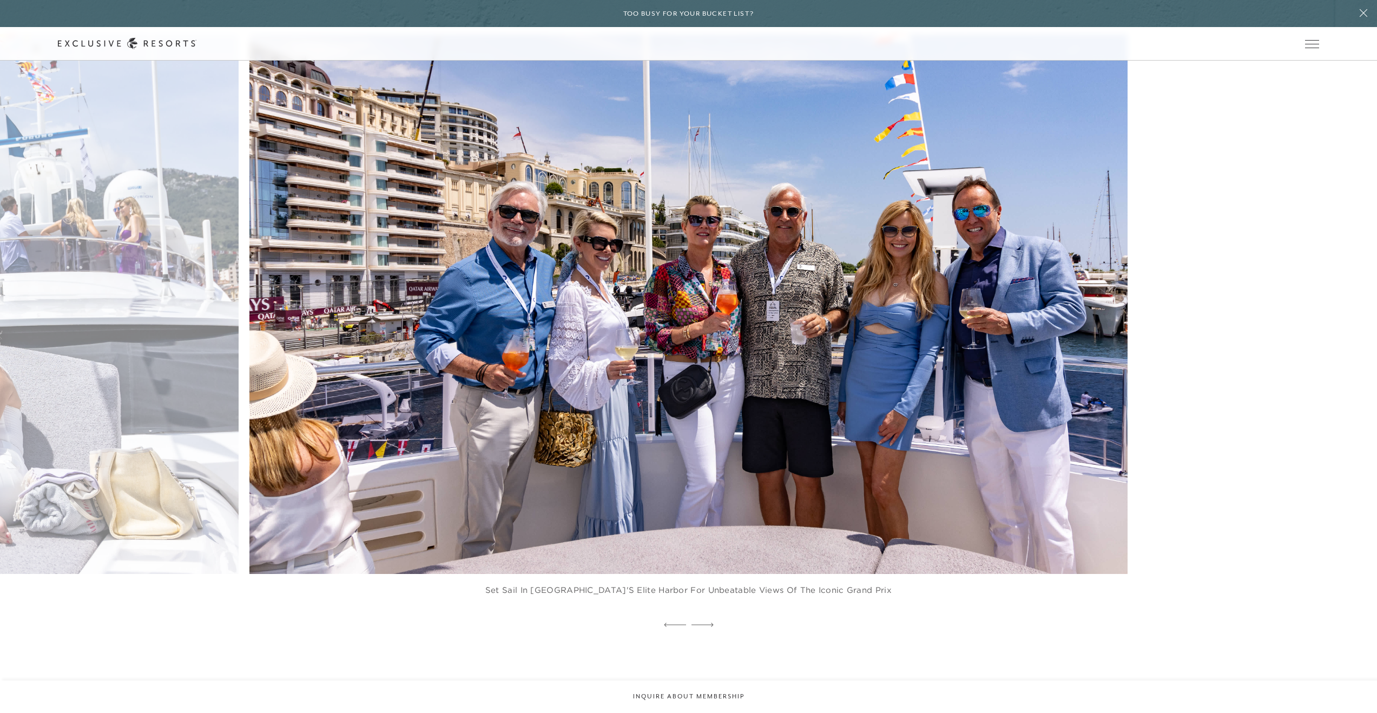
click at [708, 623] on icon at bounding box center [702, 625] width 22 height 4
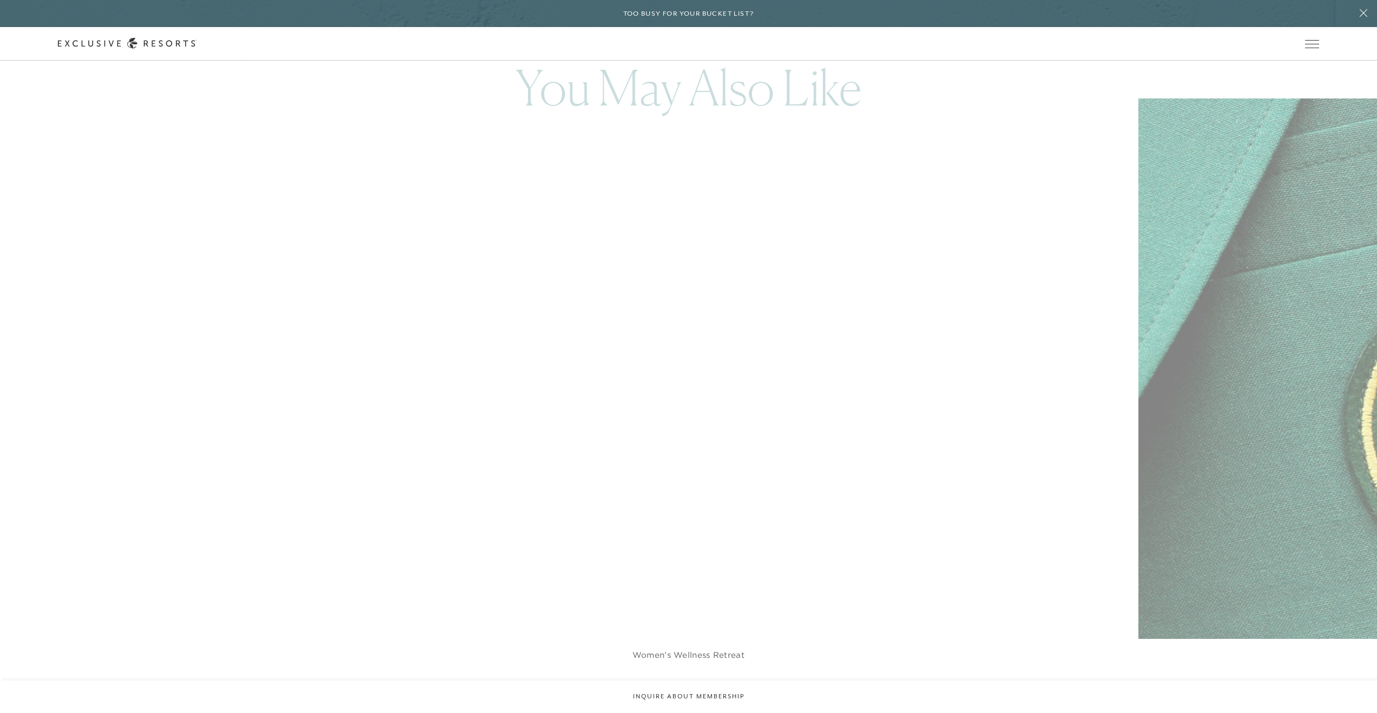
scroll to position [6873, 0]
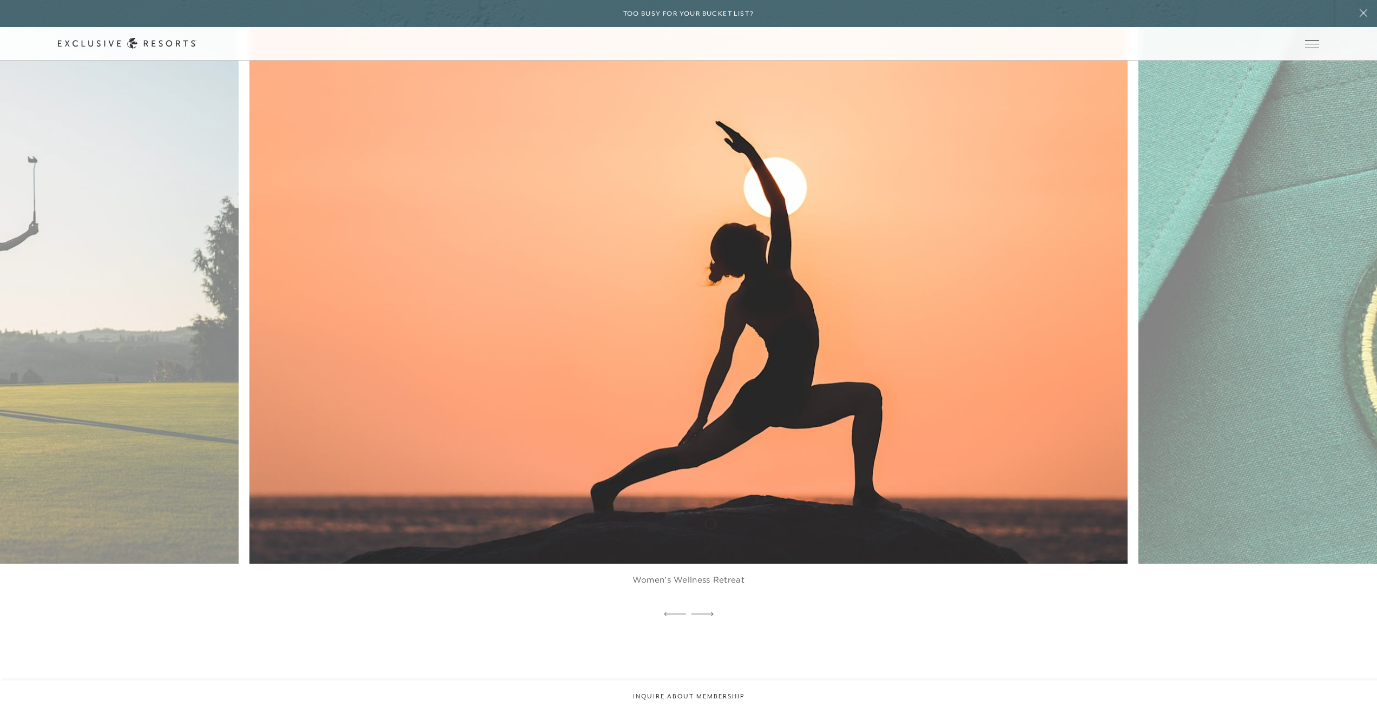
click at [710, 612] on icon at bounding box center [702, 614] width 22 height 4
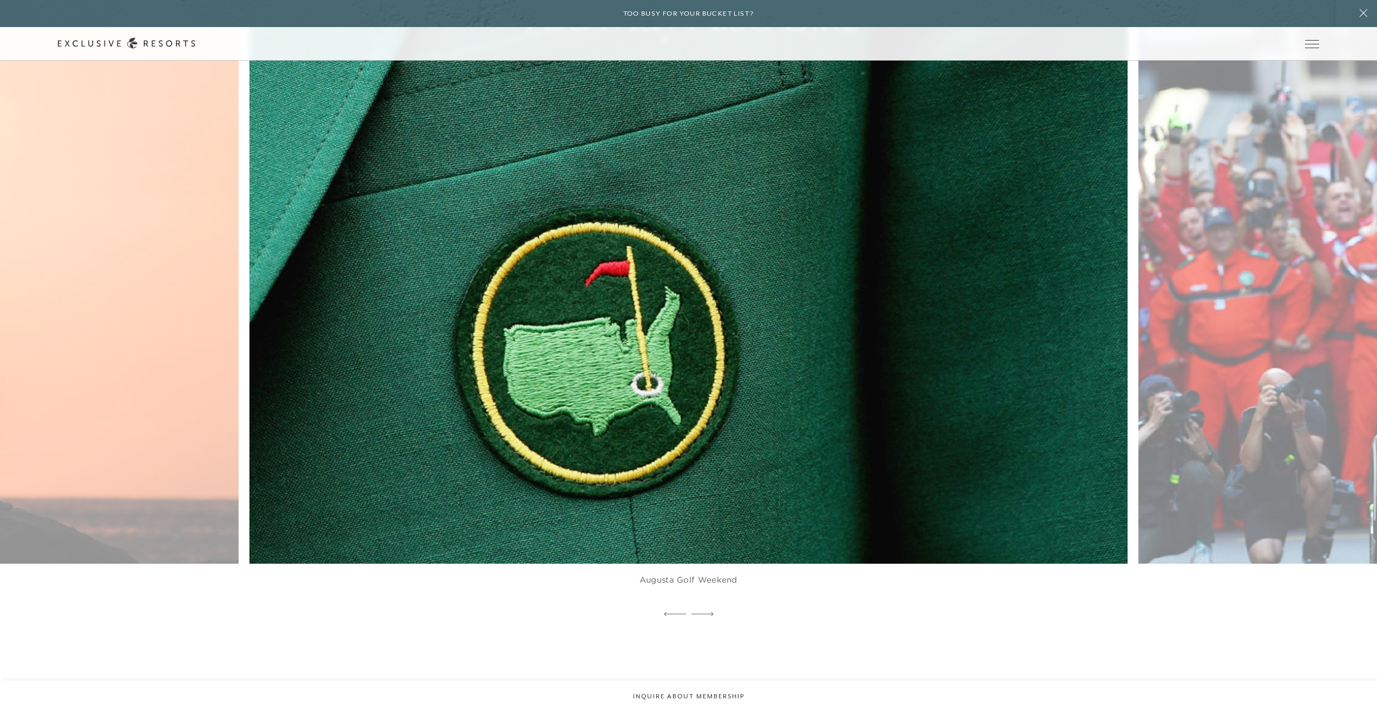
click at [710, 612] on icon at bounding box center [702, 614] width 22 height 4
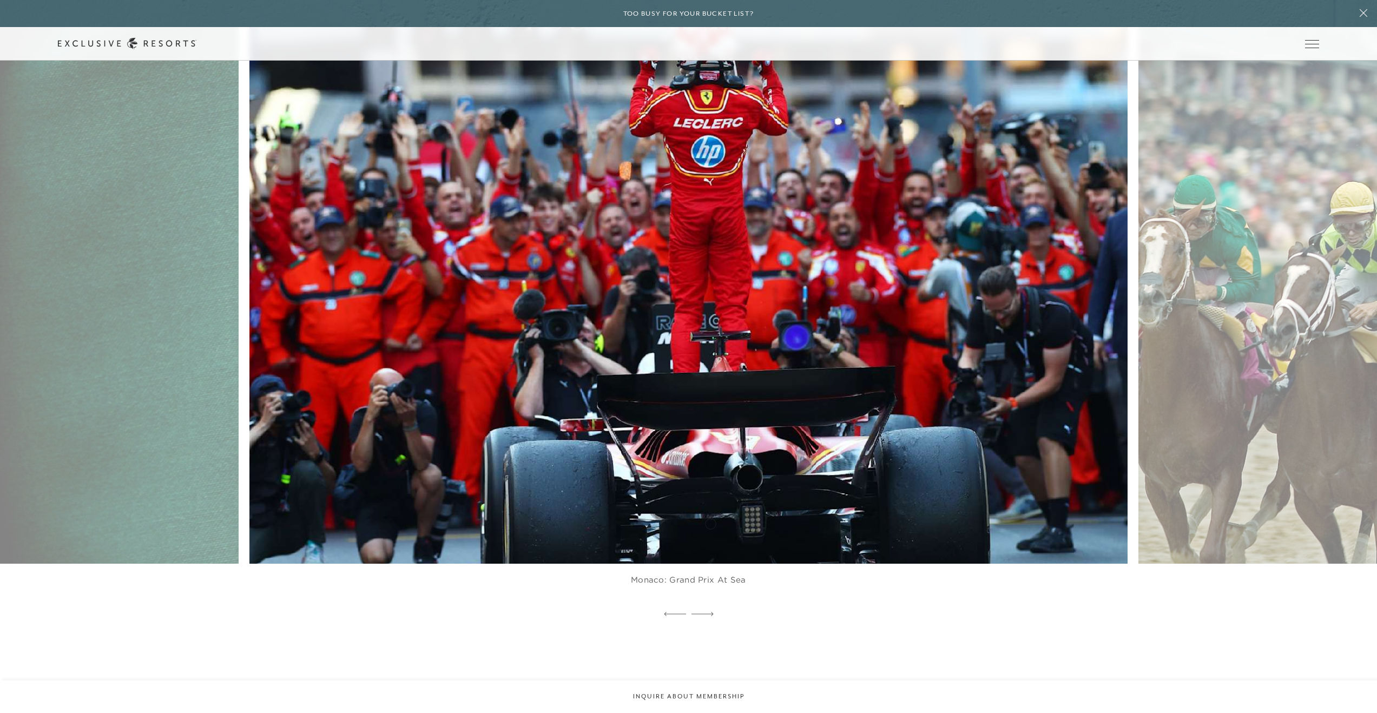
click at [710, 612] on icon at bounding box center [702, 614] width 22 height 4
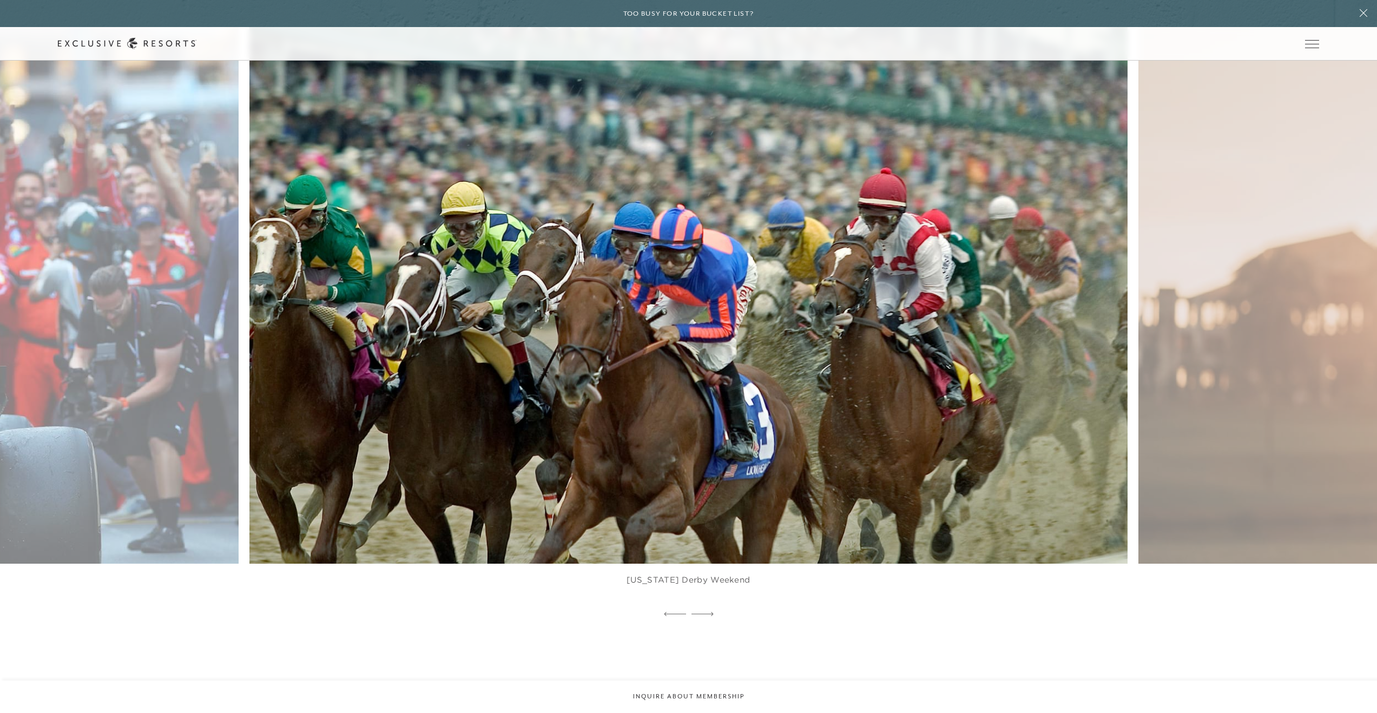
click at [710, 612] on icon at bounding box center [702, 614] width 22 height 4
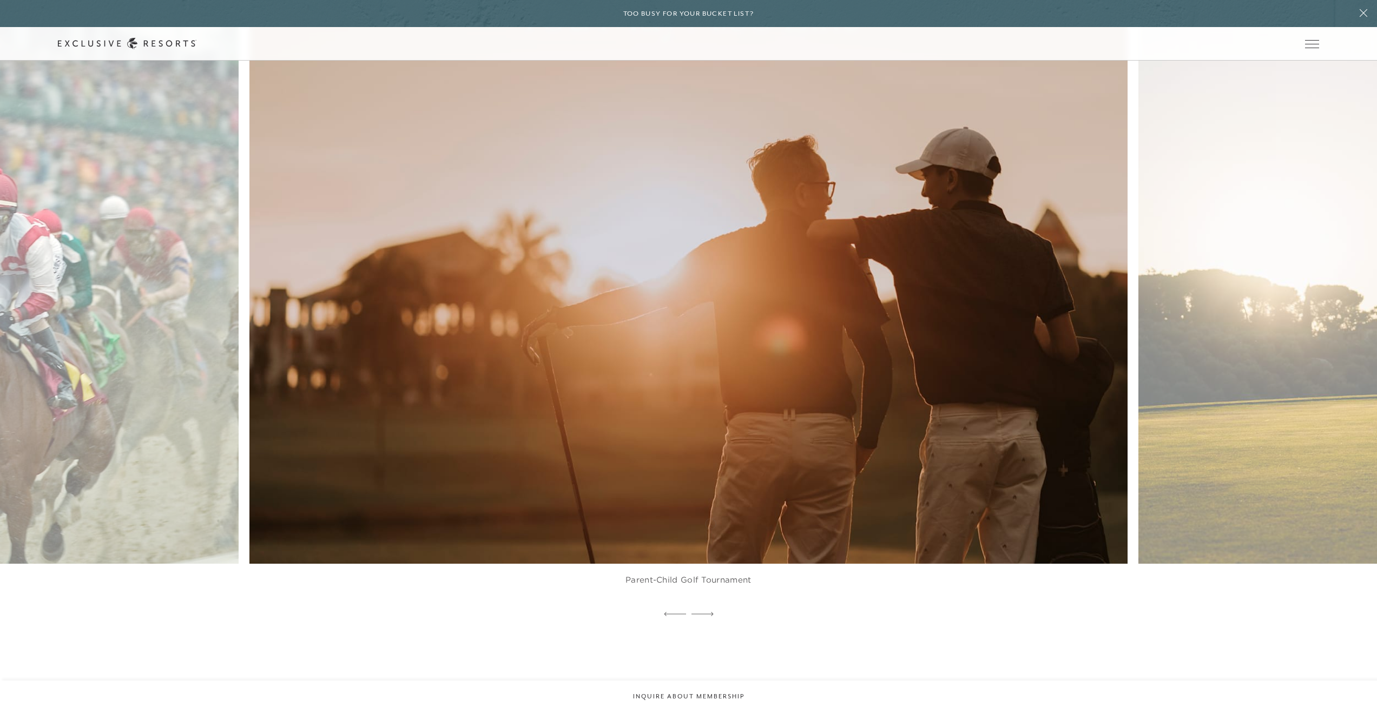
click at [710, 612] on icon at bounding box center [702, 614] width 22 height 4
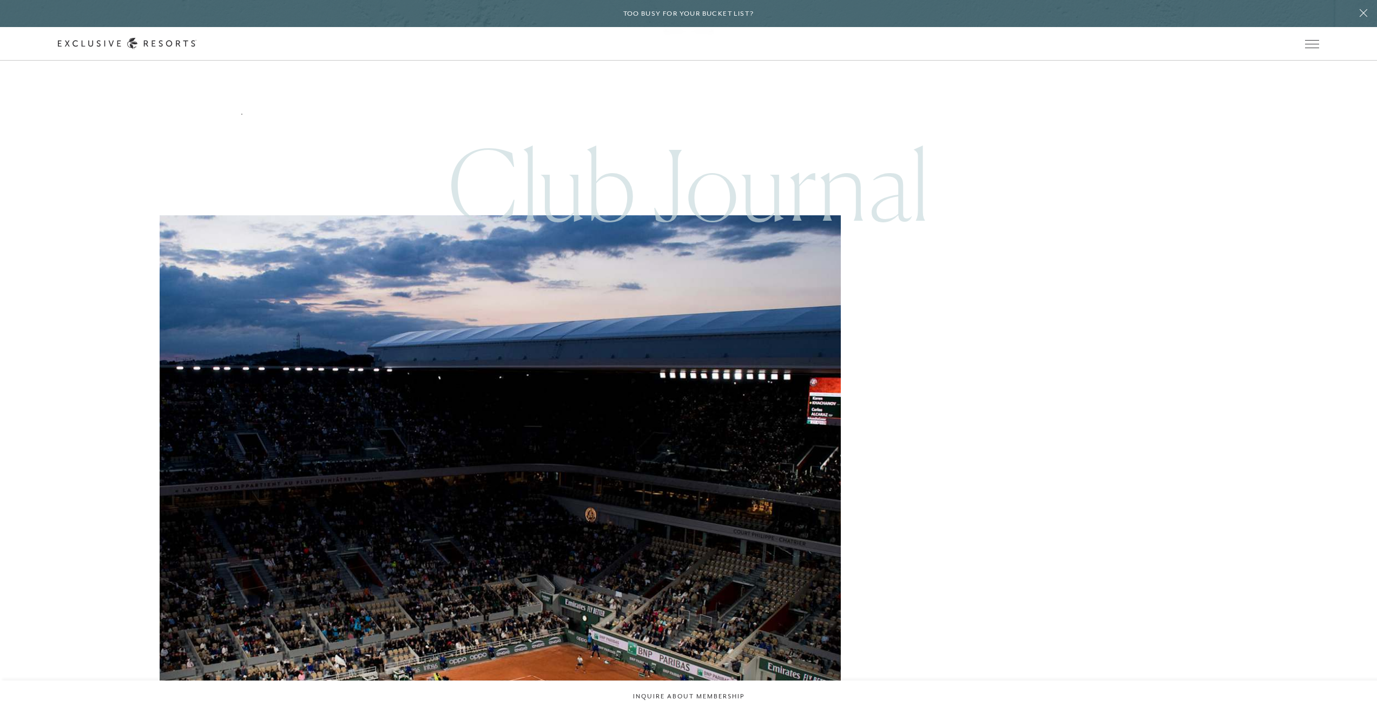
scroll to position [7461, 0]
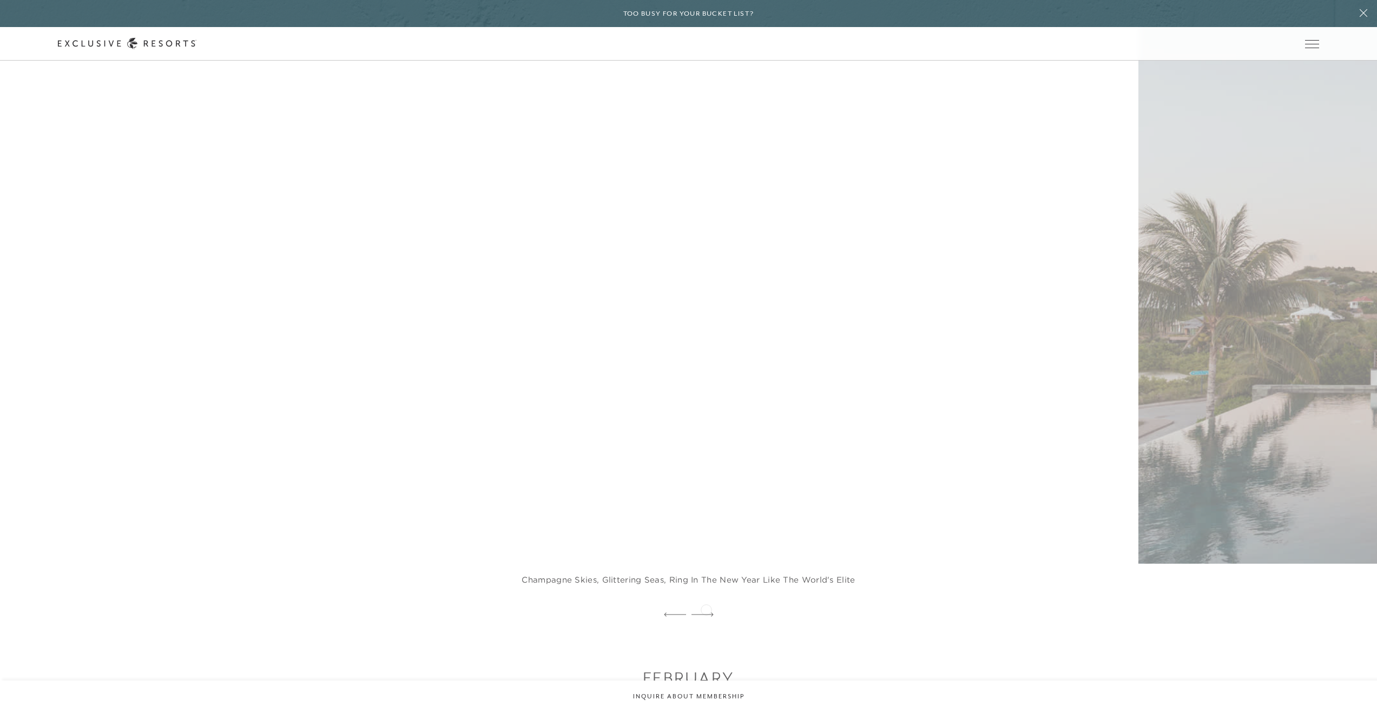
scroll to position [1048, 0]
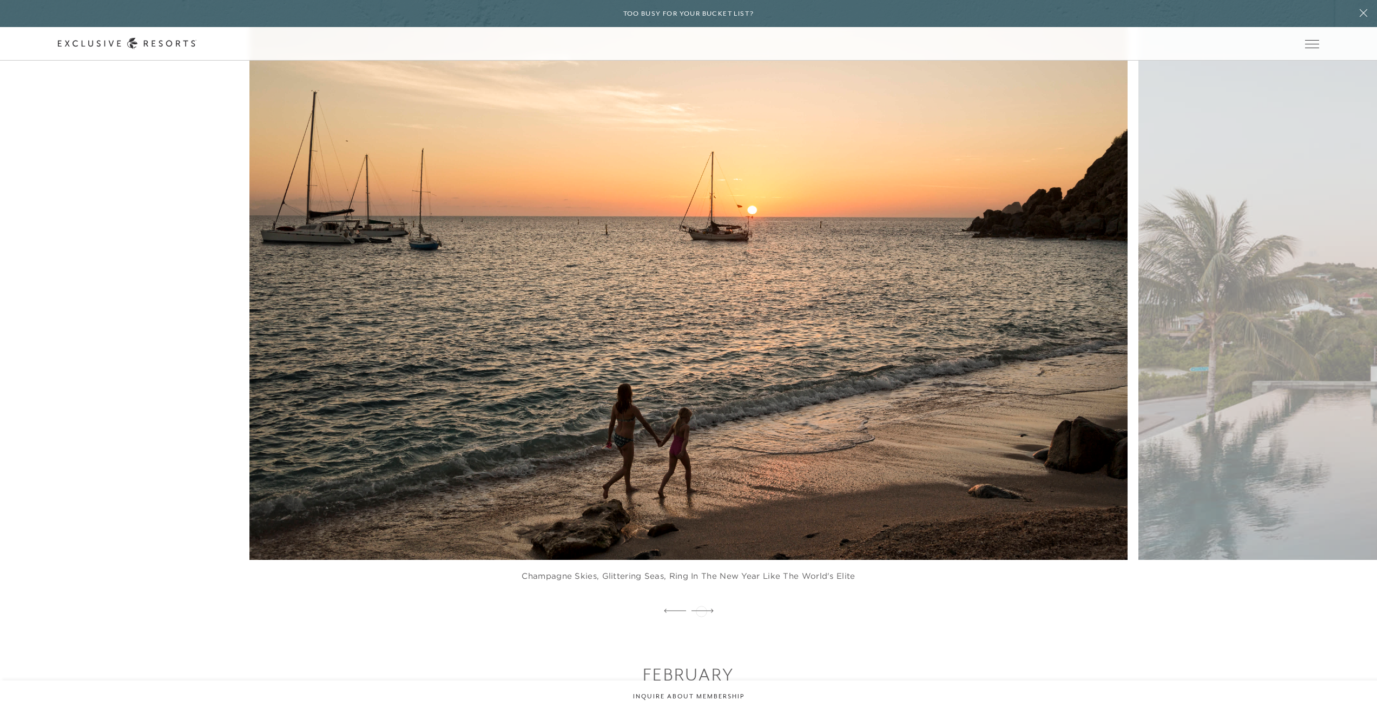
click at [702, 609] on icon at bounding box center [702, 611] width 22 height 4
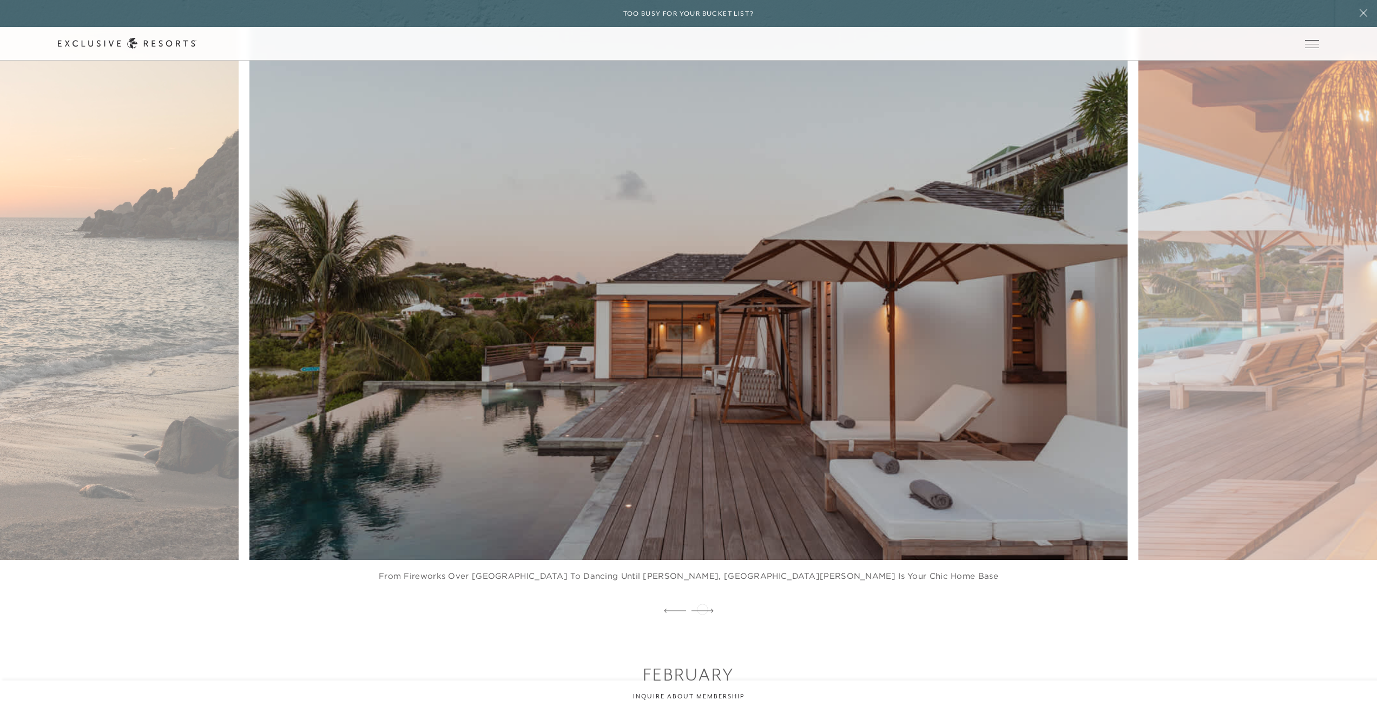
click at [702, 609] on icon at bounding box center [702, 611] width 22 height 4
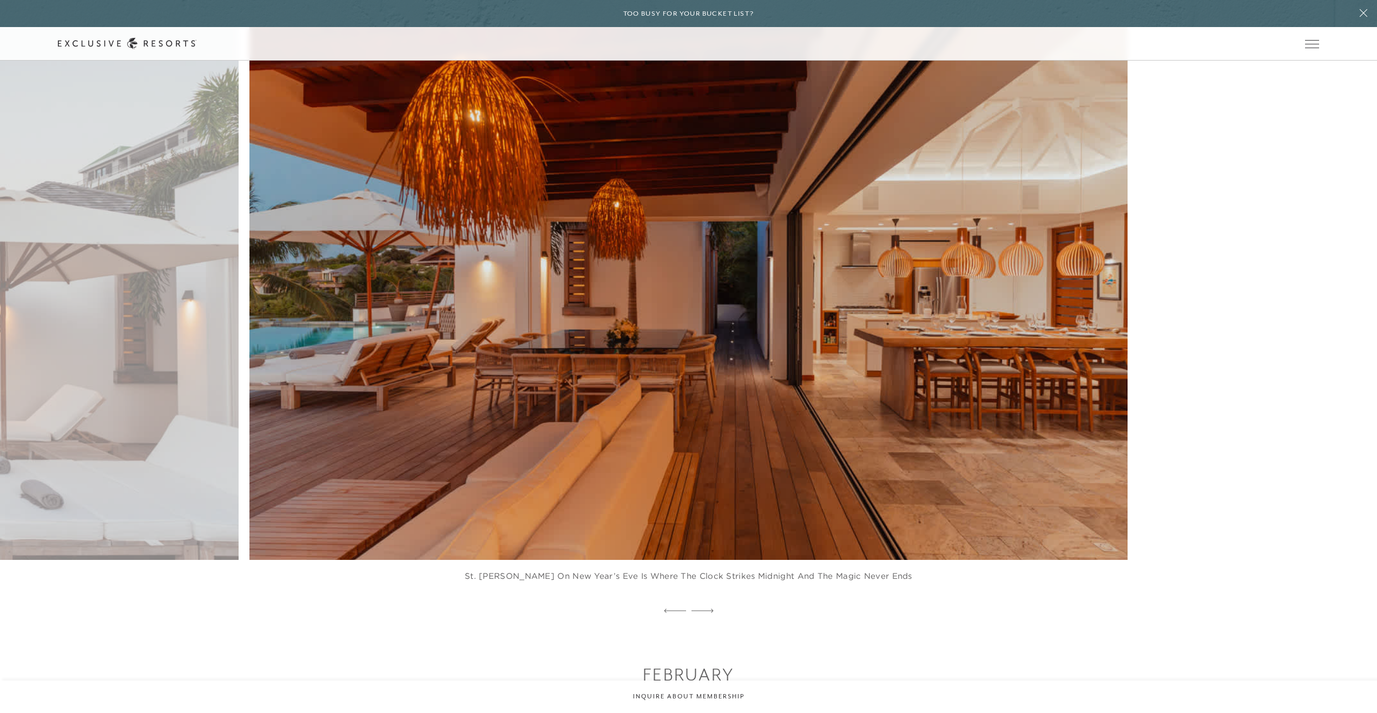
click at [702, 609] on icon at bounding box center [702, 611] width 22 height 4
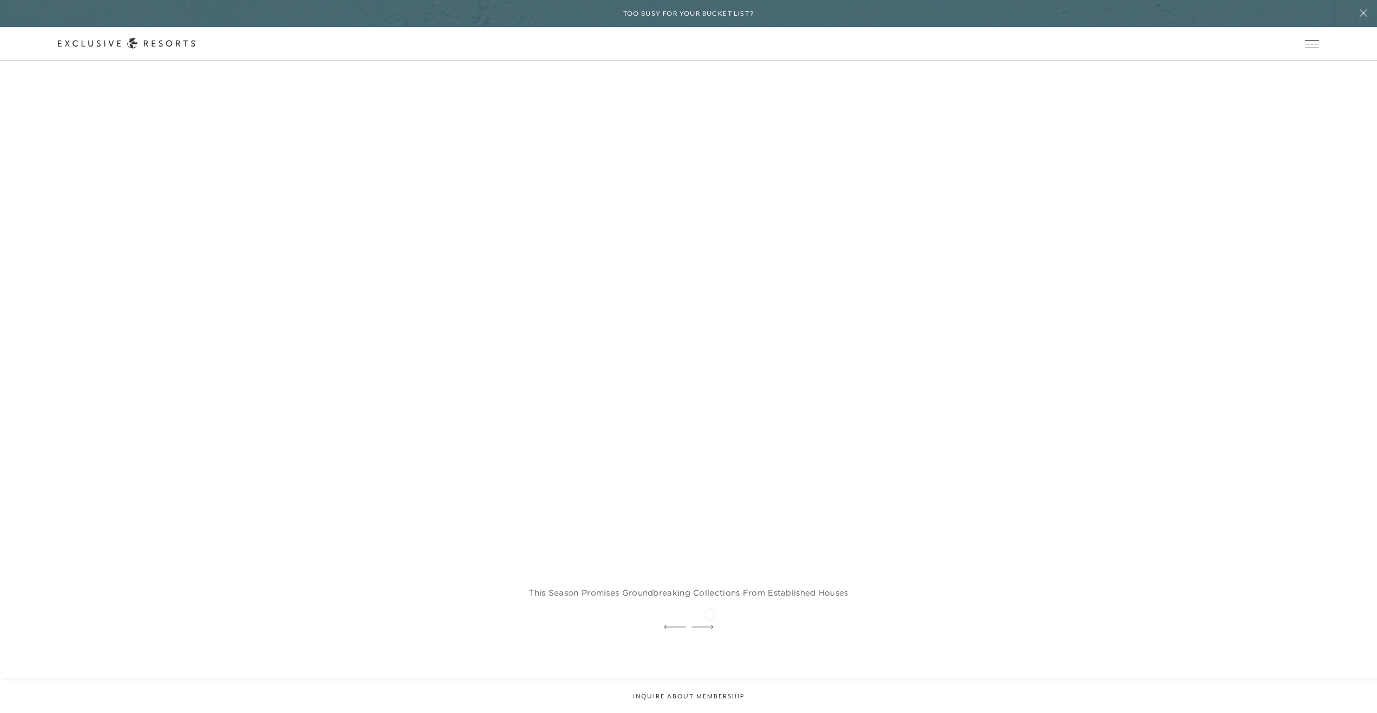
scroll to position [2559, 0]
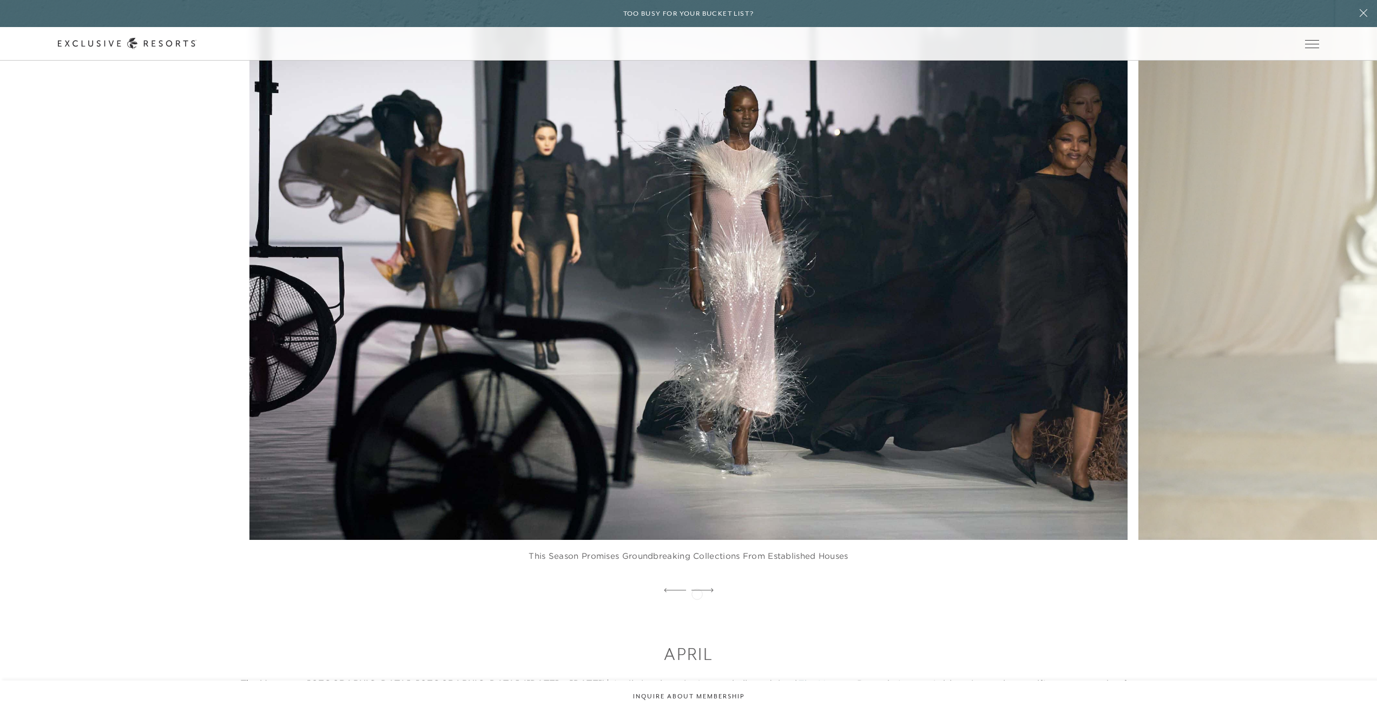
click at [697, 593] on div at bounding box center [702, 591] width 22 height 16
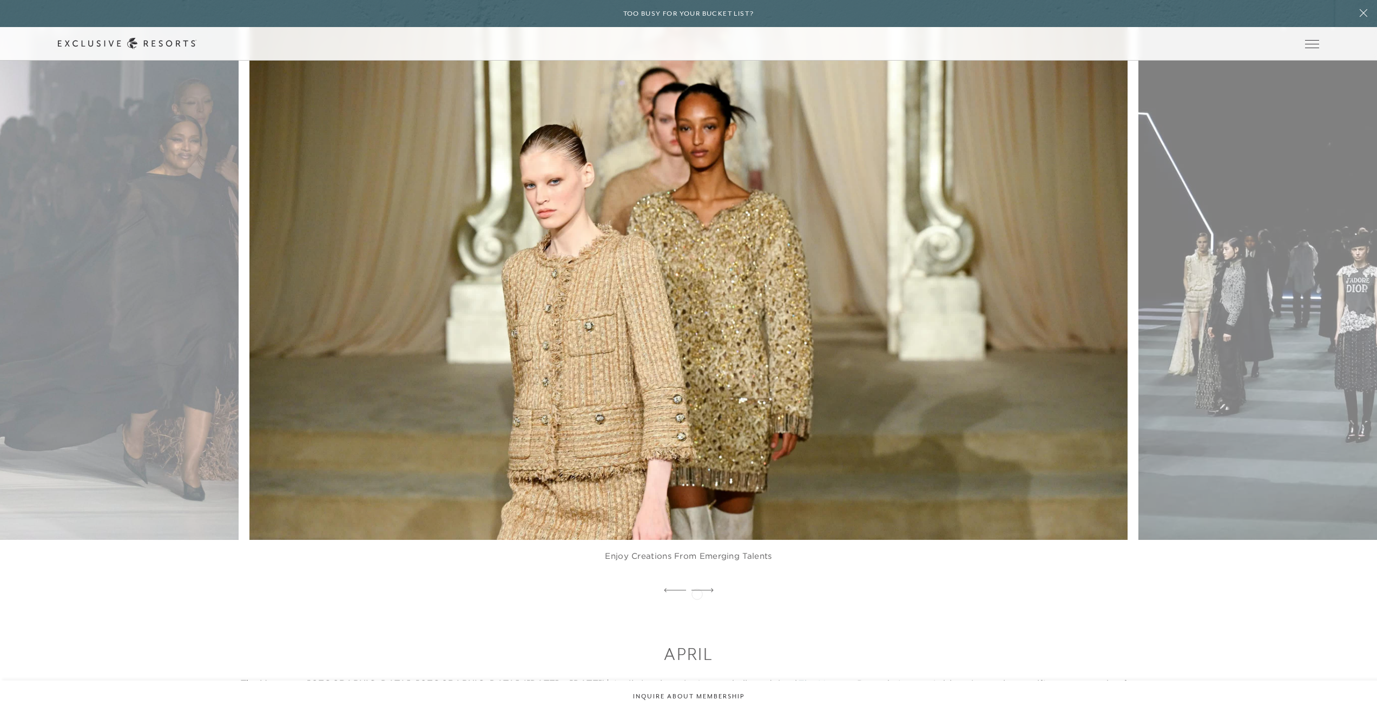
click at [697, 593] on div at bounding box center [702, 591] width 22 height 16
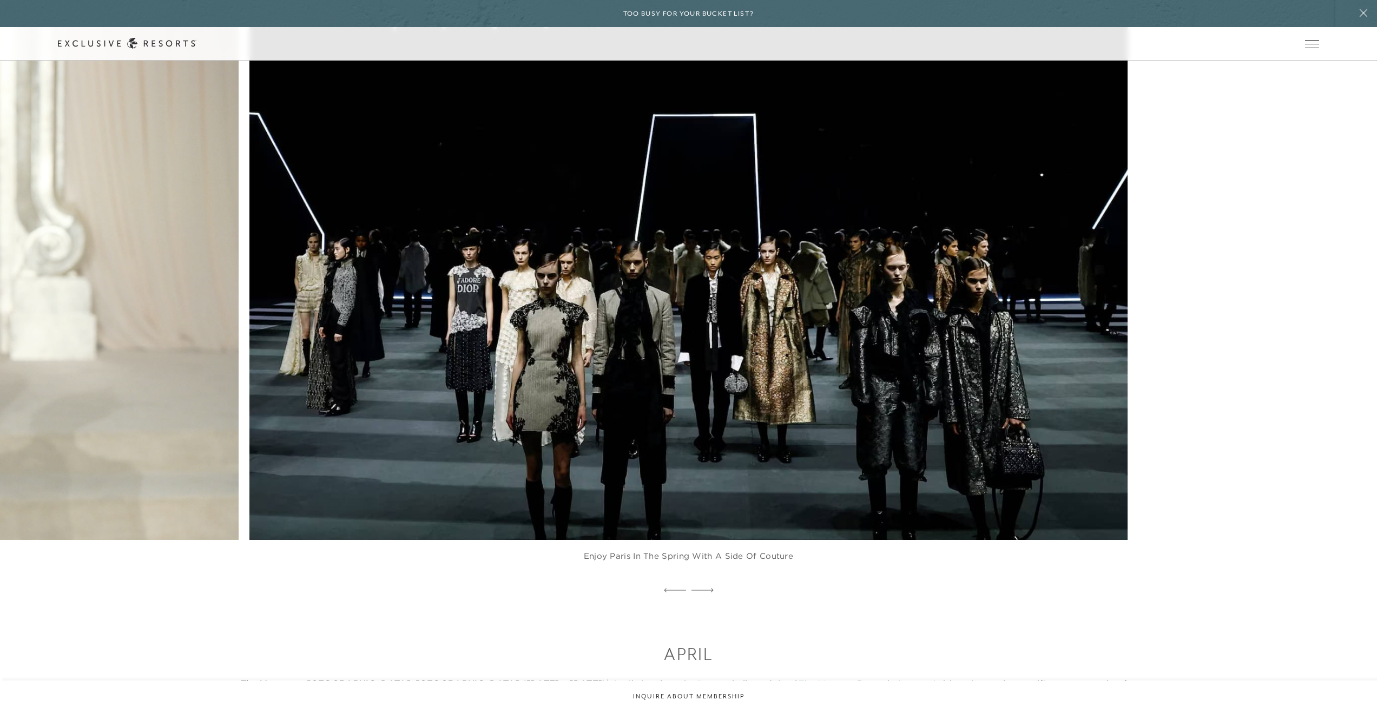
click at [697, 593] on div at bounding box center [702, 591] width 22 height 16
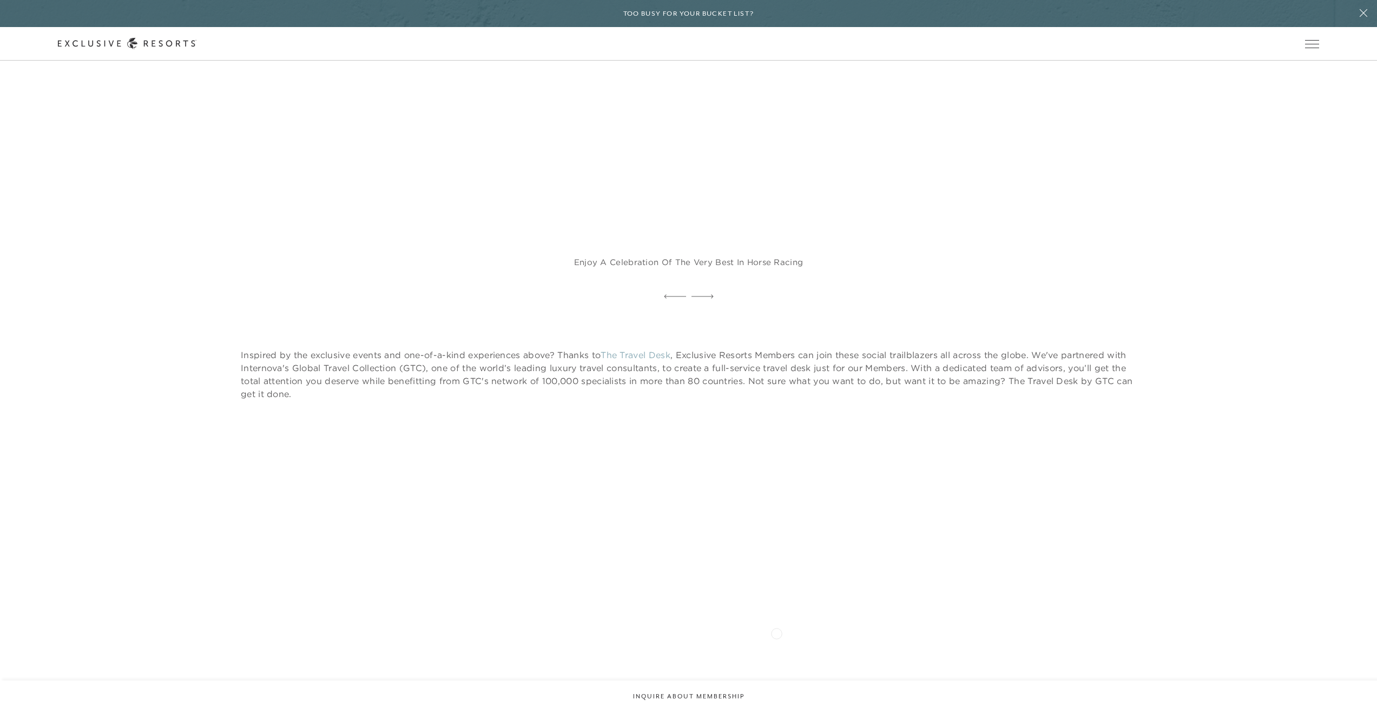
scroll to position [12591, 0]
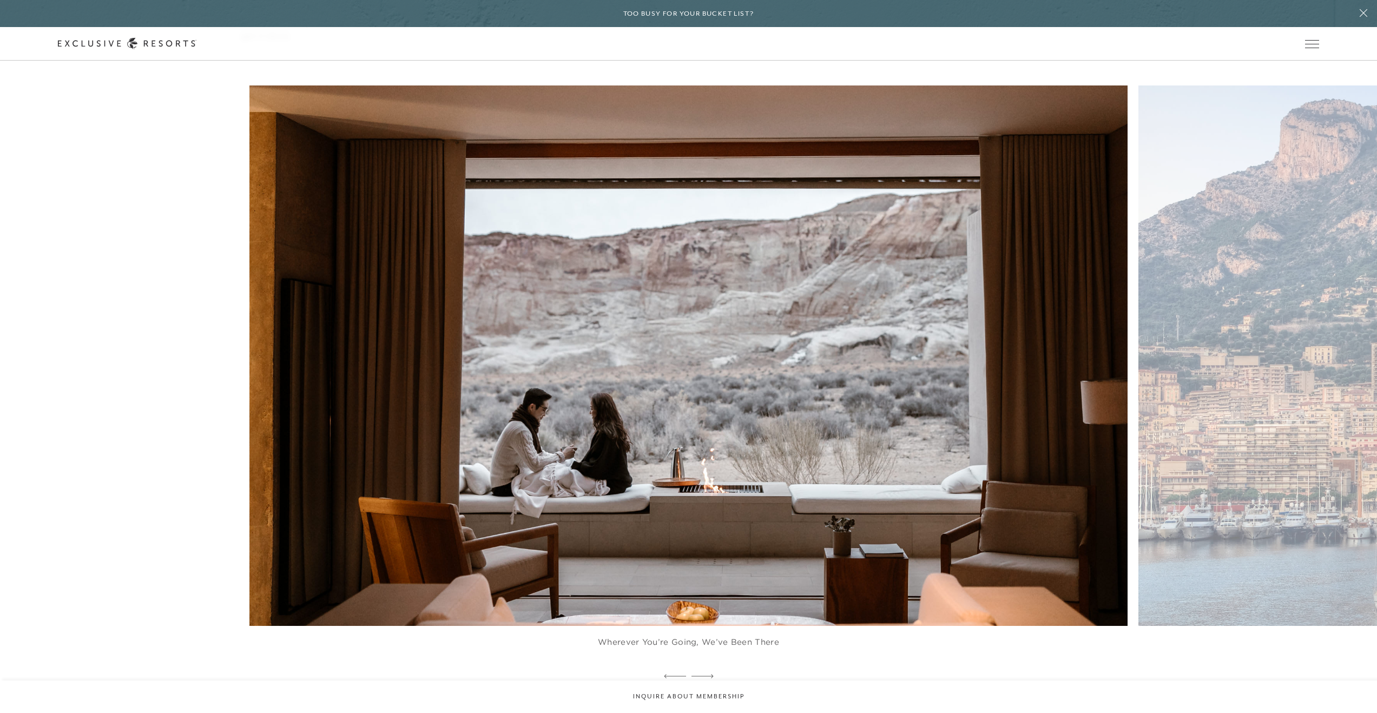
click at [735, 505] on figure "Wherever you’re going, we’ve been there" at bounding box center [688, 376] width 878 height 583
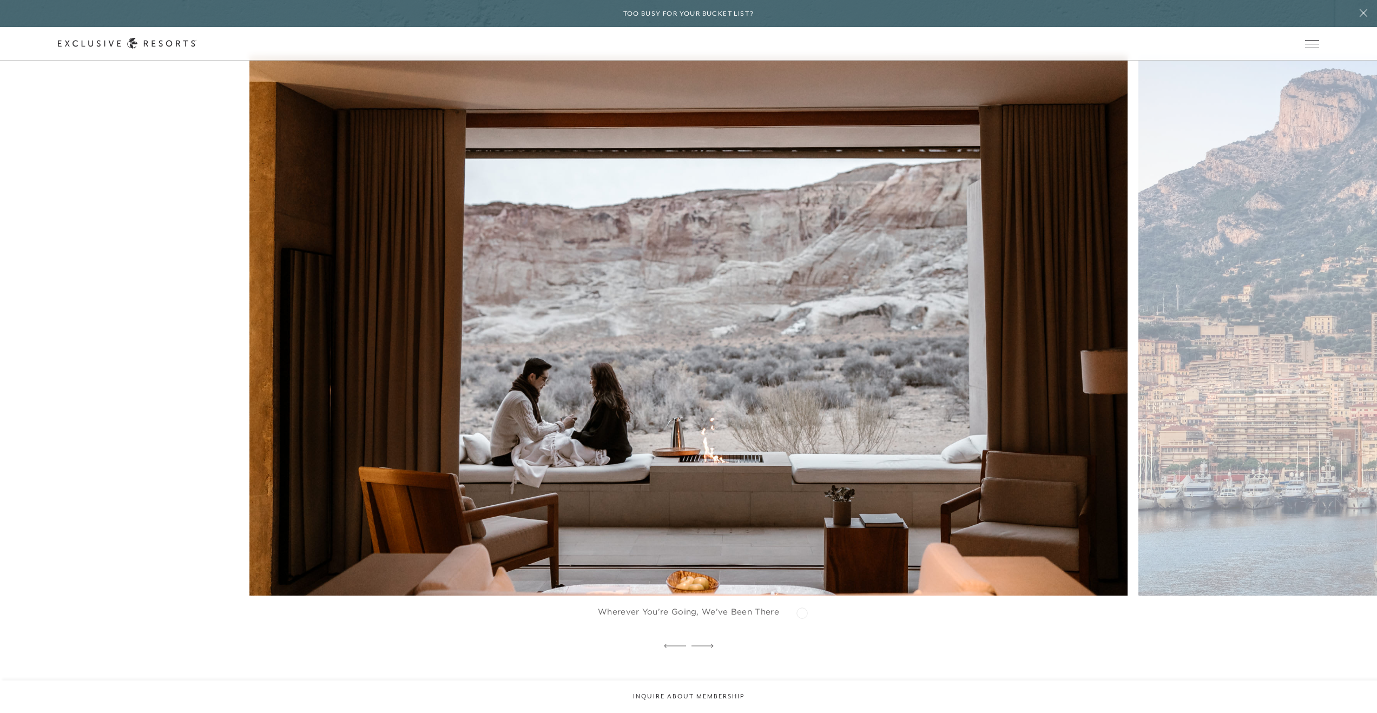
scroll to position [12621, 0]
click at [709, 644] on icon at bounding box center [702, 646] width 22 height 4
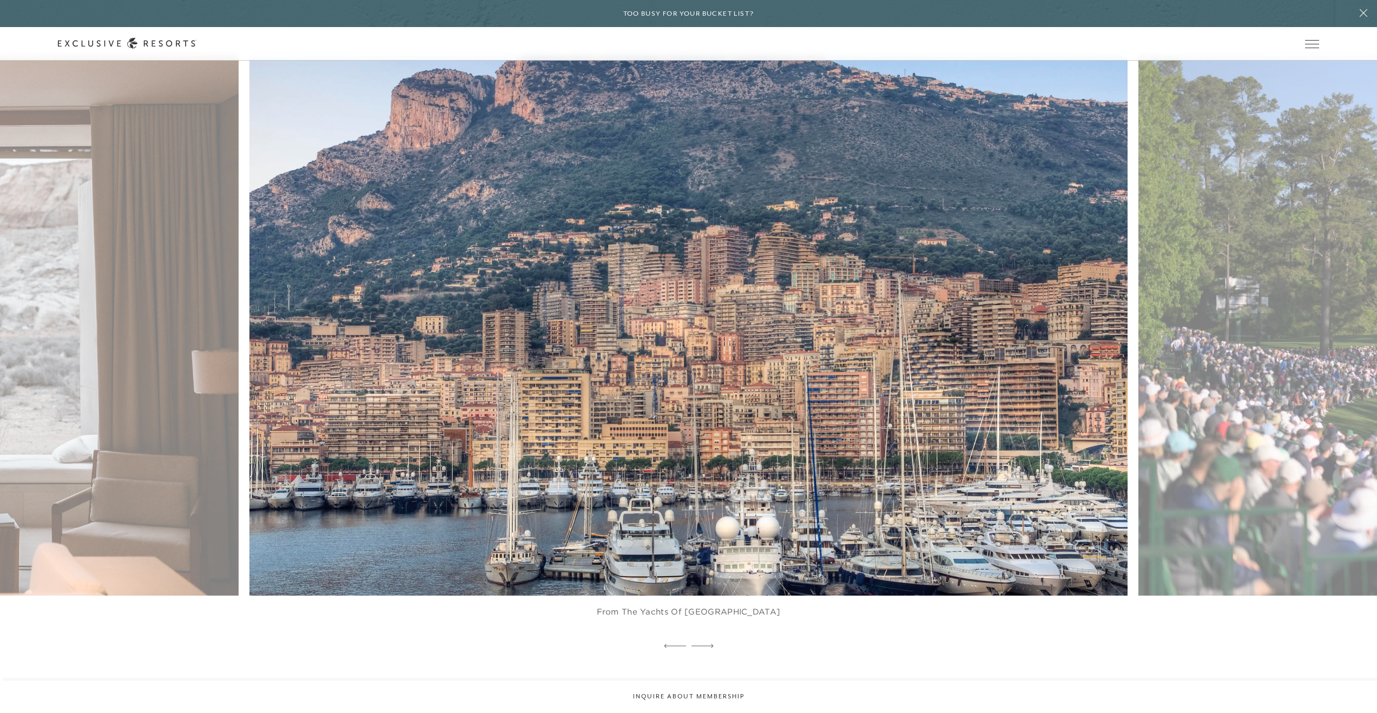
click at [708, 638] on div at bounding box center [702, 646] width 22 height 16
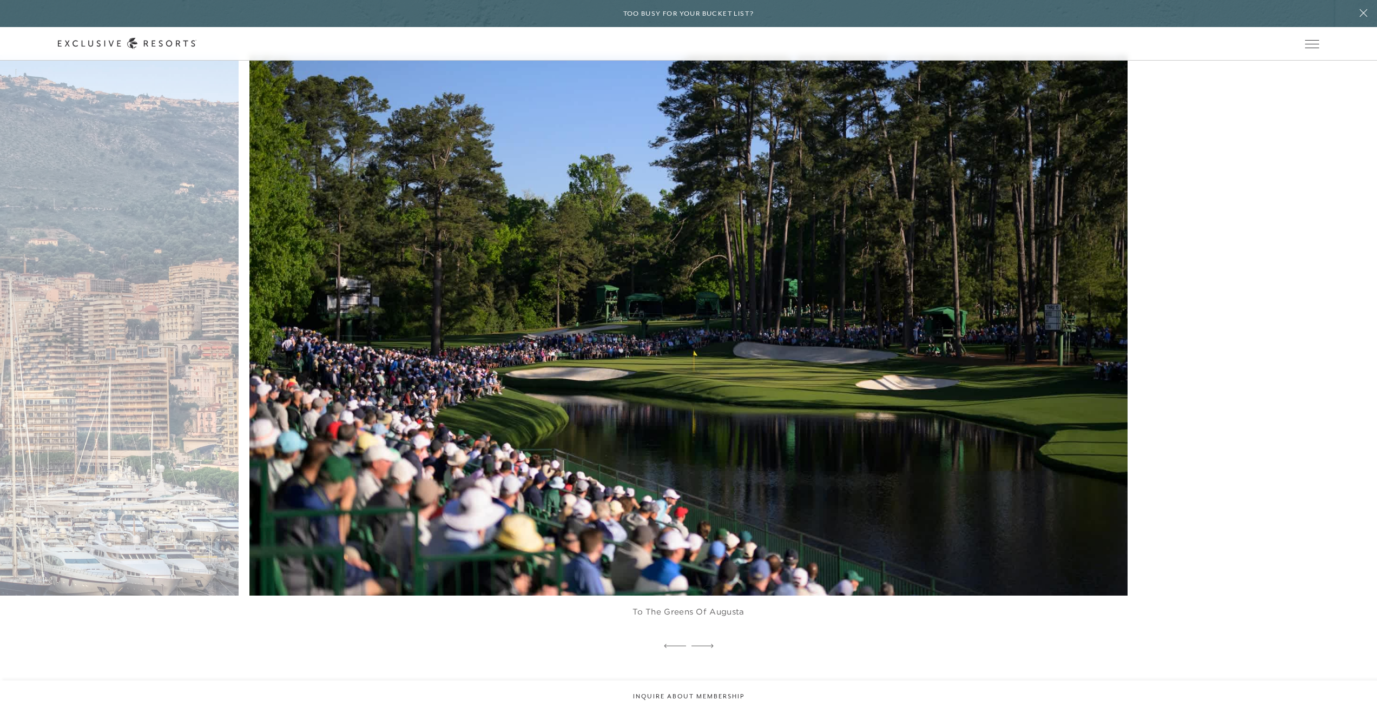
click at [708, 638] on div at bounding box center [702, 646] width 22 height 16
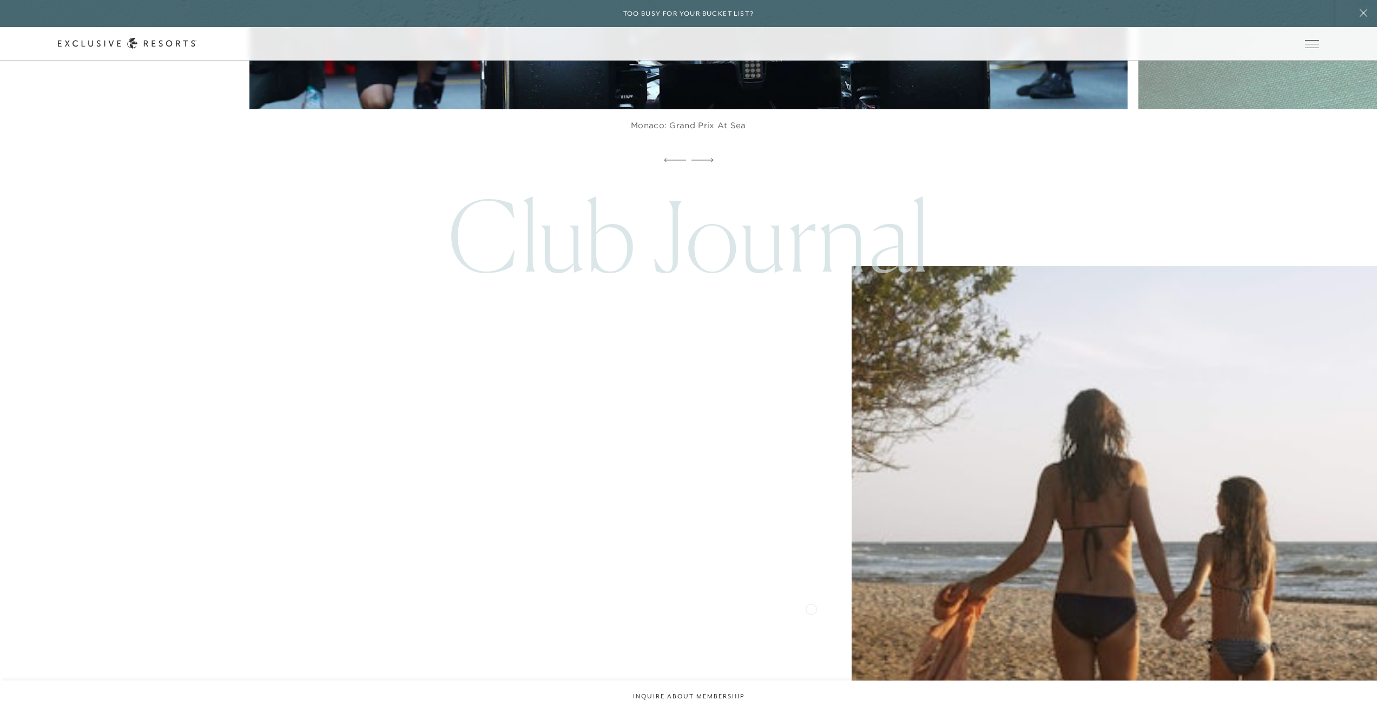
scroll to position [13788, 0]
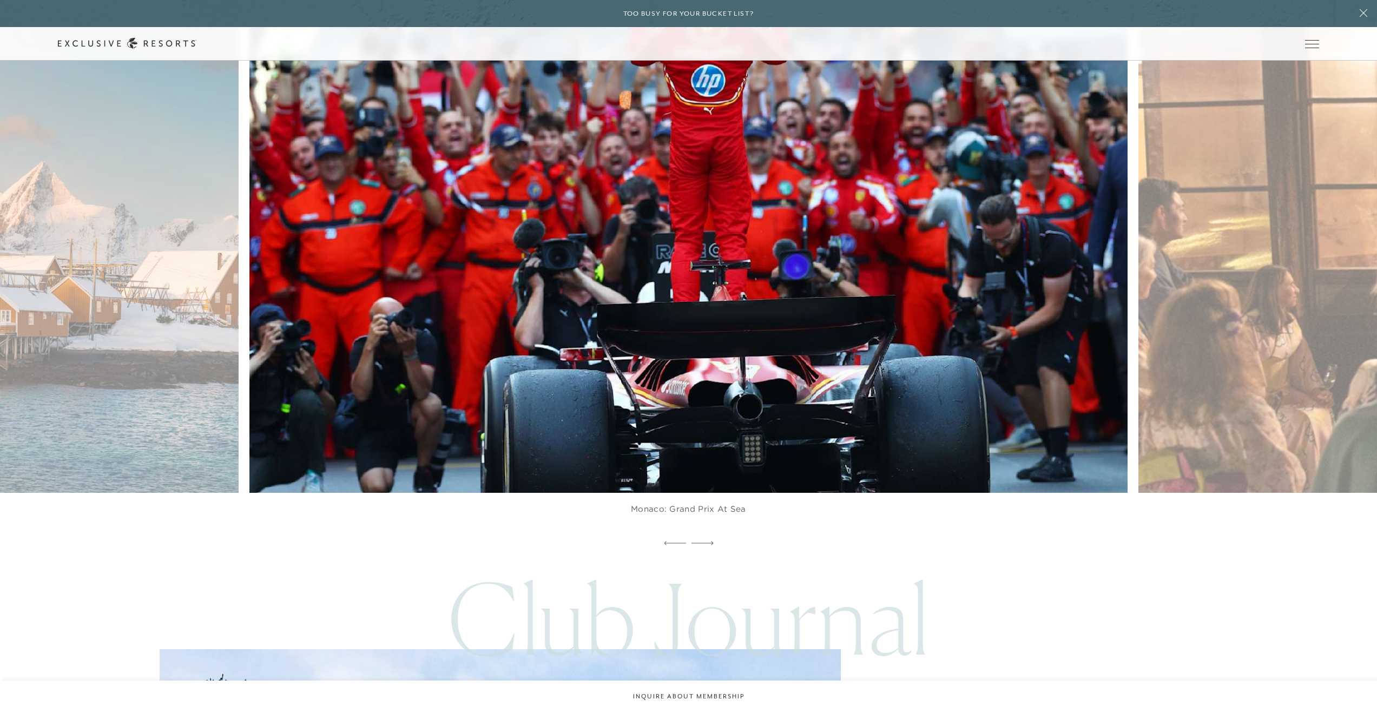
scroll to position [5137, 0]
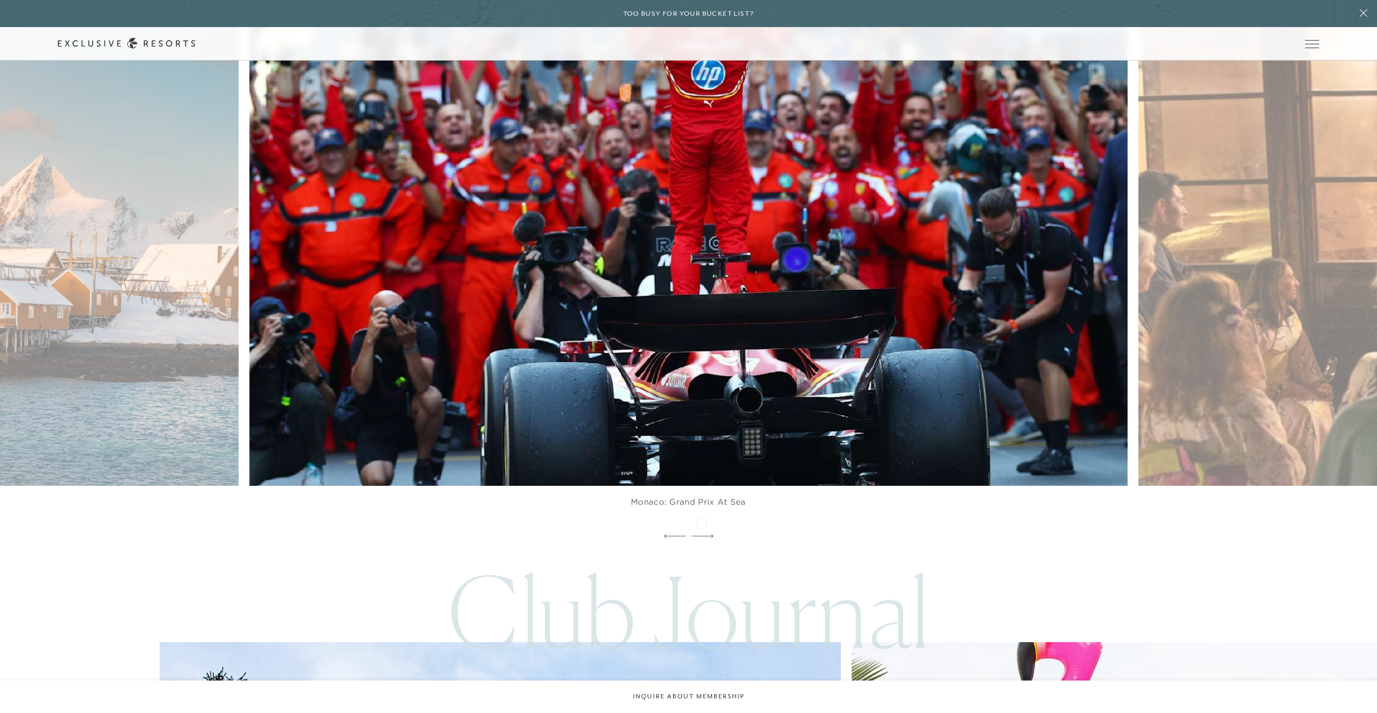
click at [701, 534] on icon at bounding box center [702, 536] width 22 height 4
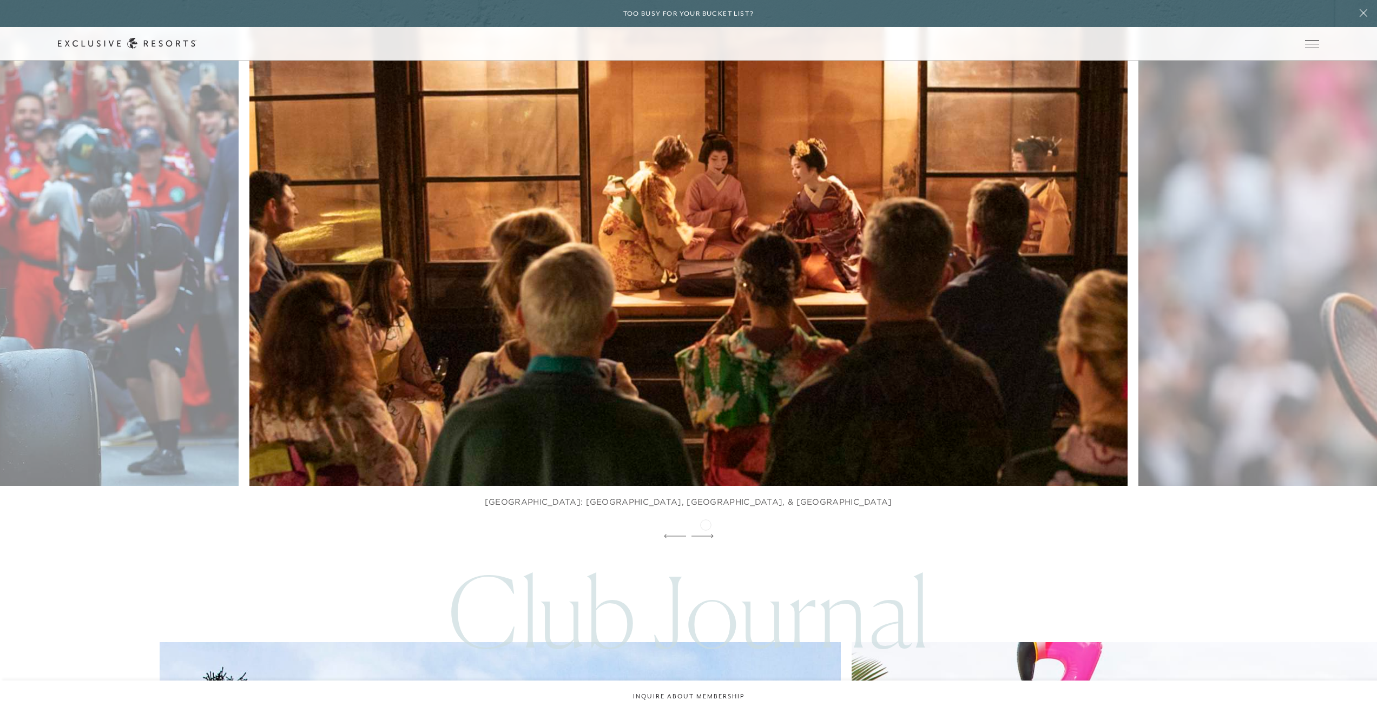
click at [705, 534] on icon at bounding box center [702, 536] width 22 height 4
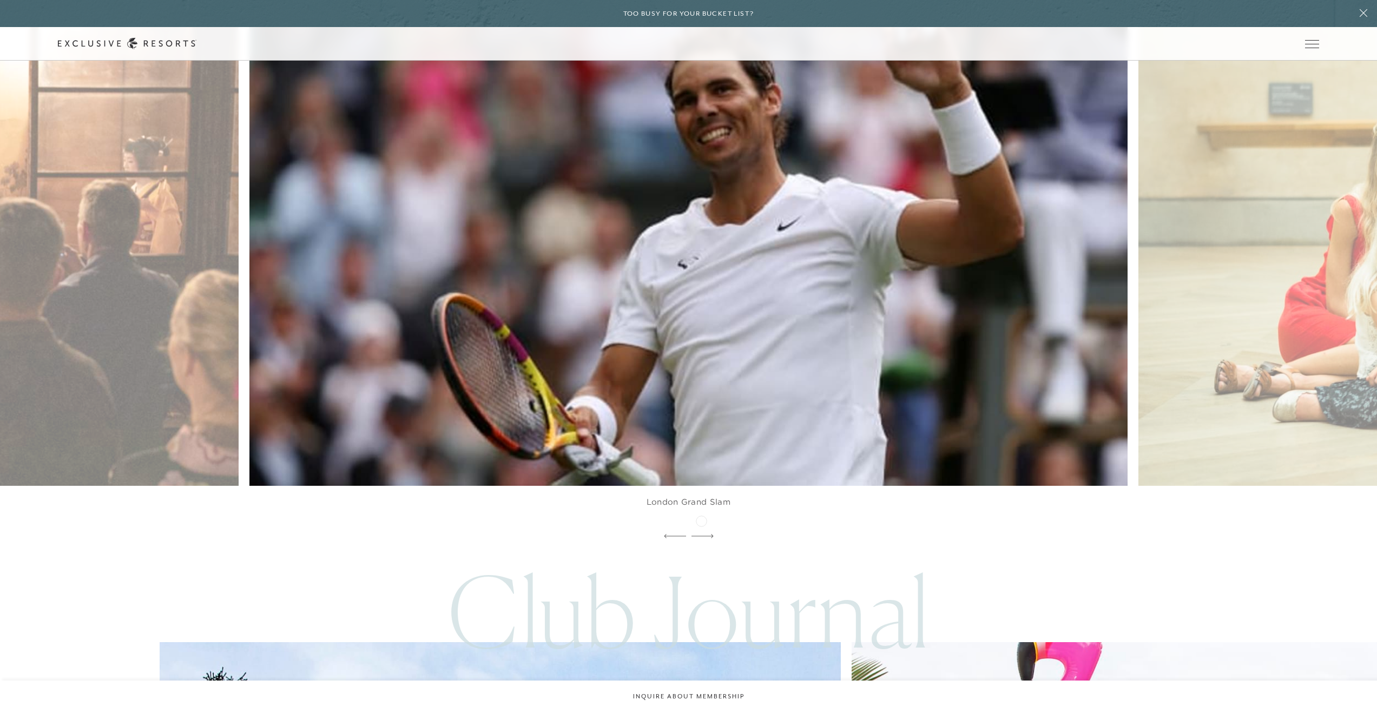
click at [701, 528] on div at bounding box center [702, 536] width 22 height 16
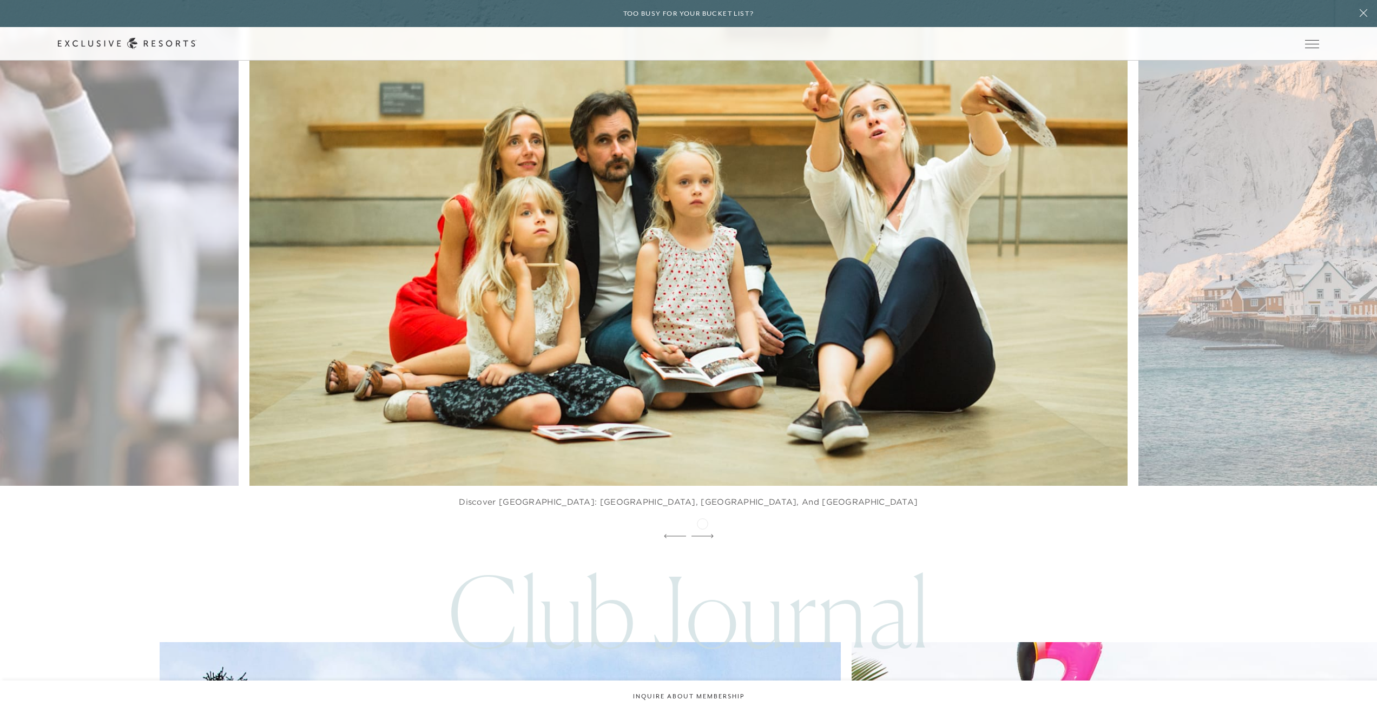
click at [702, 534] on icon at bounding box center [702, 536] width 22 height 4
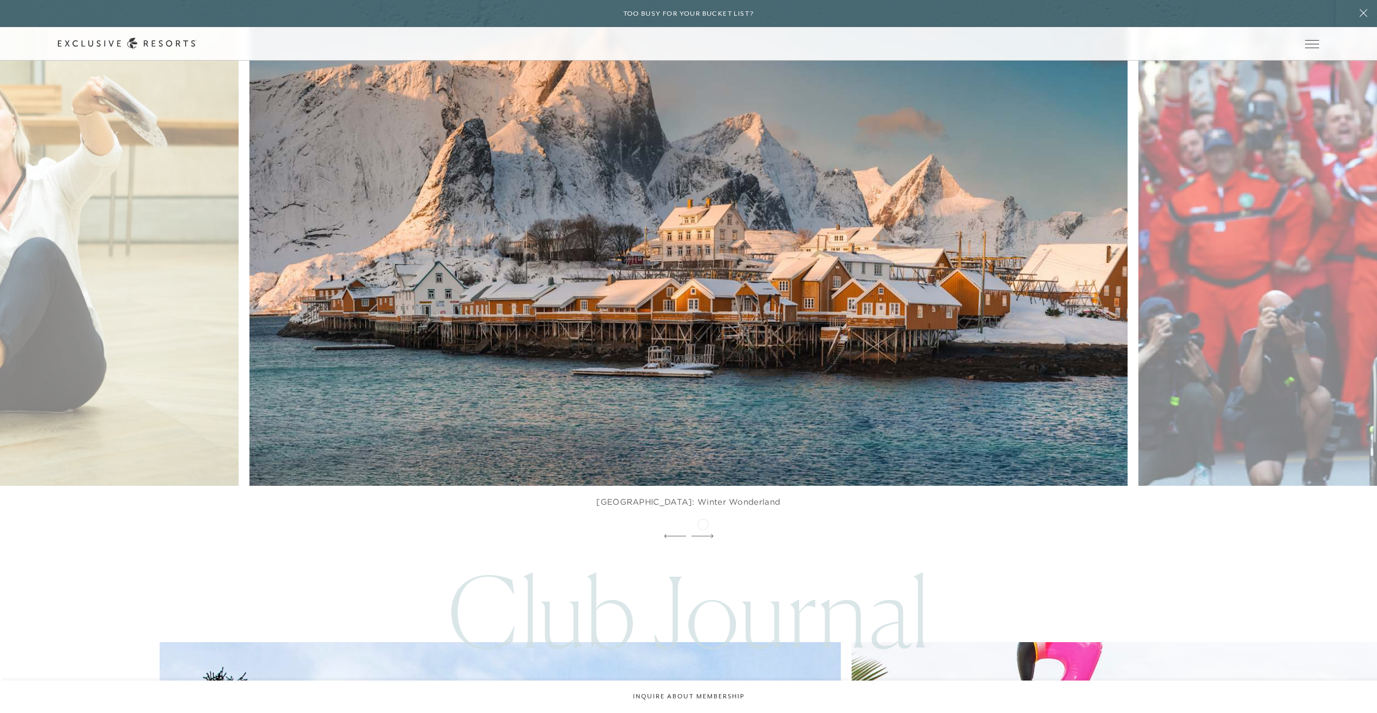
click at [703, 534] on icon at bounding box center [702, 536] width 22 height 4
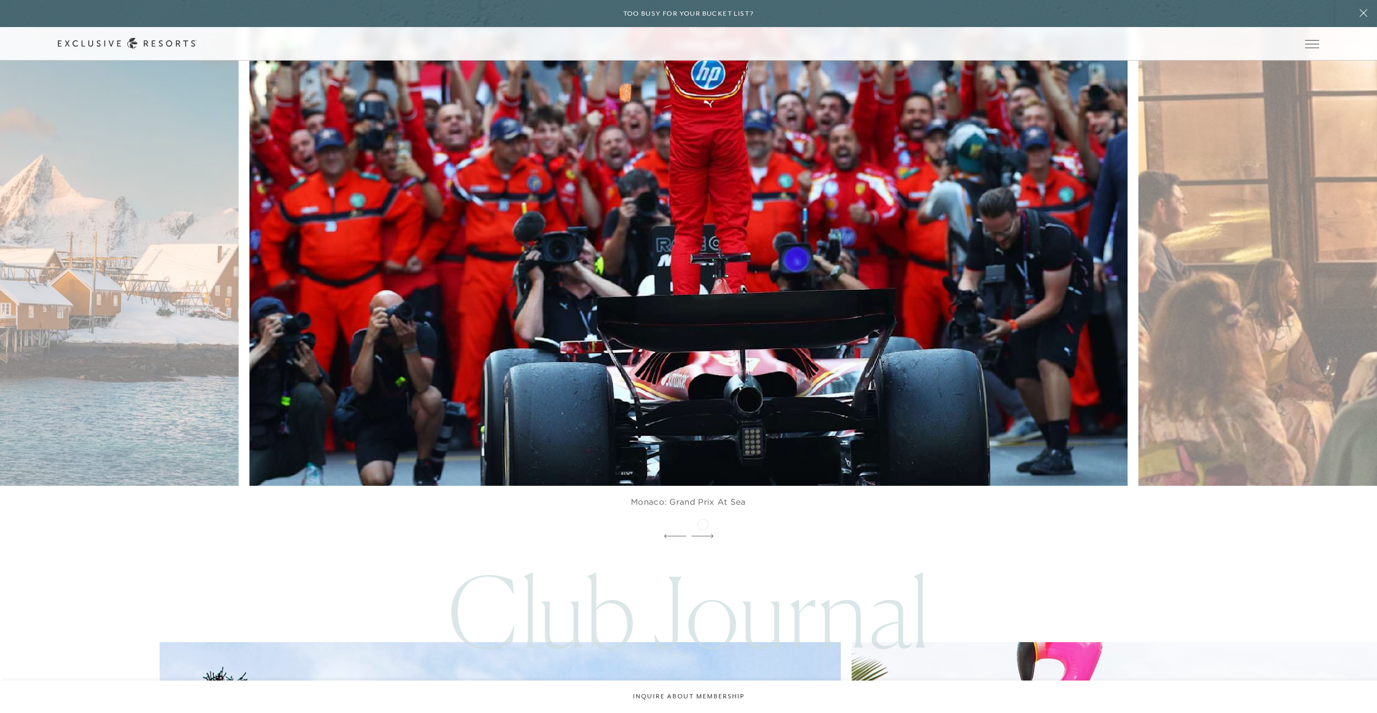
click at [703, 534] on icon at bounding box center [702, 536] width 22 height 4
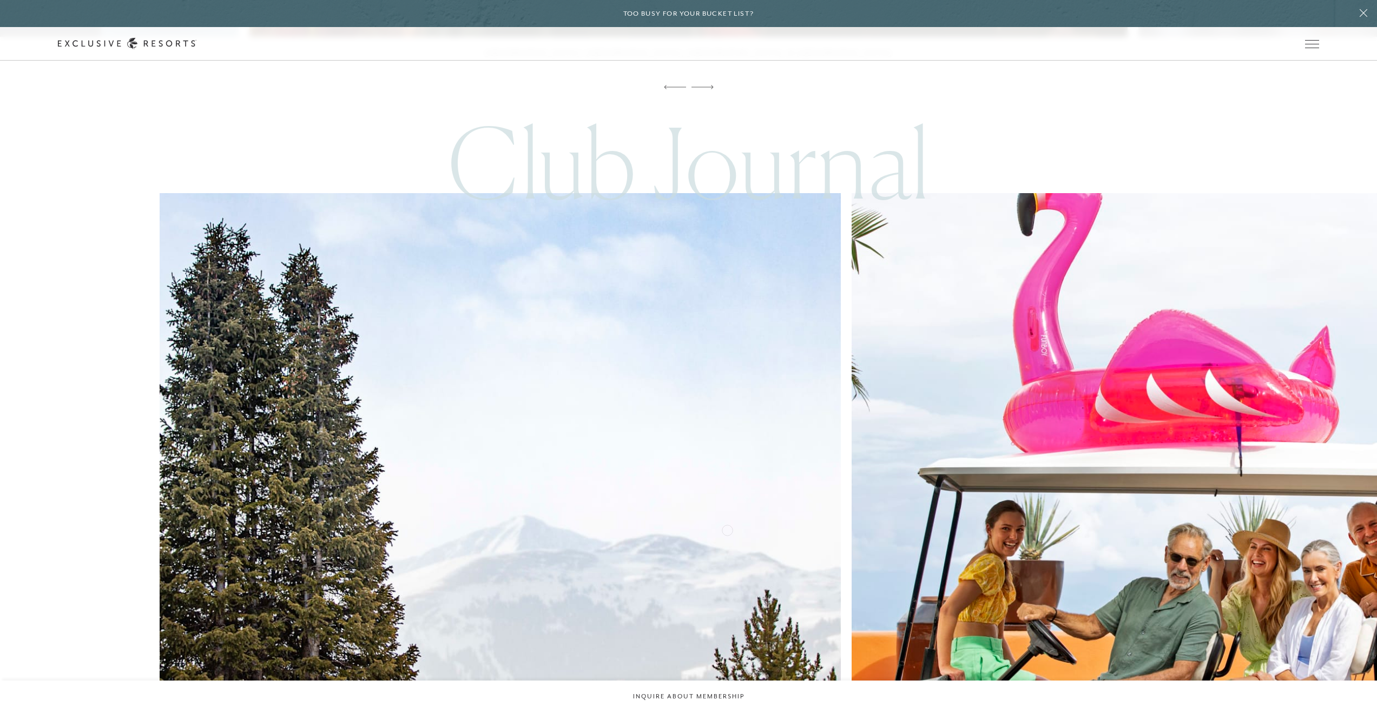
scroll to position [5588, 0]
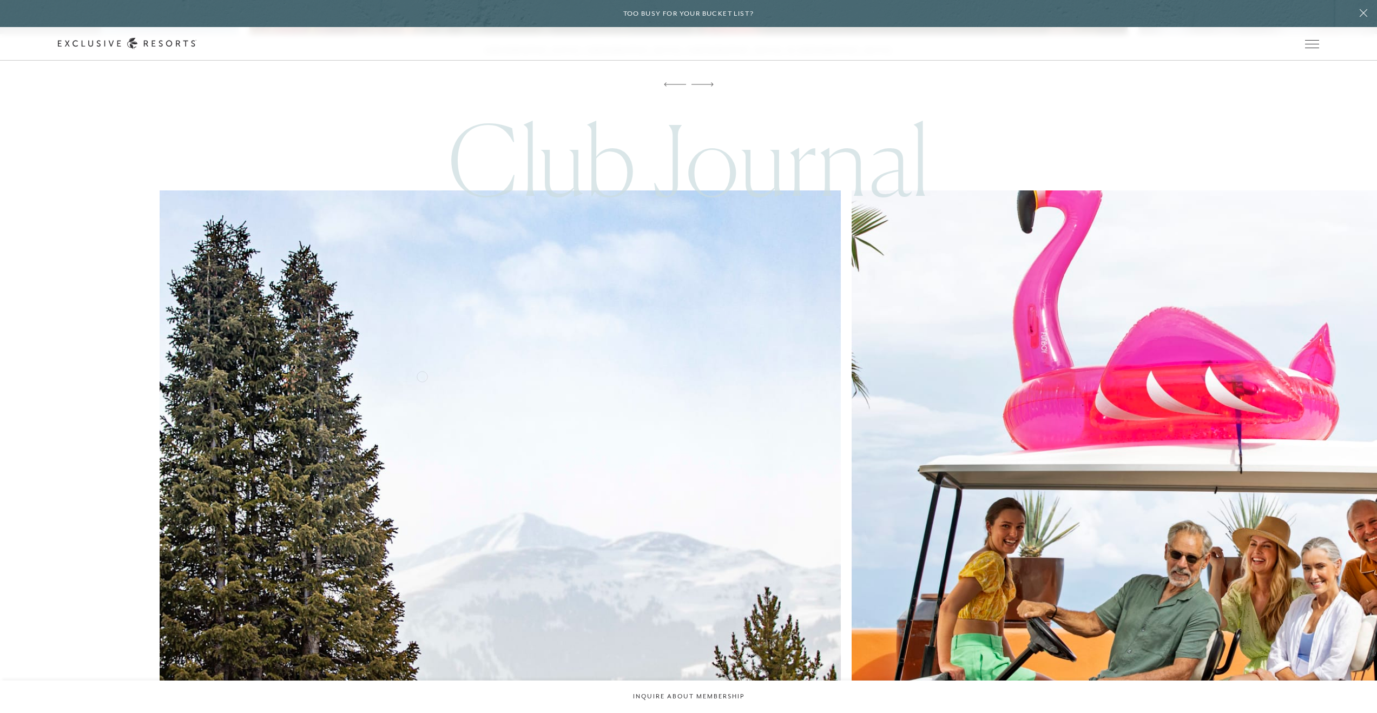
click at [422, 375] on img at bounding box center [499, 530] width 749 height 749
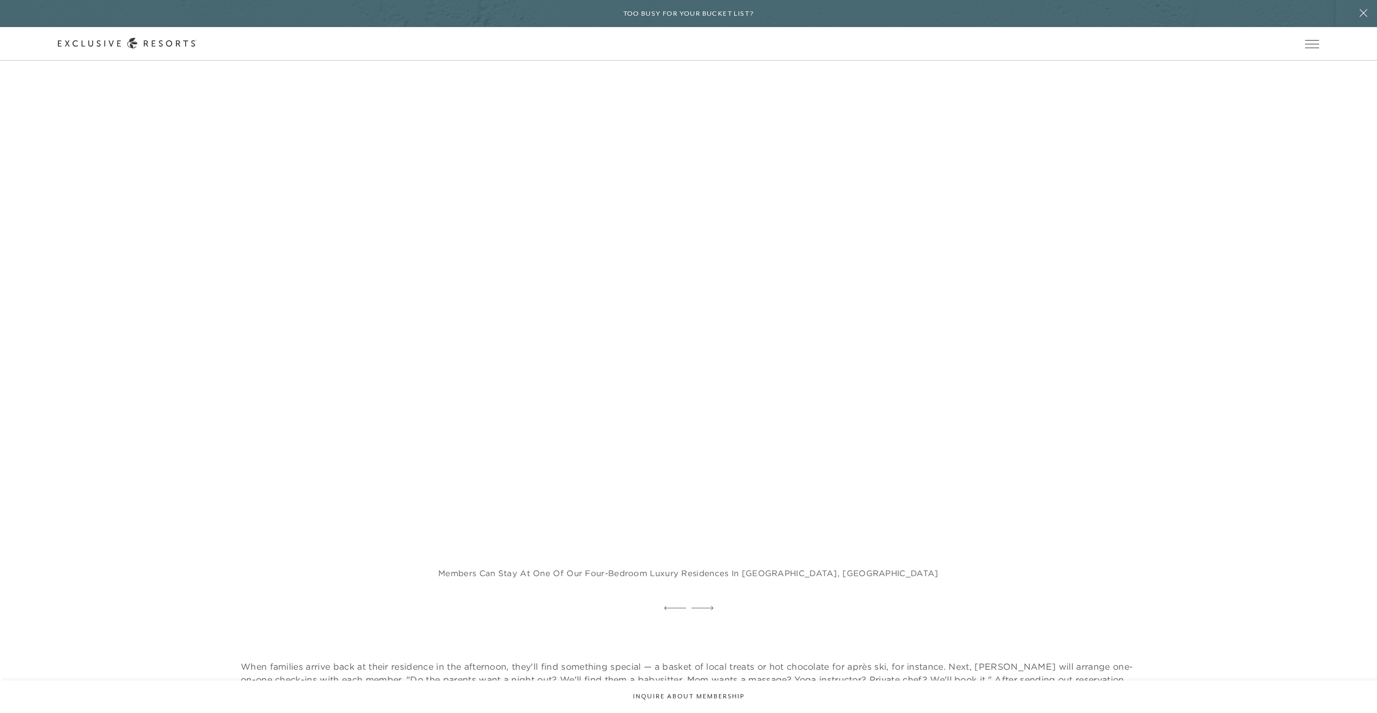
scroll to position [1400, 0]
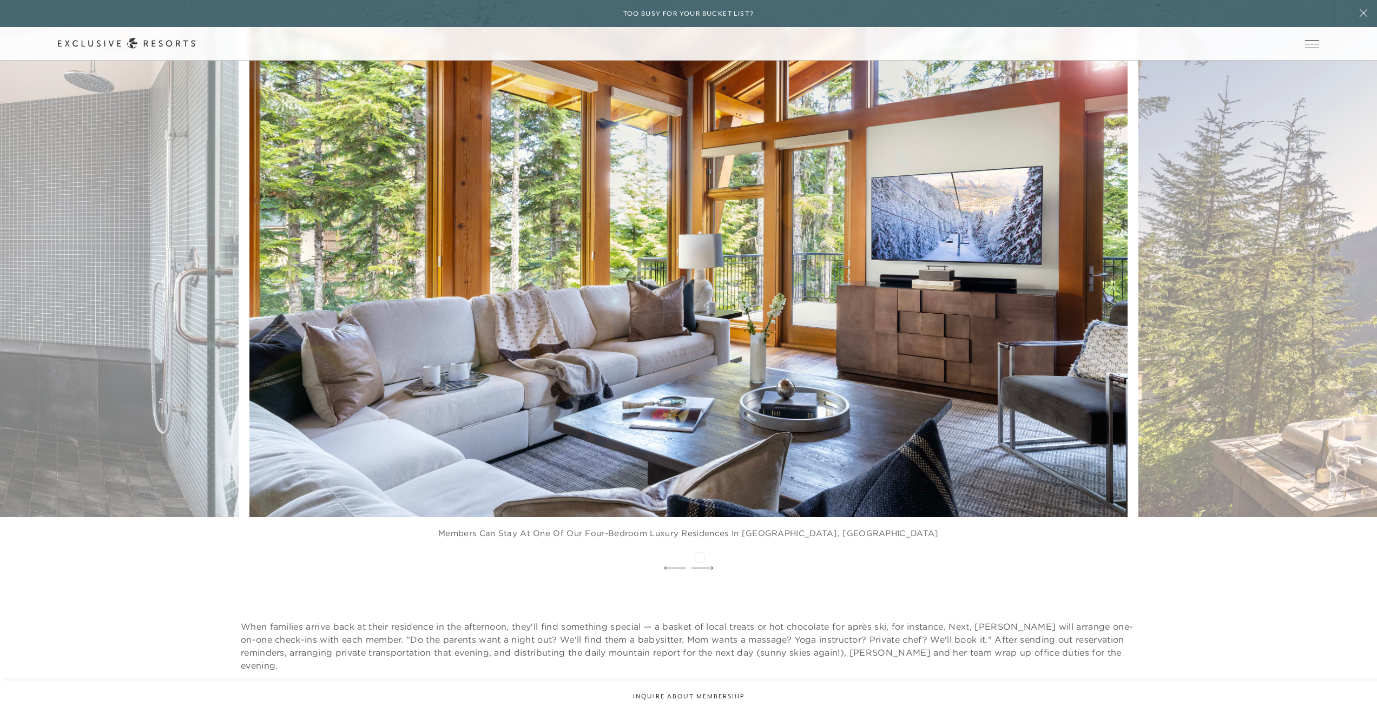
click at [699, 566] on icon at bounding box center [702, 568] width 22 height 4
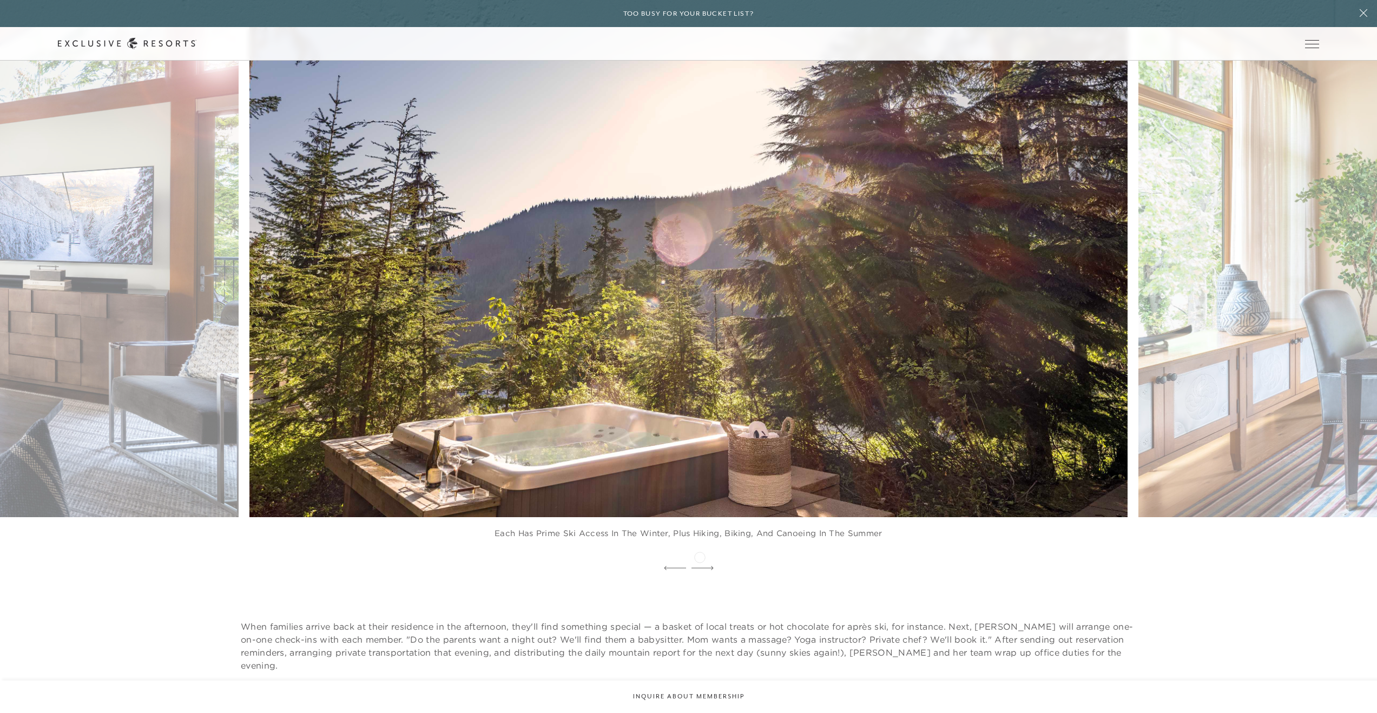
click at [699, 566] on icon at bounding box center [702, 568] width 22 height 4
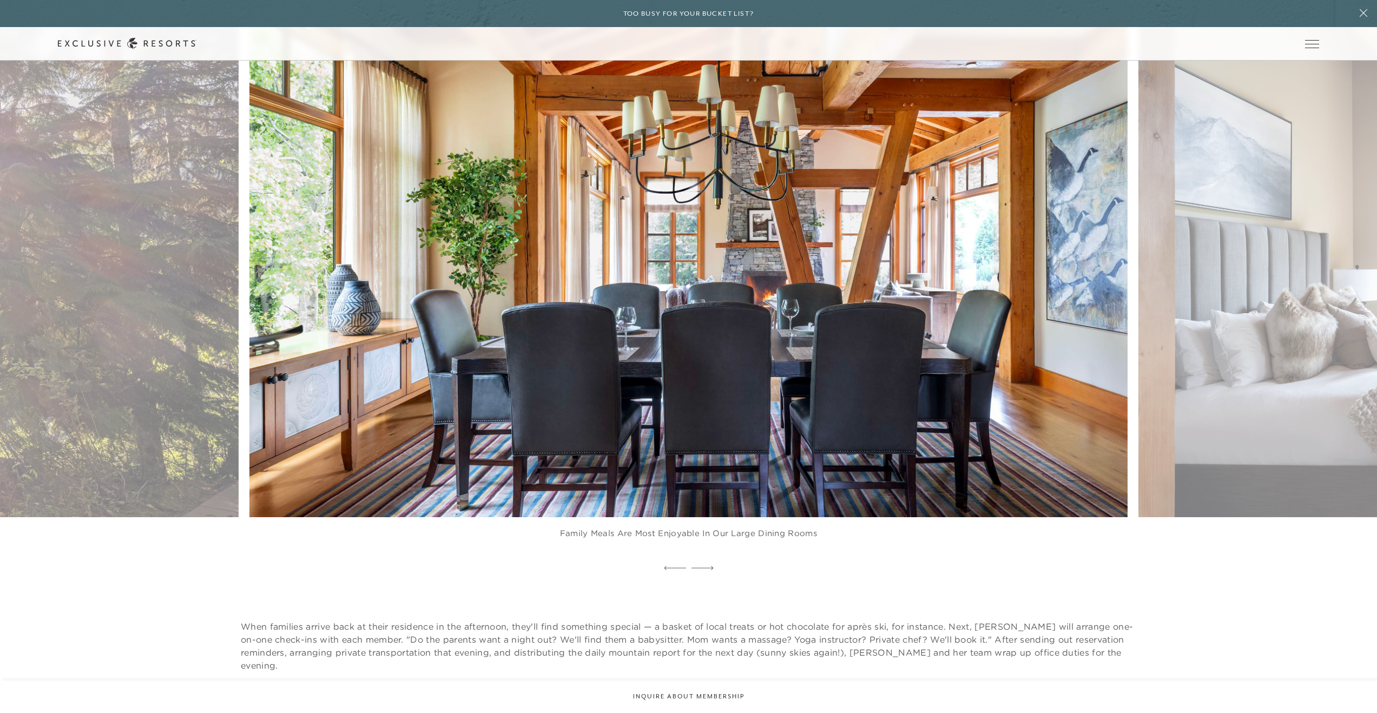
click at [699, 566] on icon at bounding box center [702, 568] width 22 height 4
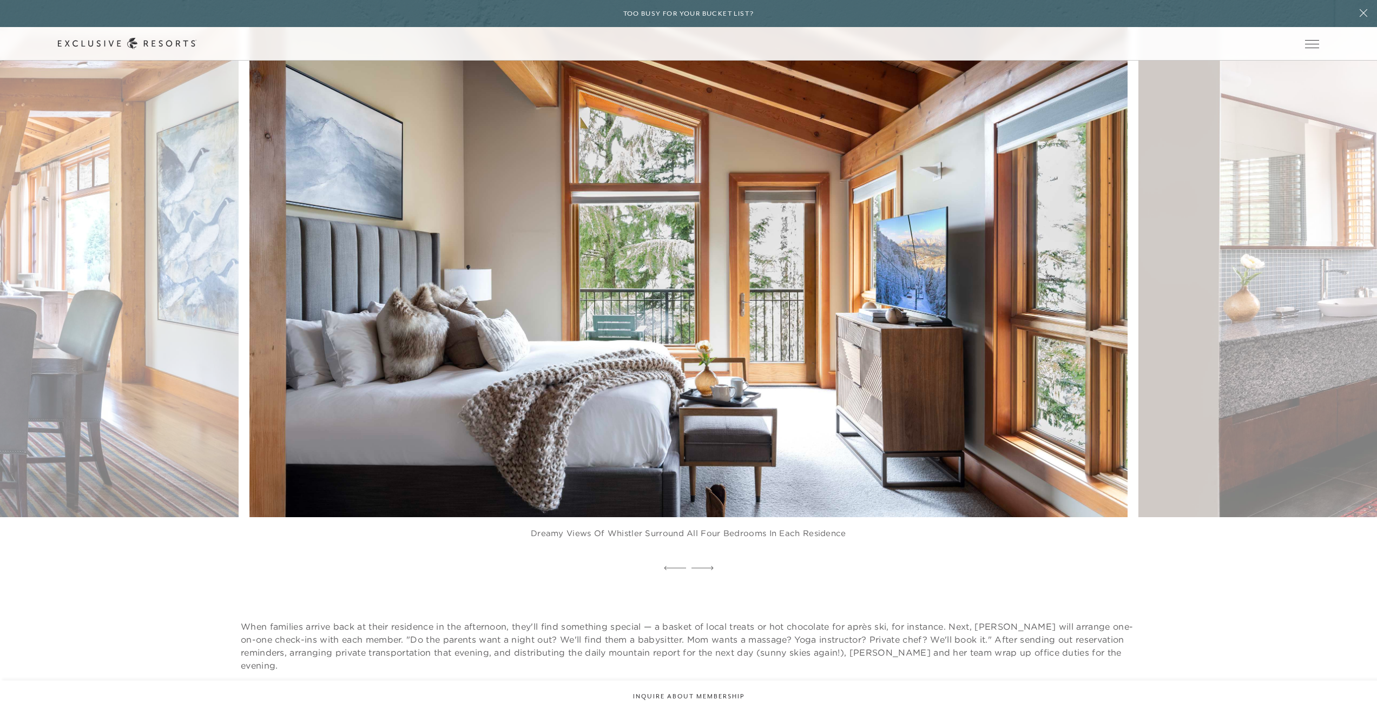
click at [699, 566] on icon at bounding box center [702, 568] width 22 height 4
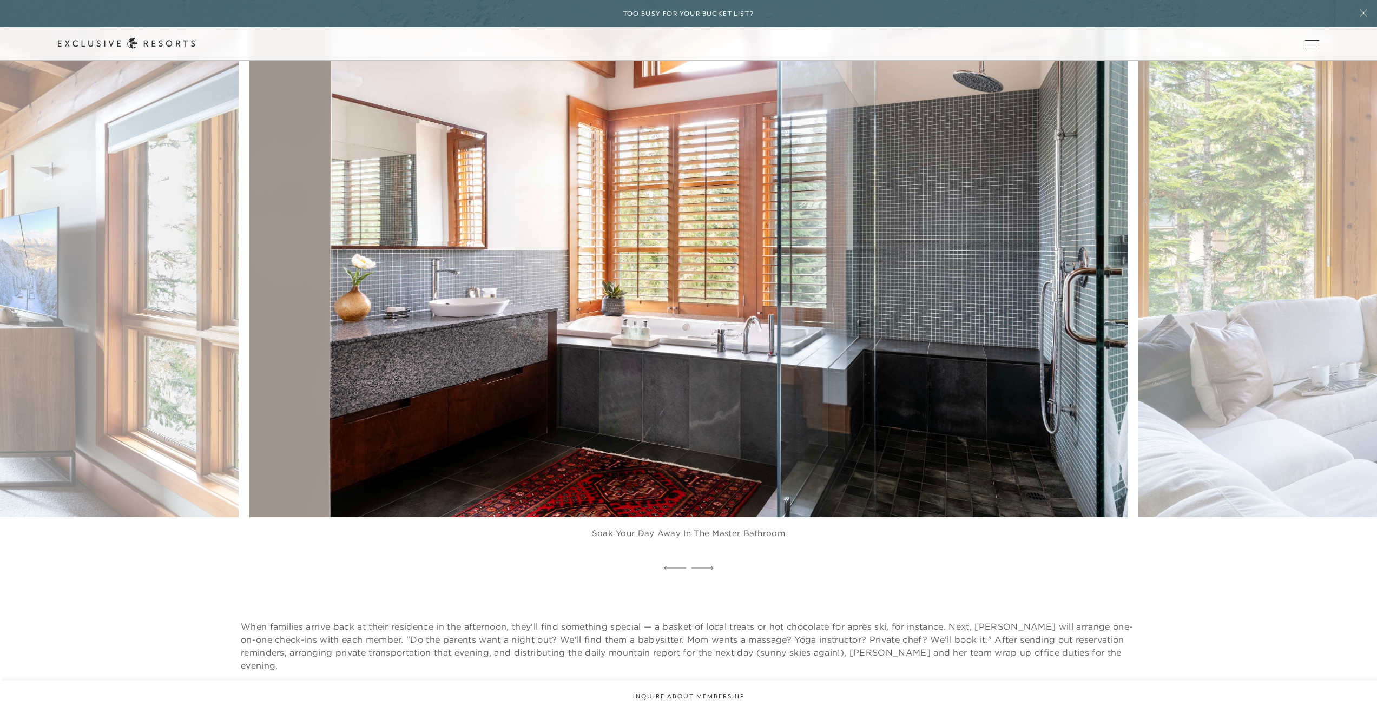
click at [699, 566] on icon at bounding box center [702, 568] width 22 height 4
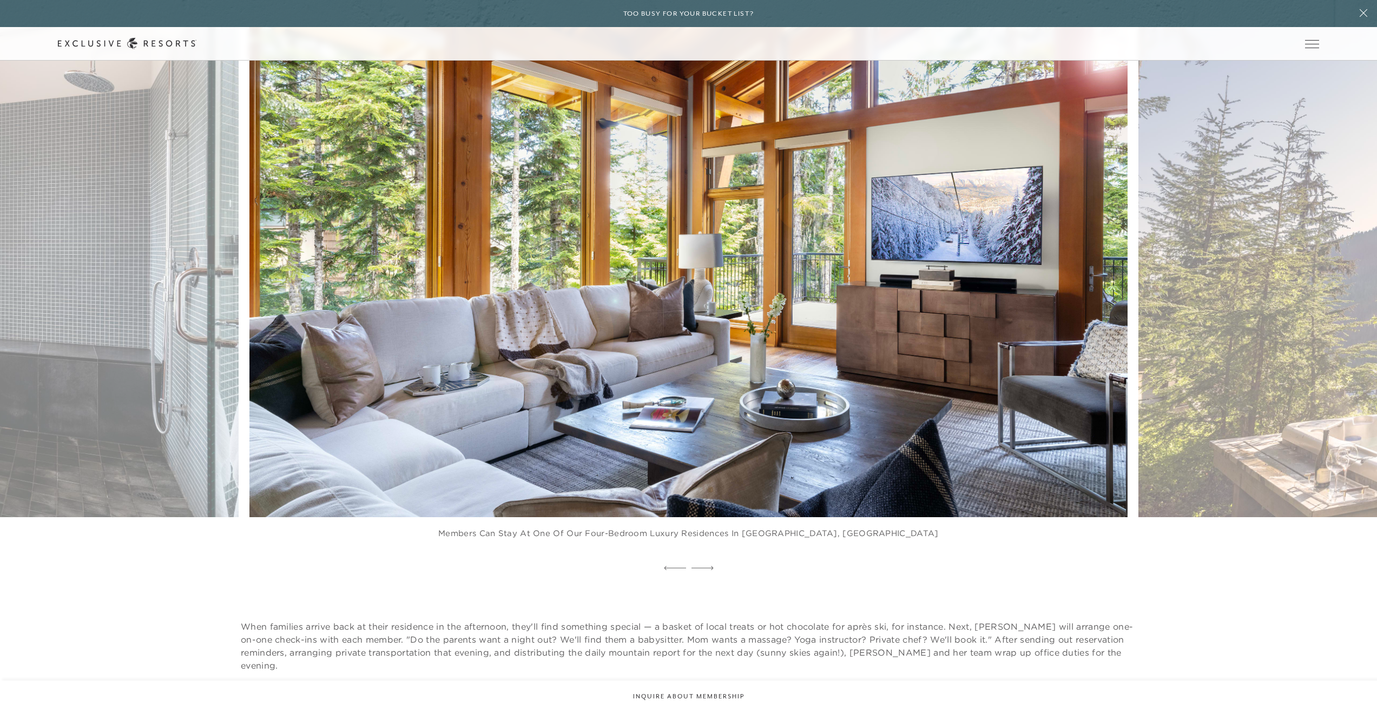
click at [699, 566] on icon at bounding box center [702, 568] width 22 height 4
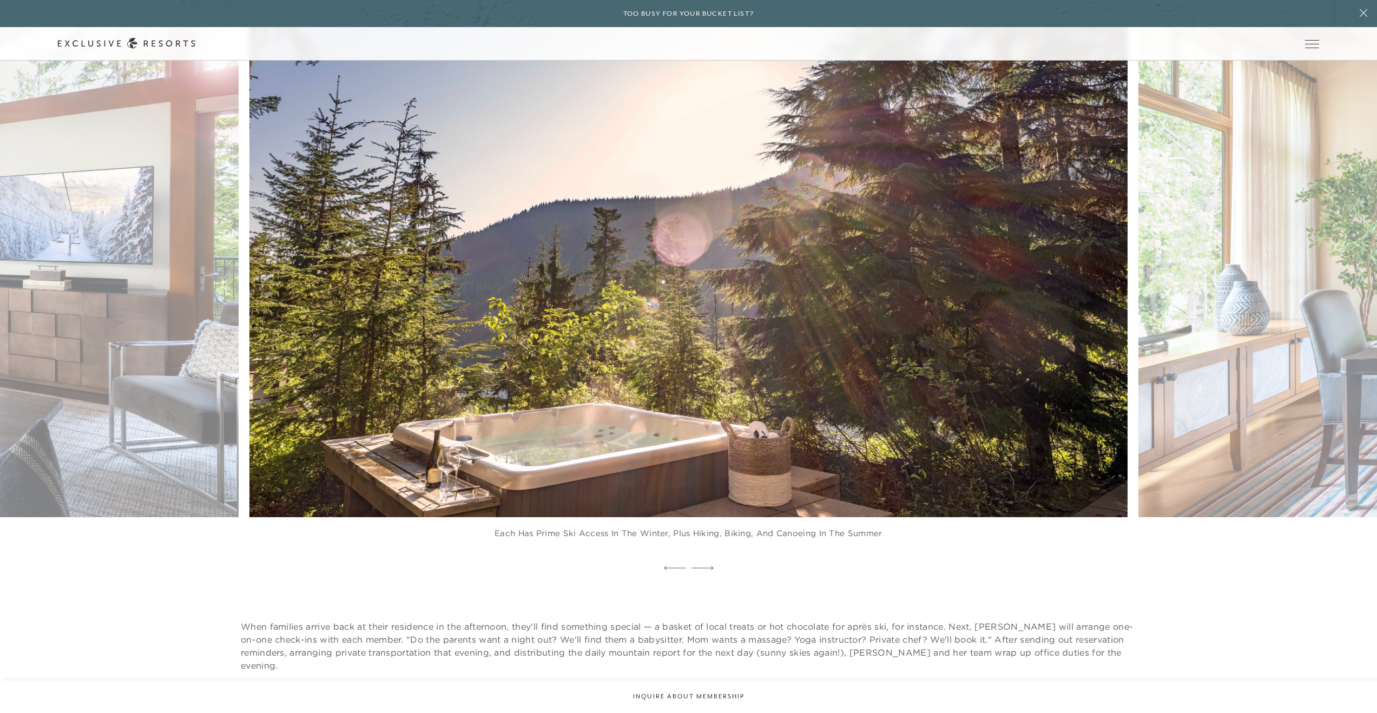
click at [699, 566] on icon at bounding box center [702, 568] width 22 height 4
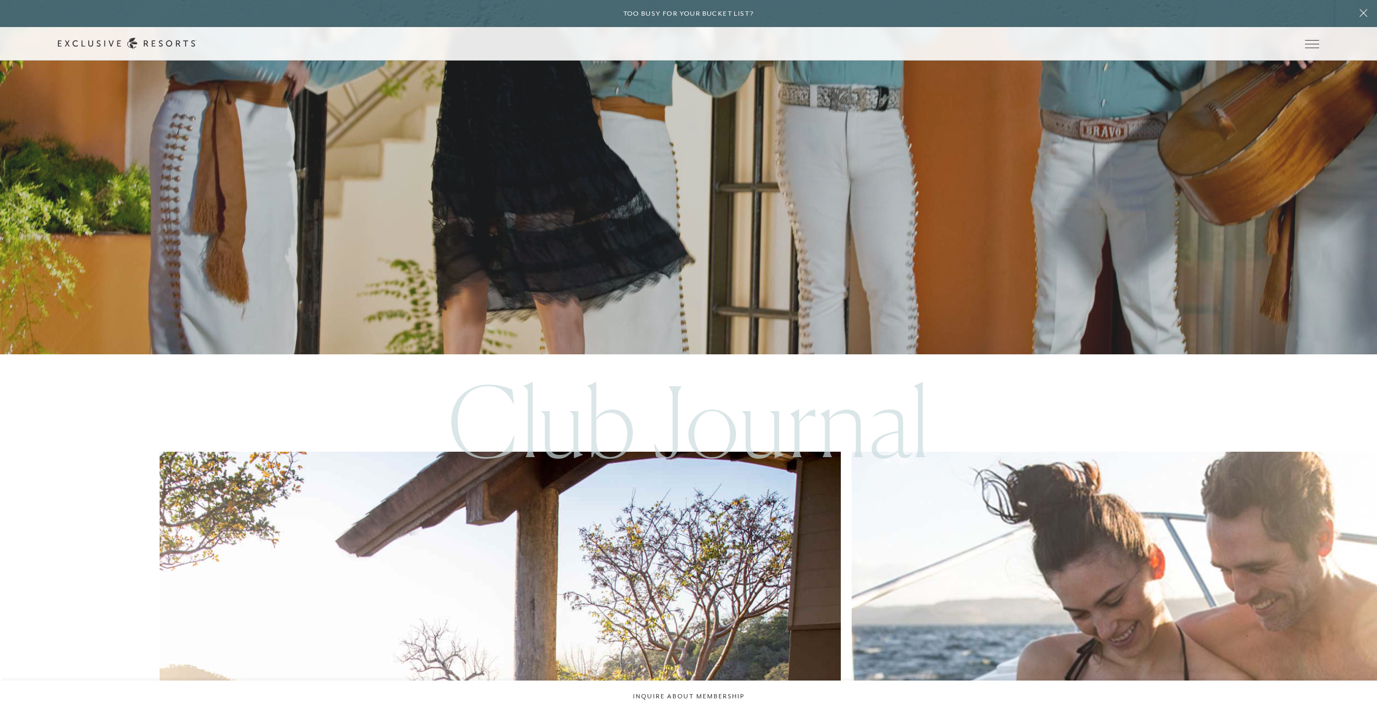
scroll to position [2845, 0]
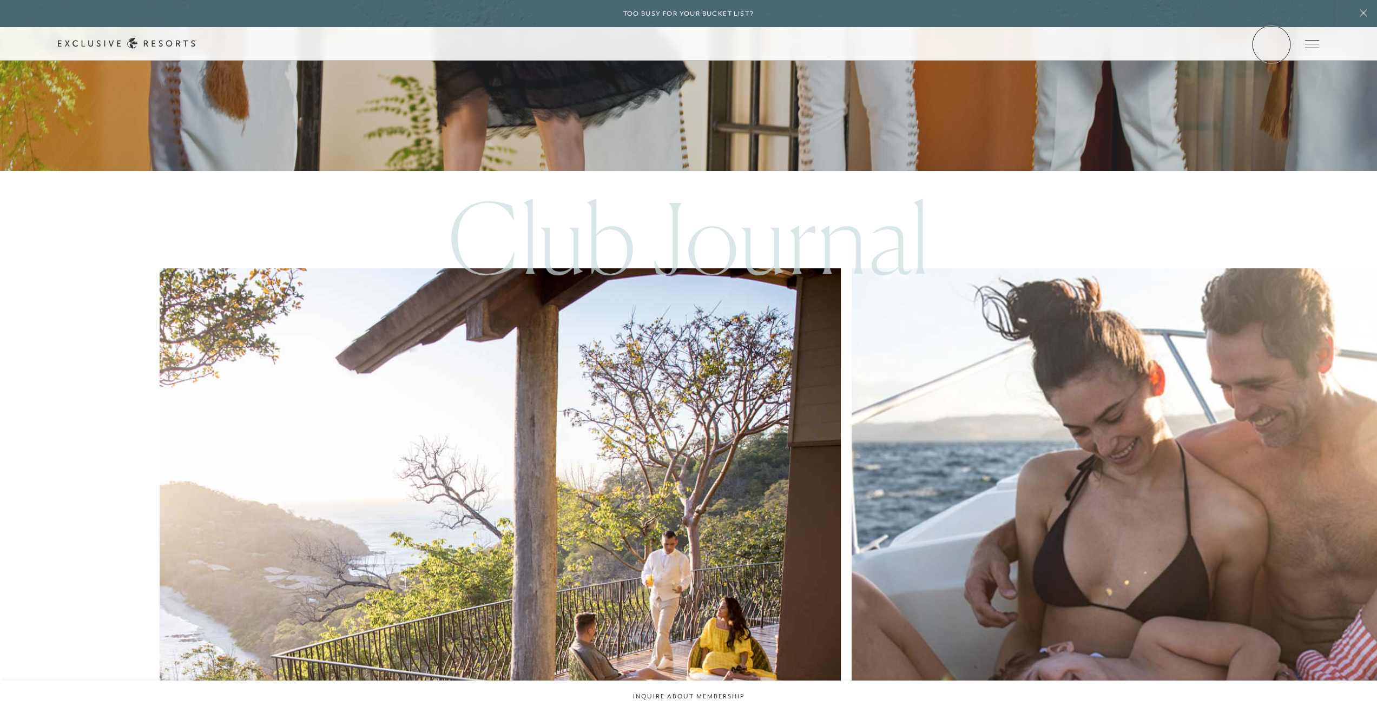
click at [0, 0] on link "Member Login" at bounding box center [0, 0] width 0 height 0
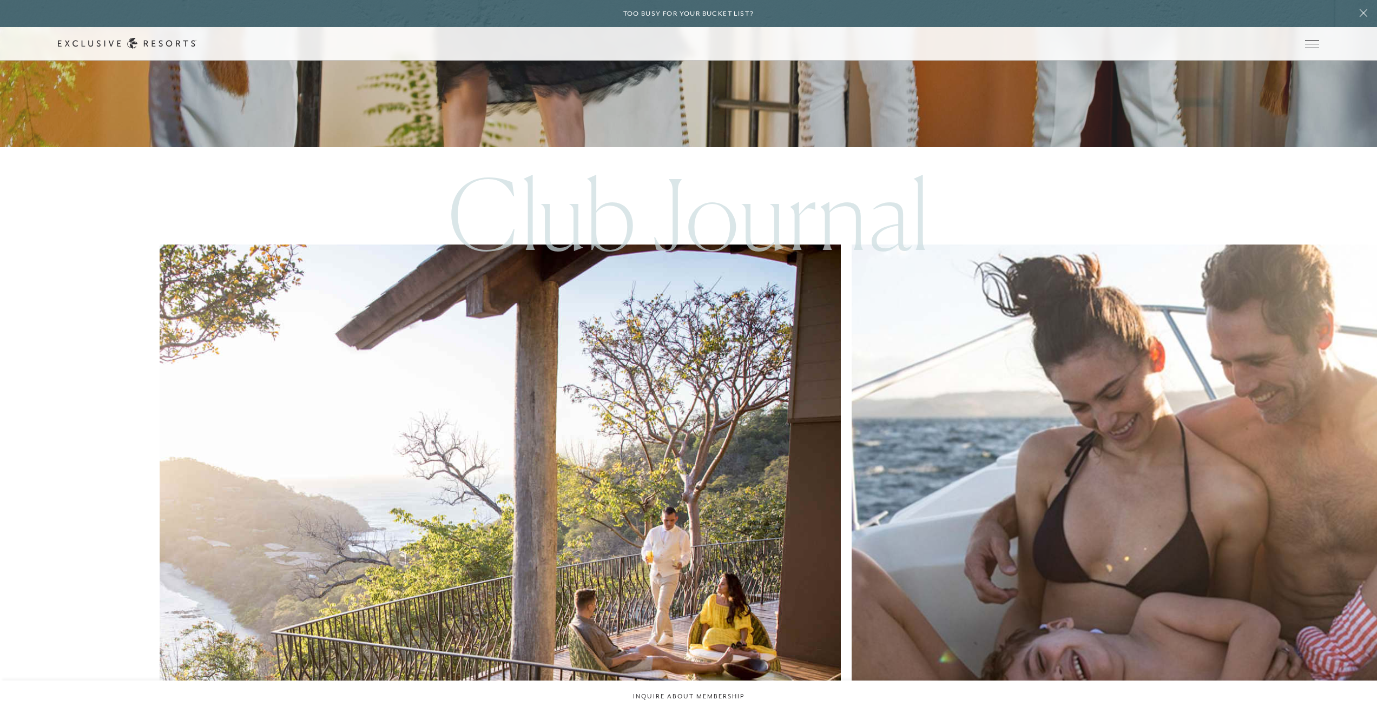
scroll to position [3000, 0]
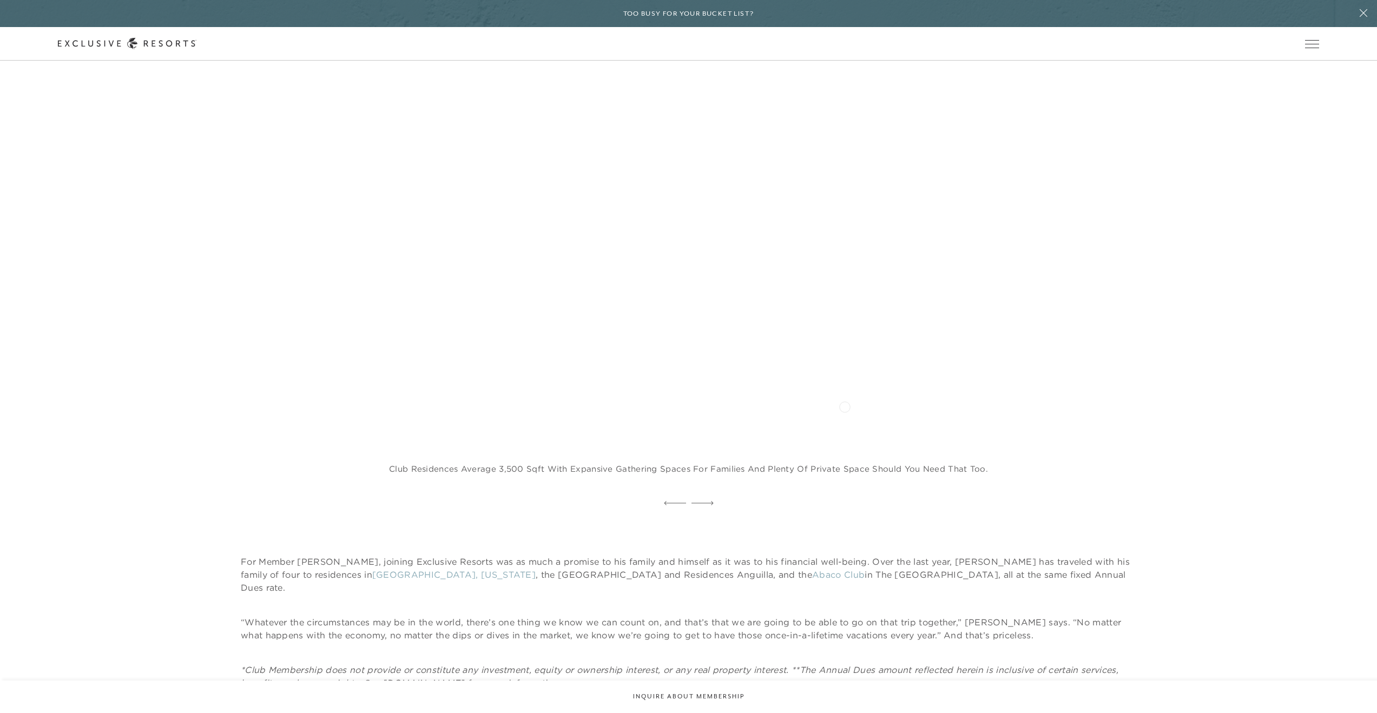
scroll to position [2350, 0]
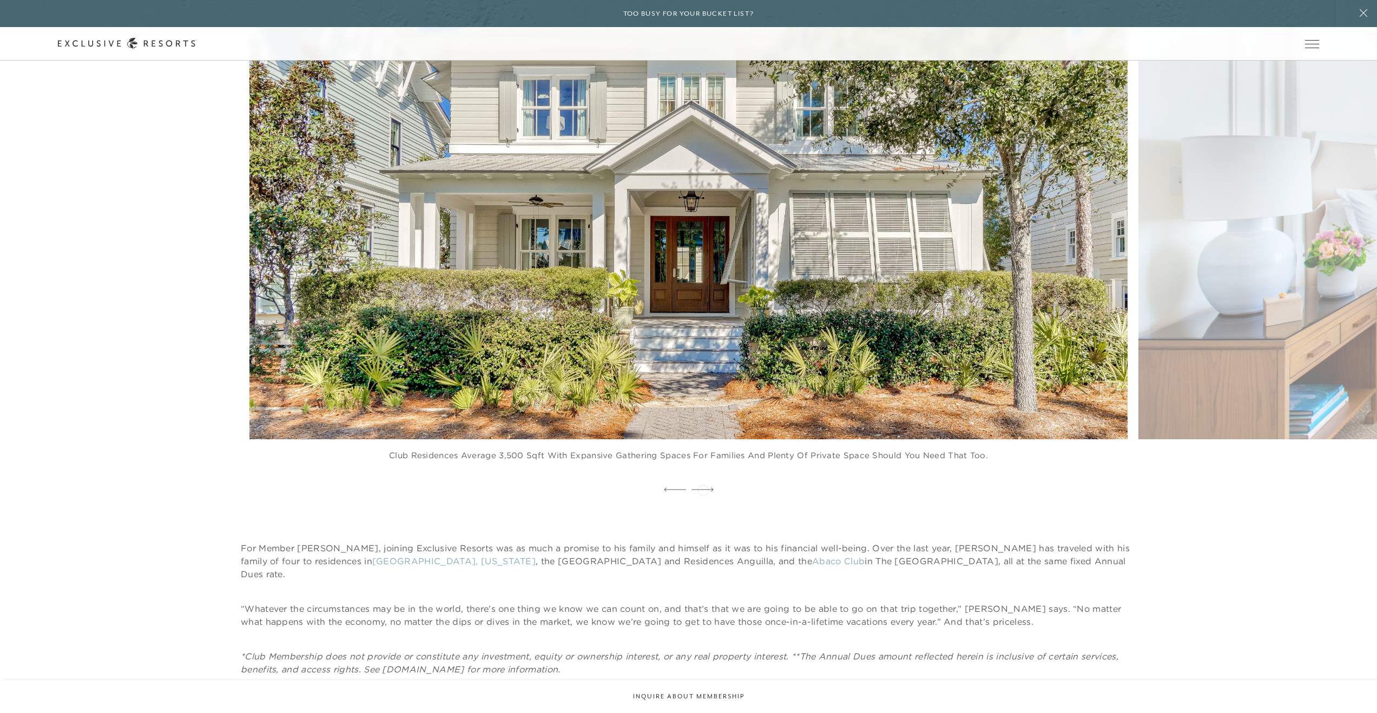
click at [703, 489] on icon at bounding box center [702, 489] width 22 height 4
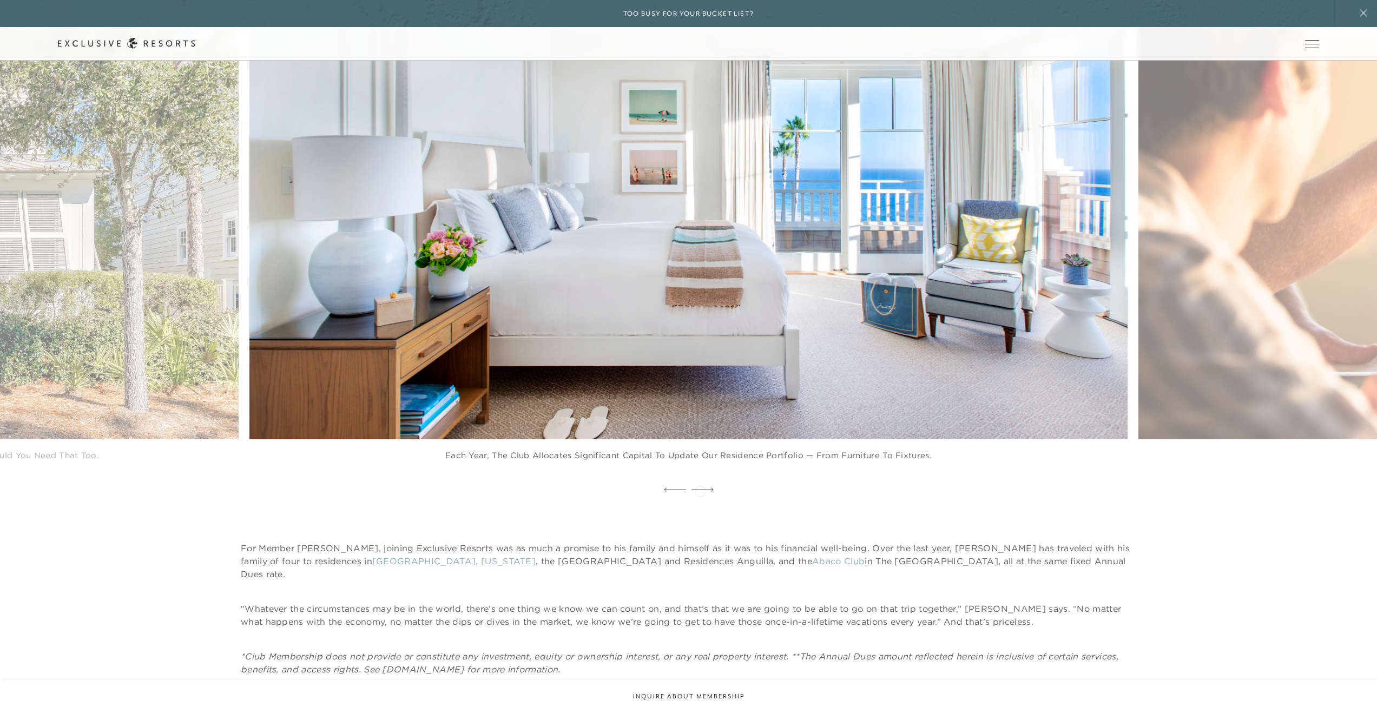
click at [700, 490] on icon at bounding box center [702, 489] width 22 height 4
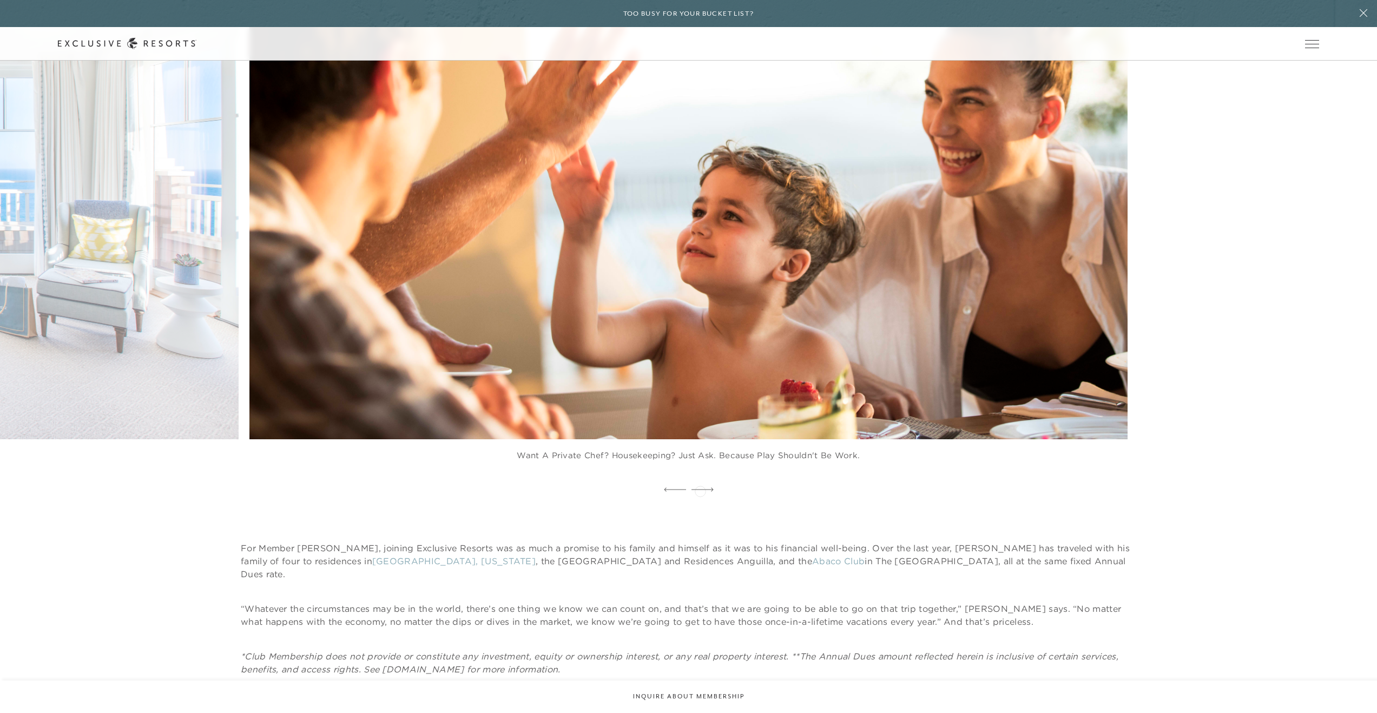
click at [700, 490] on icon at bounding box center [702, 489] width 22 height 4
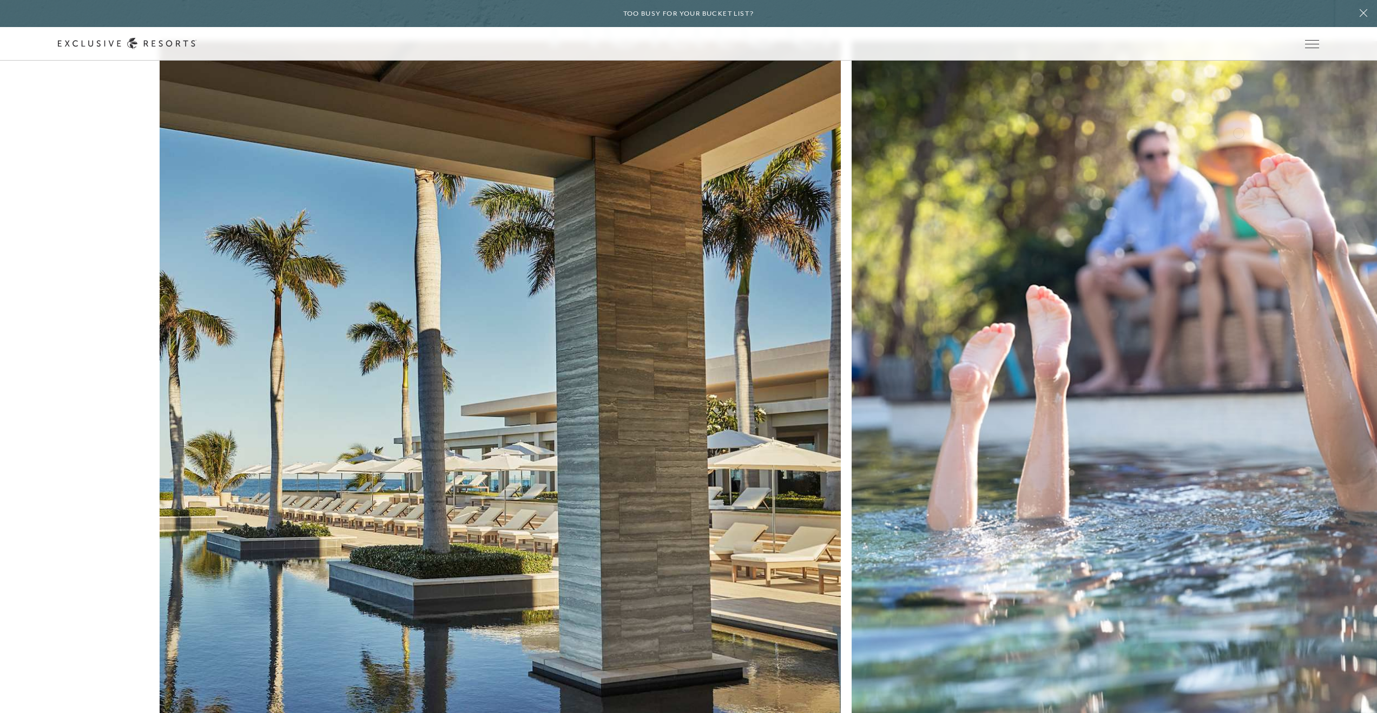
scroll to position [3848, 0]
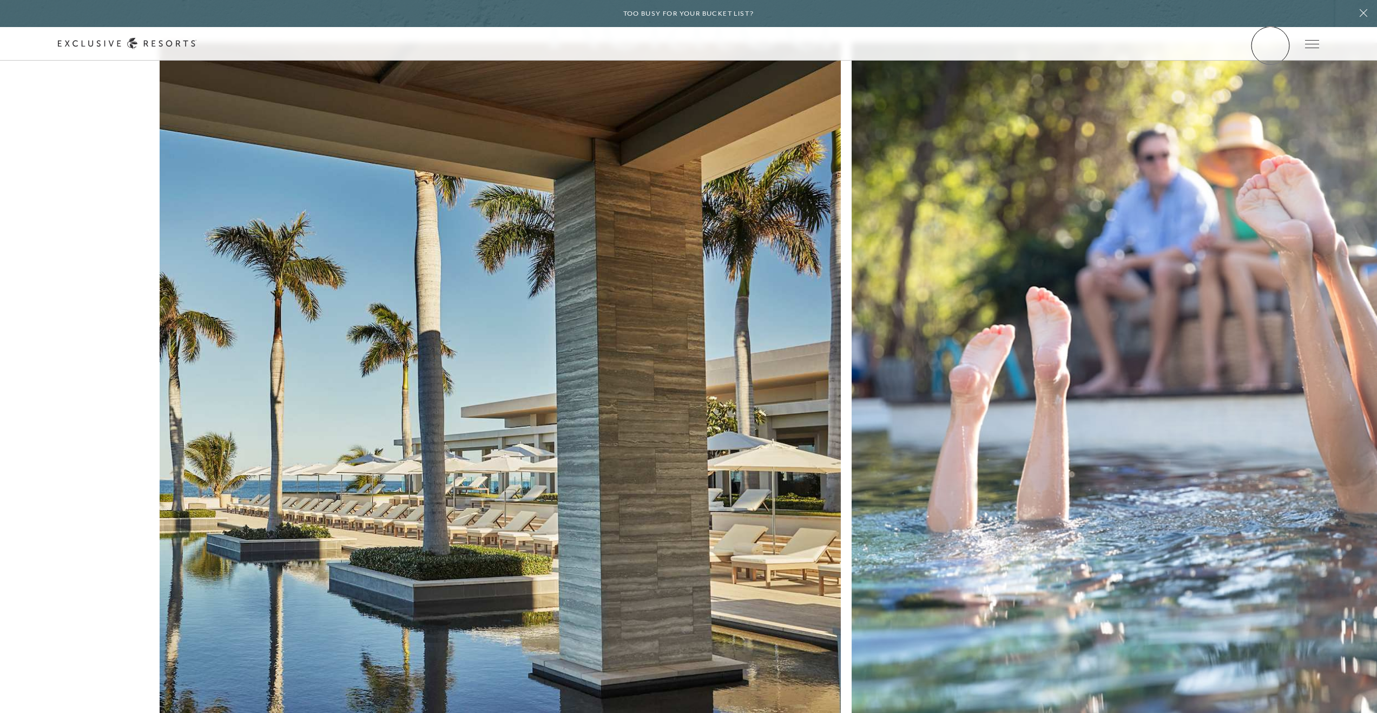
click at [0, 0] on link "Member Login" at bounding box center [0, 0] width 0 height 0
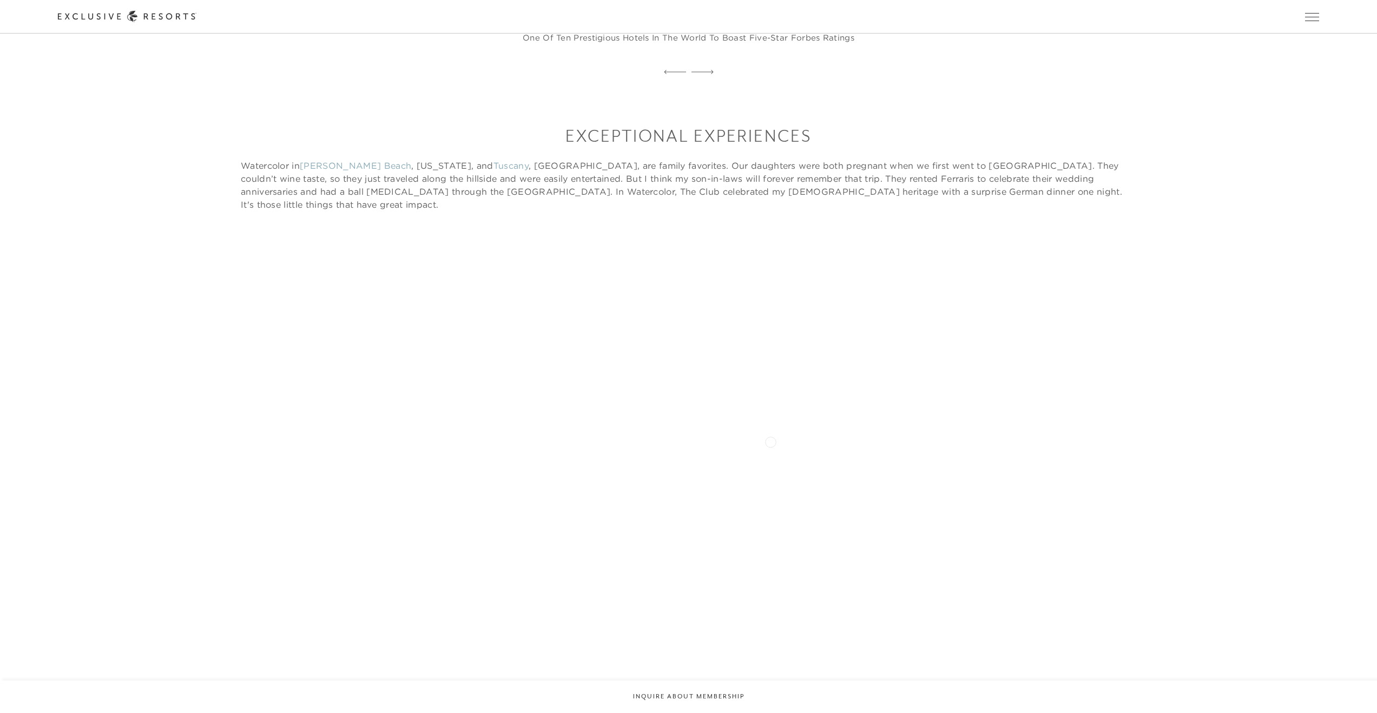
scroll to position [2343, 0]
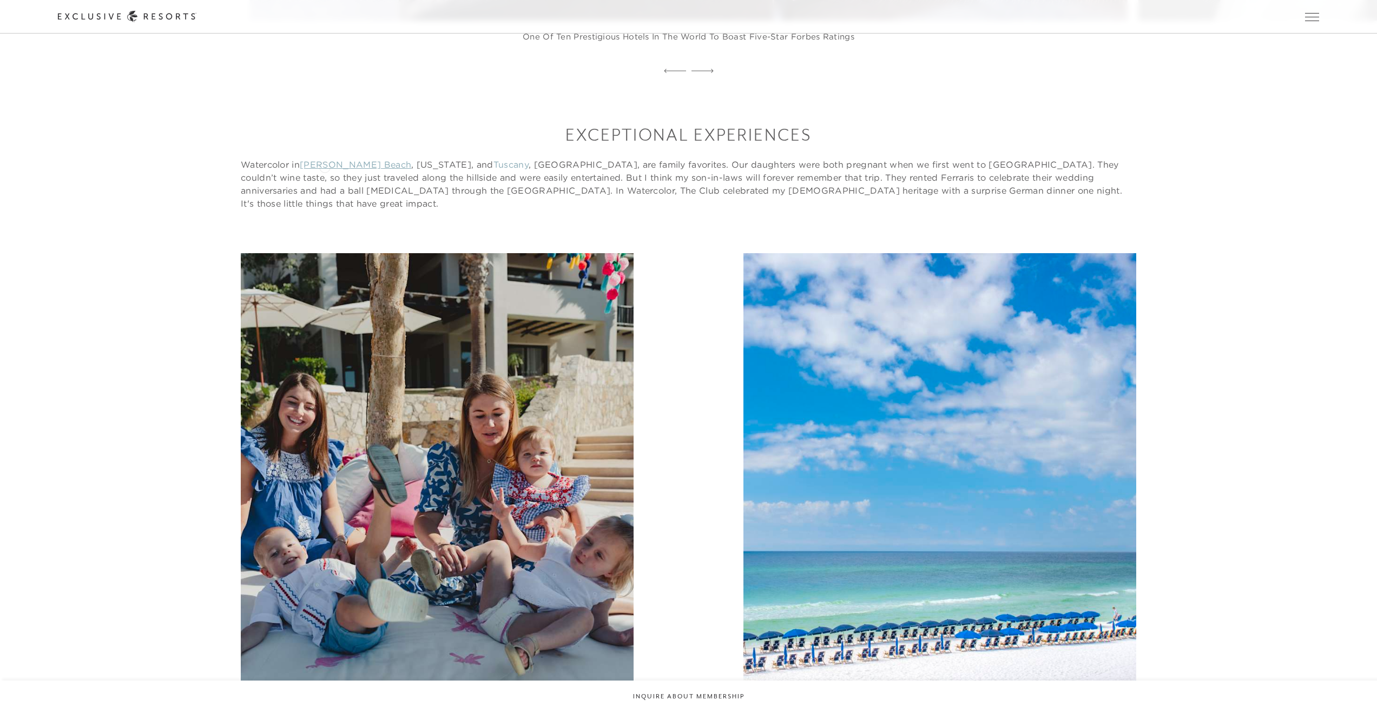
click at [325, 166] on link "Rosemary Beach" at bounding box center [355, 164] width 111 height 11
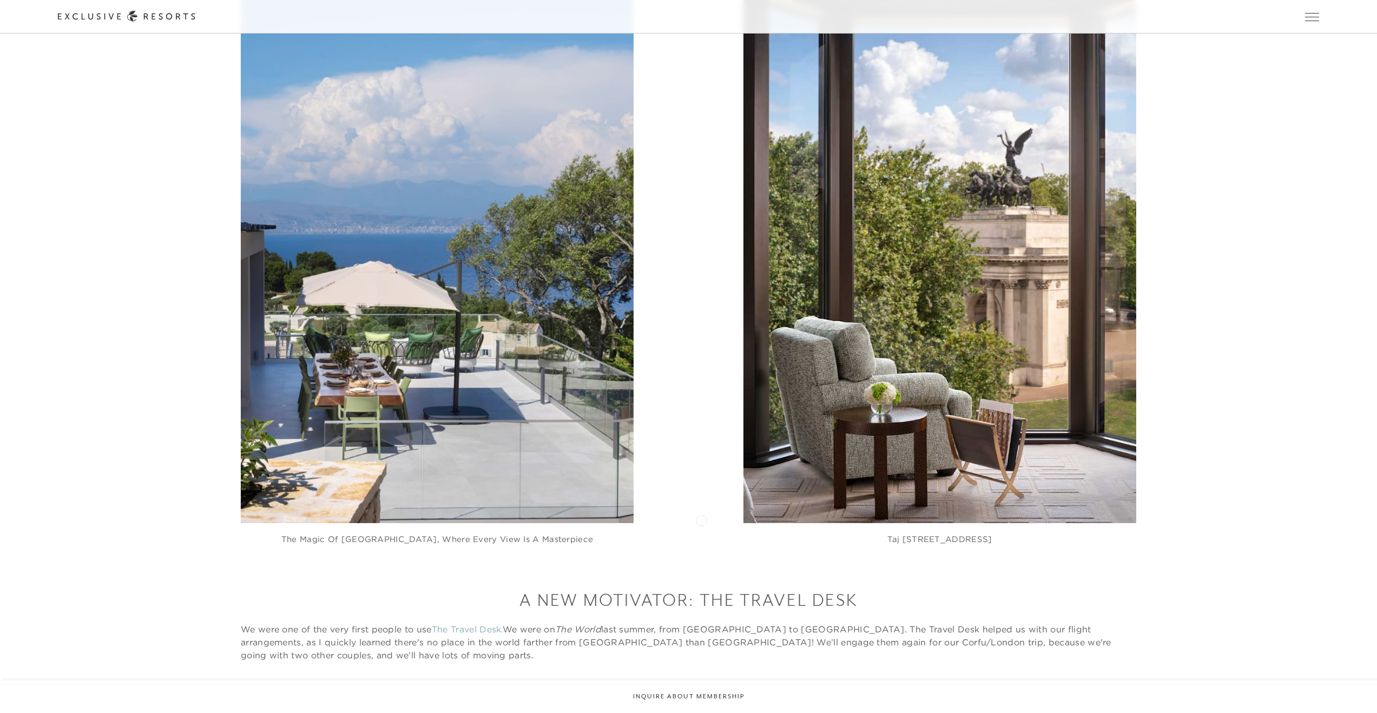
scroll to position [3299, 0]
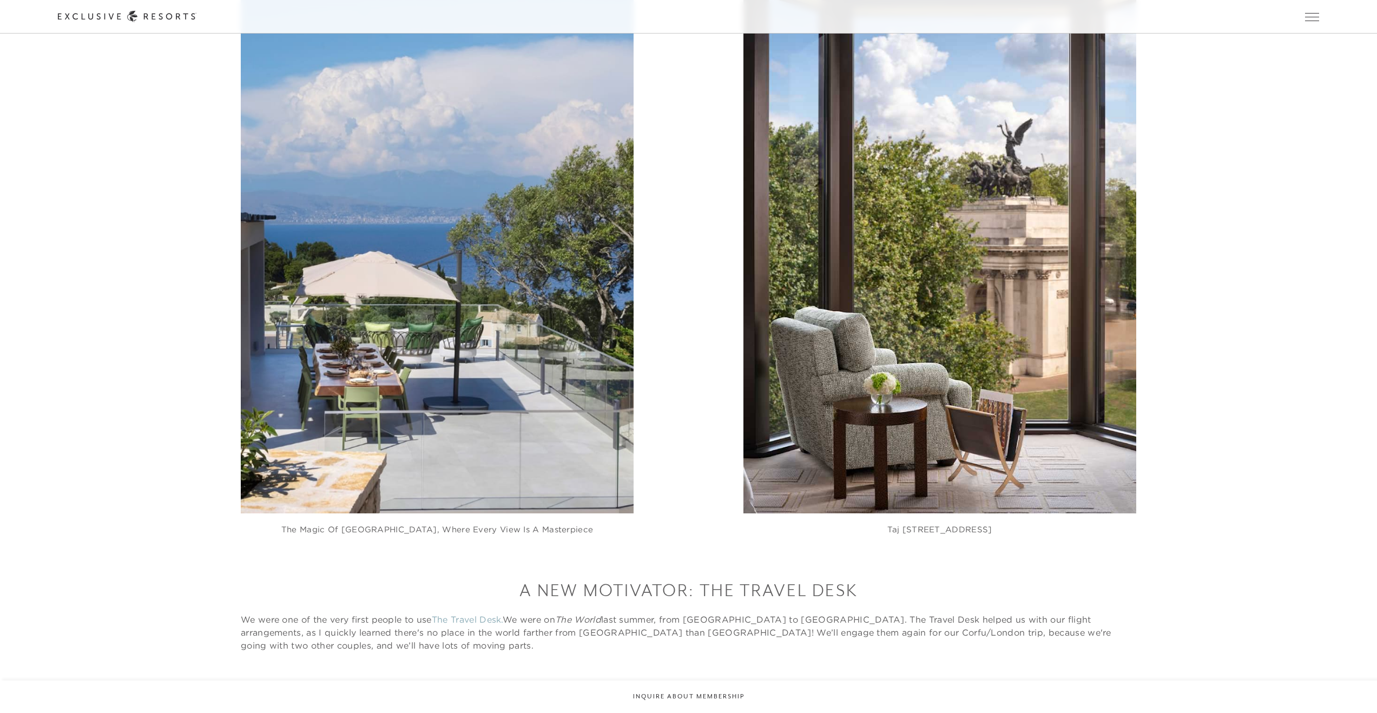
click at [963, 398] on img at bounding box center [939, 252] width 393 height 524
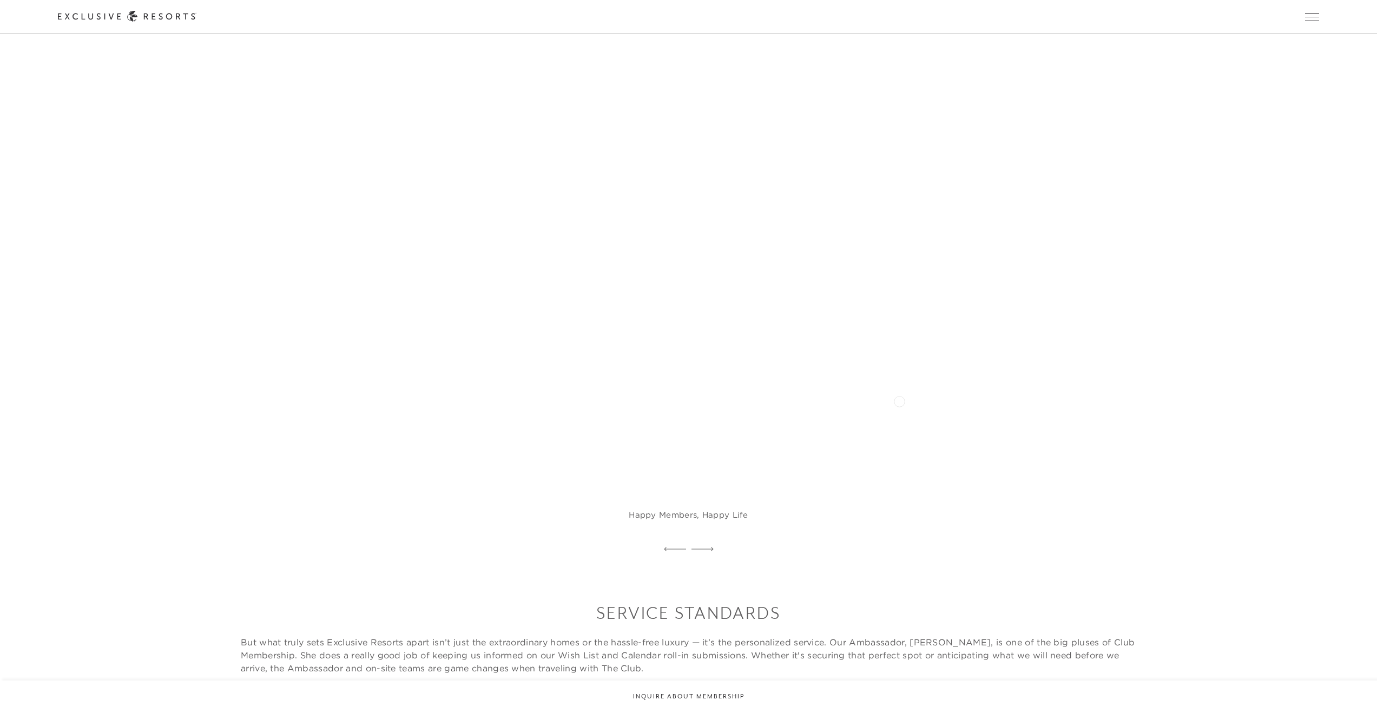
scroll to position [5019, 0]
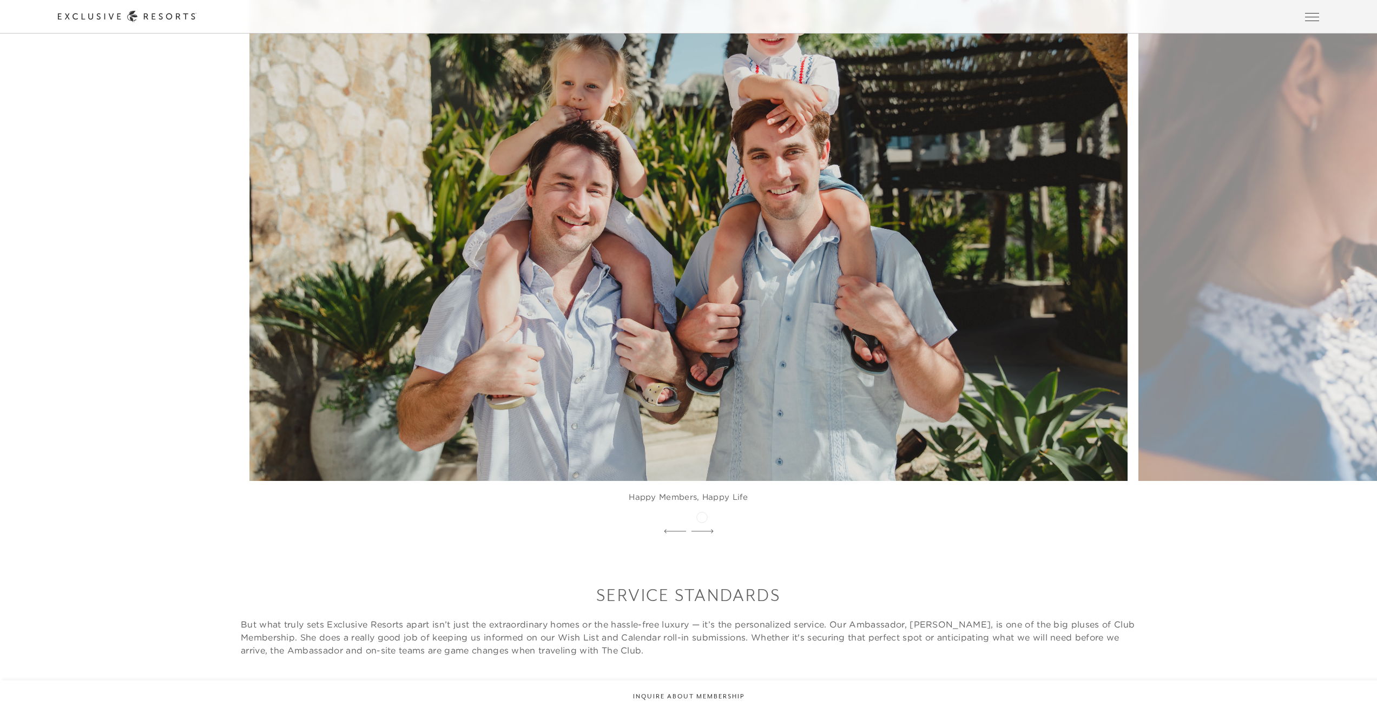
click at [702, 529] on icon at bounding box center [702, 531] width 22 height 4
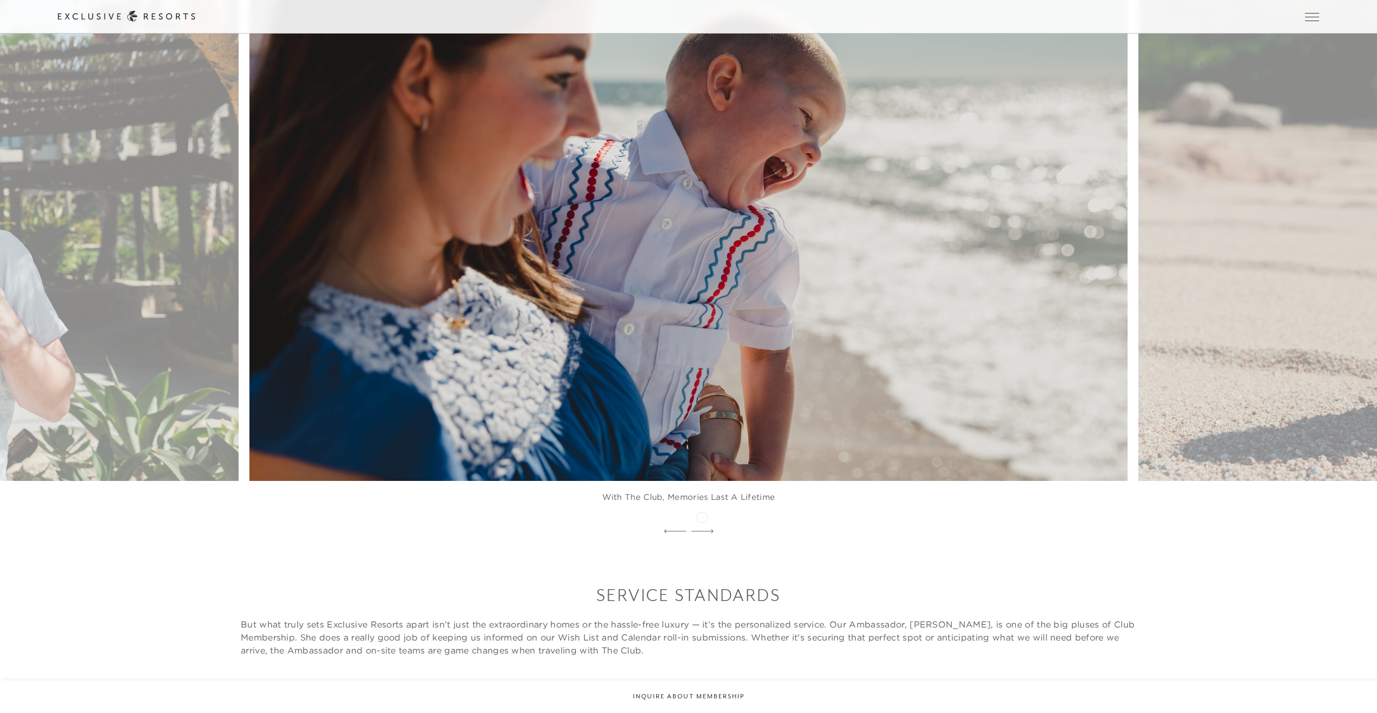
click at [702, 529] on icon at bounding box center [702, 531] width 22 height 4
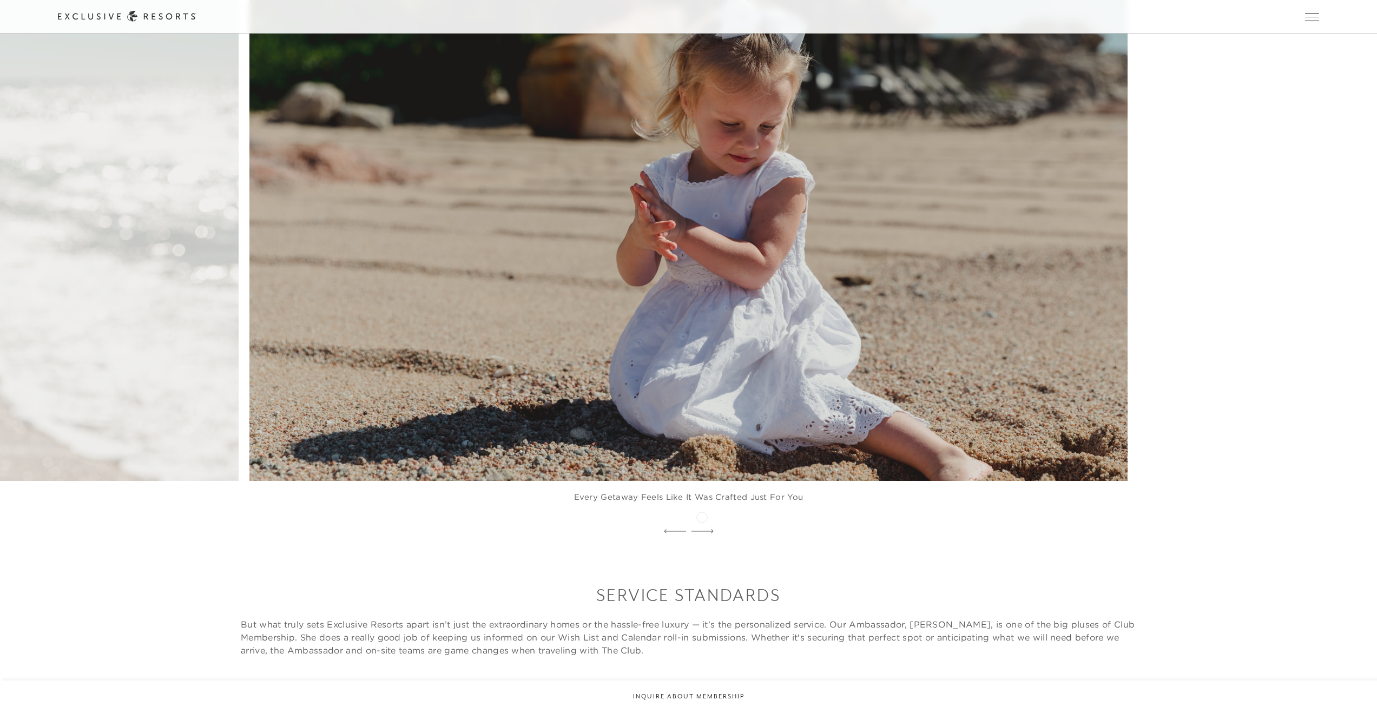
click at [702, 529] on icon at bounding box center [702, 531] width 22 height 4
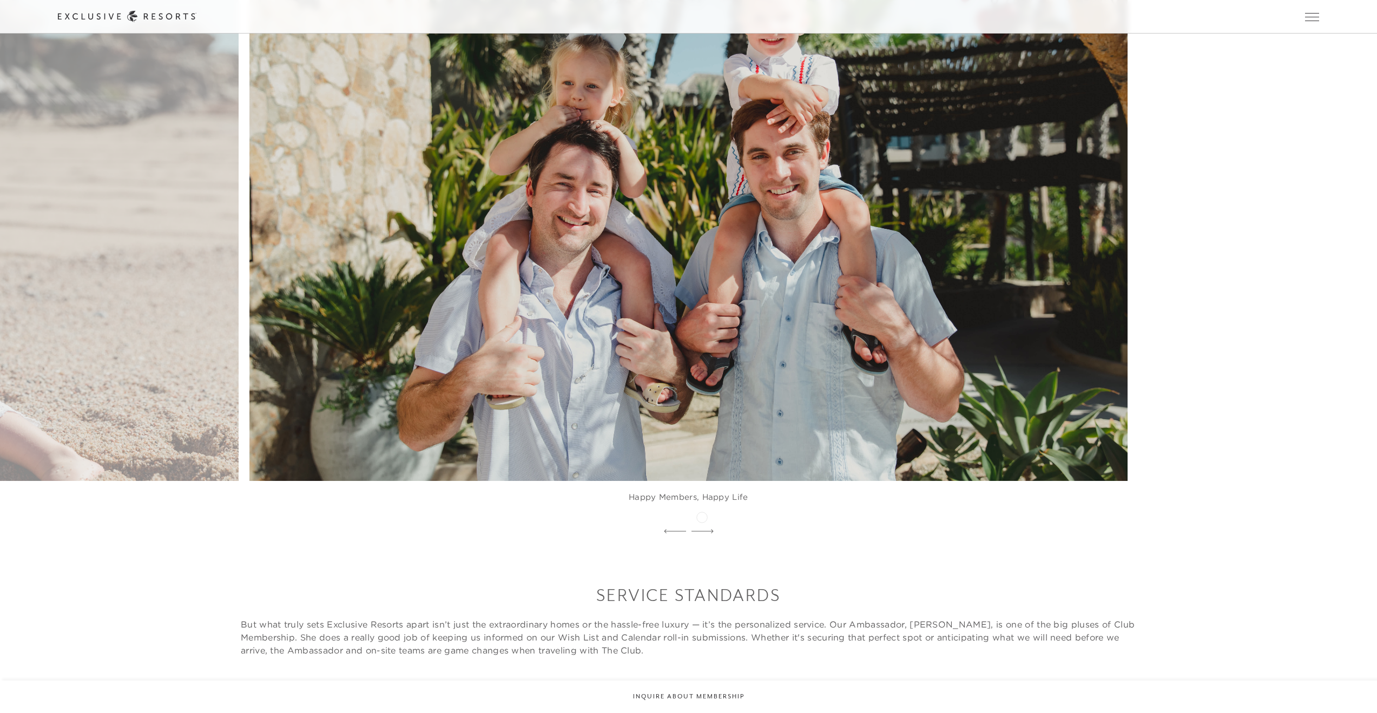
click at [702, 529] on icon at bounding box center [702, 531] width 22 height 4
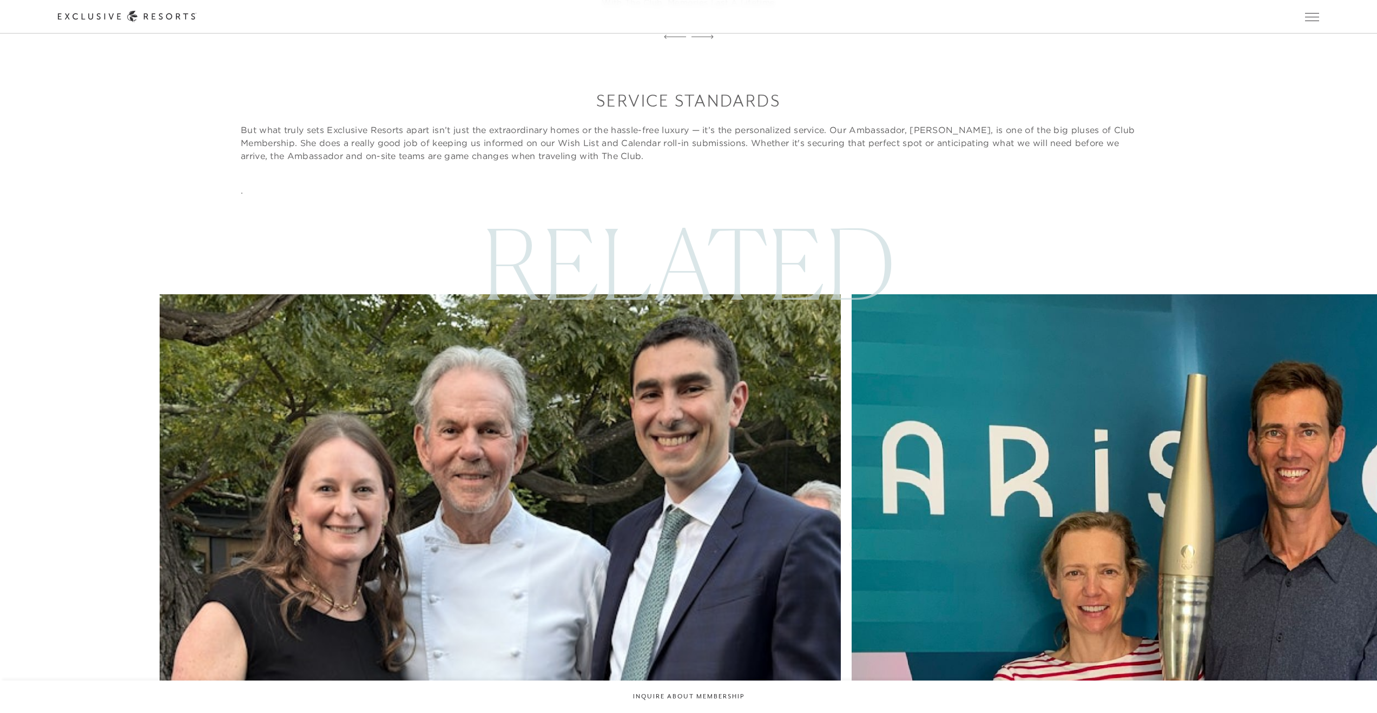
scroll to position [5590, 0]
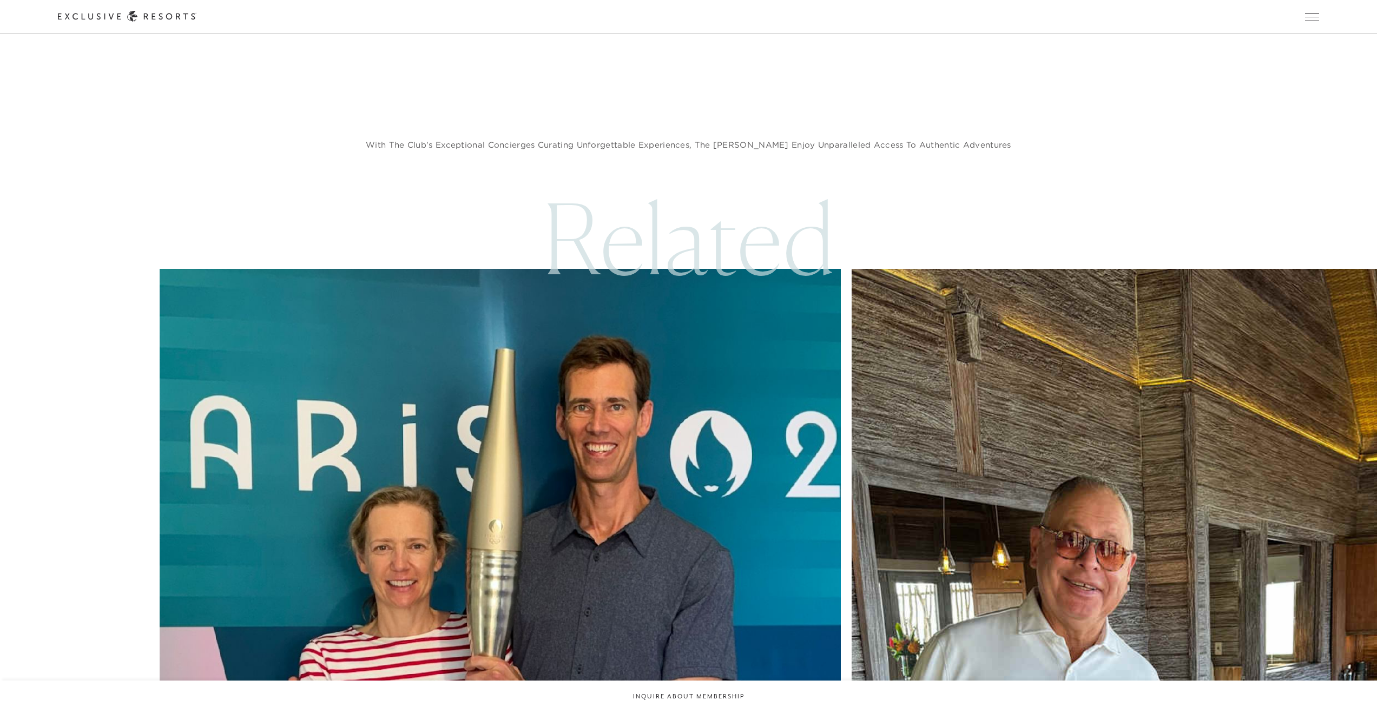
scroll to position [4368, 0]
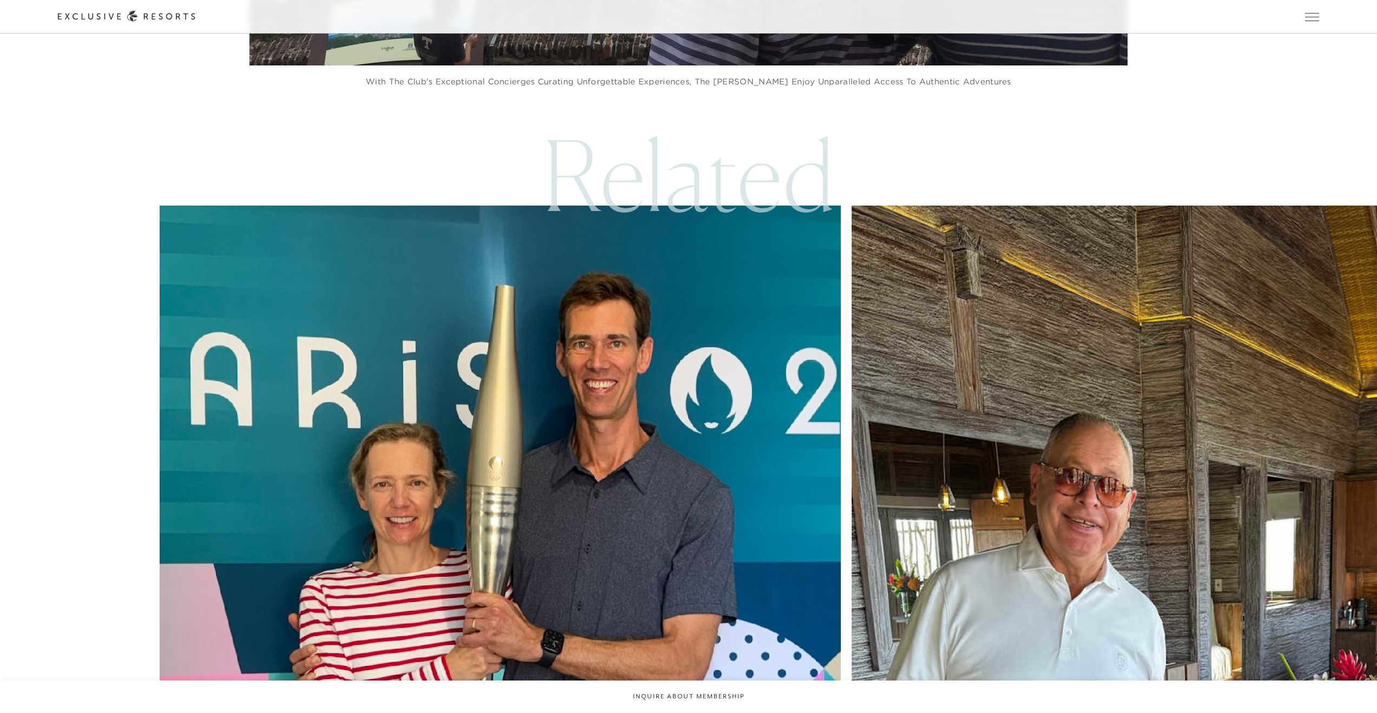
click at [817, 503] on img at bounding box center [1191, 659] width 749 height 998
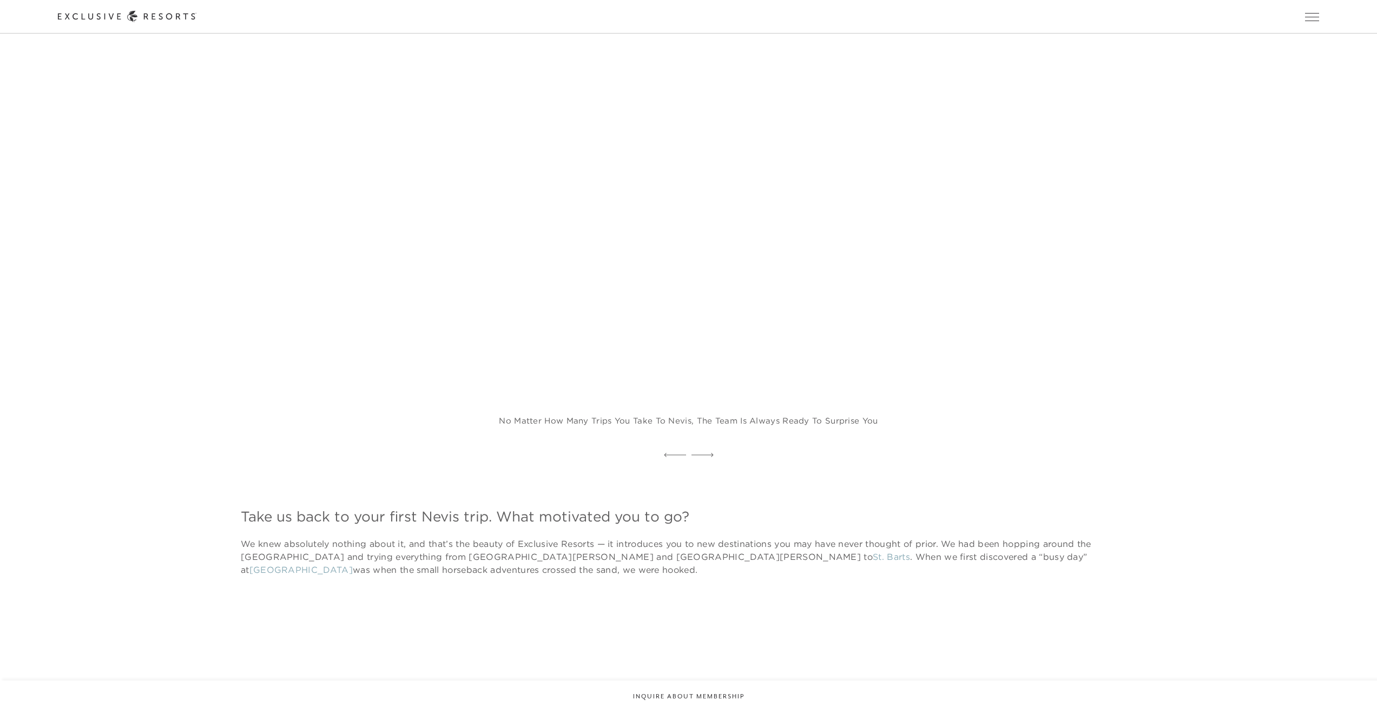
scroll to position [1299, 0]
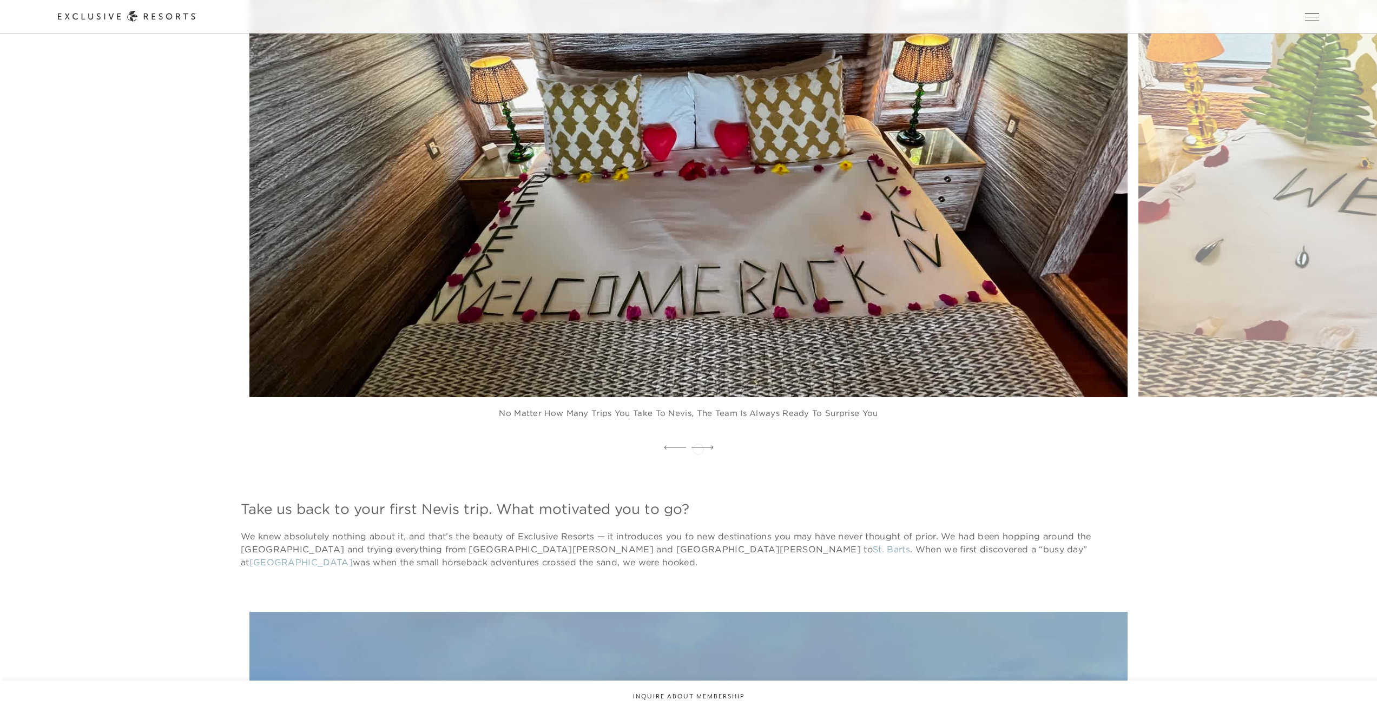
click at [698, 447] on icon at bounding box center [702, 447] width 22 height 4
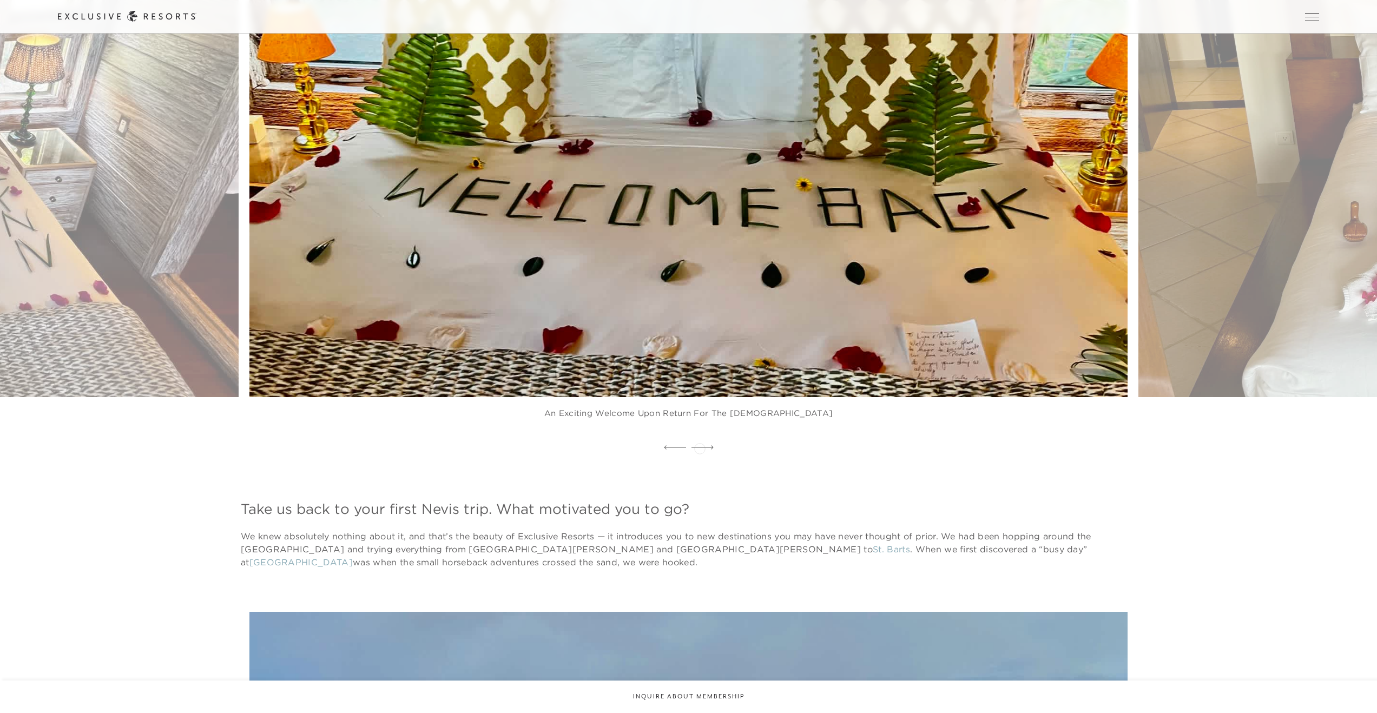
click at [699, 447] on icon at bounding box center [702, 447] width 22 height 4
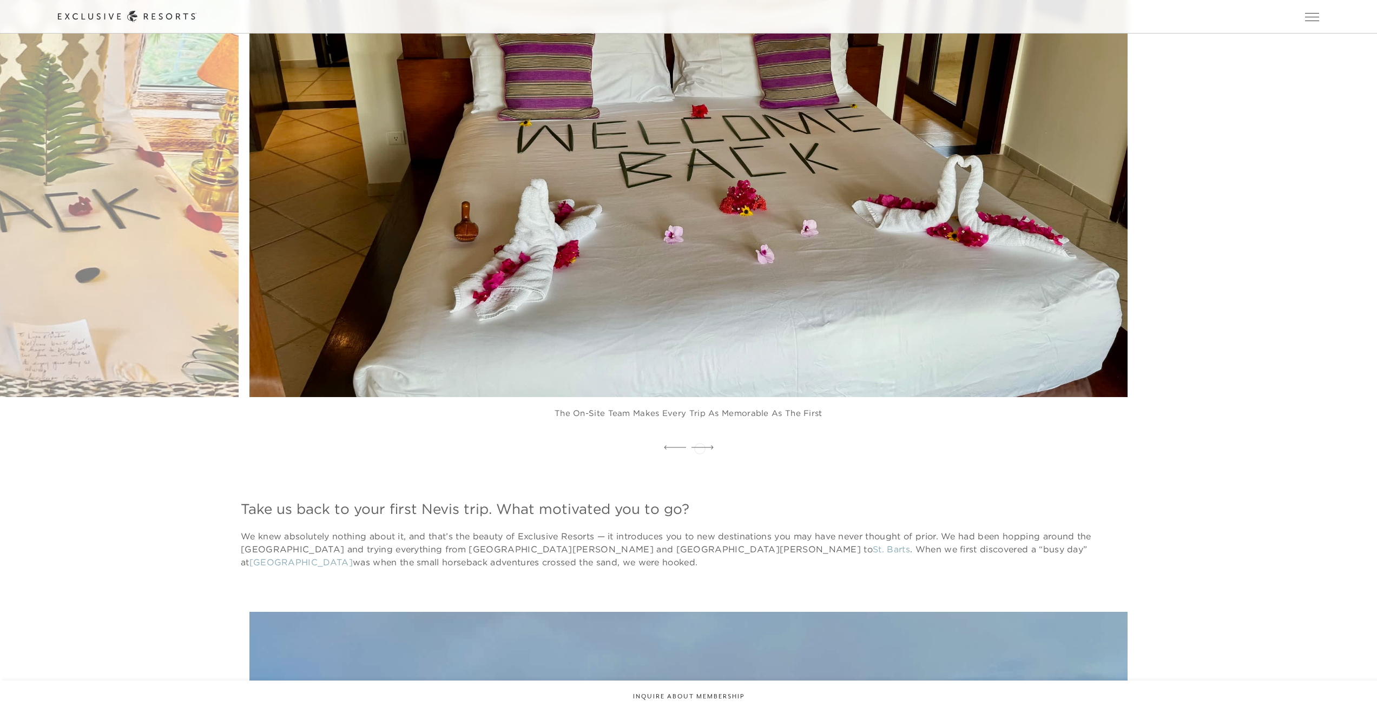
click at [699, 447] on icon at bounding box center [702, 447] width 22 height 4
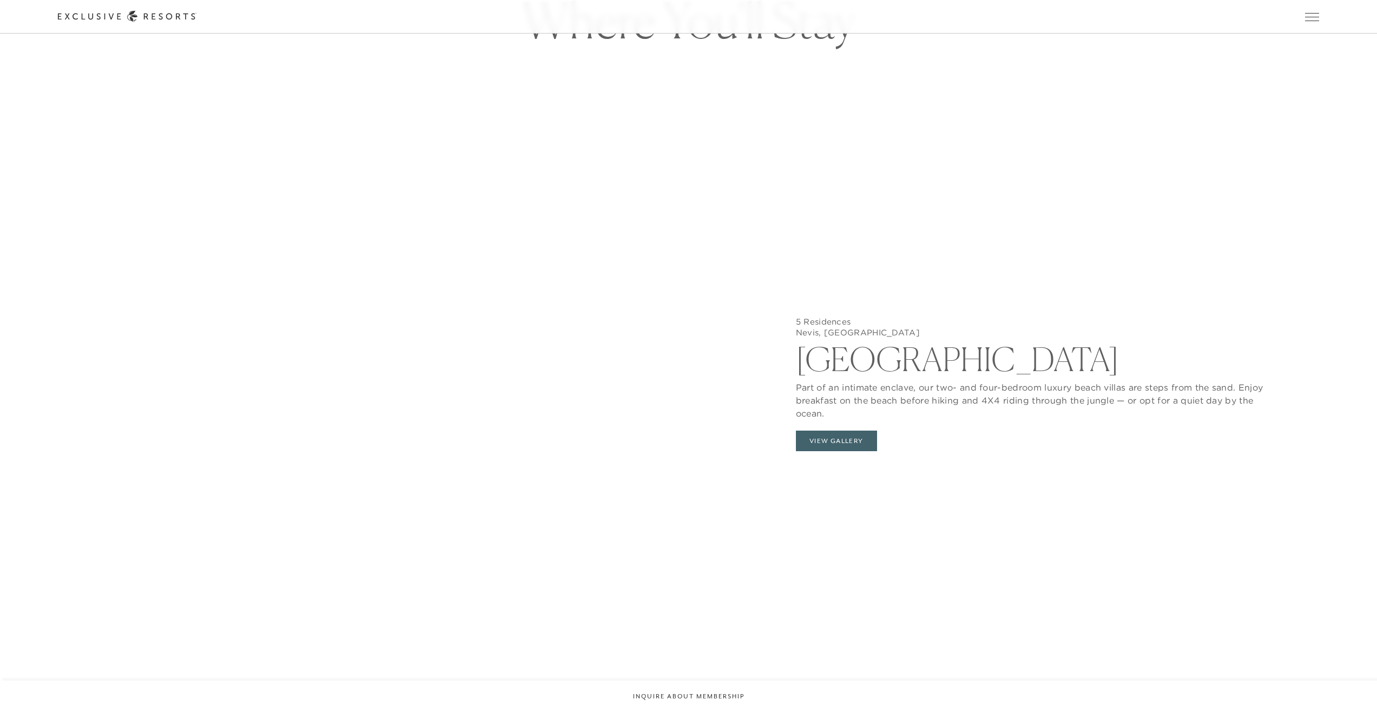
scroll to position [5088, 0]
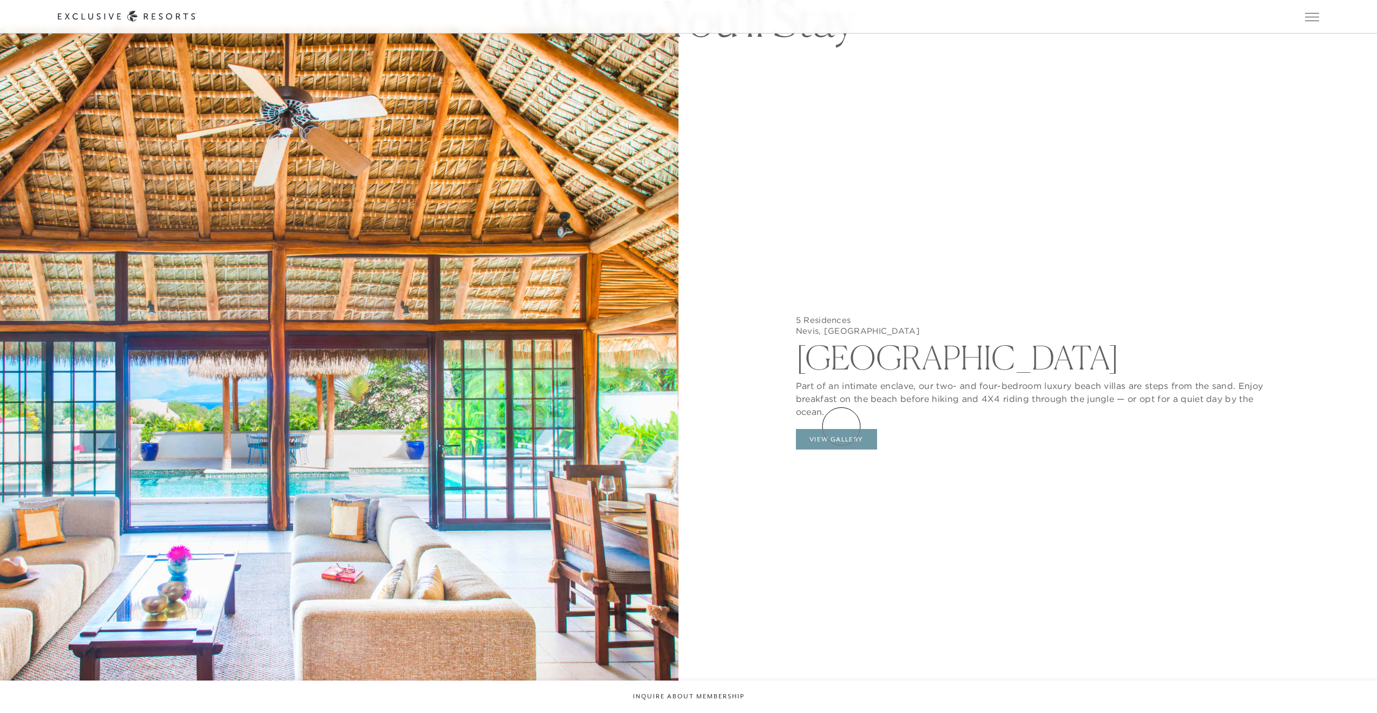
click at [841, 429] on button "View Gallery" at bounding box center [836, 439] width 81 height 21
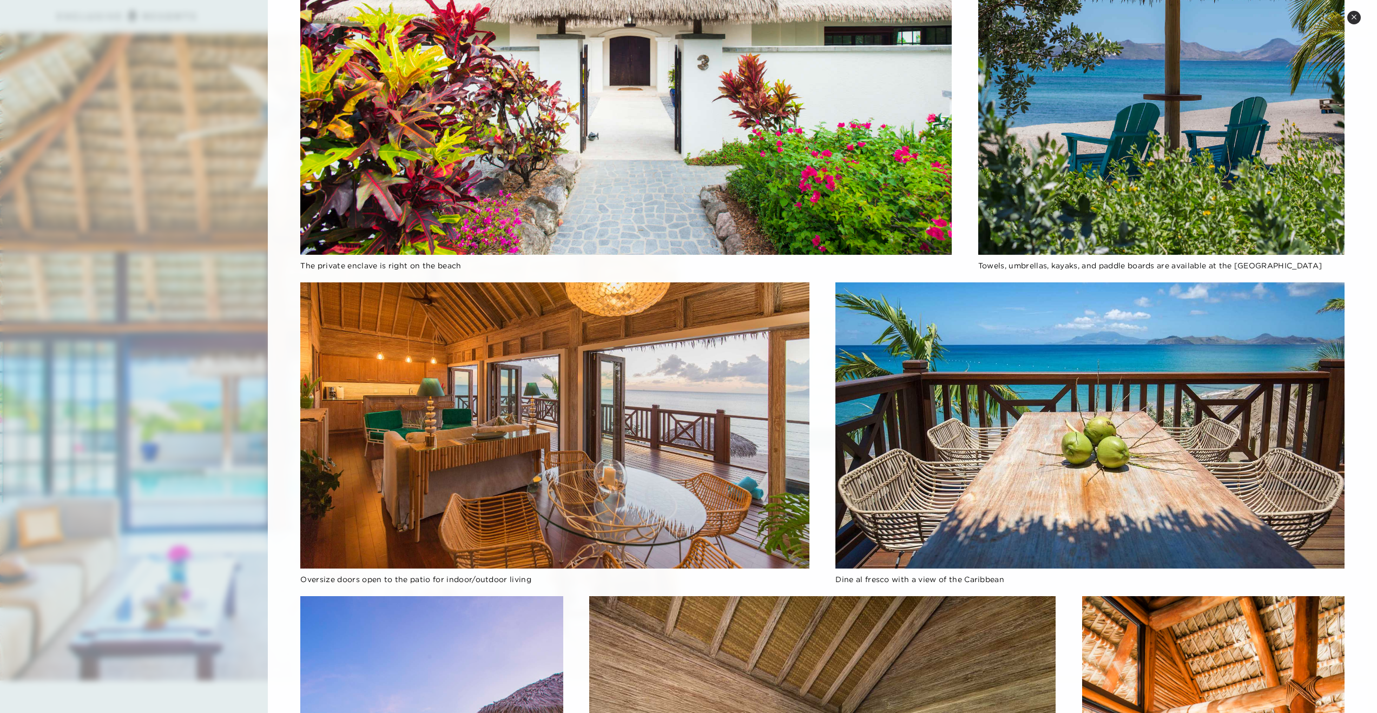
scroll to position [269, 0]
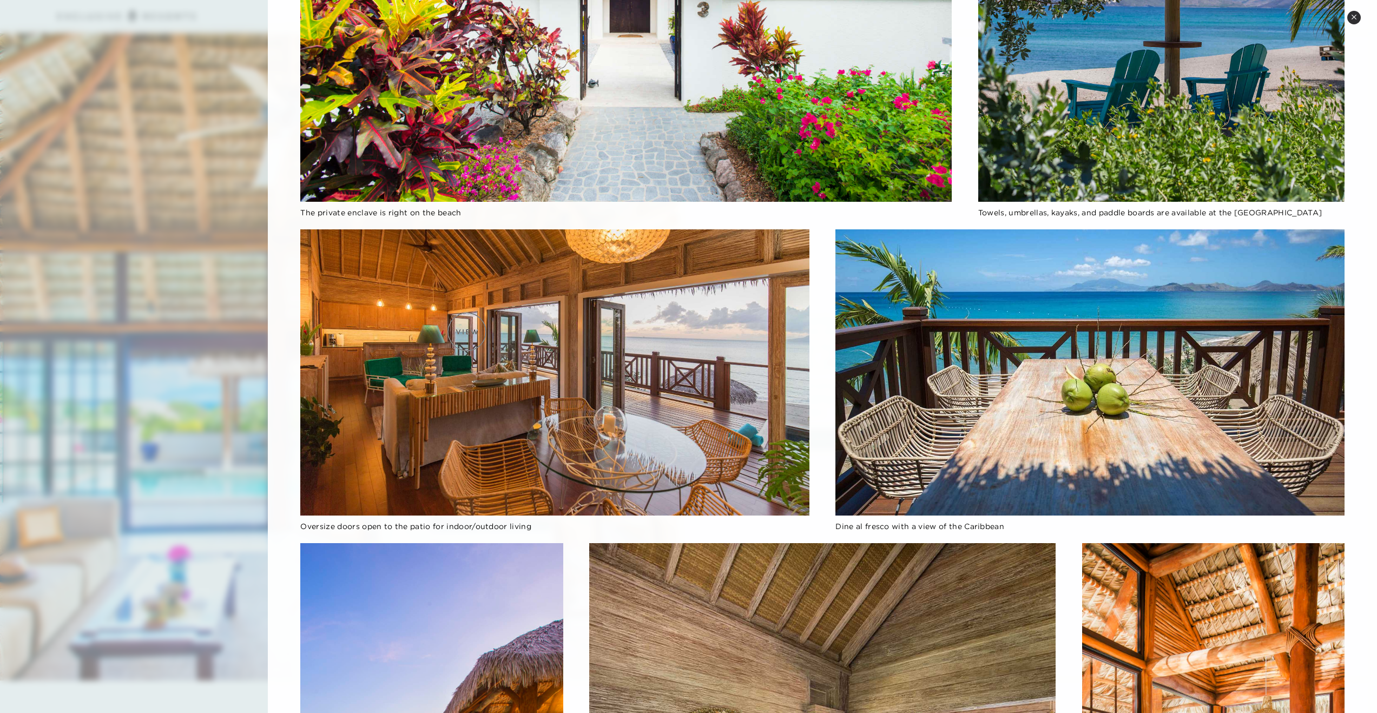
drag, startPoint x: 764, startPoint y: 356, endPoint x: 466, endPoint y: 332, distance: 299.6
click at [466, 332] on img at bounding box center [554, 372] width 509 height 286
click at [342, 344] on img at bounding box center [554, 372] width 509 height 286
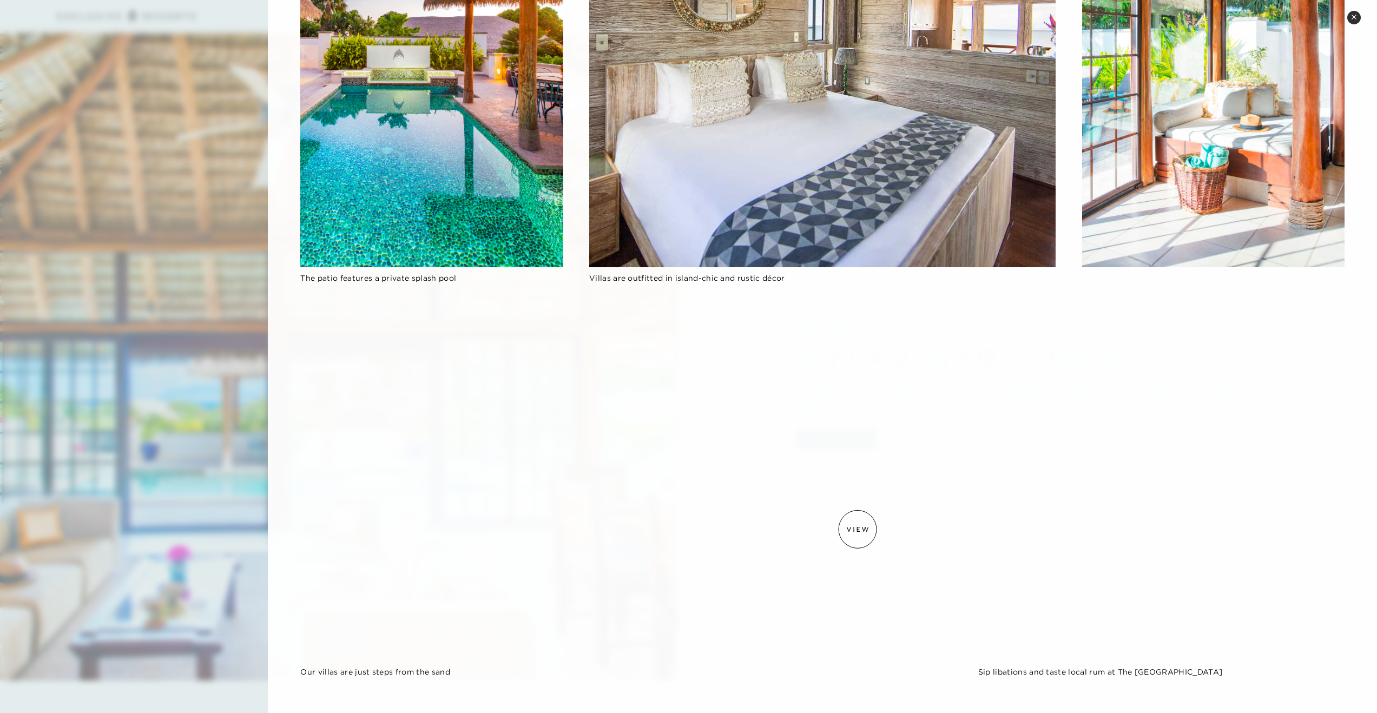
scroll to position [1127, 0]
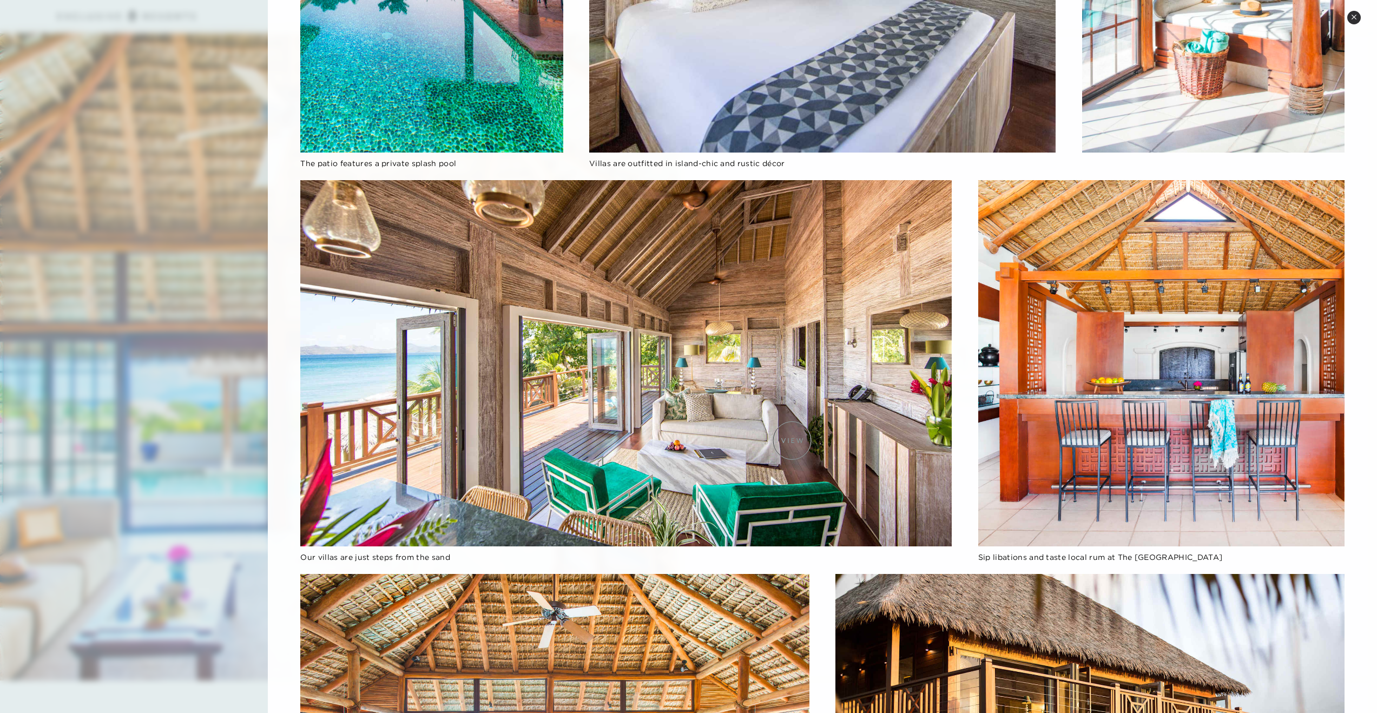
click at [784, 433] on img at bounding box center [625, 363] width 651 height 366
click at [1176, 425] on img at bounding box center [1161, 363] width 366 height 366
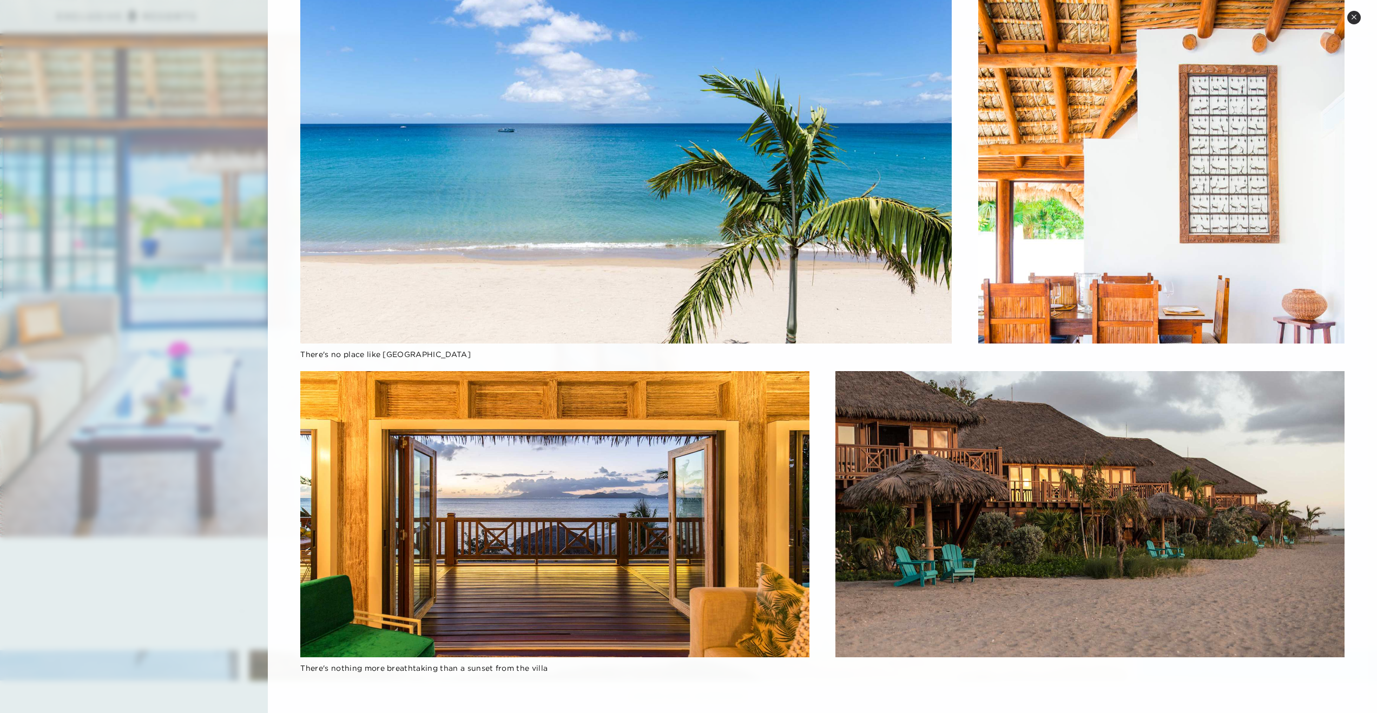
scroll to position [5469, 0]
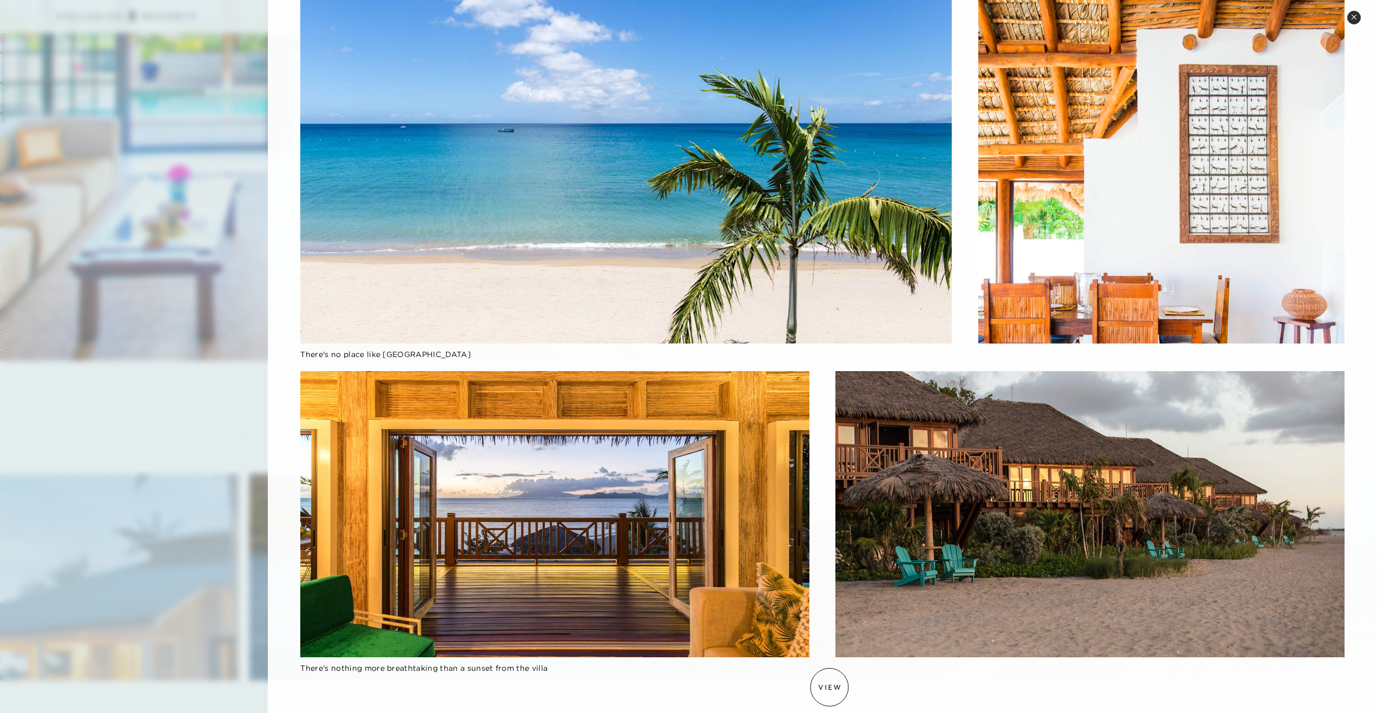
drag, startPoint x: 829, startPoint y: 687, endPoint x: 836, endPoint y: 677, distance: 12.5
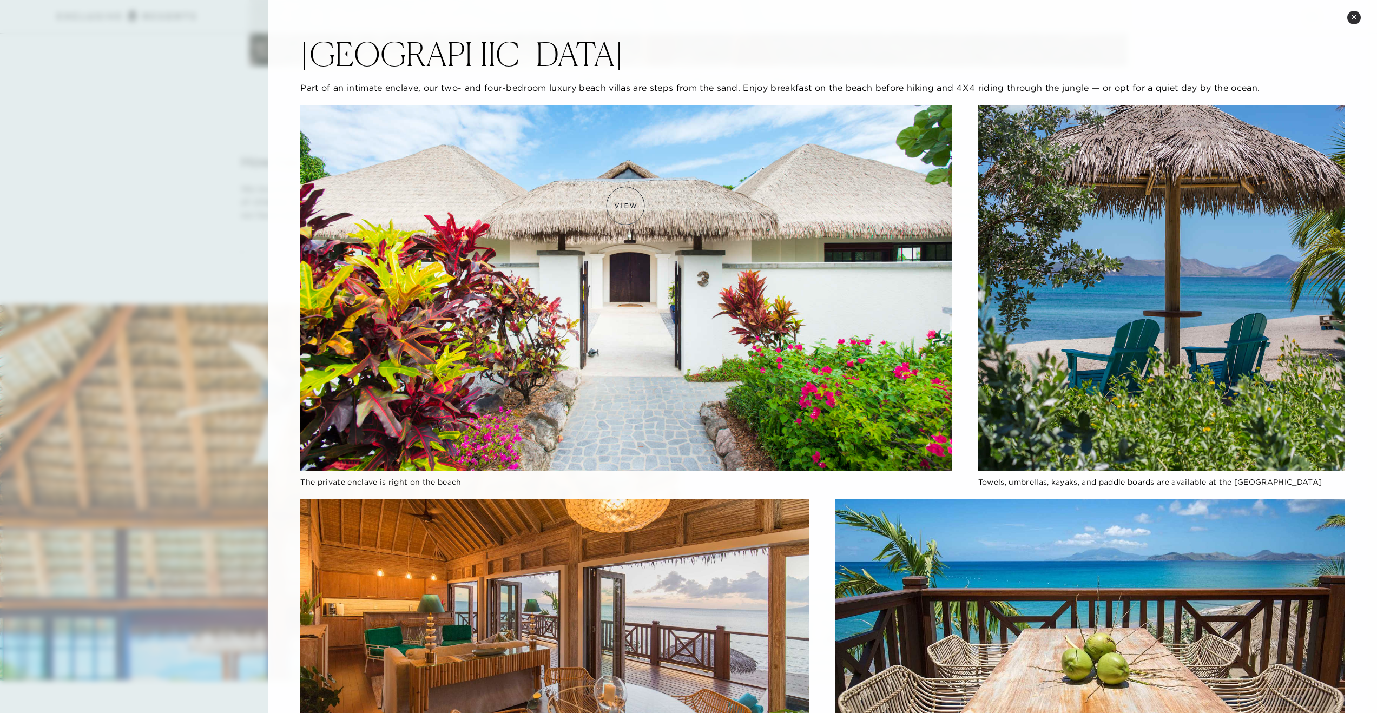
scroll to position [4674, 0]
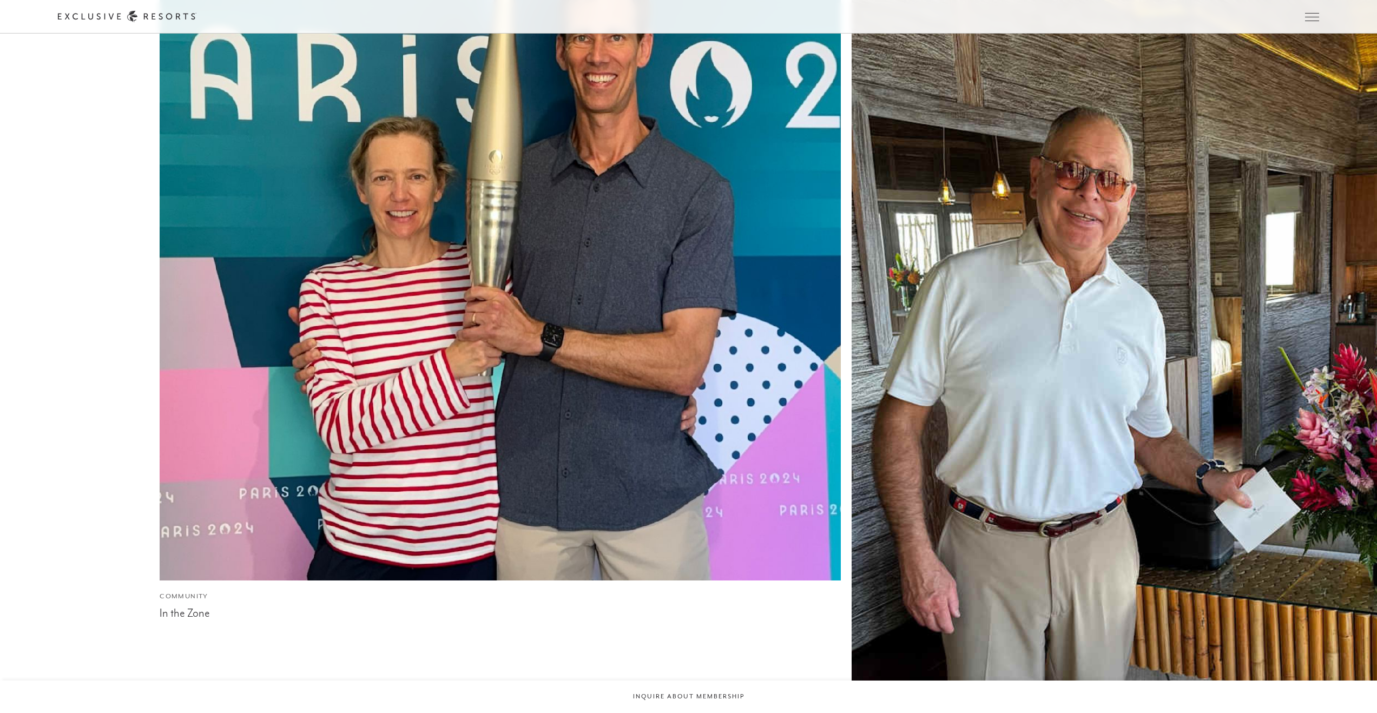
scroll to position [4368, 0]
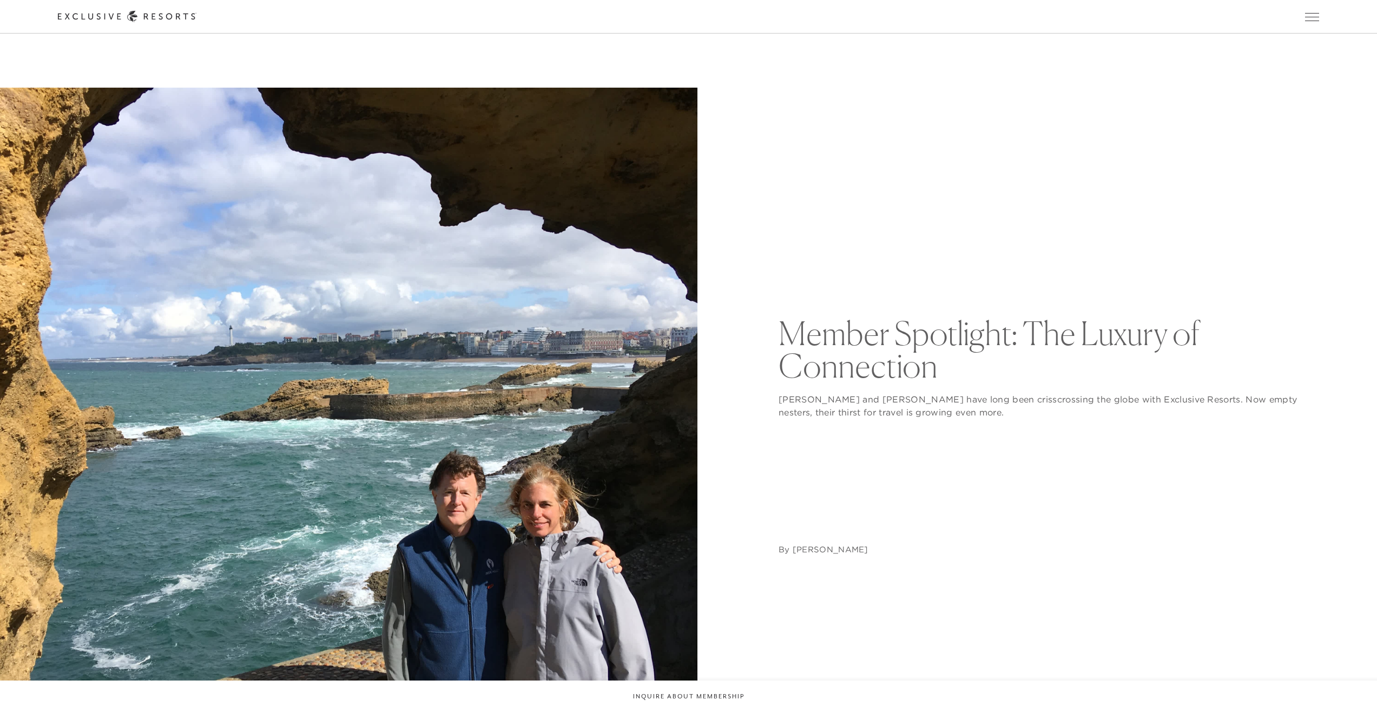
scroll to position [4695, 0]
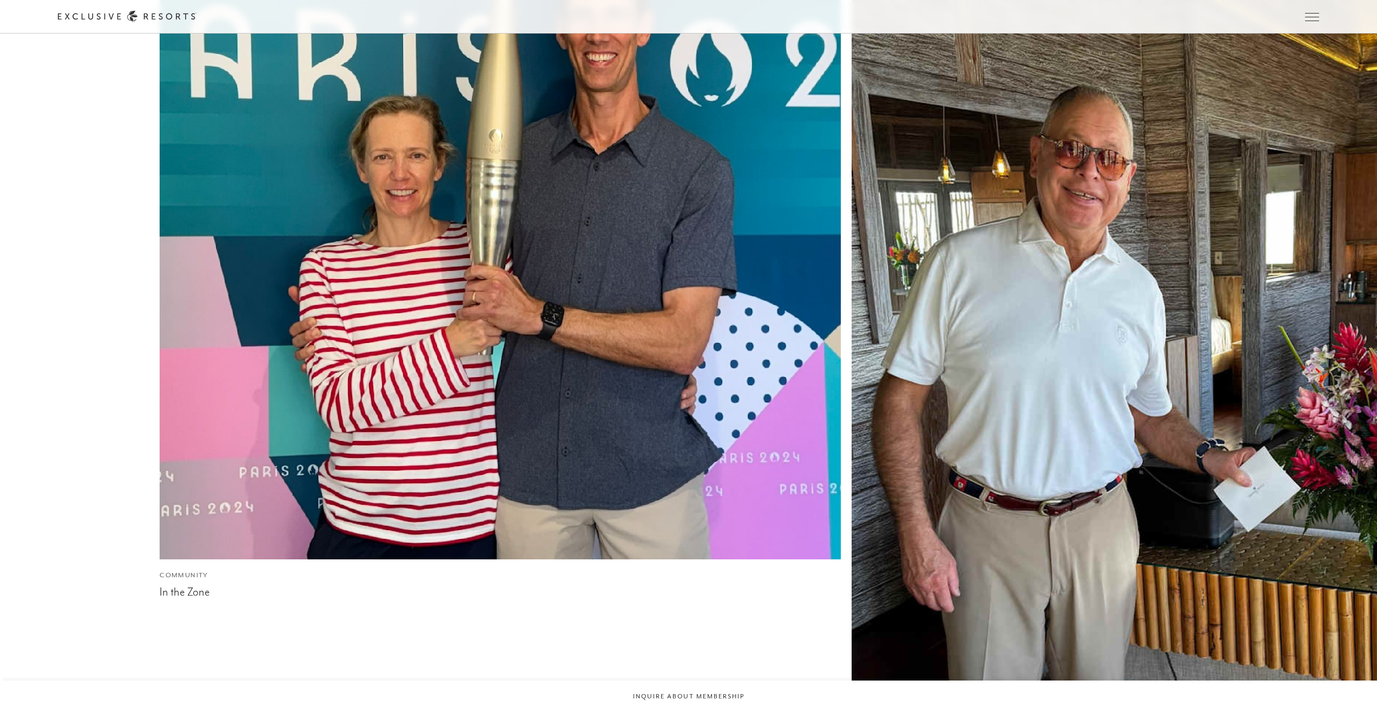
click at [281, 114] on img at bounding box center [499, 218] width 749 height 749
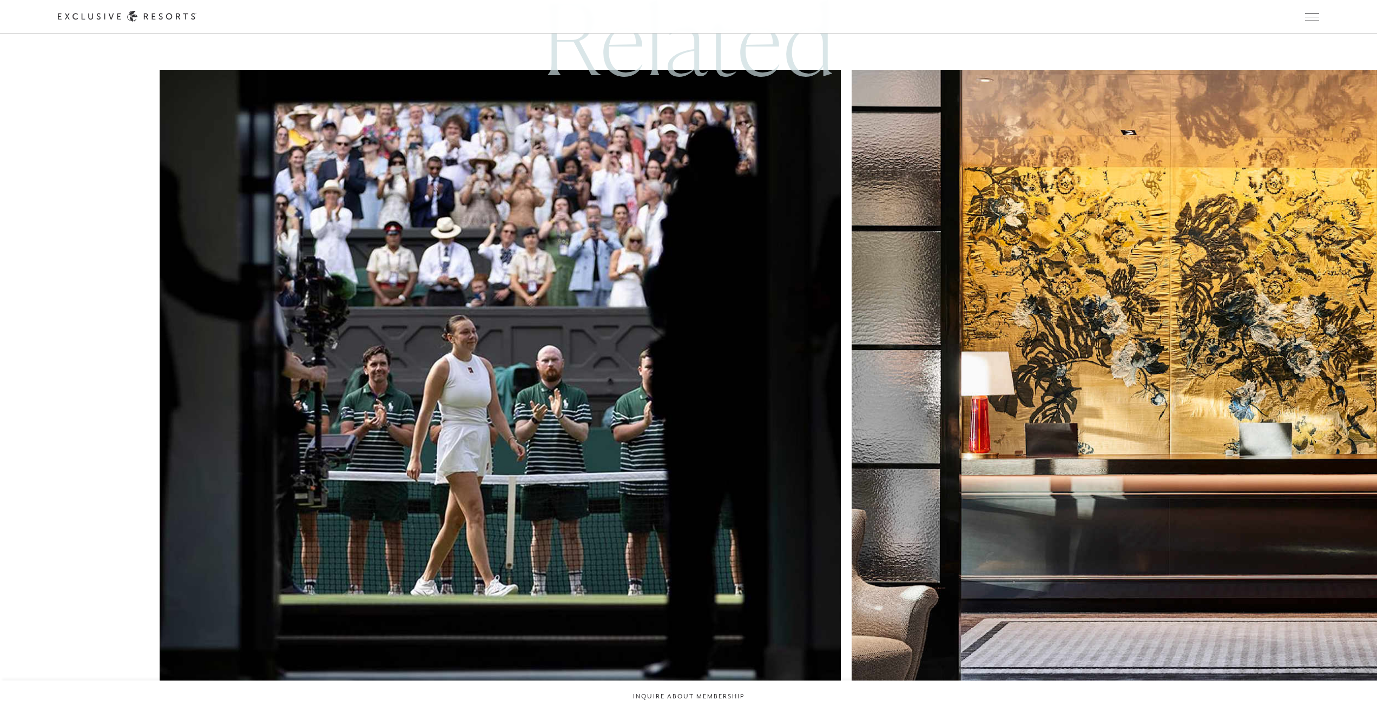
scroll to position [4508, 0]
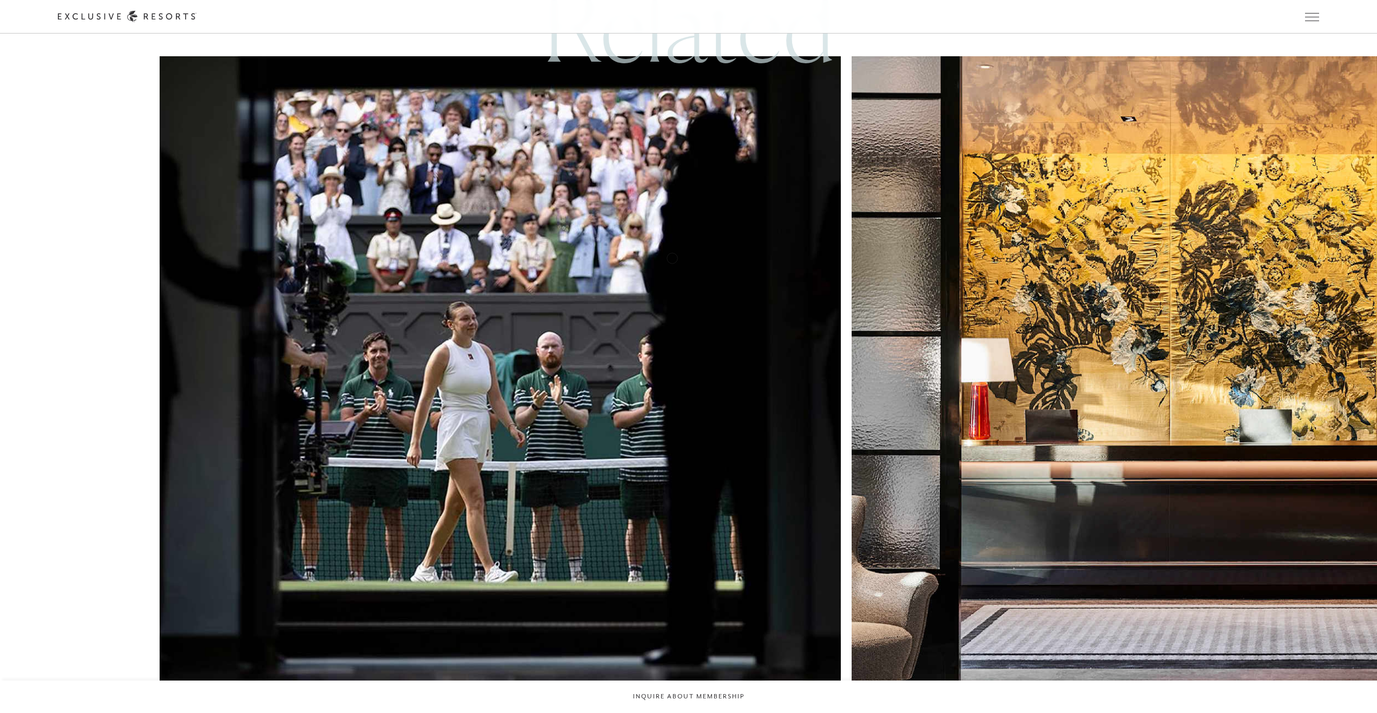
click at [817, 258] on img at bounding box center [1191, 397] width 749 height 749
click at [817, 295] on img at bounding box center [1191, 397] width 749 height 749
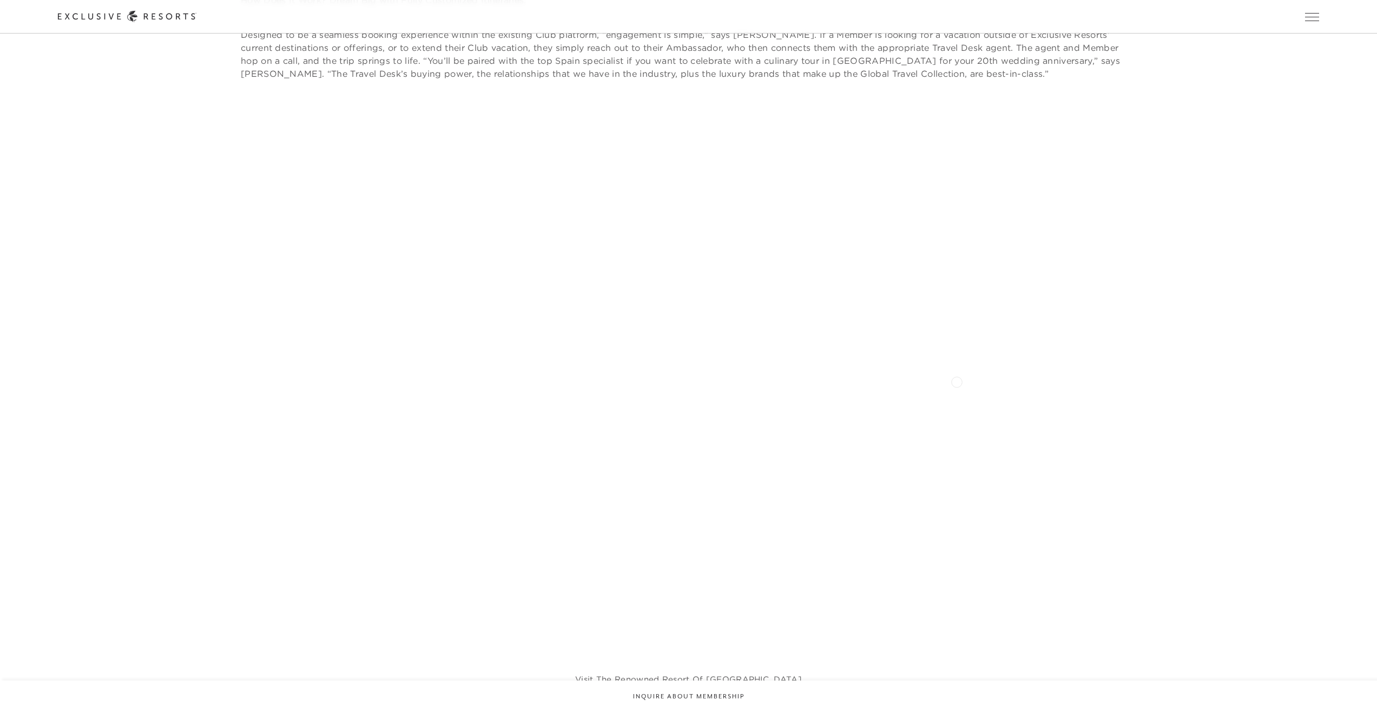
scroll to position [1905, 0]
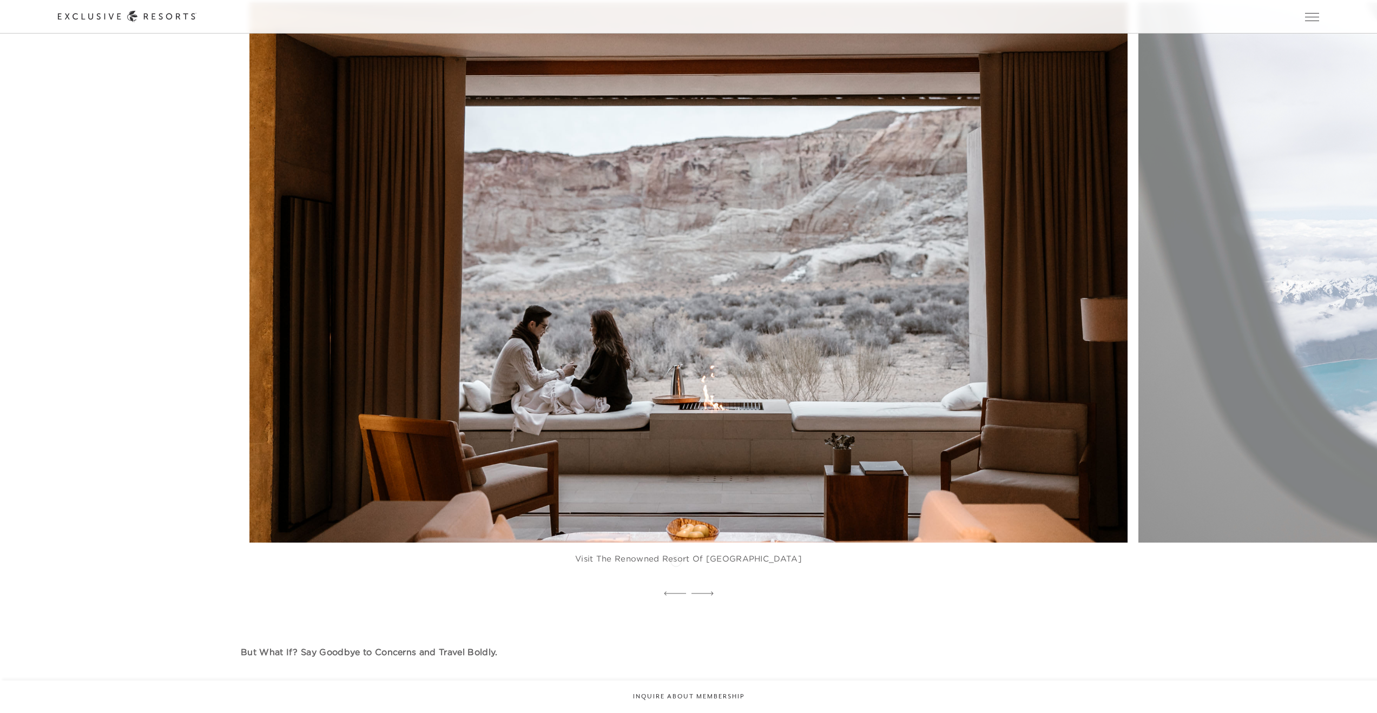
click at [676, 560] on figure "Visit the renowned resort of Amangiri" at bounding box center [688, 294] width 878 height 583
click at [742, 441] on figure "Visit the renowned resort of Amangiri" at bounding box center [688, 294] width 878 height 583
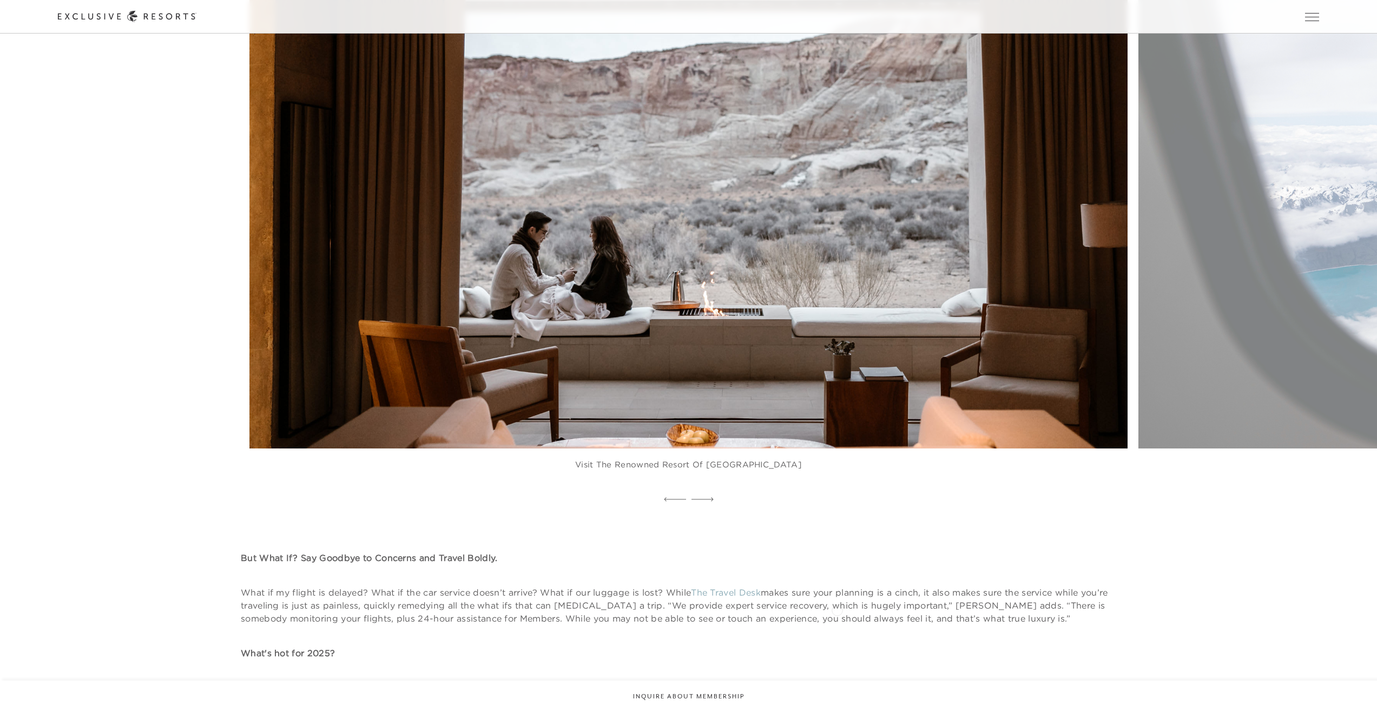
scroll to position [1987, 0]
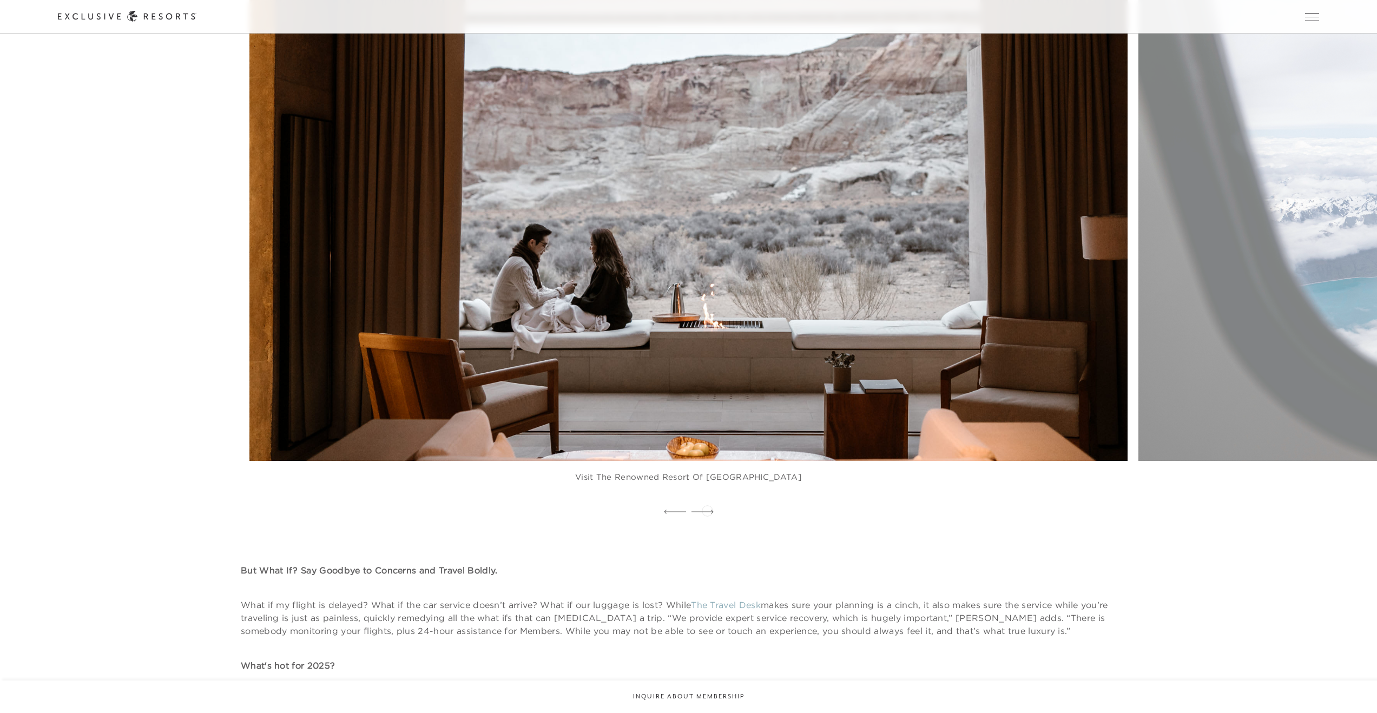
click at [707, 510] on icon at bounding box center [702, 512] width 22 height 4
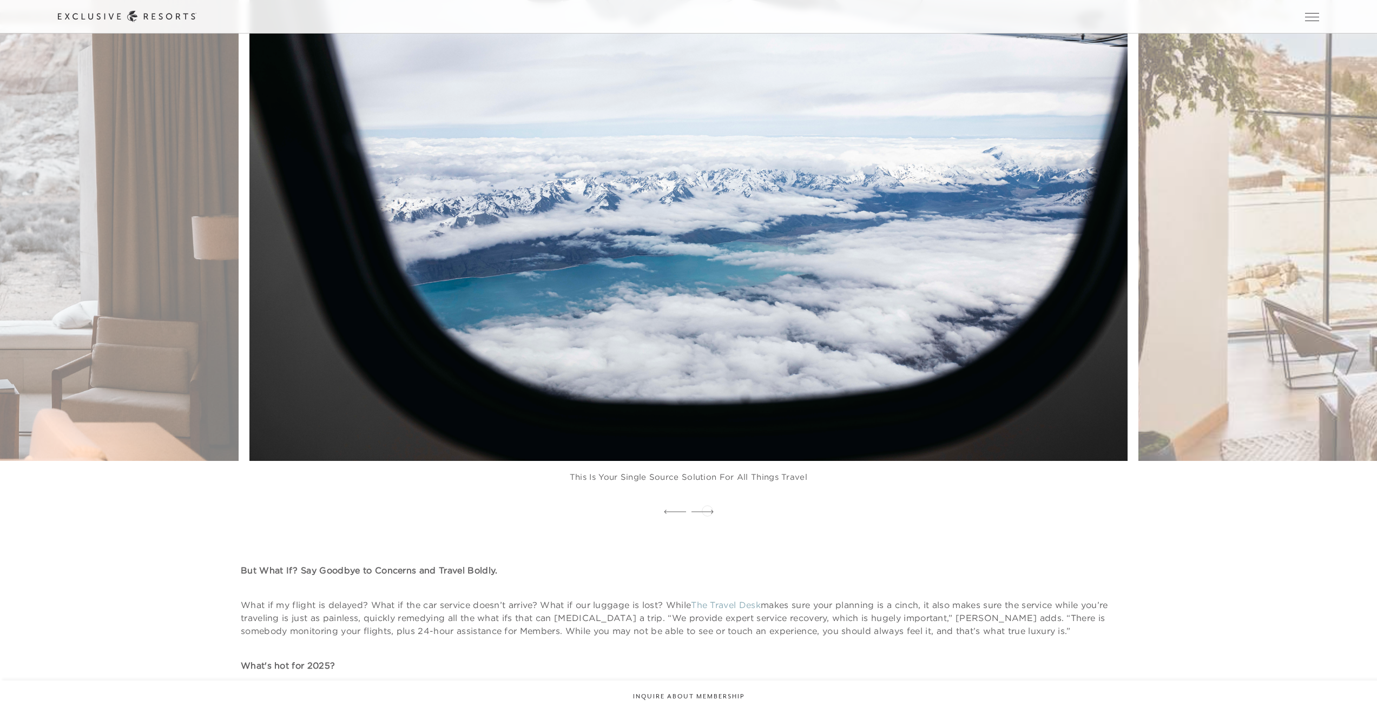
click at [707, 510] on icon at bounding box center [702, 512] width 22 height 4
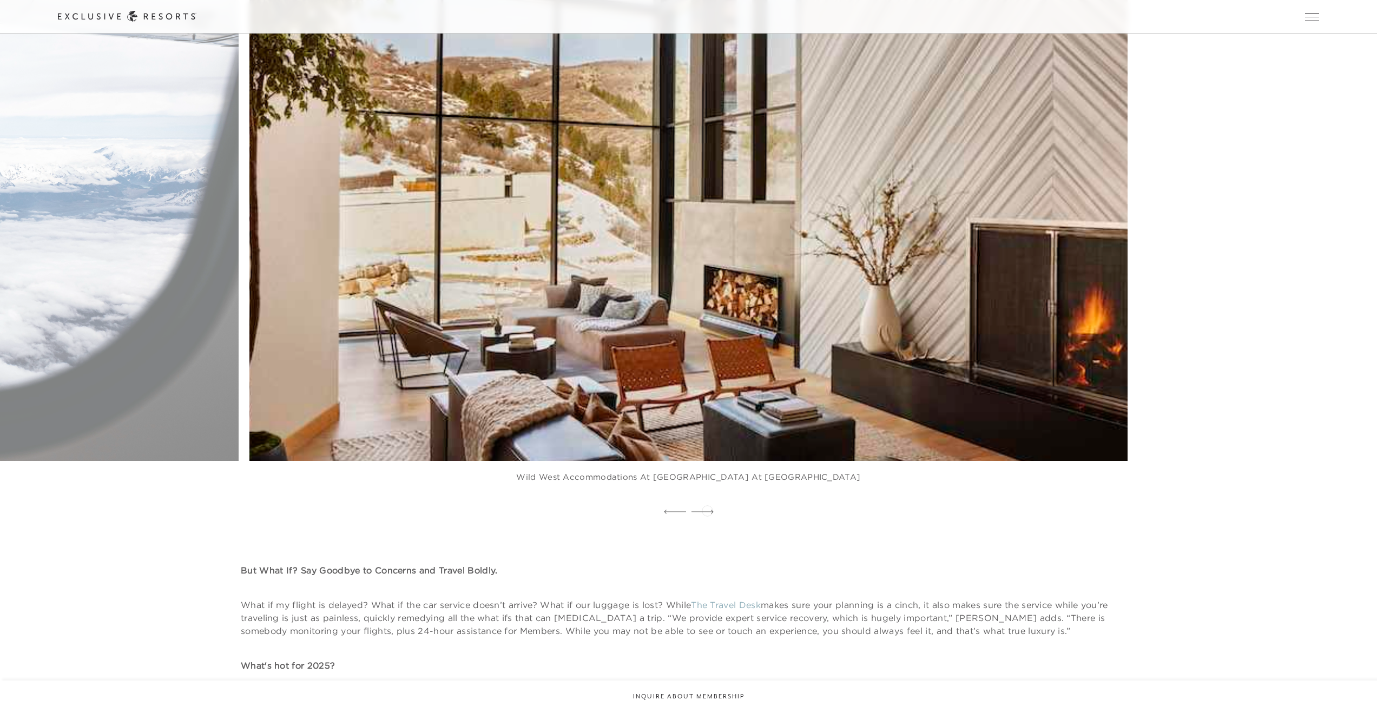
click at [707, 510] on icon at bounding box center [702, 512] width 22 height 4
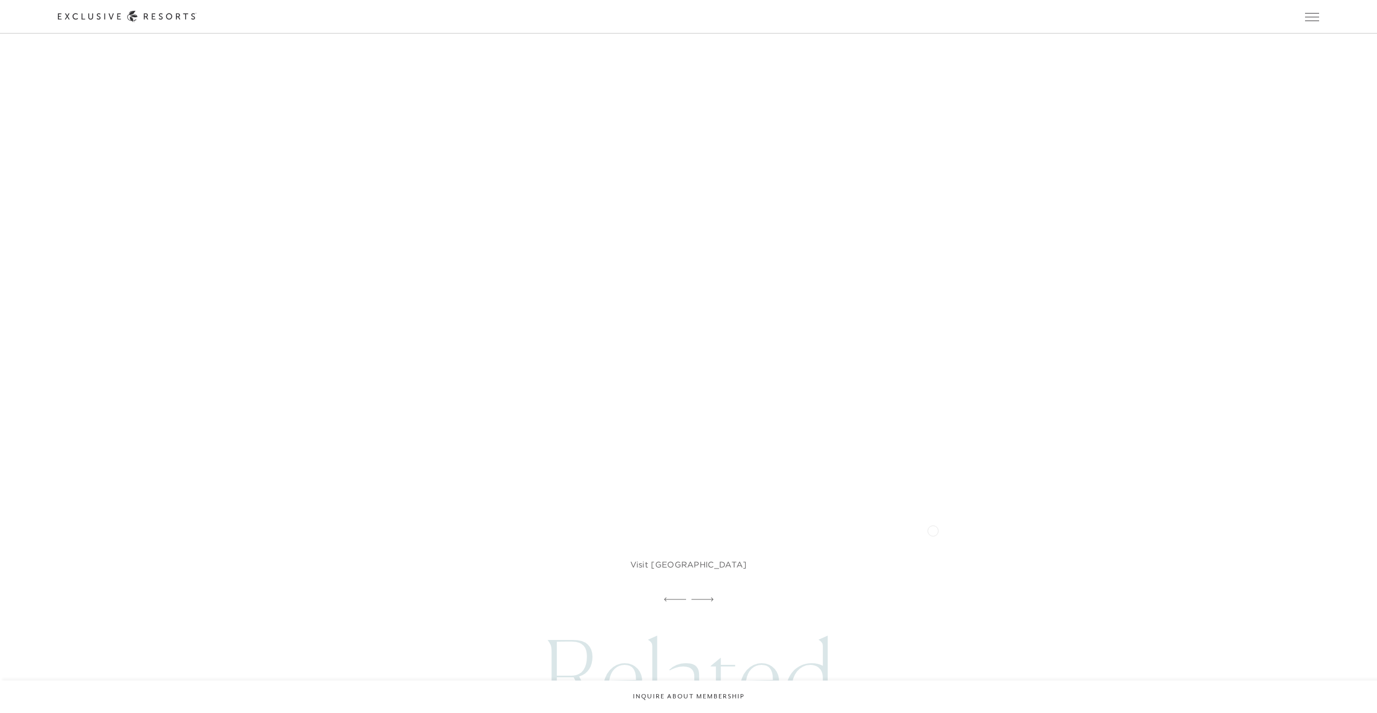
scroll to position [3769, 0]
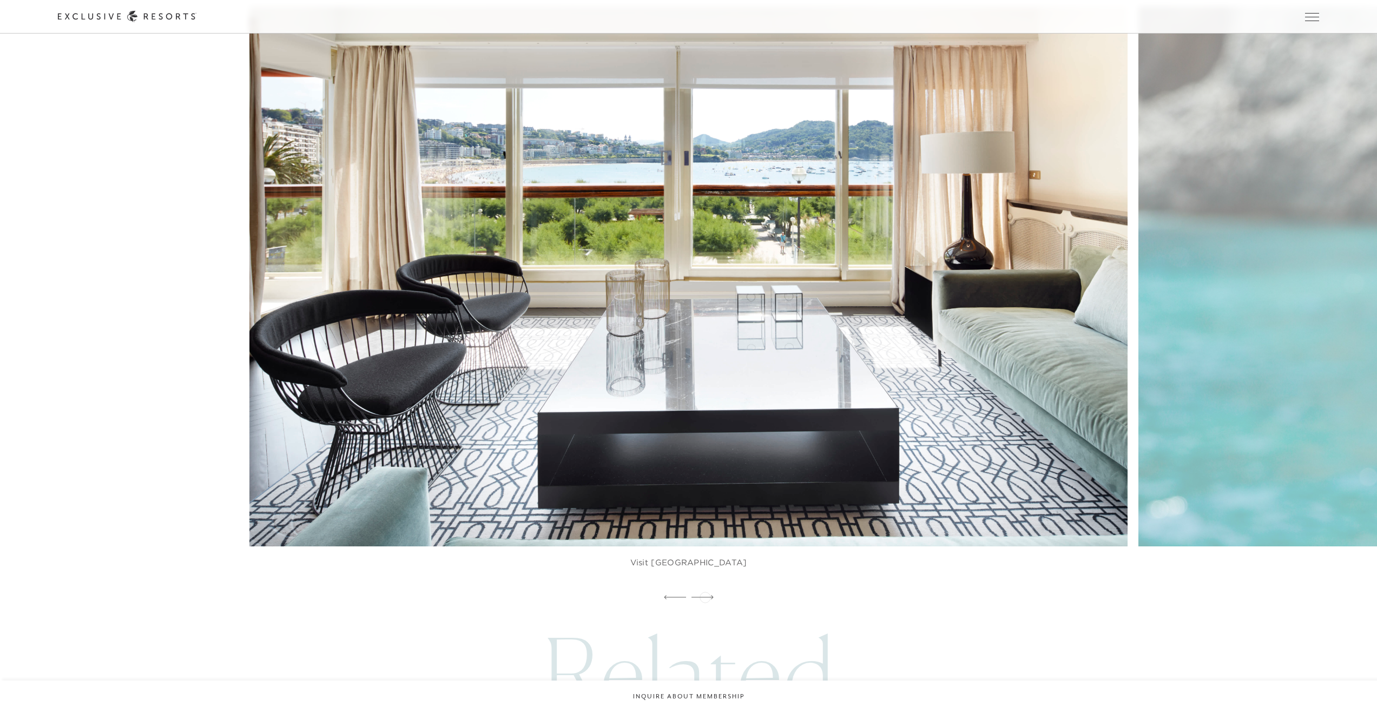
click at [705, 596] on icon at bounding box center [702, 597] width 22 height 4
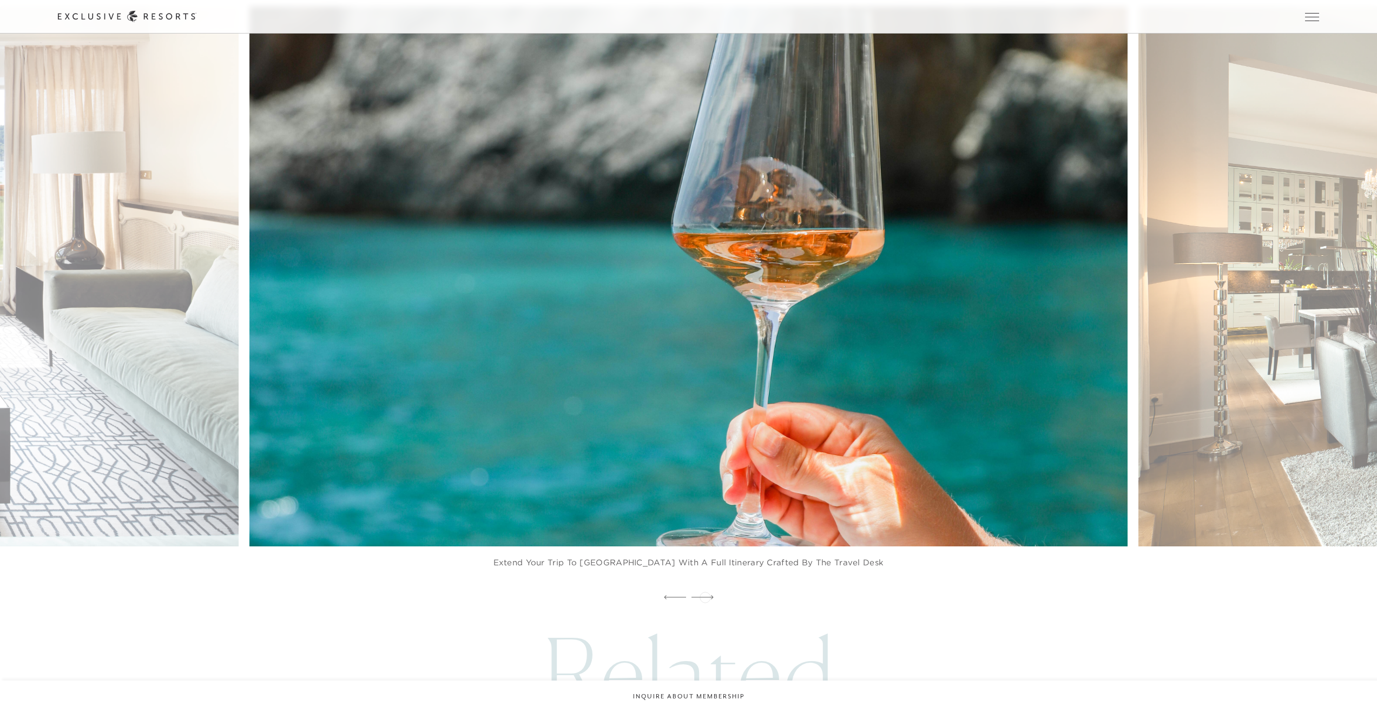
click at [705, 596] on icon at bounding box center [702, 597] width 22 height 4
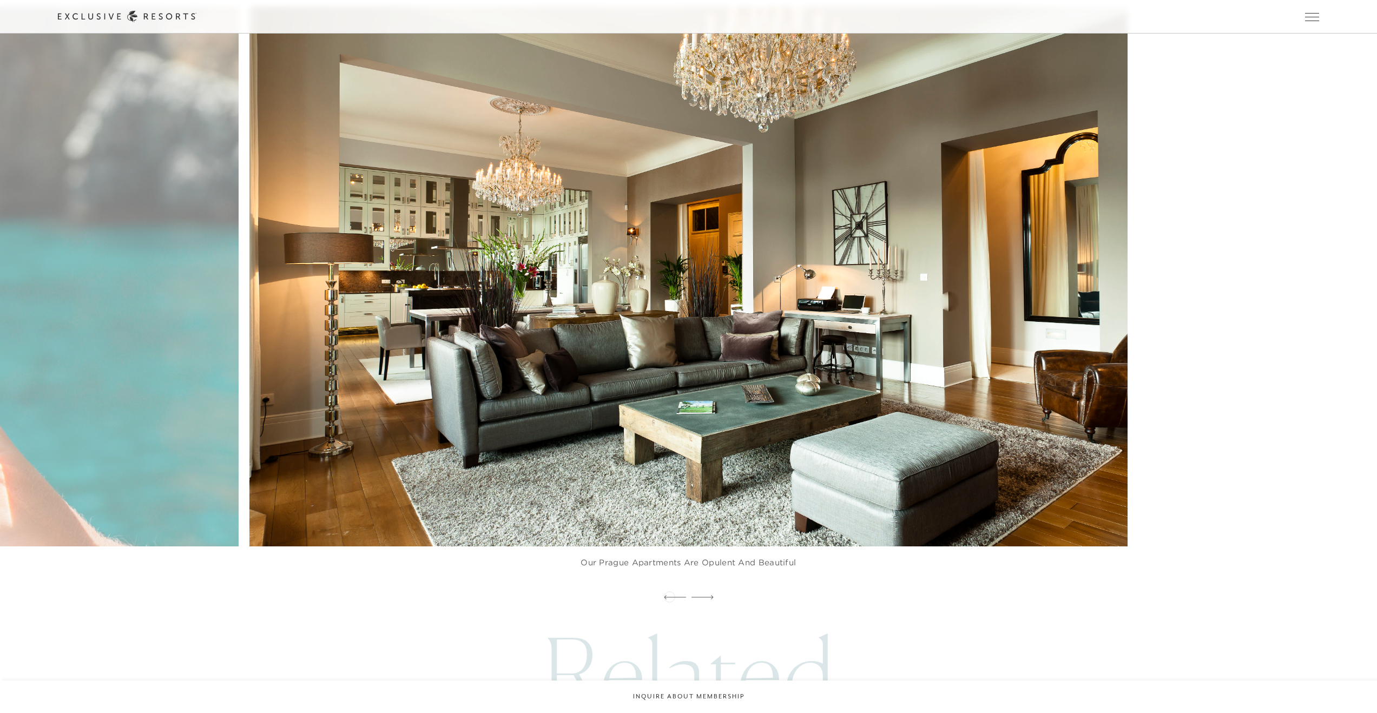
click at [669, 596] on icon at bounding box center [675, 597] width 22 height 4
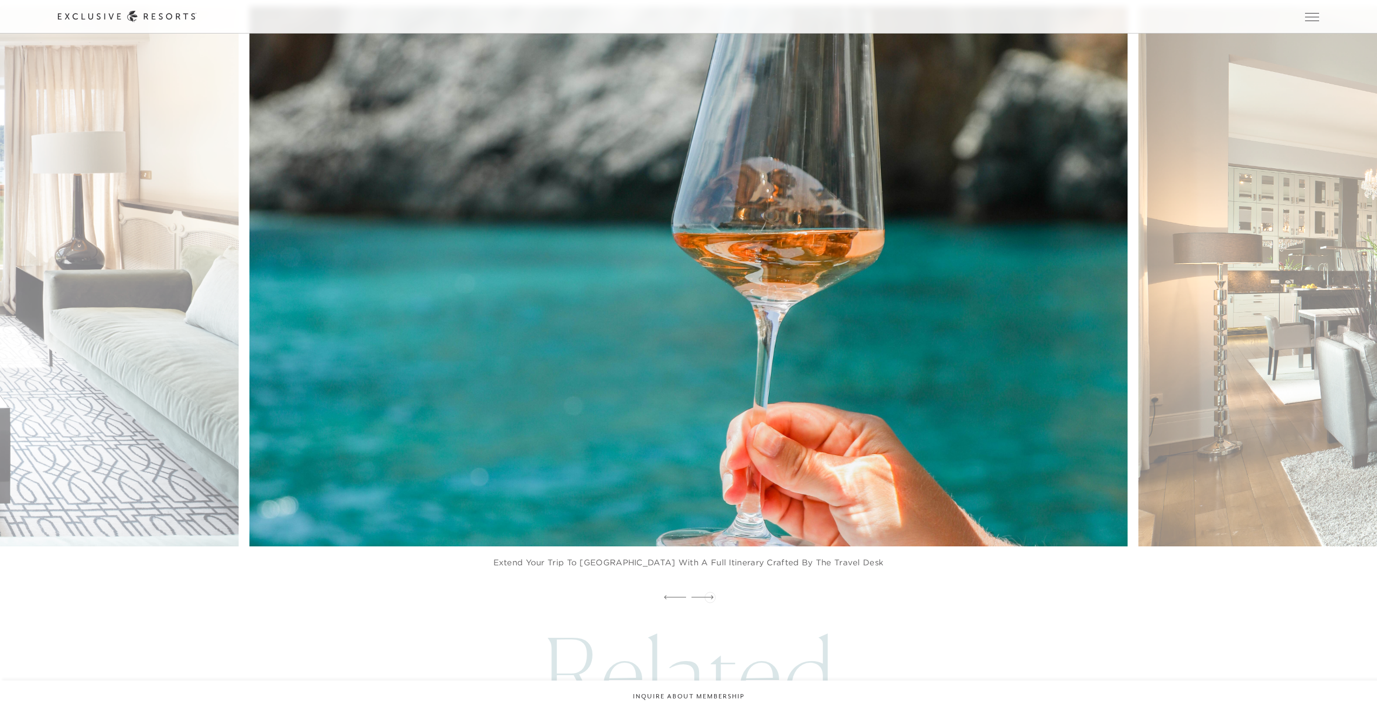
click at [710, 596] on icon at bounding box center [702, 597] width 22 height 4
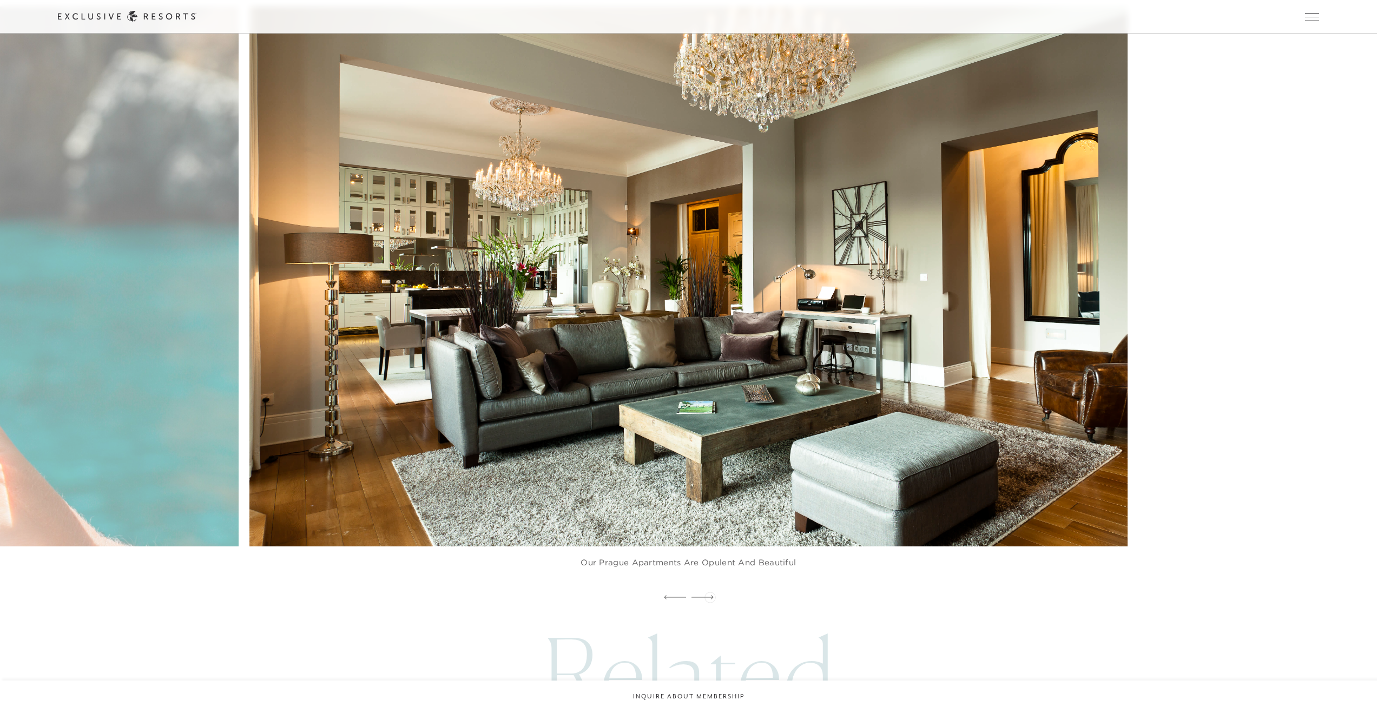
click at [710, 596] on icon at bounding box center [702, 597] width 22 height 4
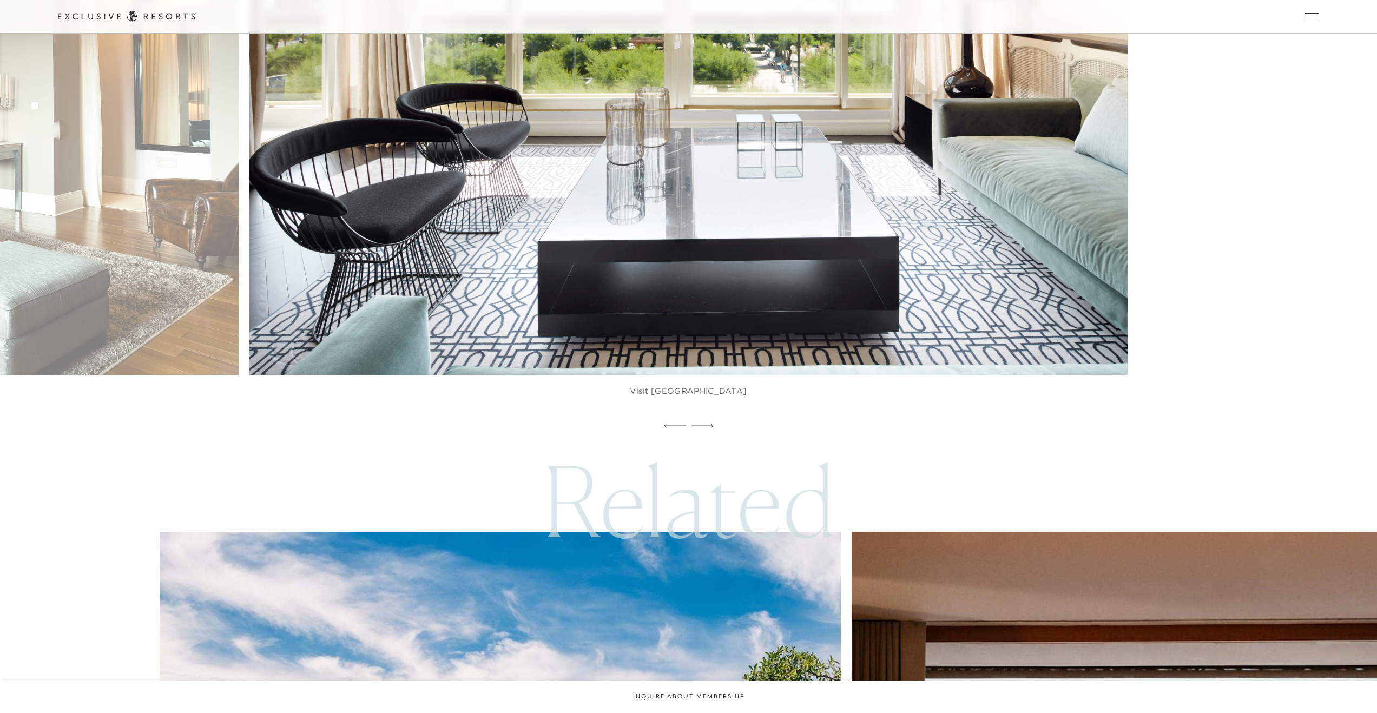
scroll to position [4269, 0]
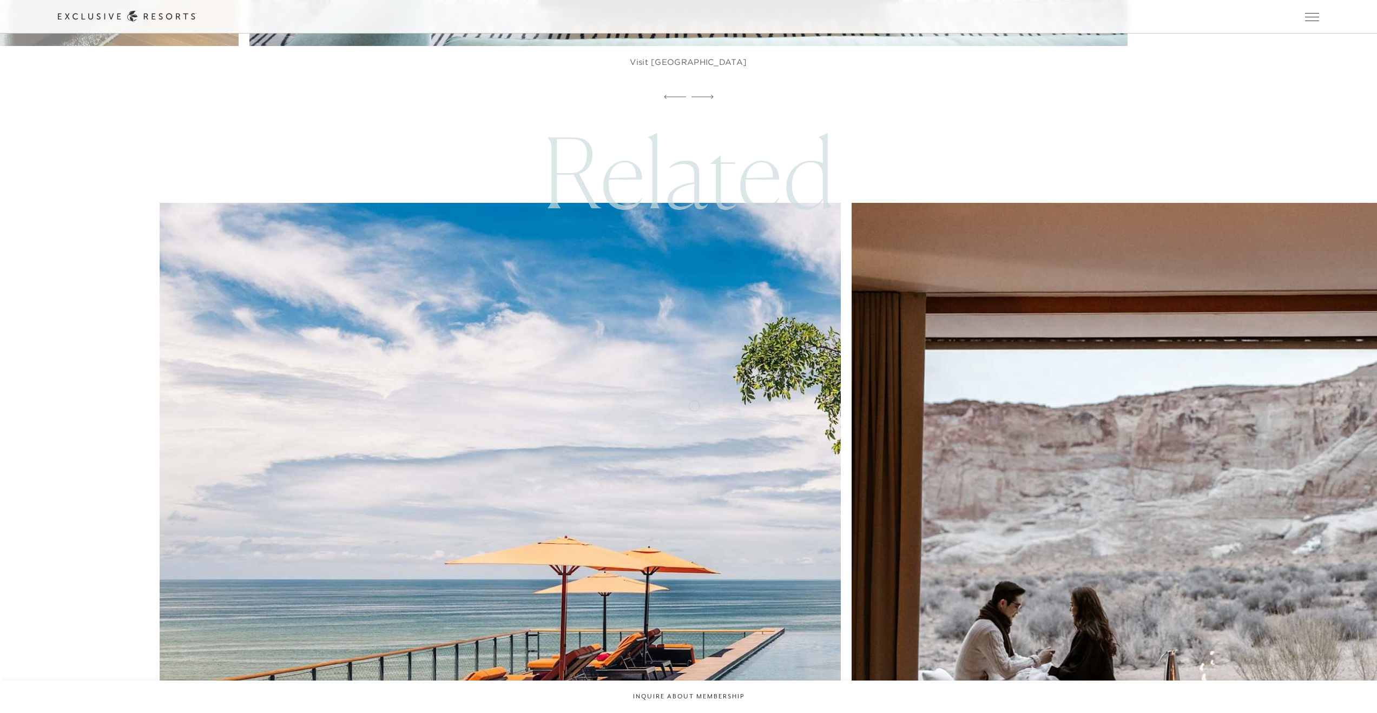
click at [817, 405] on img at bounding box center [1191, 543] width 749 height 749
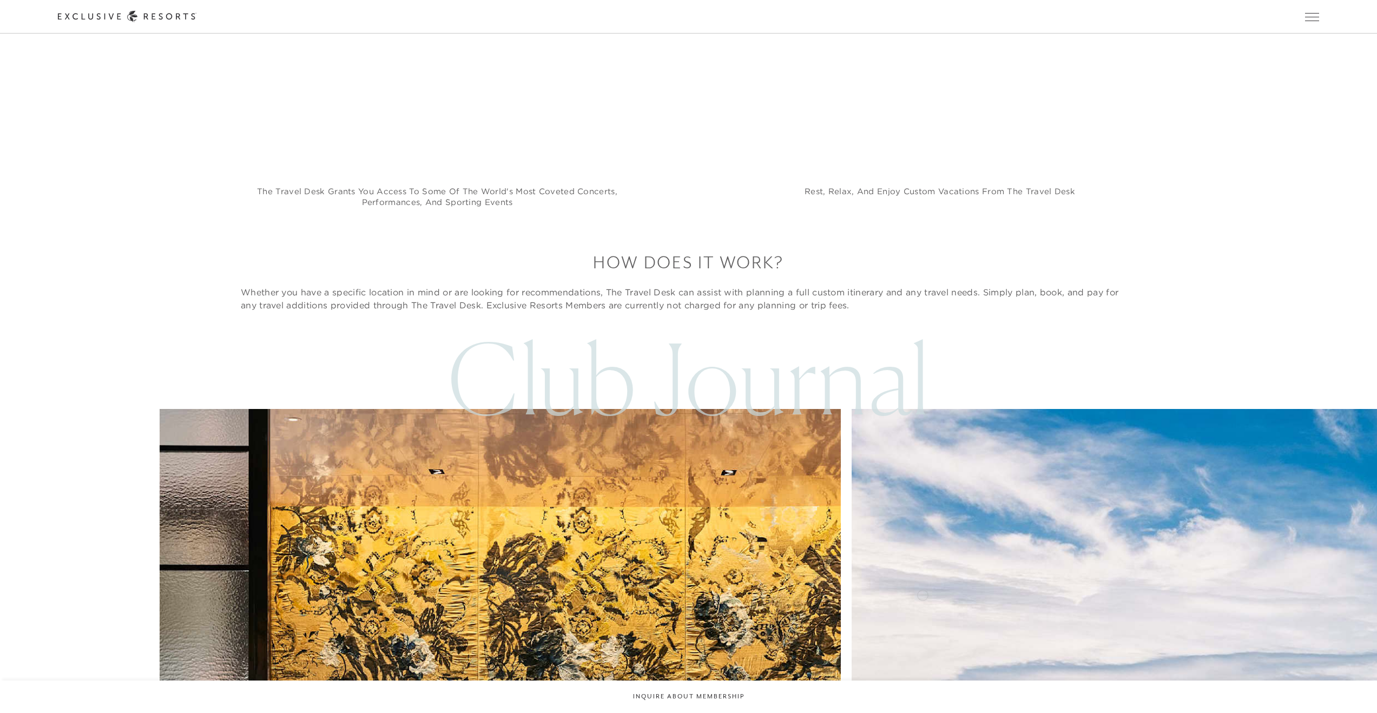
scroll to position [3267, 0]
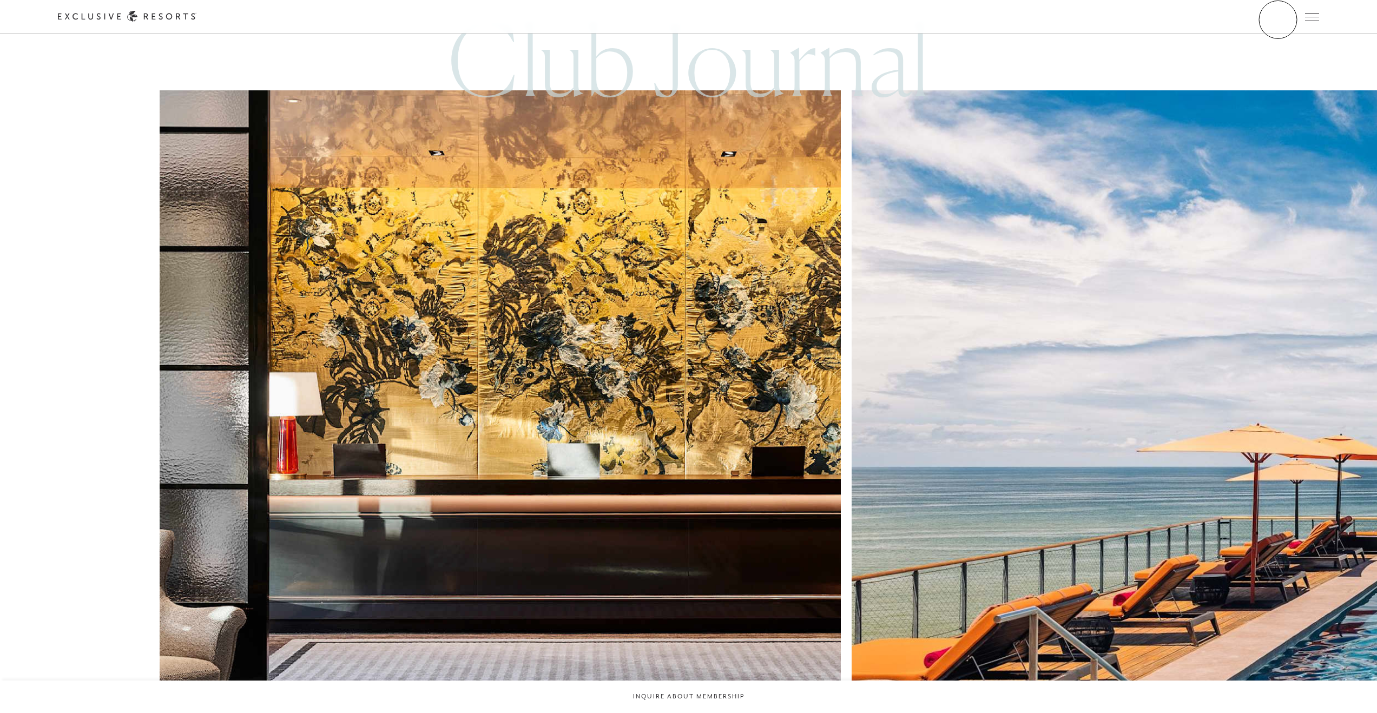
click at [0, 0] on link "Member Login" at bounding box center [0, 0] width 0 height 0
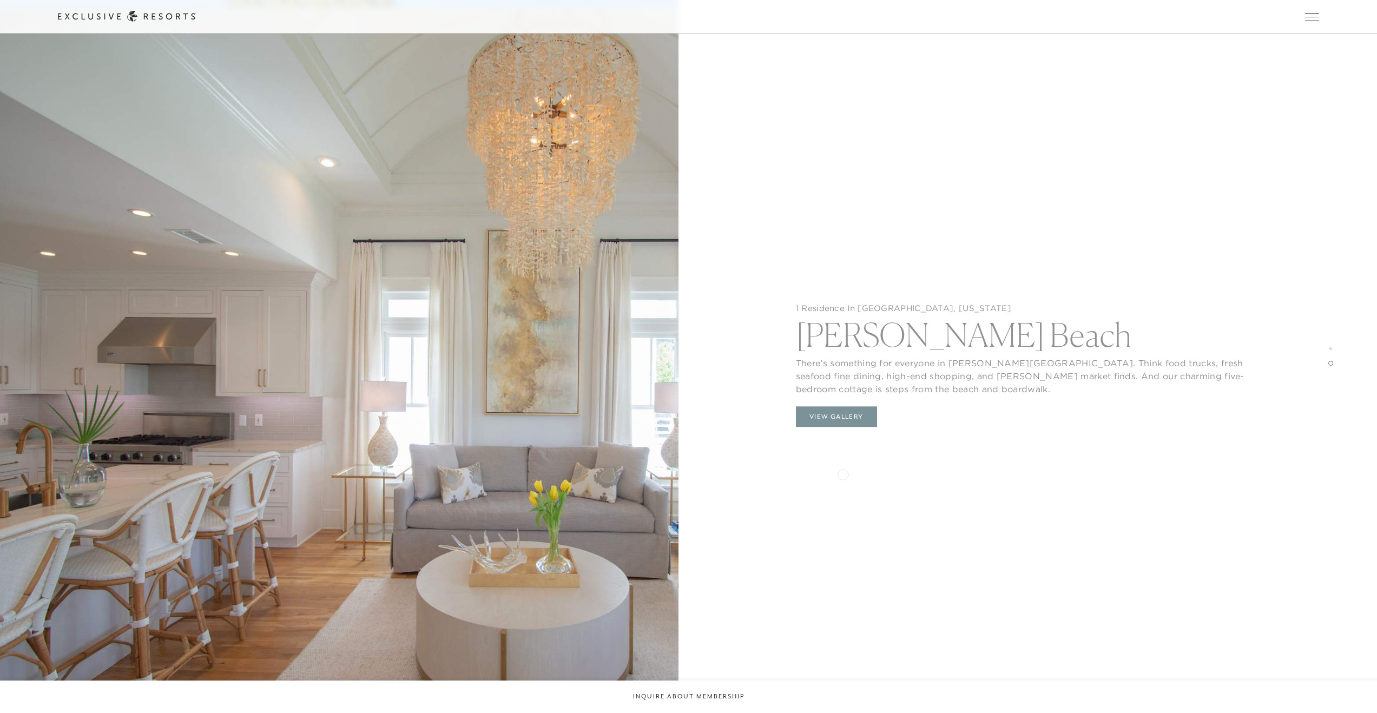
scroll to position [2413, 0]
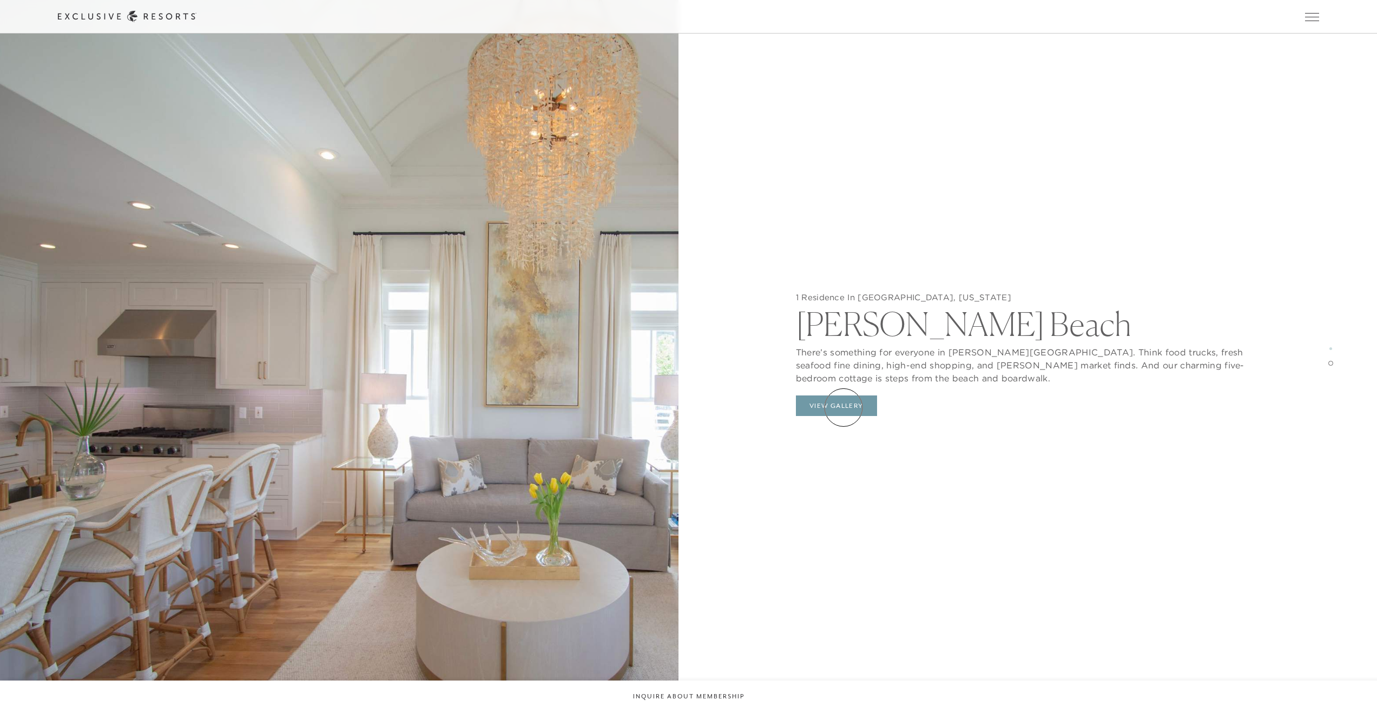
click at [843, 407] on button "View Gallery" at bounding box center [836, 405] width 81 height 21
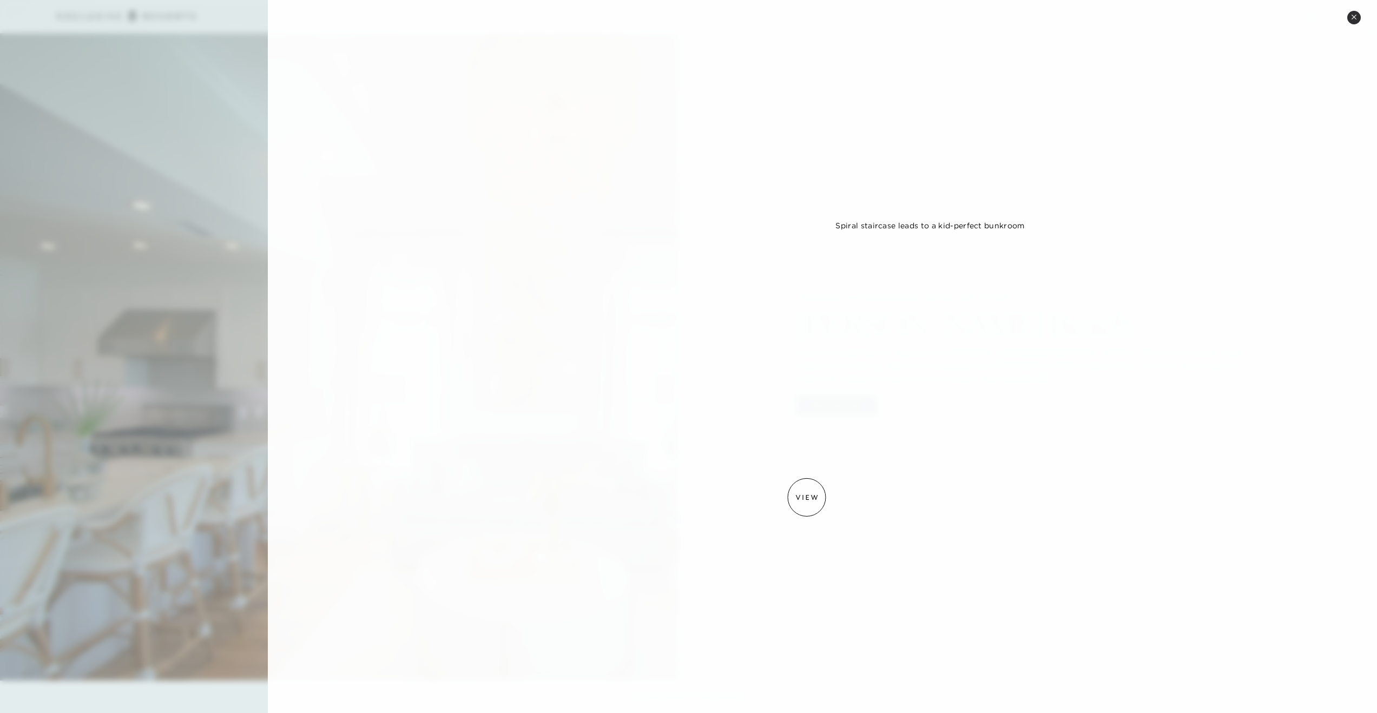
scroll to position [635, 0]
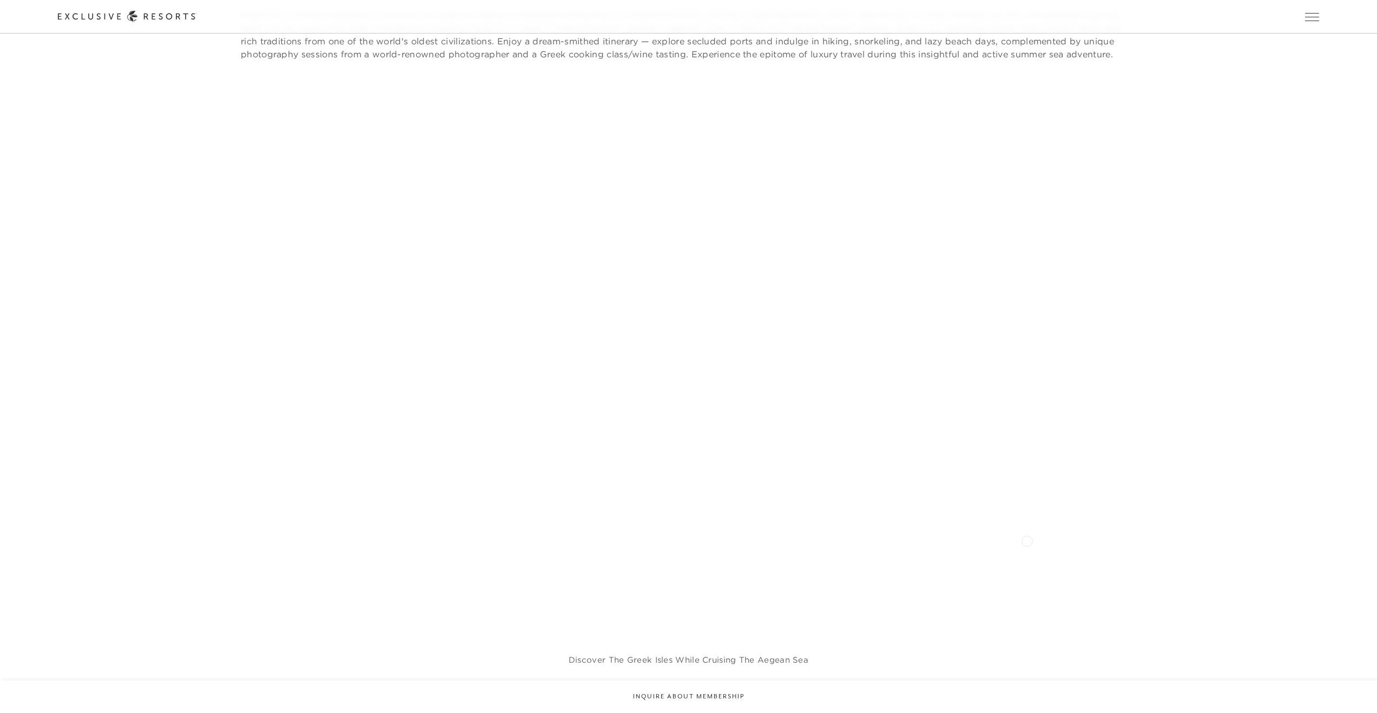
scroll to position [2308, 0]
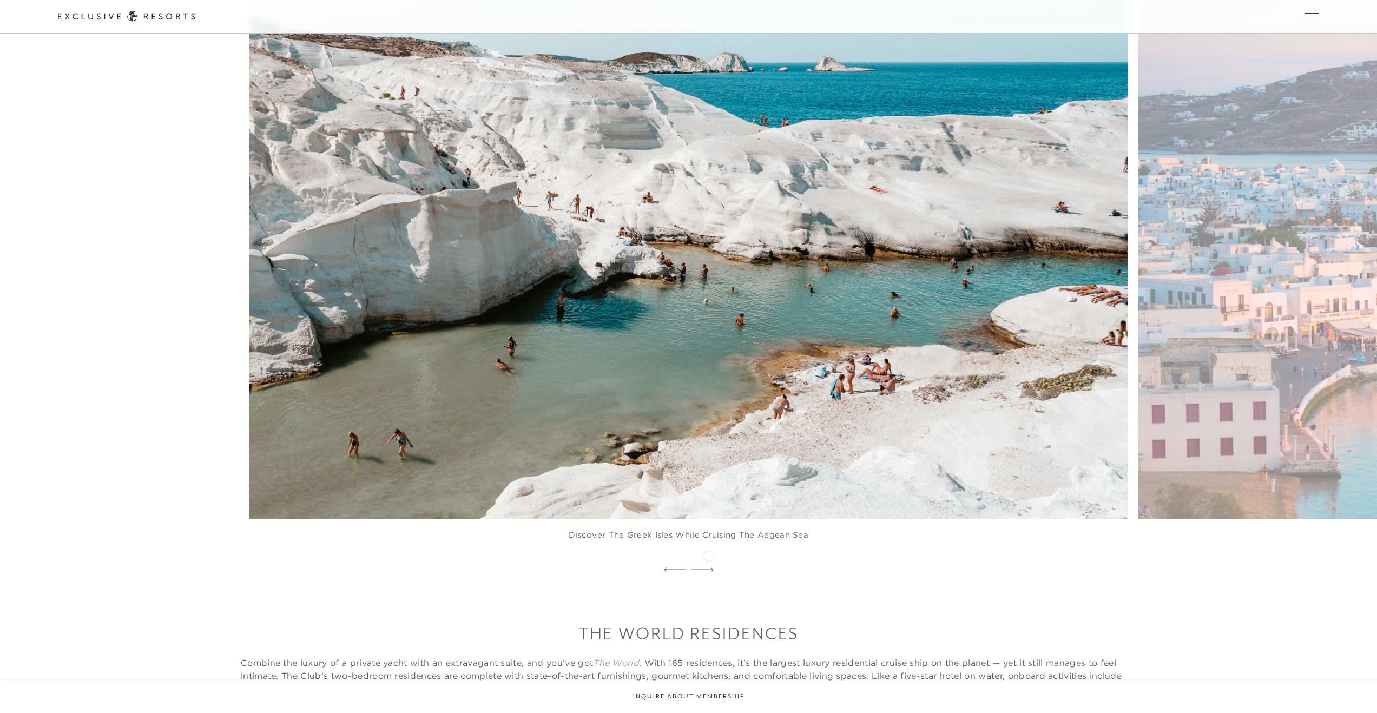
click at [709, 567] on icon at bounding box center [702, 569] width 22 height 4
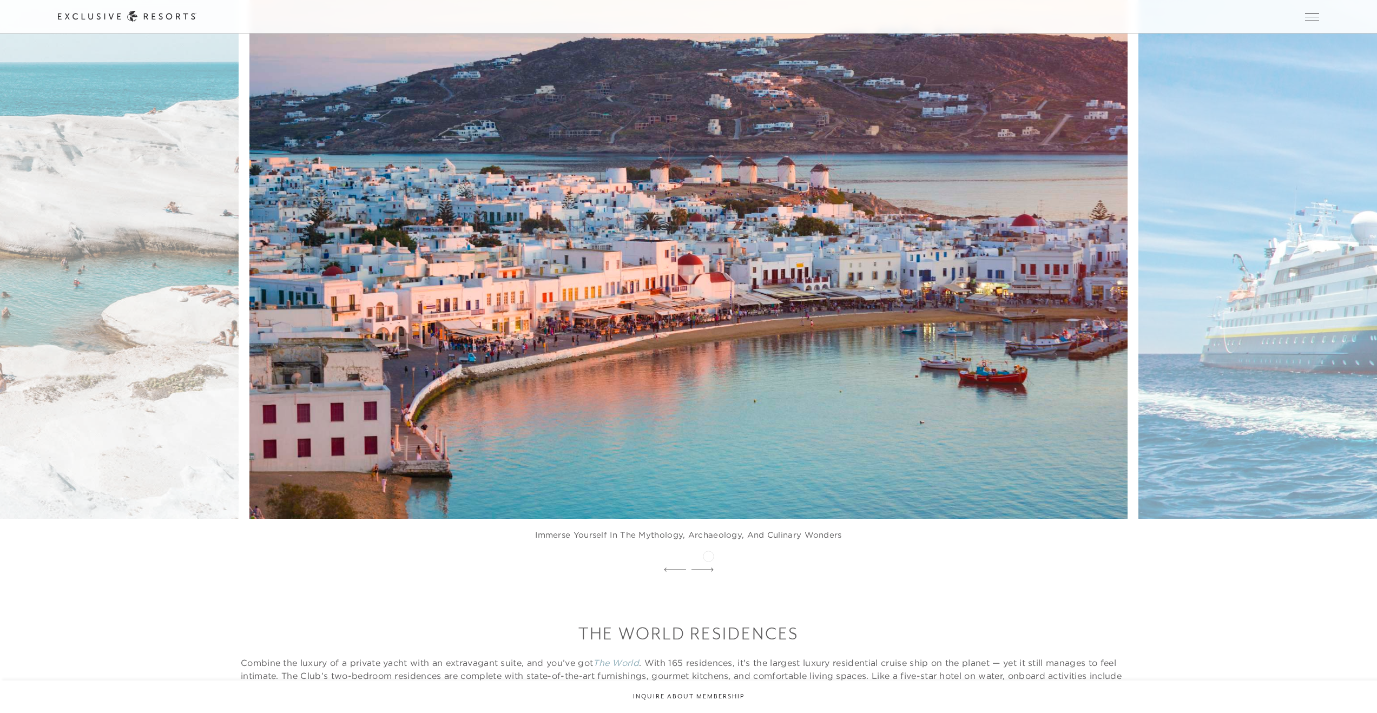
click at [708, 567] on icon at bounding box center [702, 569] width 22 height 4
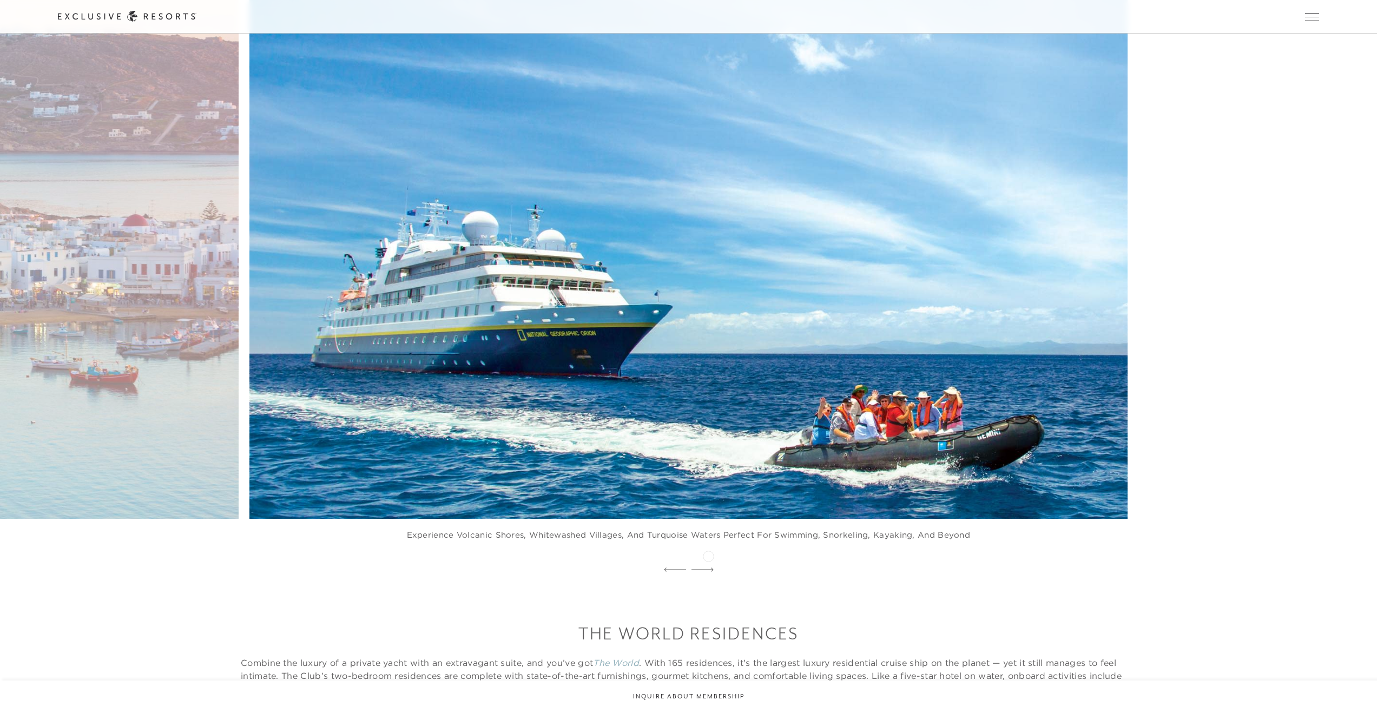
click at [708, 567] on icon at bounding box center [702, 569] width 22 height 4
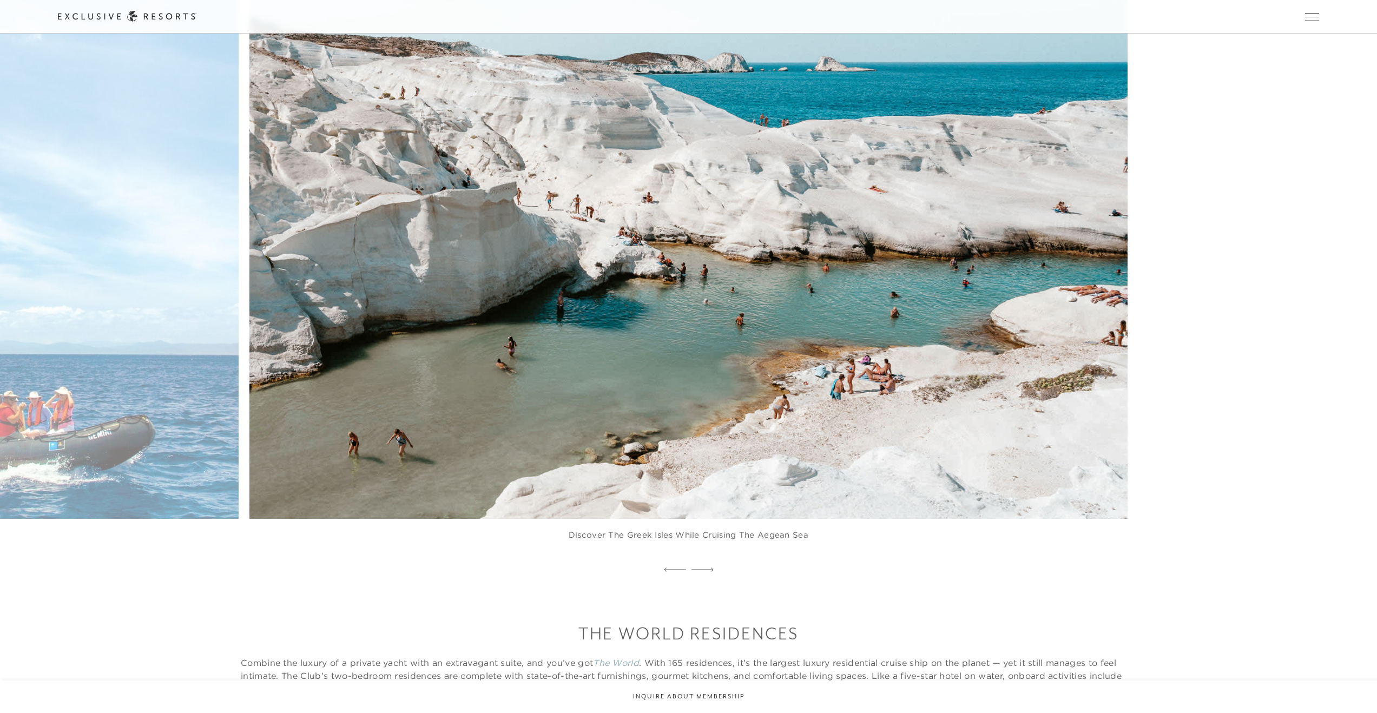
click at [708, 567] on icon at bounding box center [702, 569] width 22 height 4
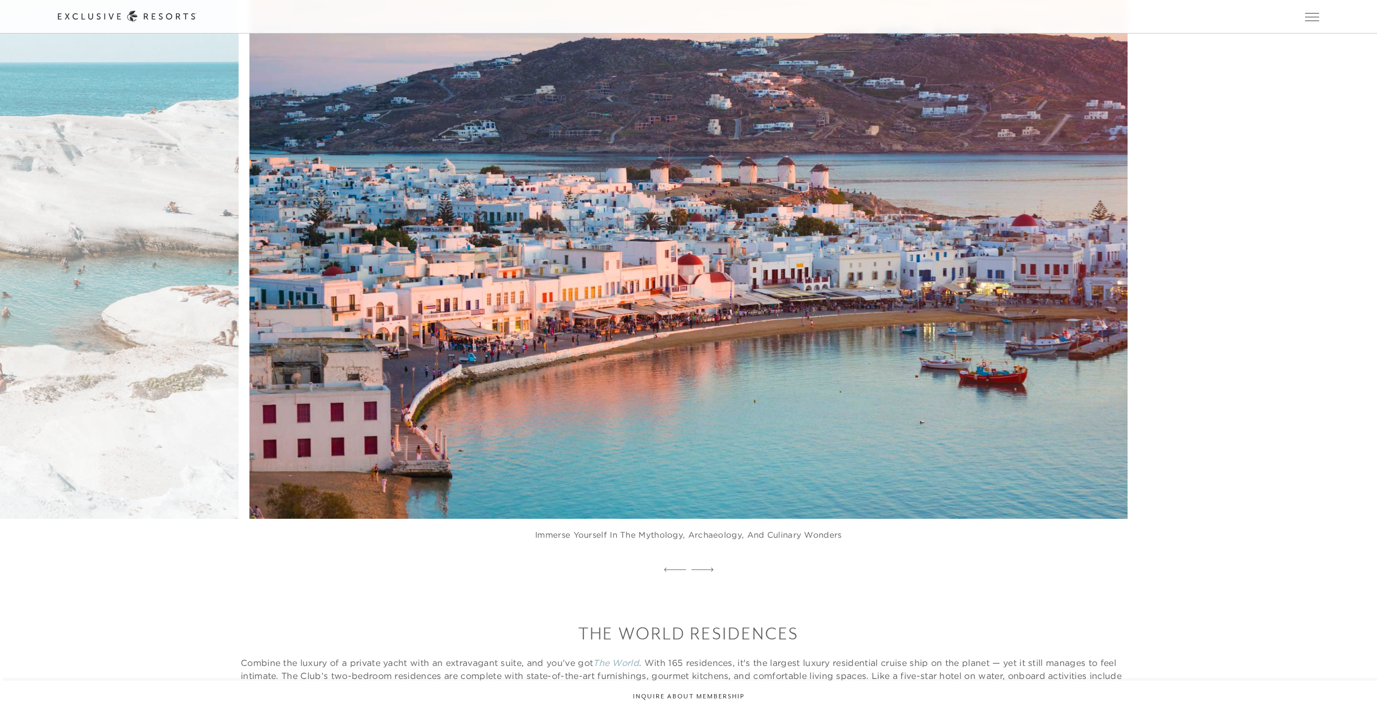
click at [708, 567] on icon at bounding box center [702, 569] width 22 height 4
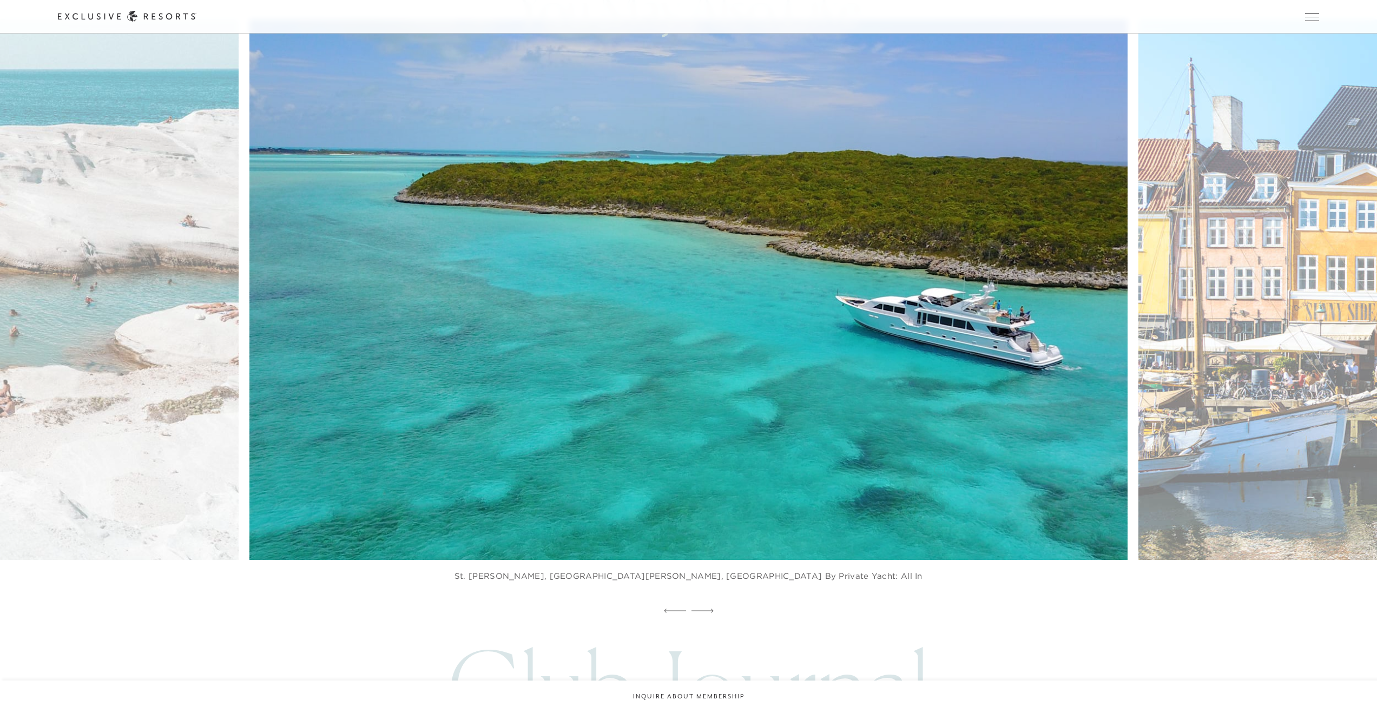
scroll to position [6275, 0]
click at [706, 609] on icon at bounding box center [702, 611] width 22 height 4
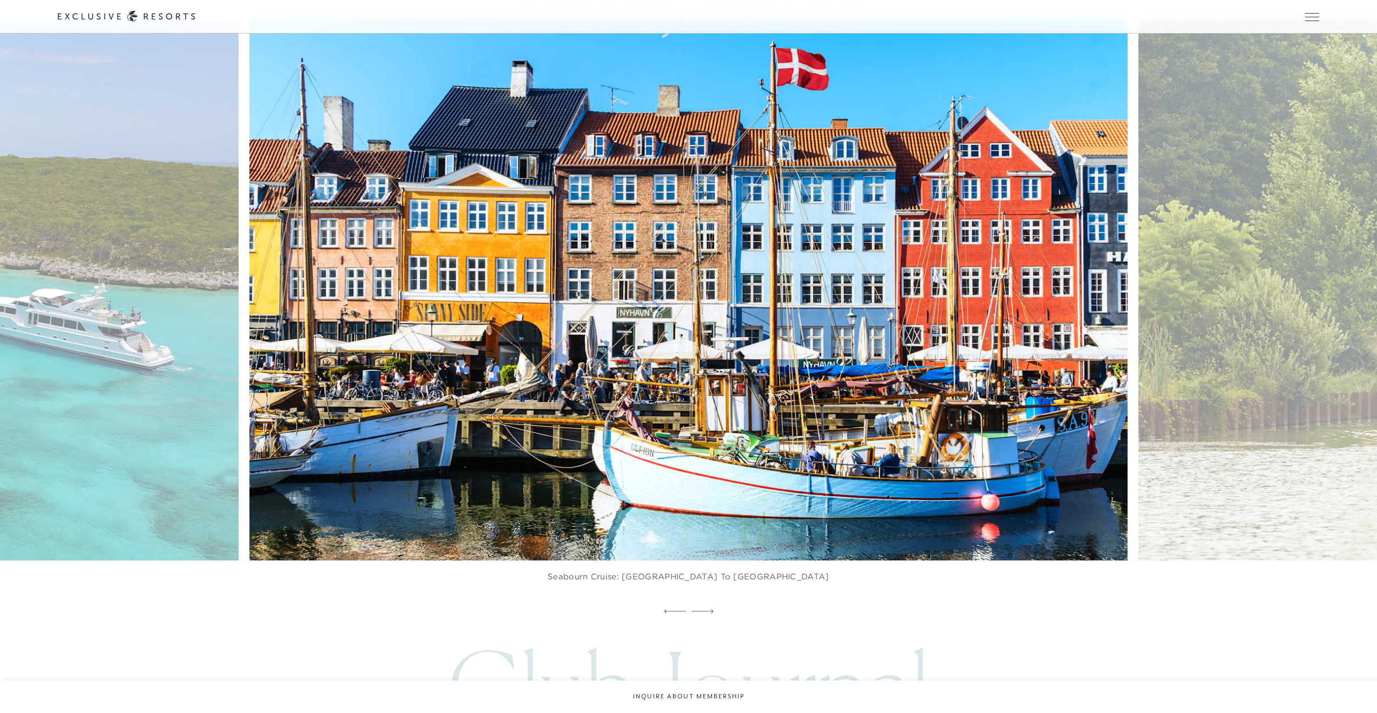
click at [706, 609] on icon at bounding box center [702, 611] width 22 height 4
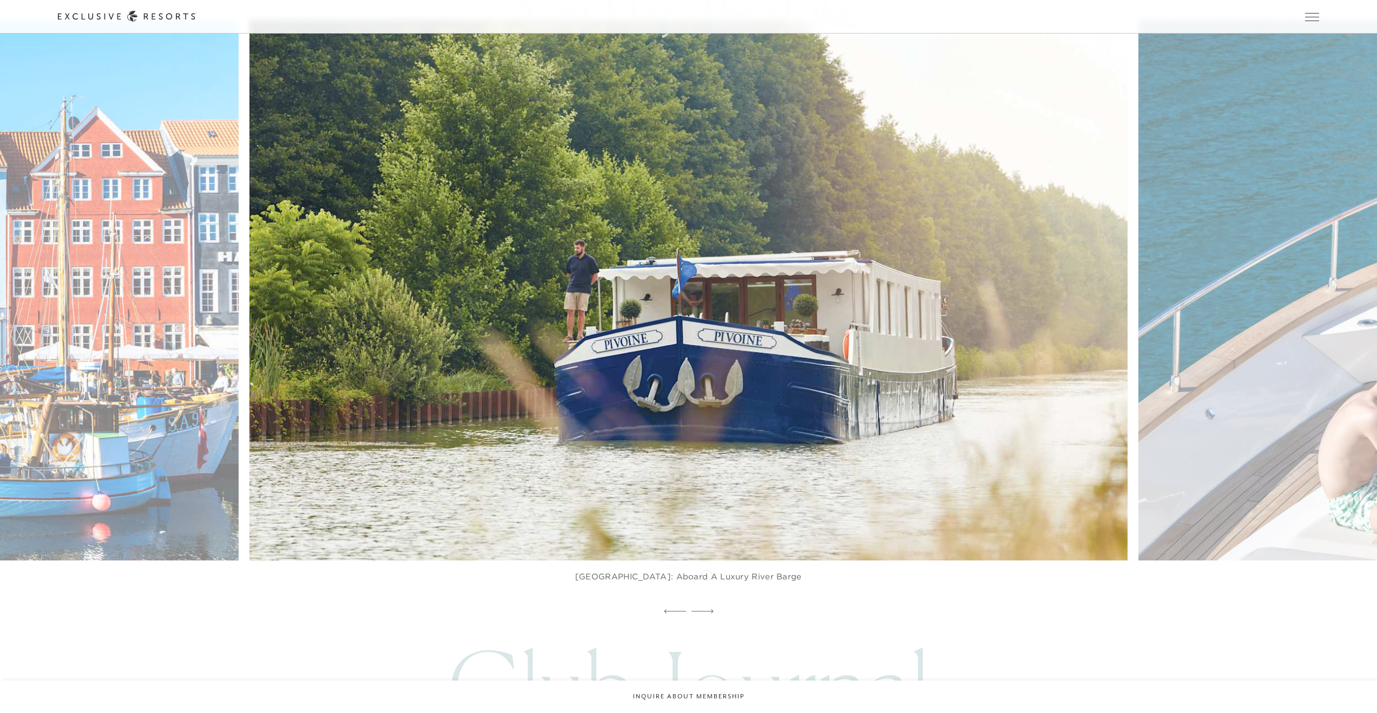
click at [706, 609] on icon at bounding box center [702, 611] width 22 height 4
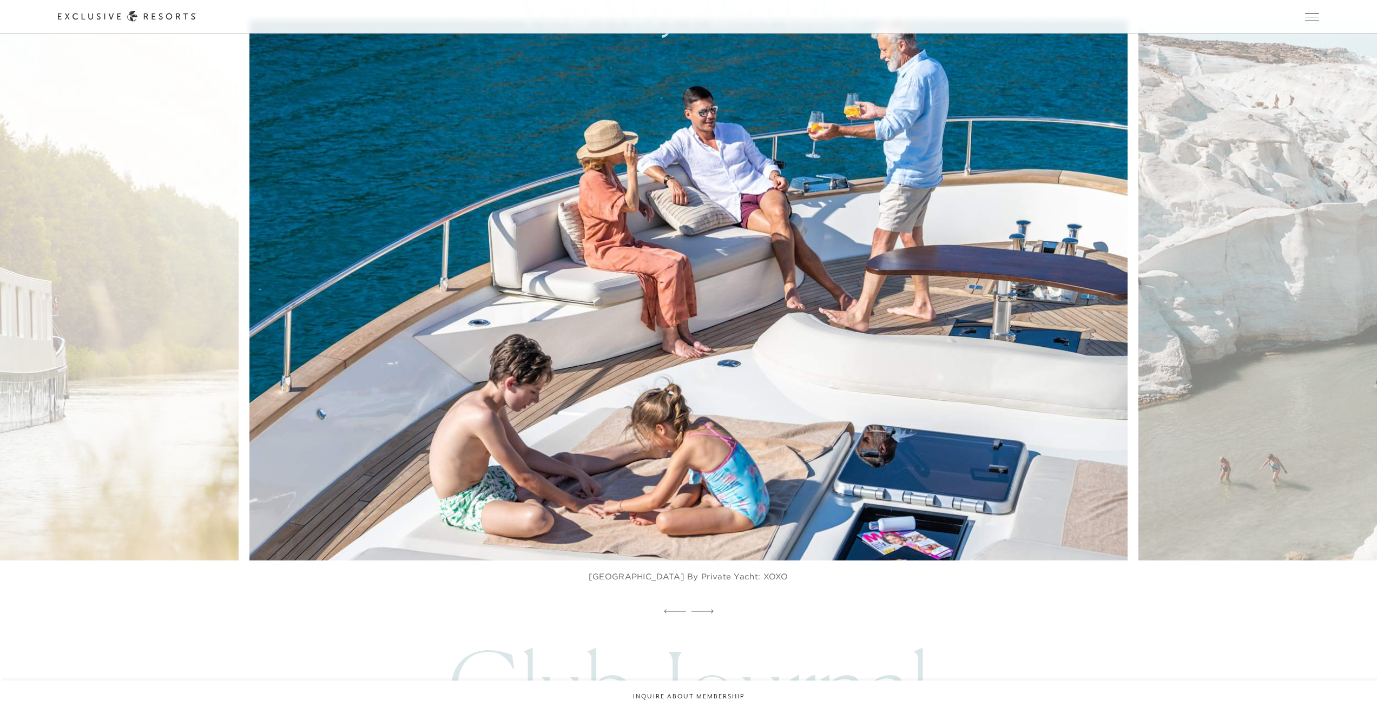
click at [706, 609] on icon at bounding box center [702, 611] width 22 height 4
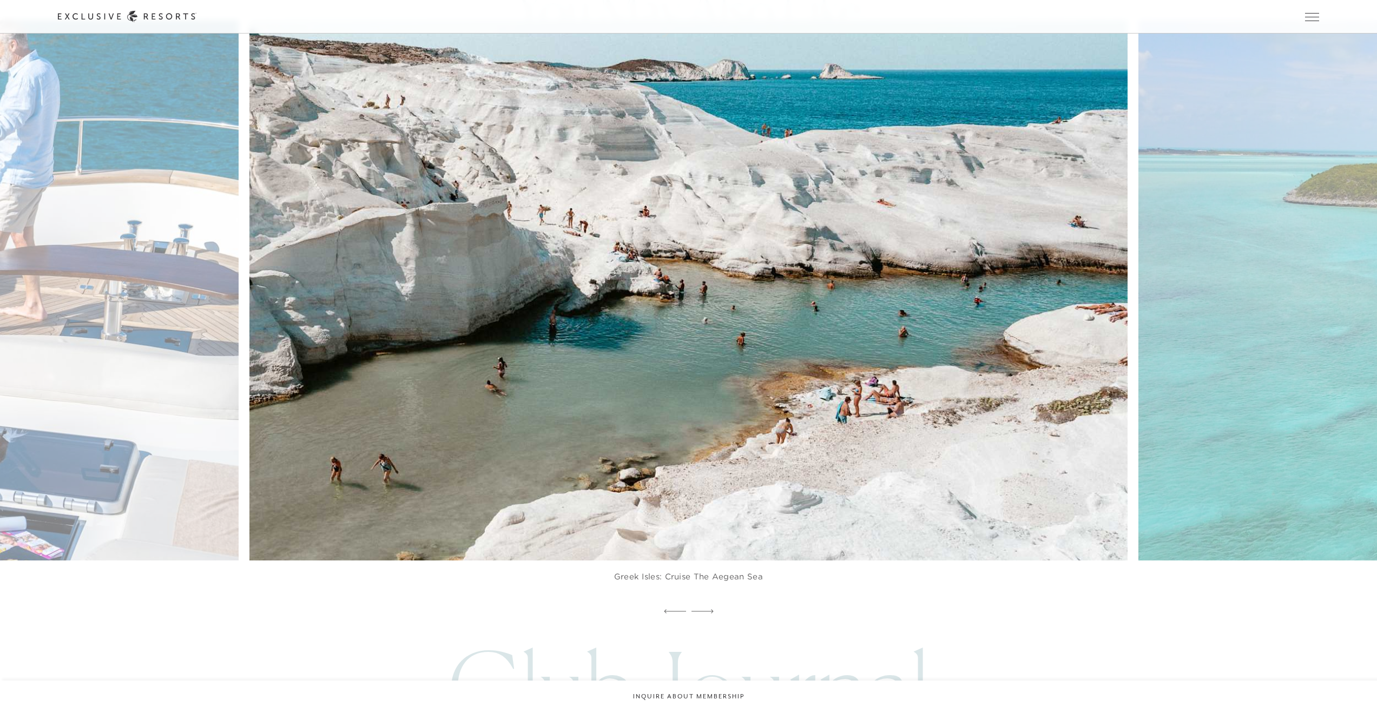
click at [706, 609] on icon at bounding box center [702, 611] width 22 height 4
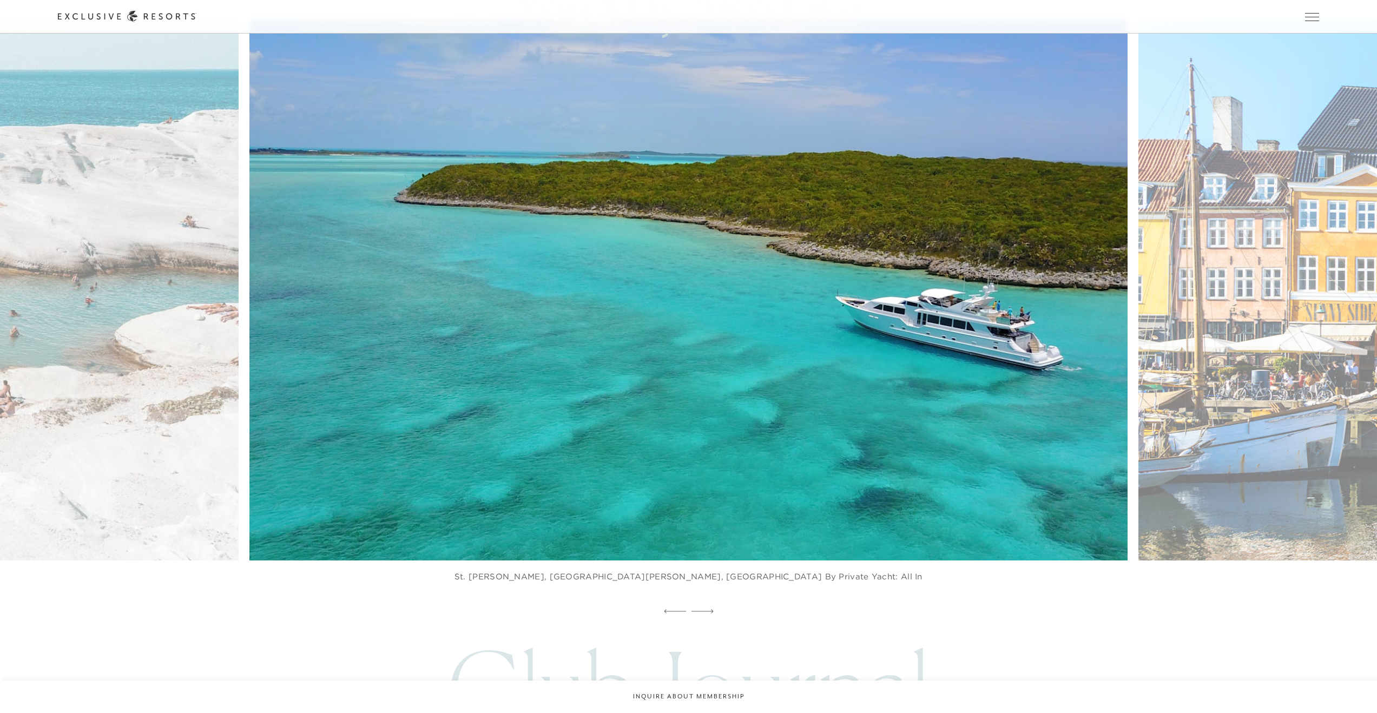
click at [706, 609] on icon at bounding box center [702, 611] width 22 height 4
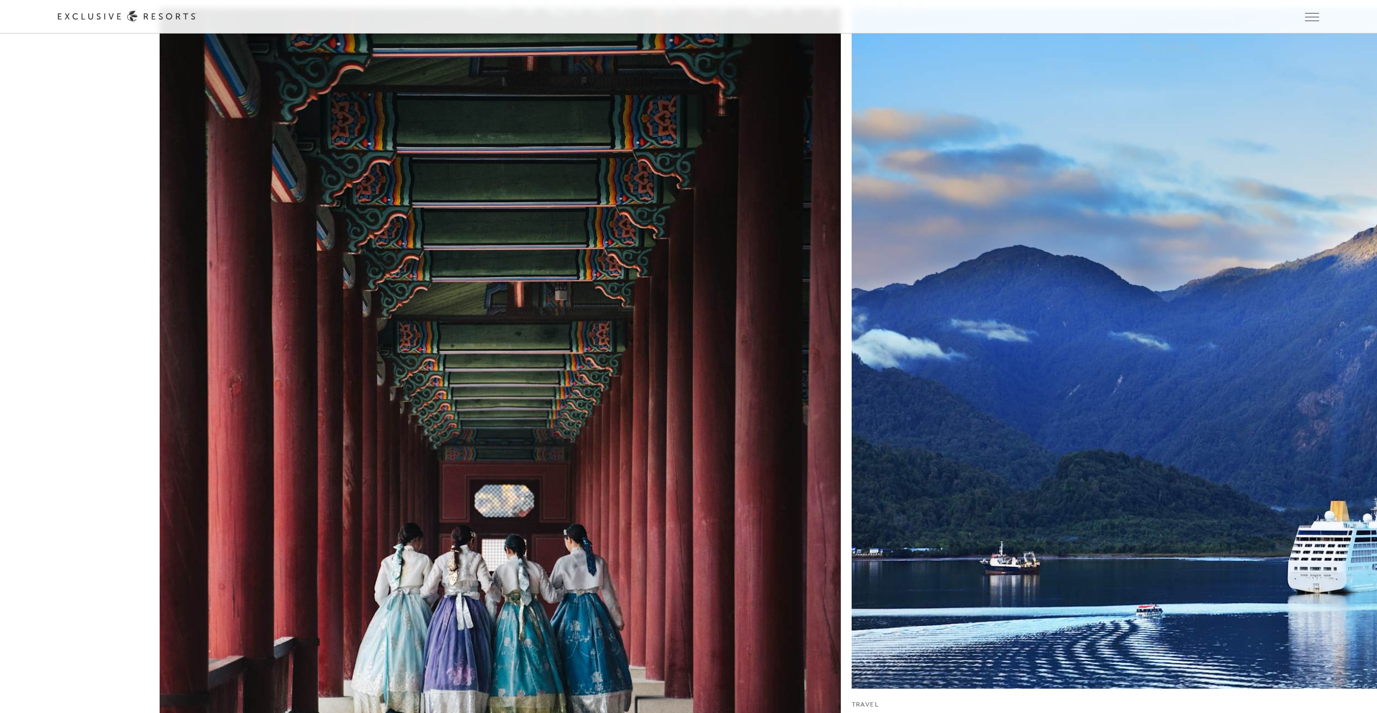
scroll to position [6986, 0]
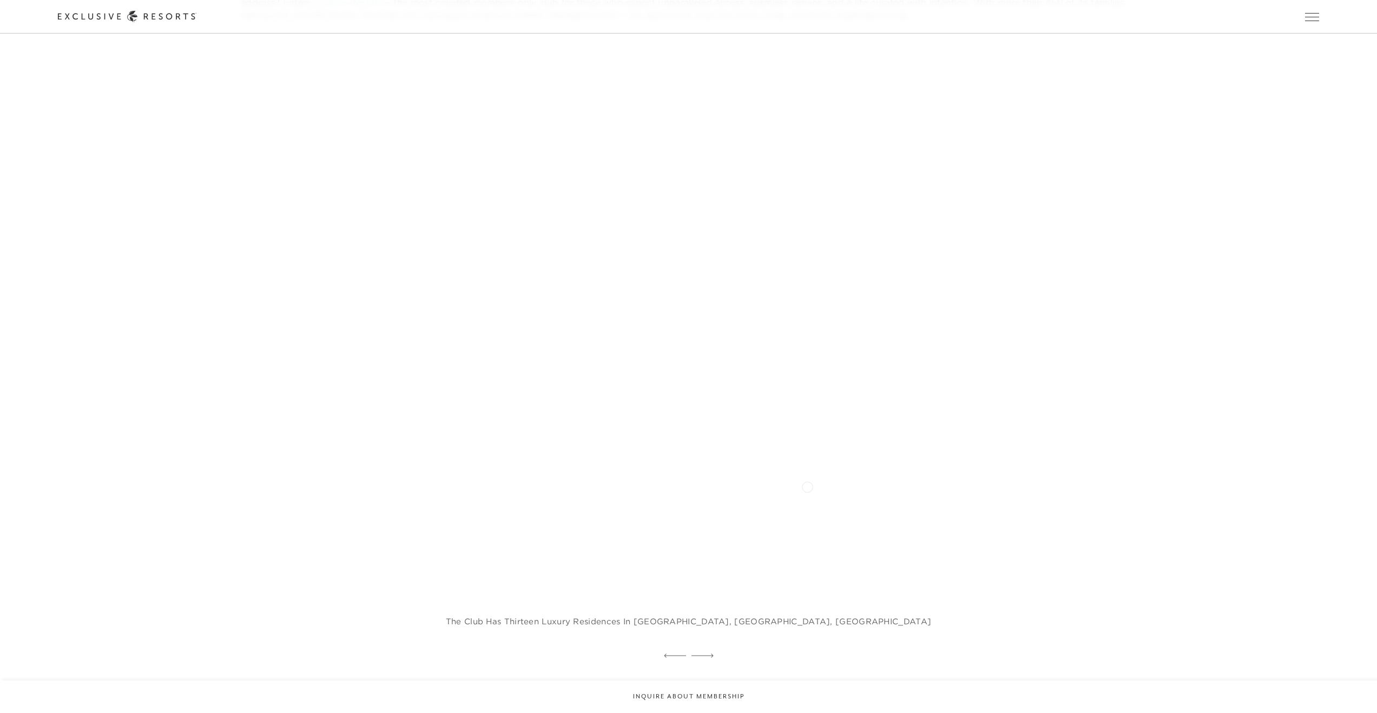
scroll to position [1312, 0]
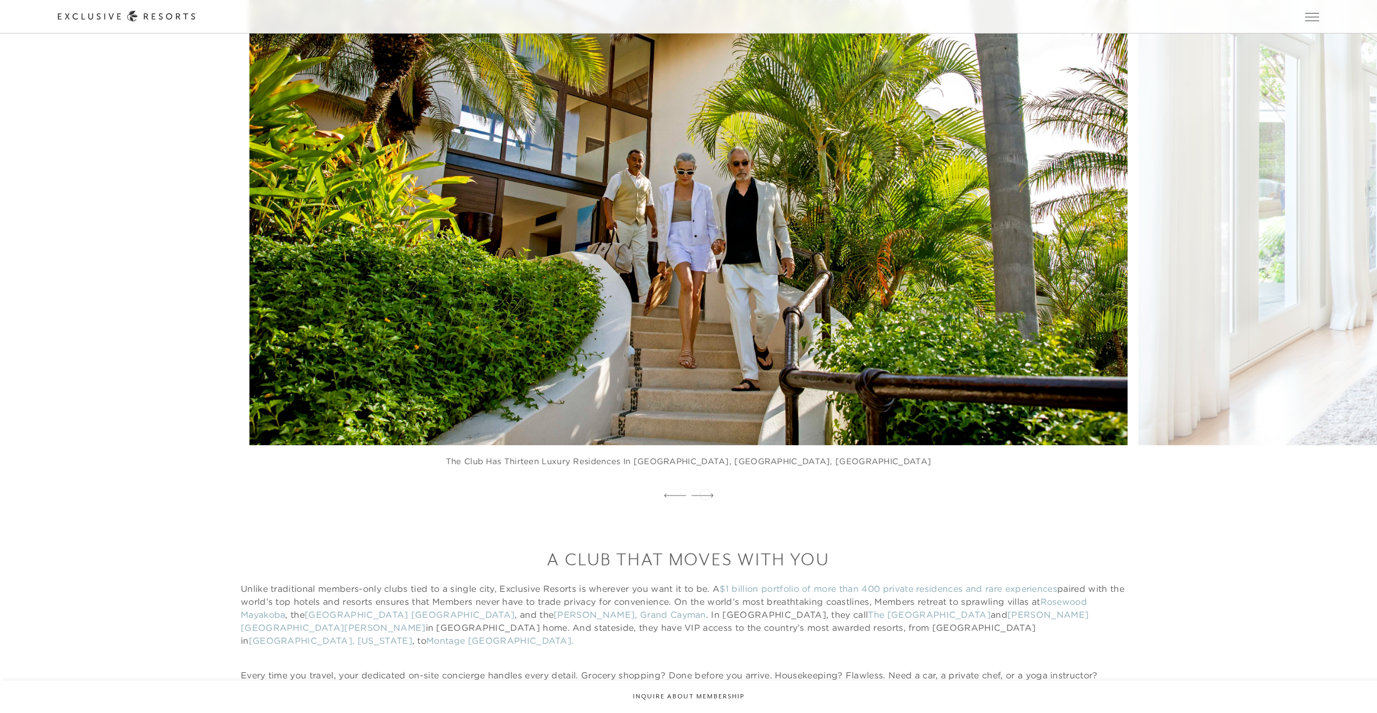
click at [705, 493] on icon at bounding box center [702, 495] width 22 height 4
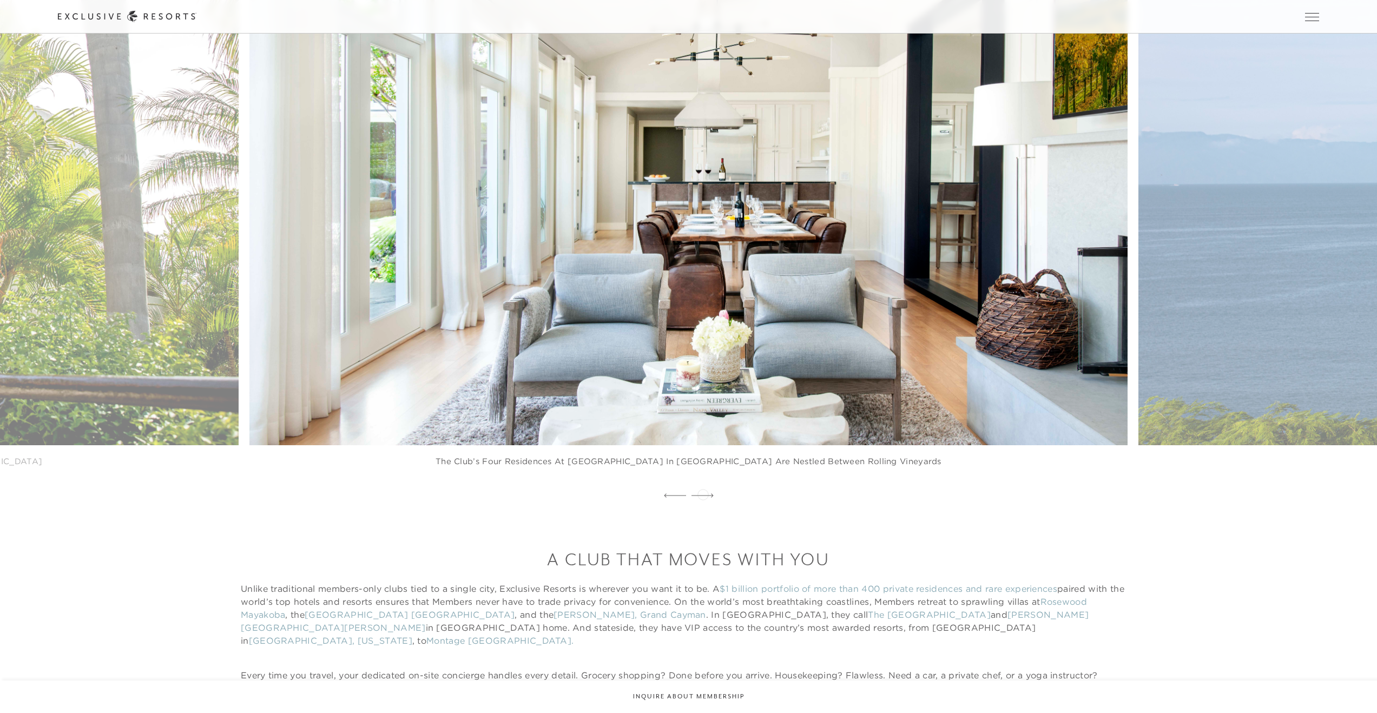
click at [703, 493] on icon at bounding box center [702, 495] width 22 height 4
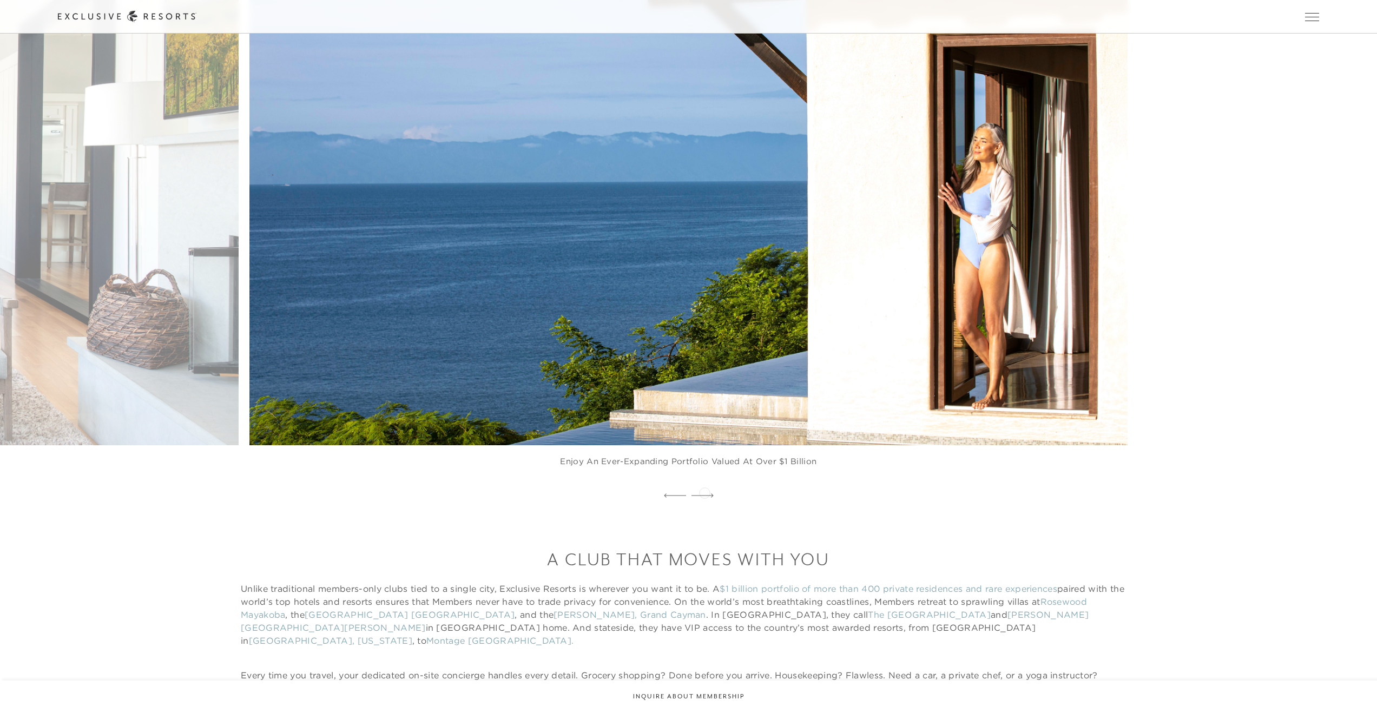
click at [704, 492] on div at bounding box center [702, 496] width 22 height 16
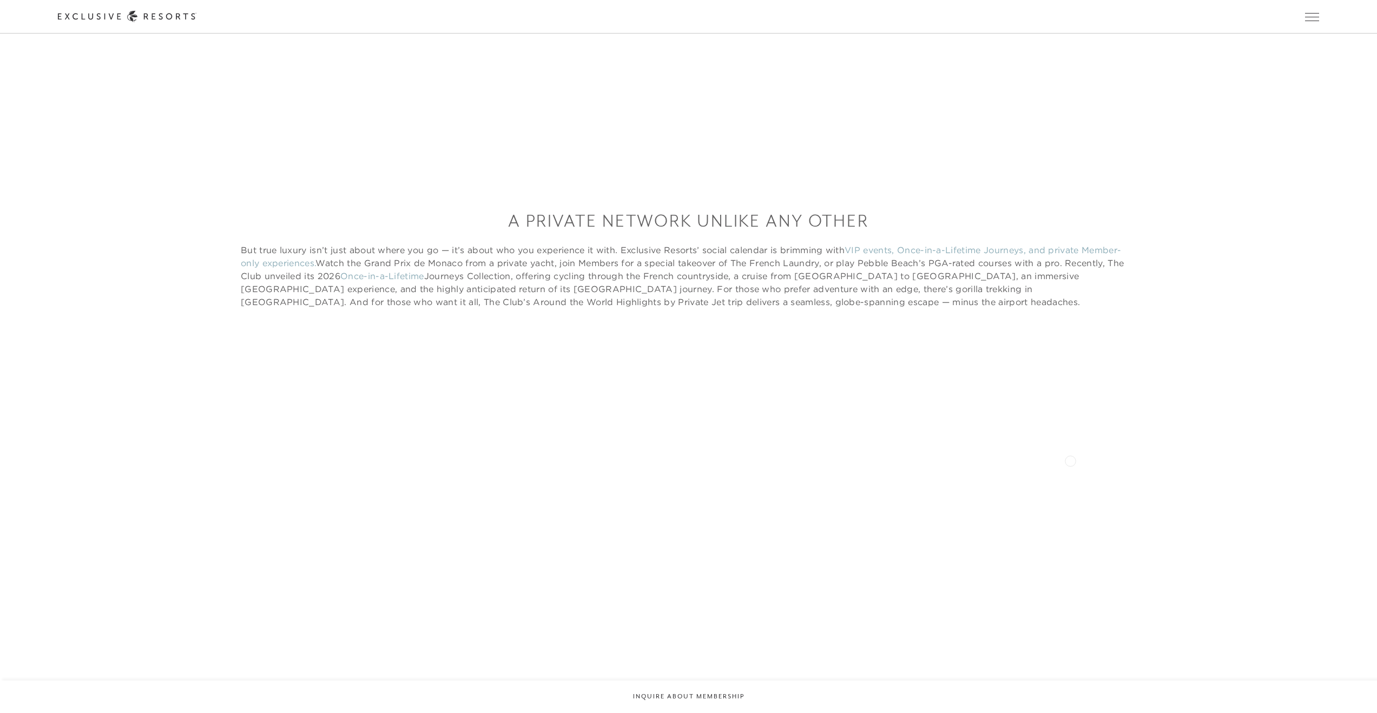
scroll to position [2289, 0]
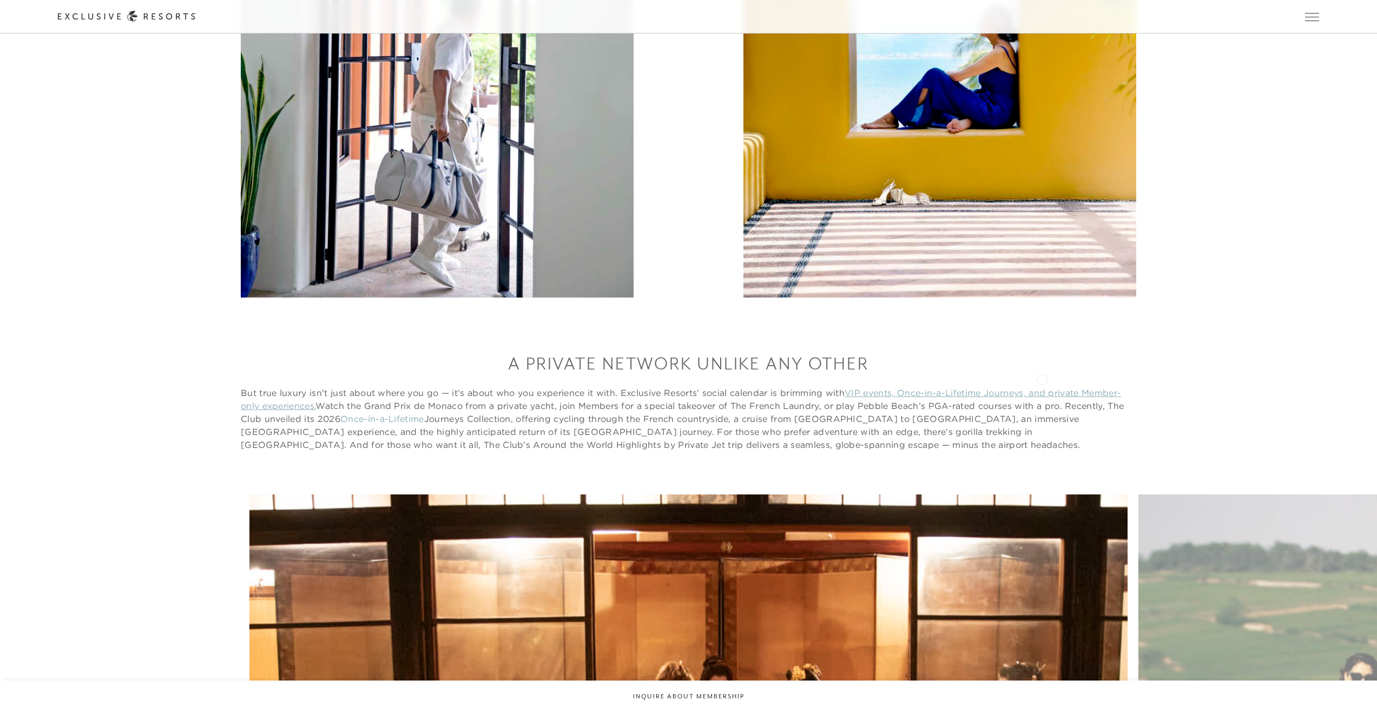
click at [1042, 387] on link "VIP events, Once-in-a-Lifetime Journeys, and private Member-only experiences." at bounding box center [681, 399] width 880 height 24
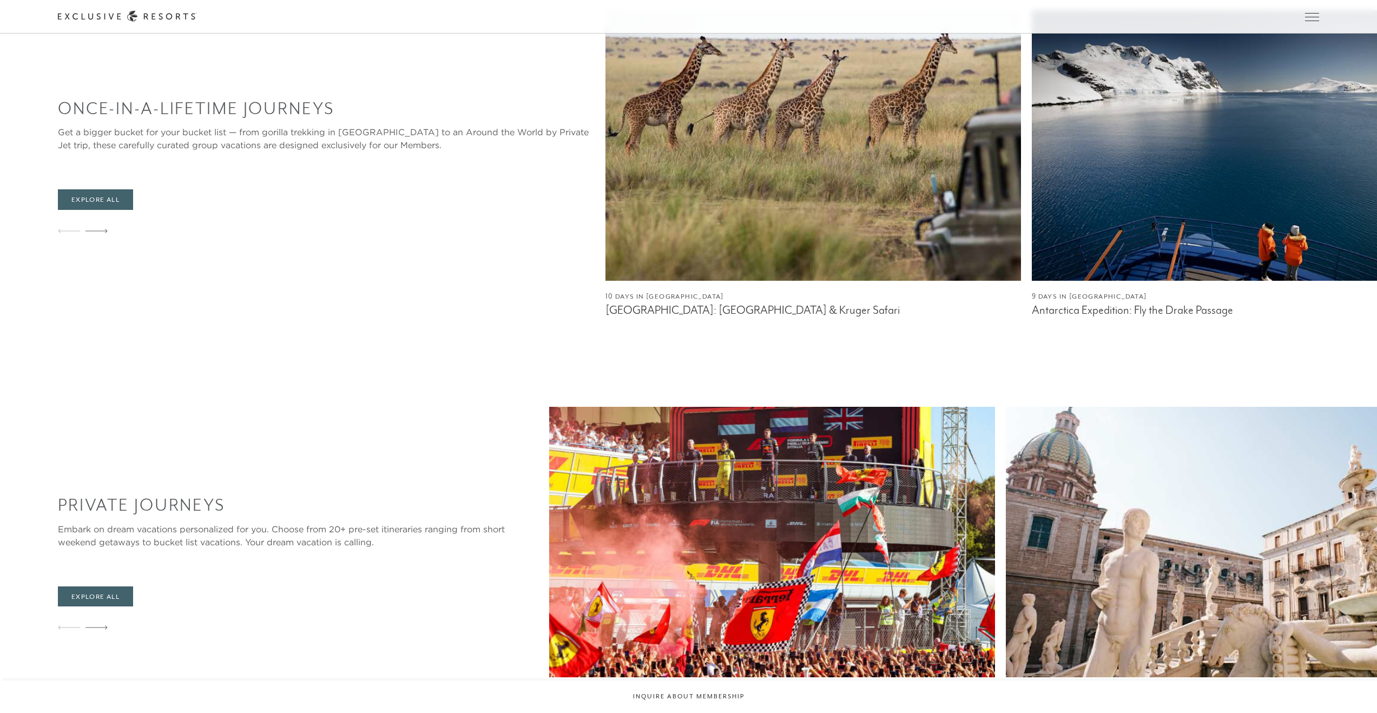
scroll to position [902, 0]
click at [0, 0] on link "Member Login" at bounding box center [0, 0] width 0 height 0
